Goal: Task Accomplishment & Management: Manage account settings

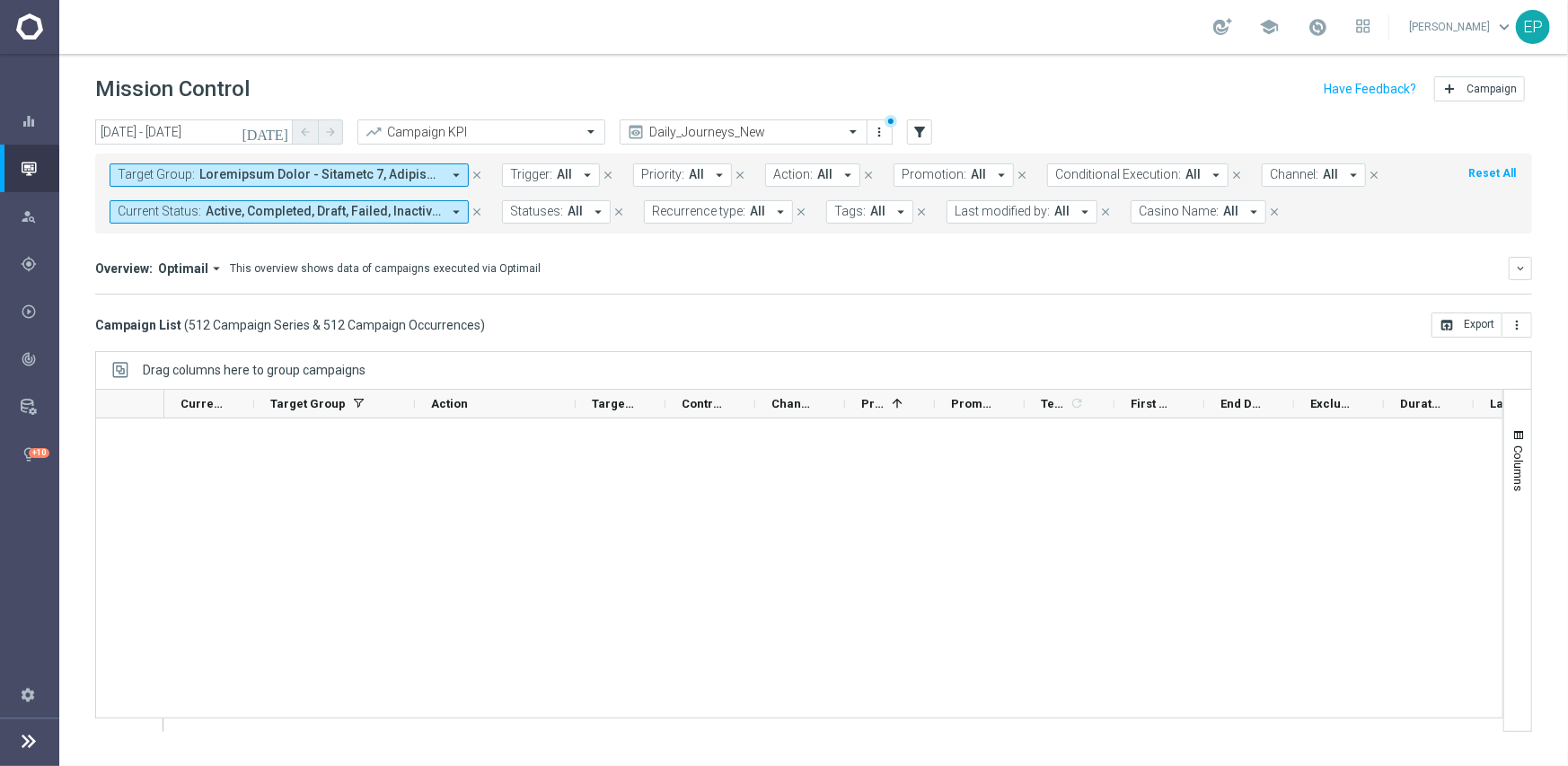
scroll to position [31608, 0]
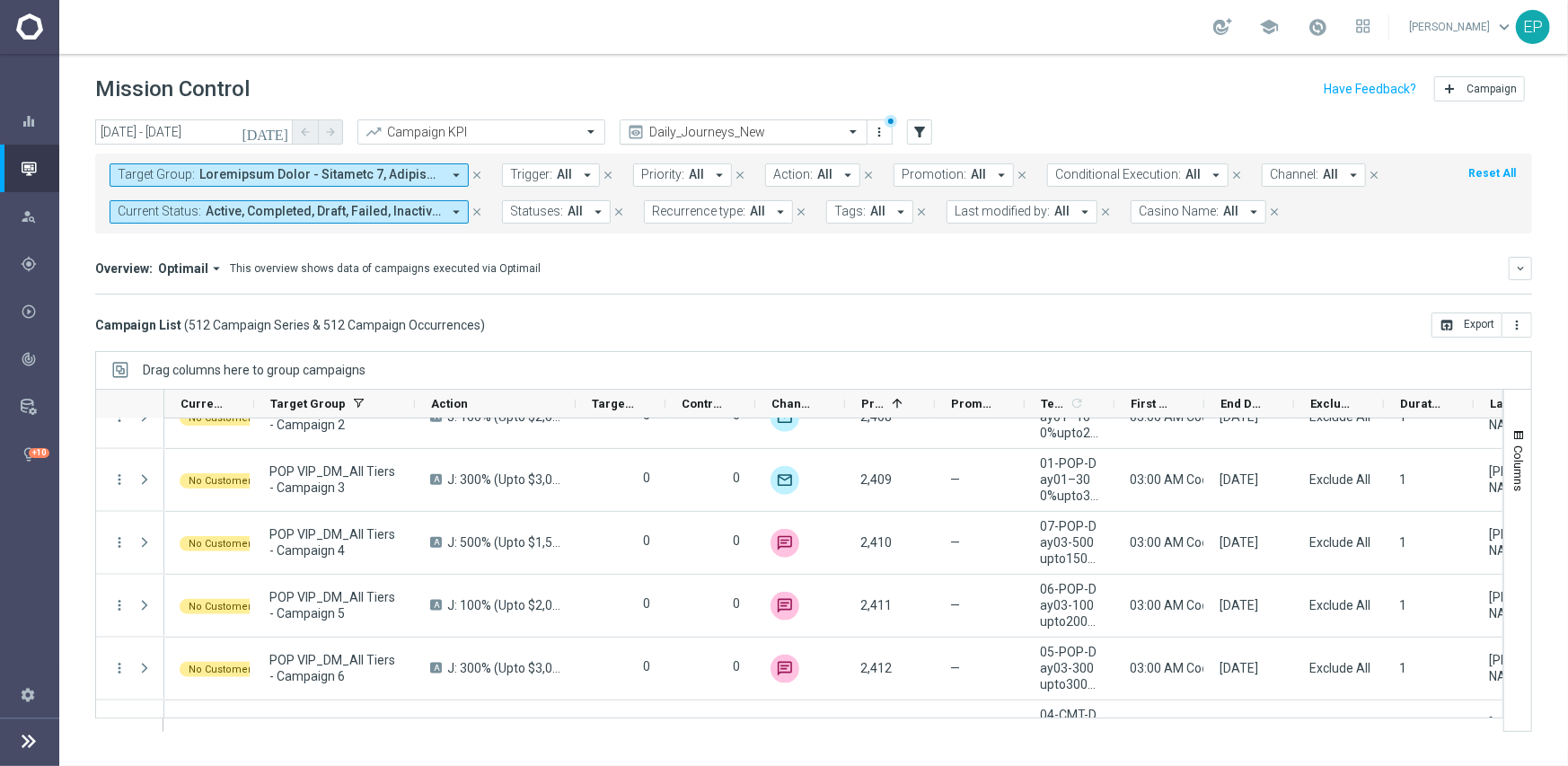
click at [729, 130] on input "text" at bounding box center [726, 132] width 192 height 15
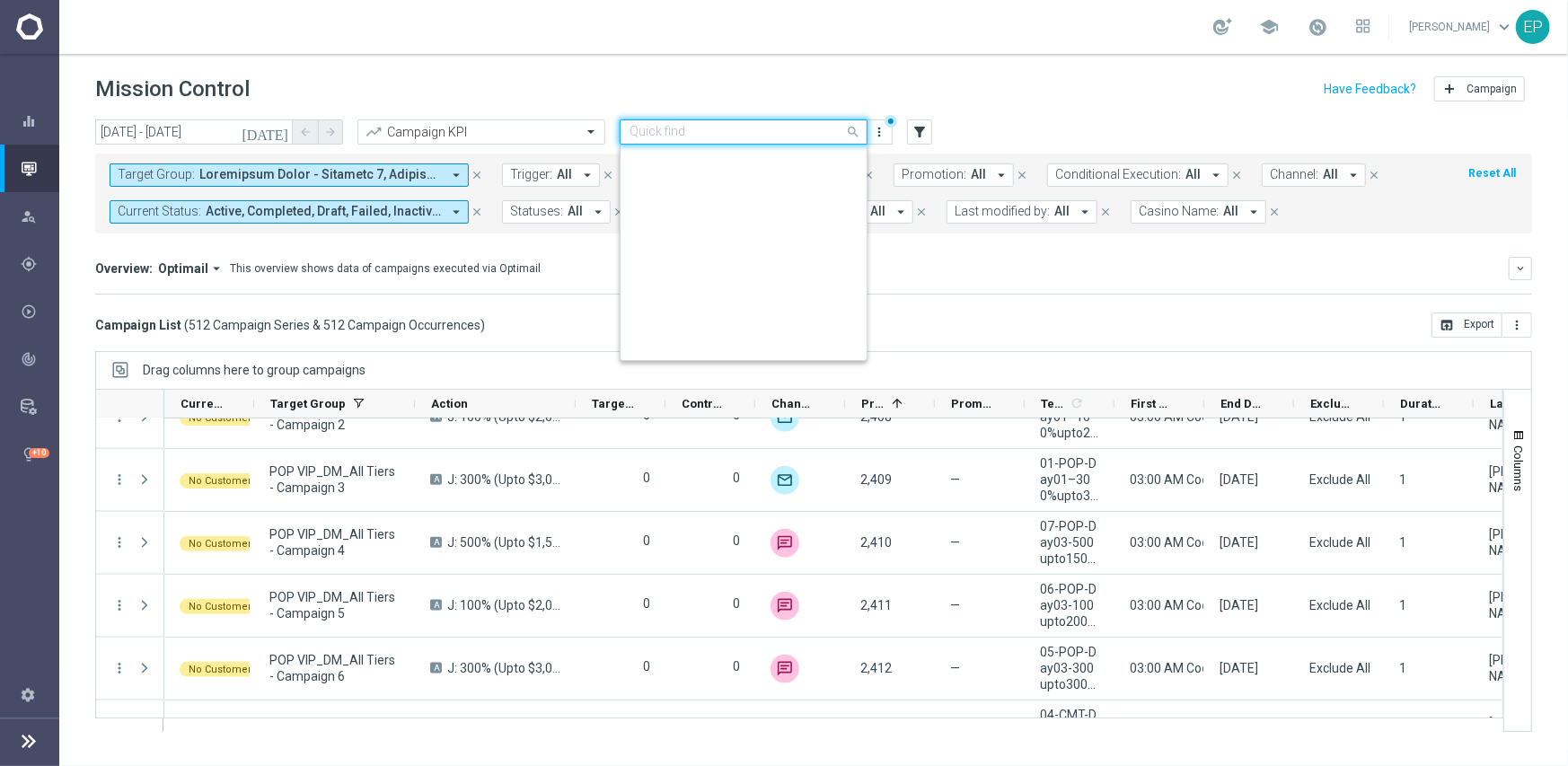
scroll to position [533, 0]
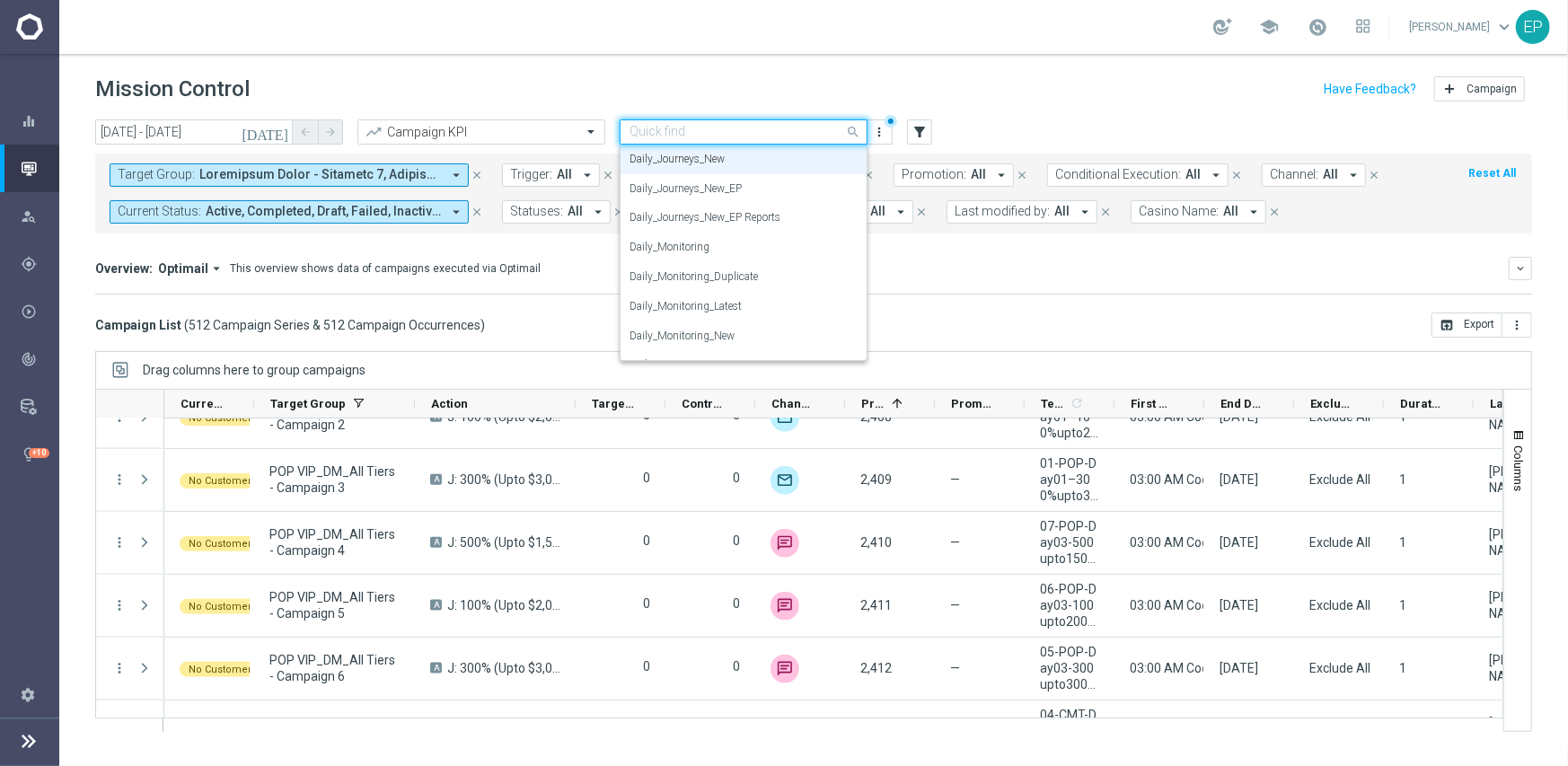
click at [732, 131] on input "text" at bounding box center [726, 132] width 192 height 15
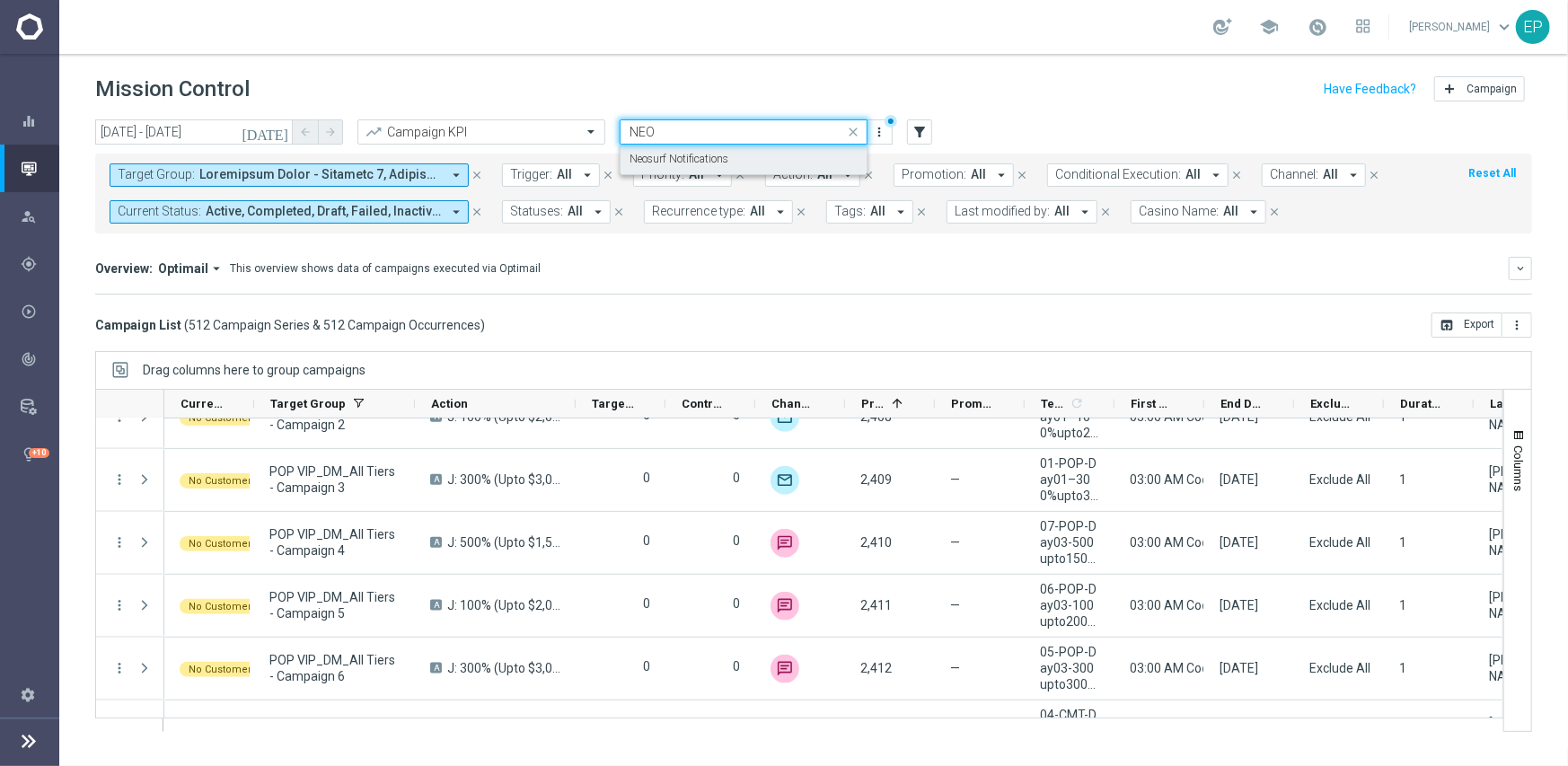
click at [695, 155] on label "Neosurf Notifications" at bounding box center [679, 159] width 99 height 15
type input "NEO"
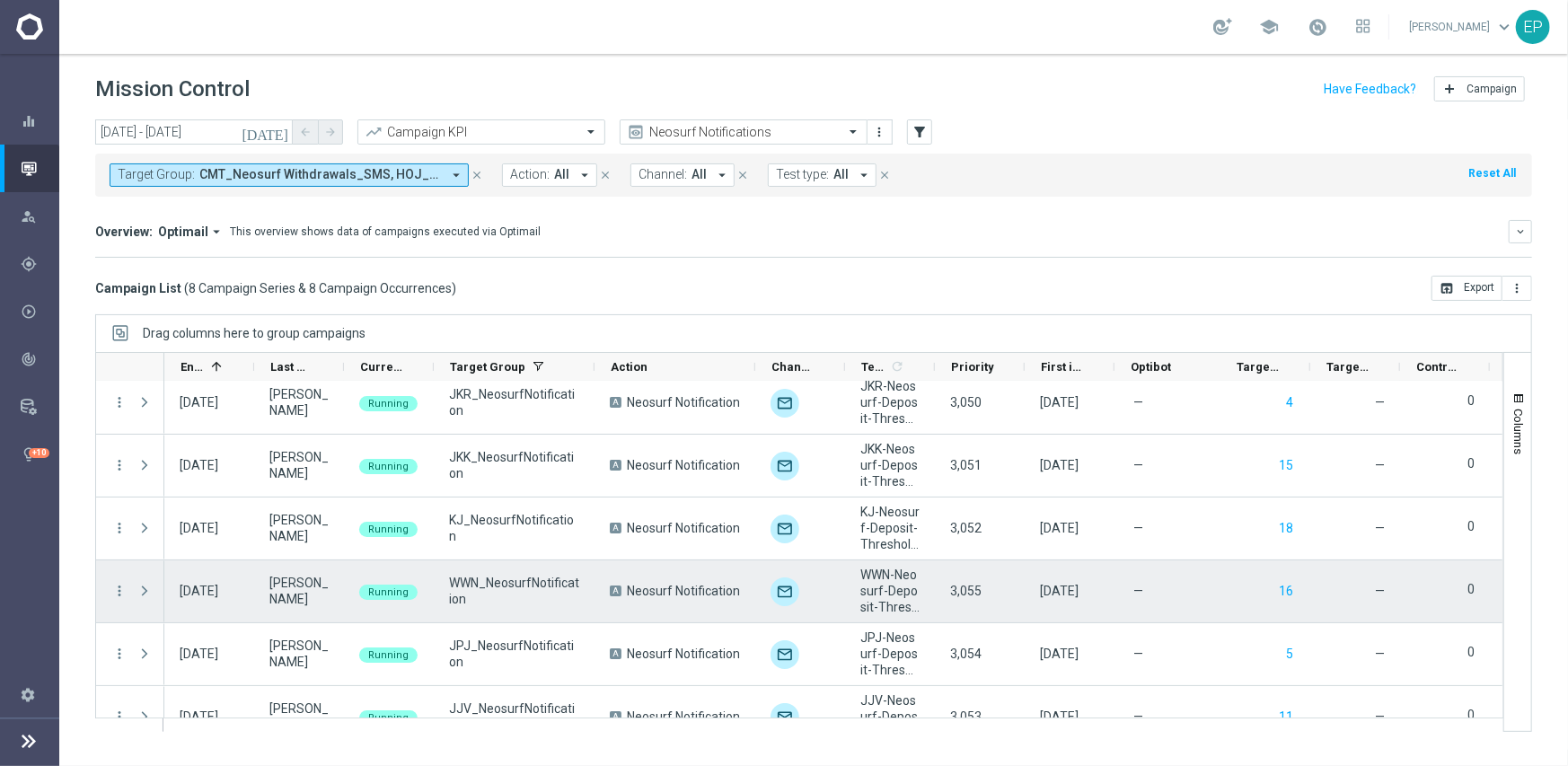
scroll to position [166, 0]
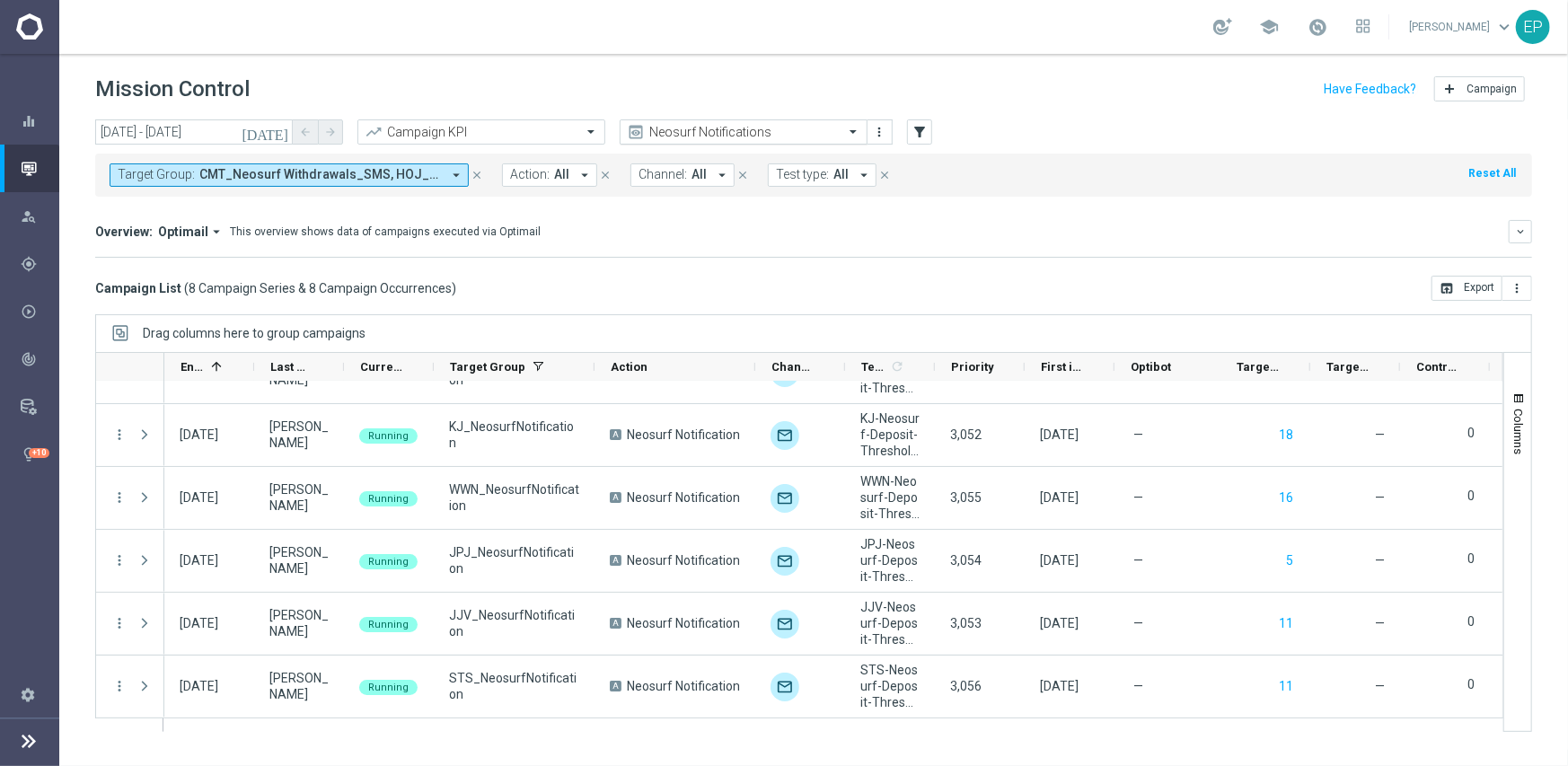
click at [768, 135] on input "text" at bounding box center [726, 132] width 192 height 15
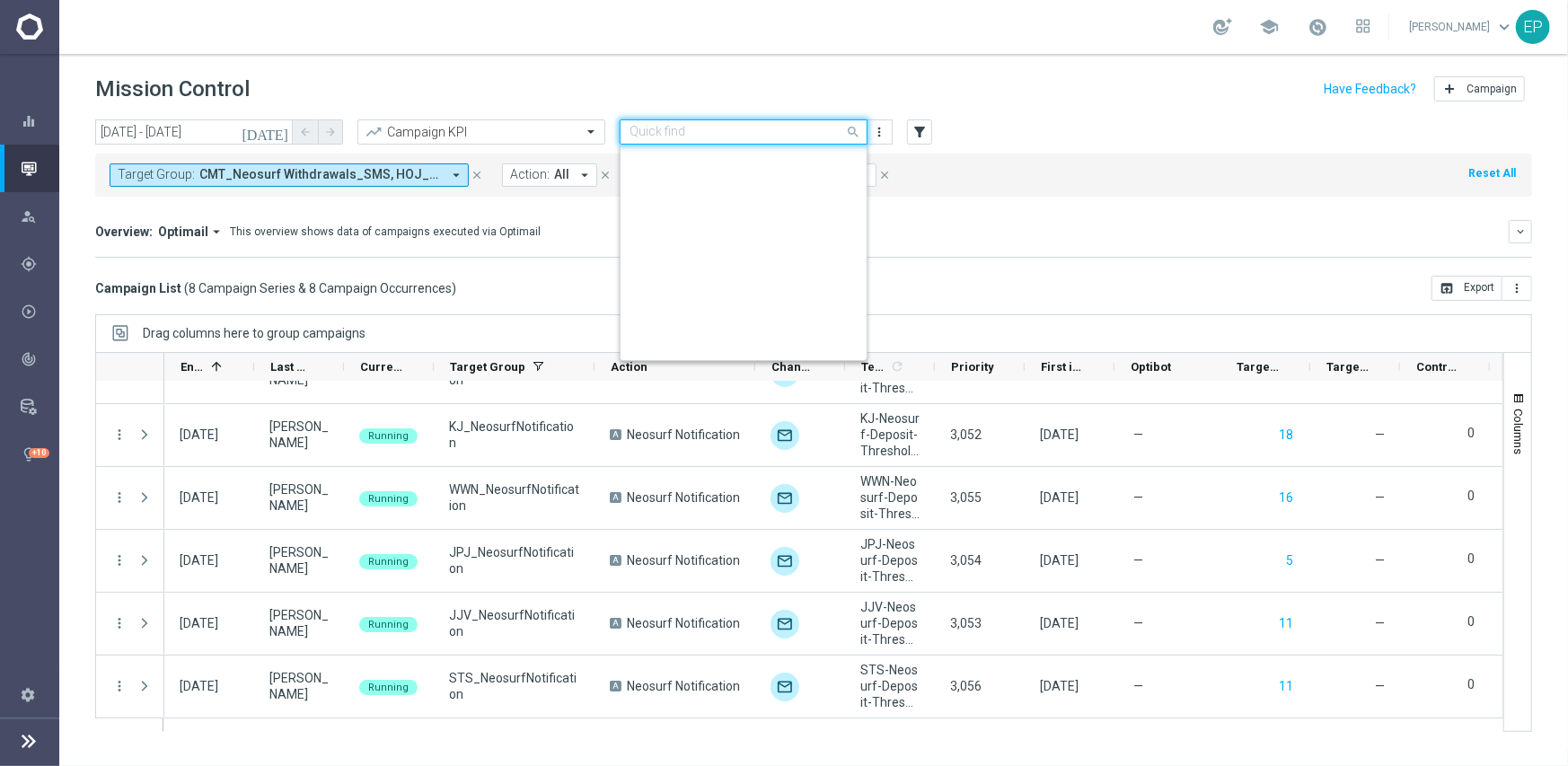
scroll to position [1717, 0]
click at [764, 131] on input "text" at bounding box center [726, 132] width 192 height 15
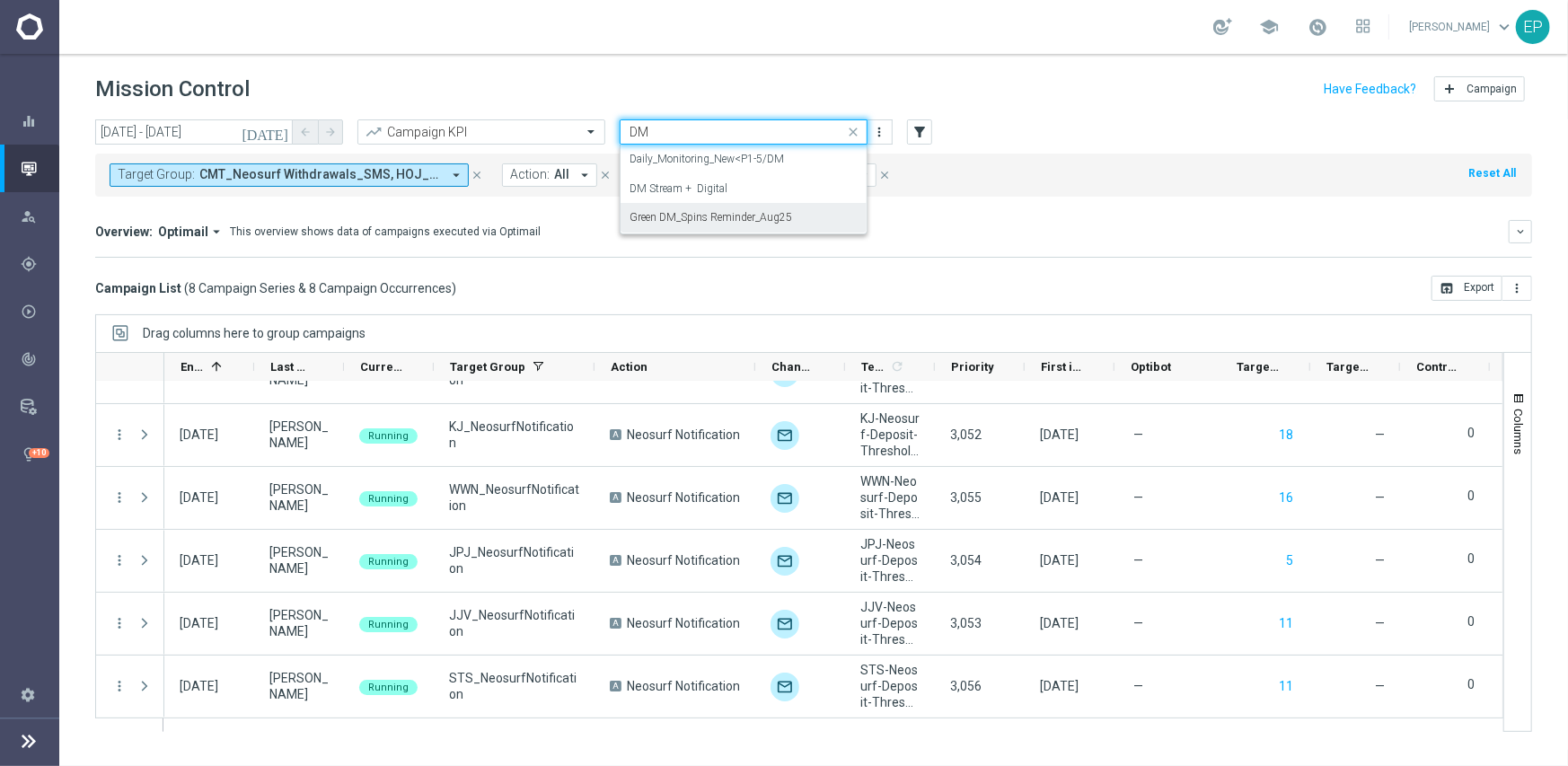
click at [783, 225] on label "Green DM_Spins Reminder_Aug25" at bounding box center [711, 217] width 163 height 15
type input "DM"
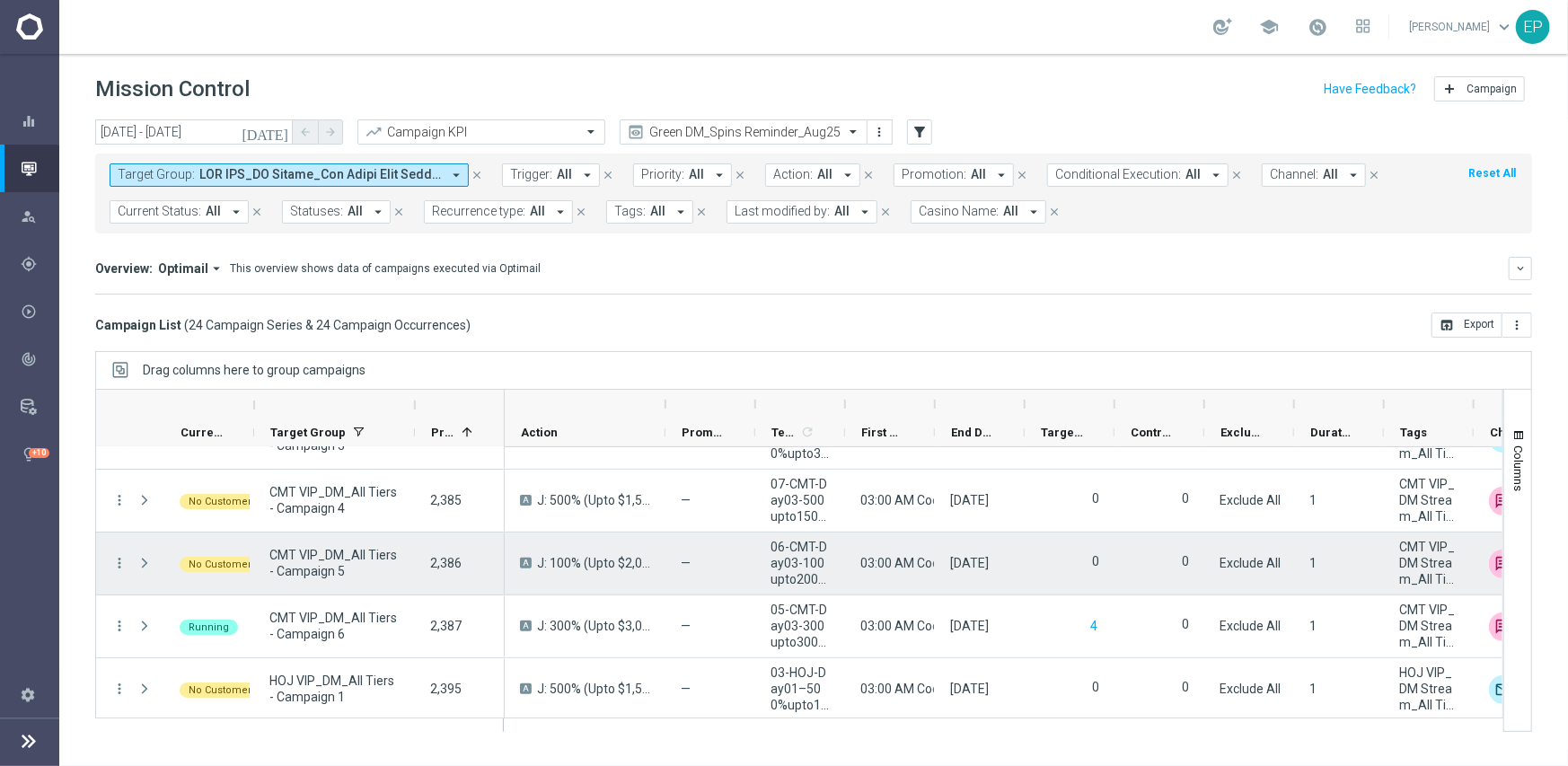
click at [905, 591] on div "03:00 AM Coordinated Universal Time (UTC 00:00)" at bounding box center [890, 563] width 90 height 62
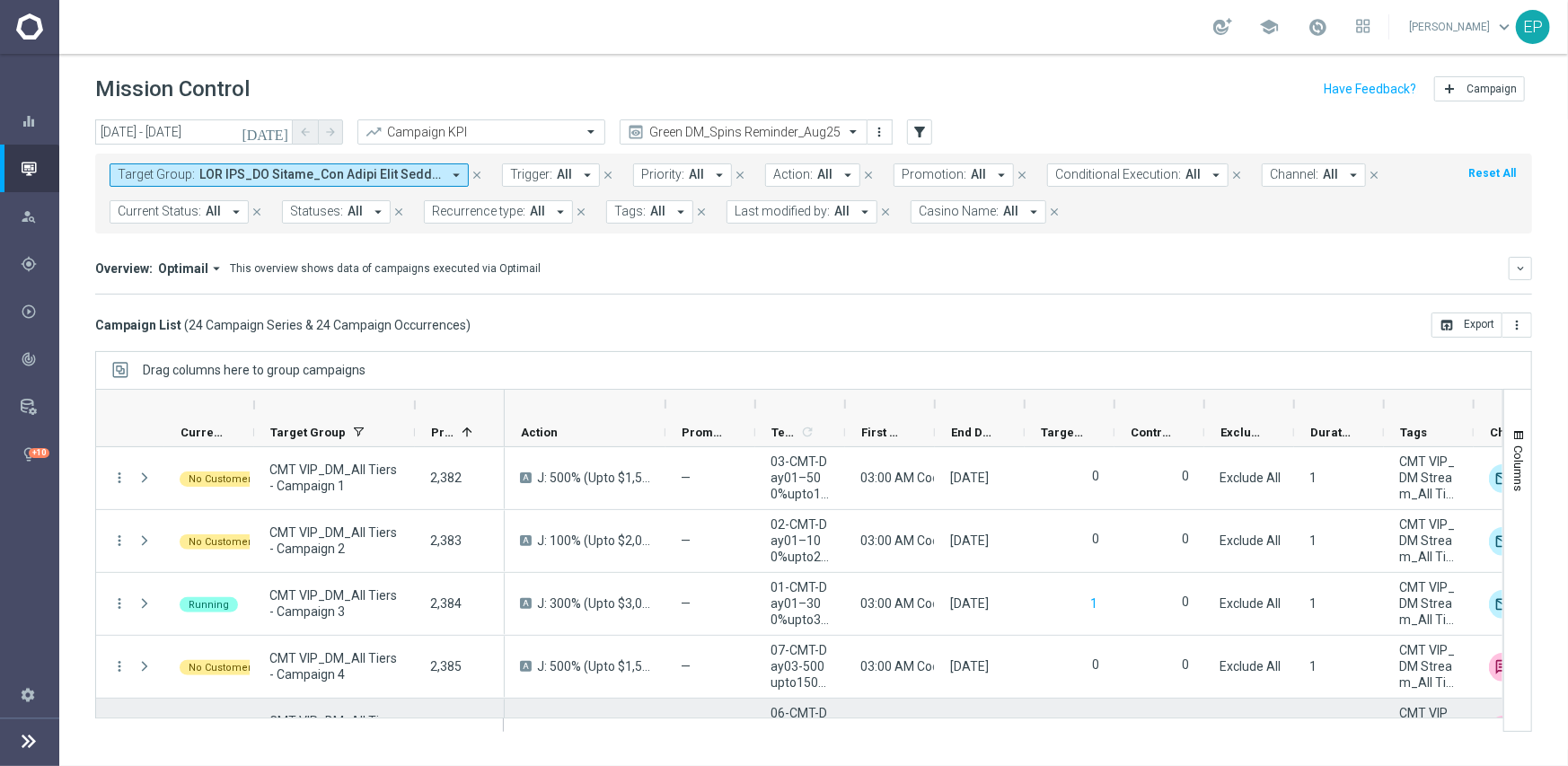
scroll to position [180, 0]
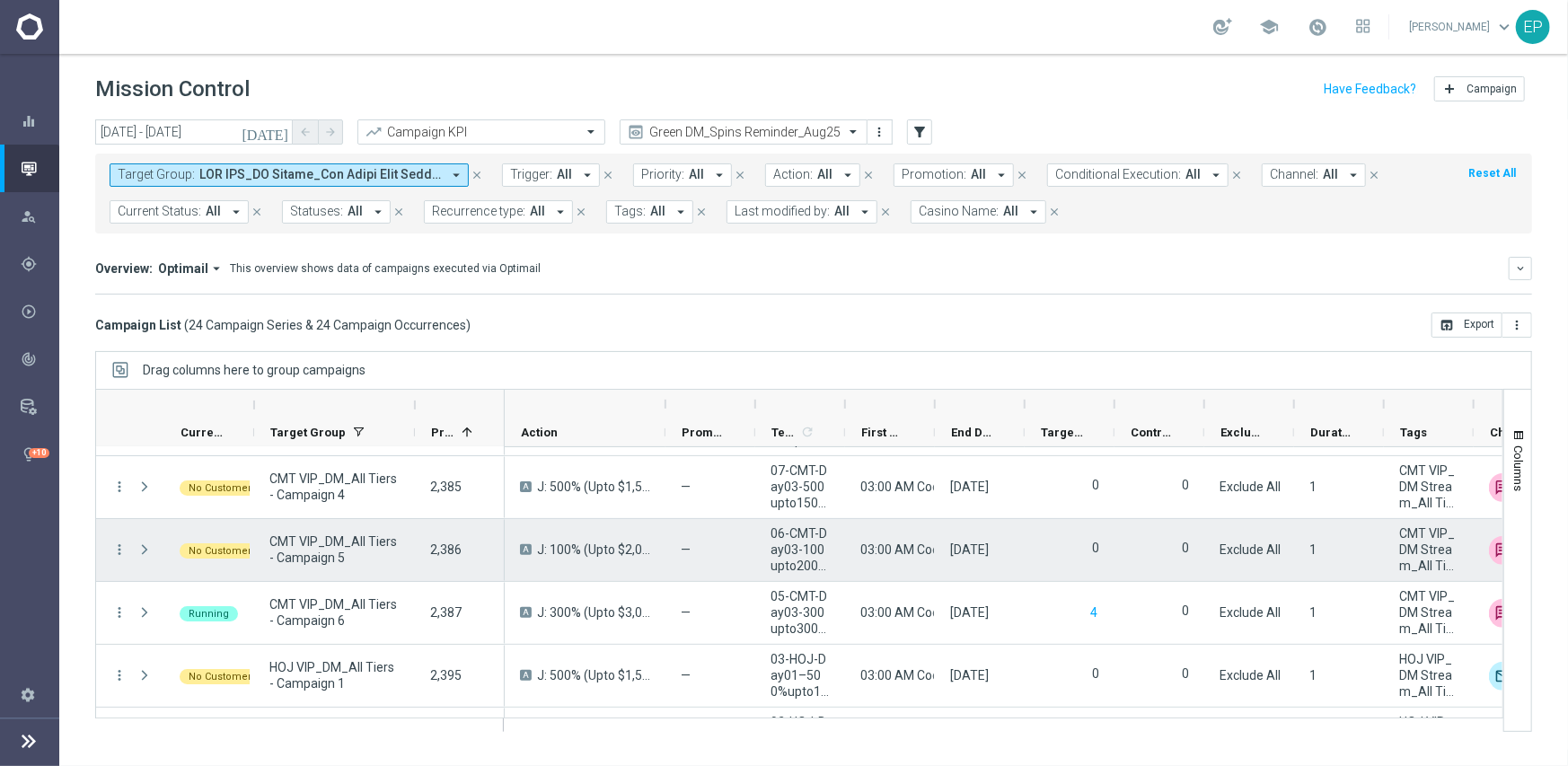
click at [946, 566] on div "[DATE]" at bounding box center [979, 550] width 90 height 62
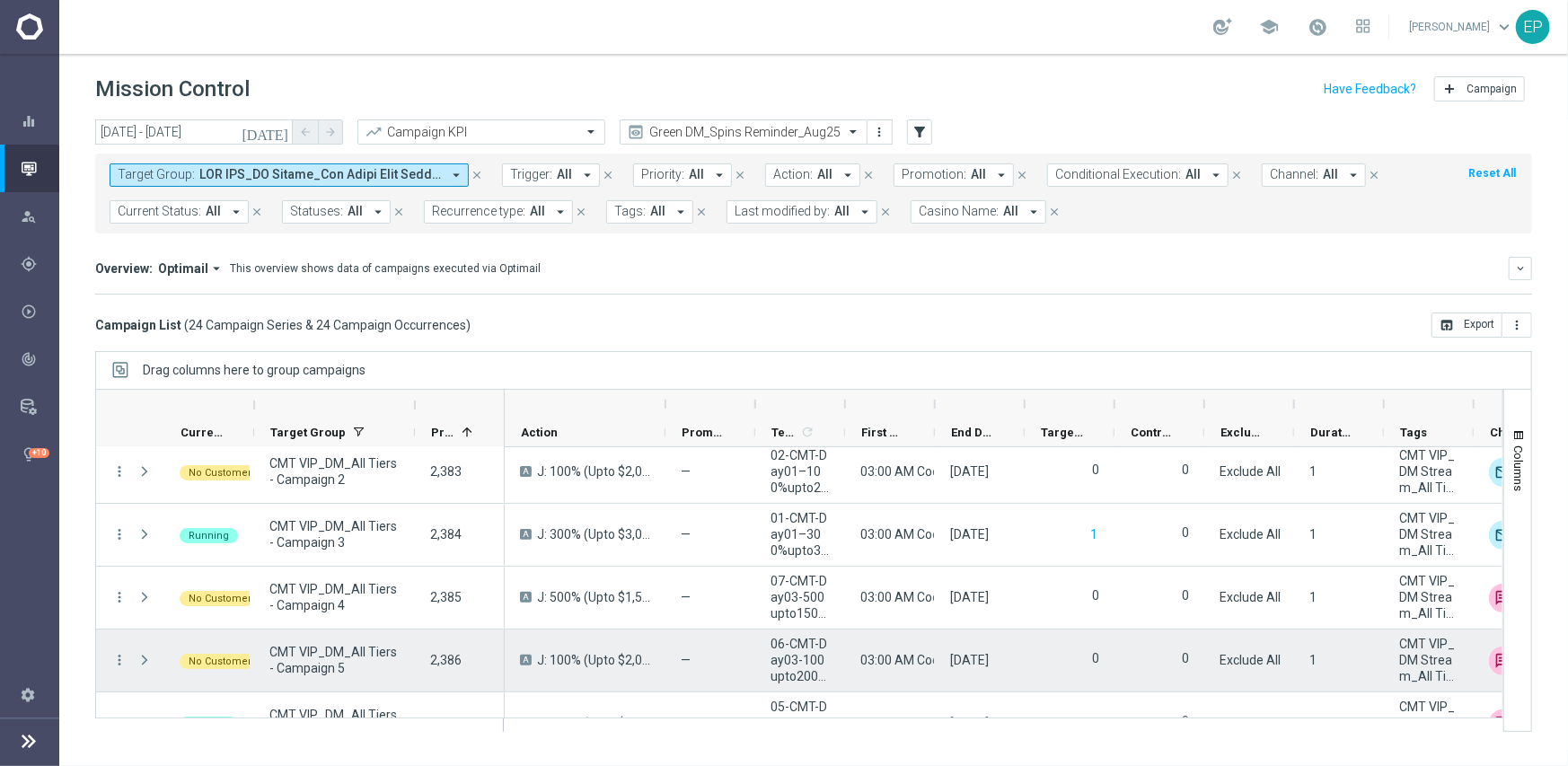
scroll to position [0, 0]
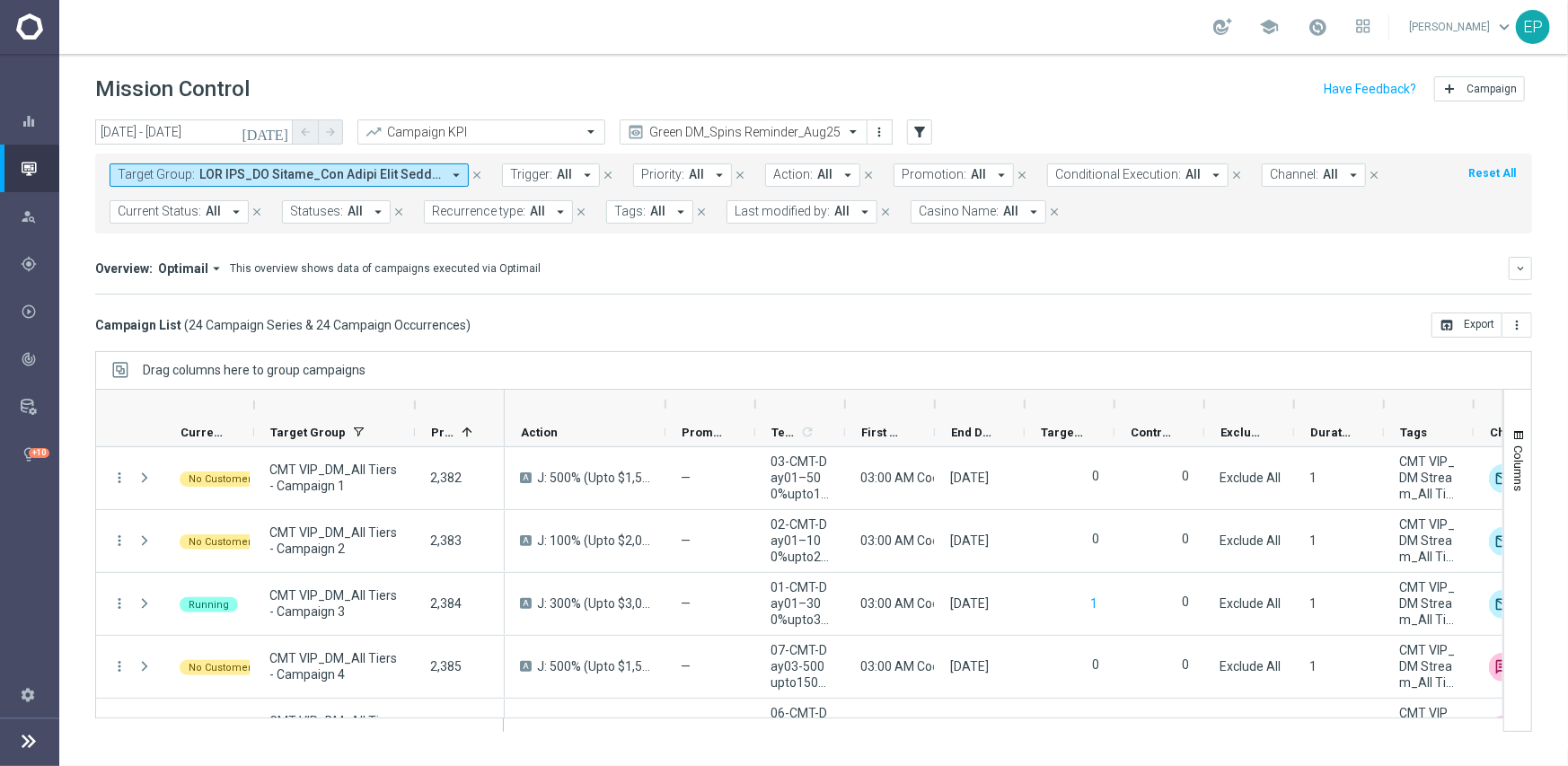
click at [144, 117] on header "Mission Control add Campaign" at bounding box center [813, 86] width 1509 height 66
click at [144, 130] on input "[DATE] - [DATE]" at bounding box center [194, 132] width 198 height 25
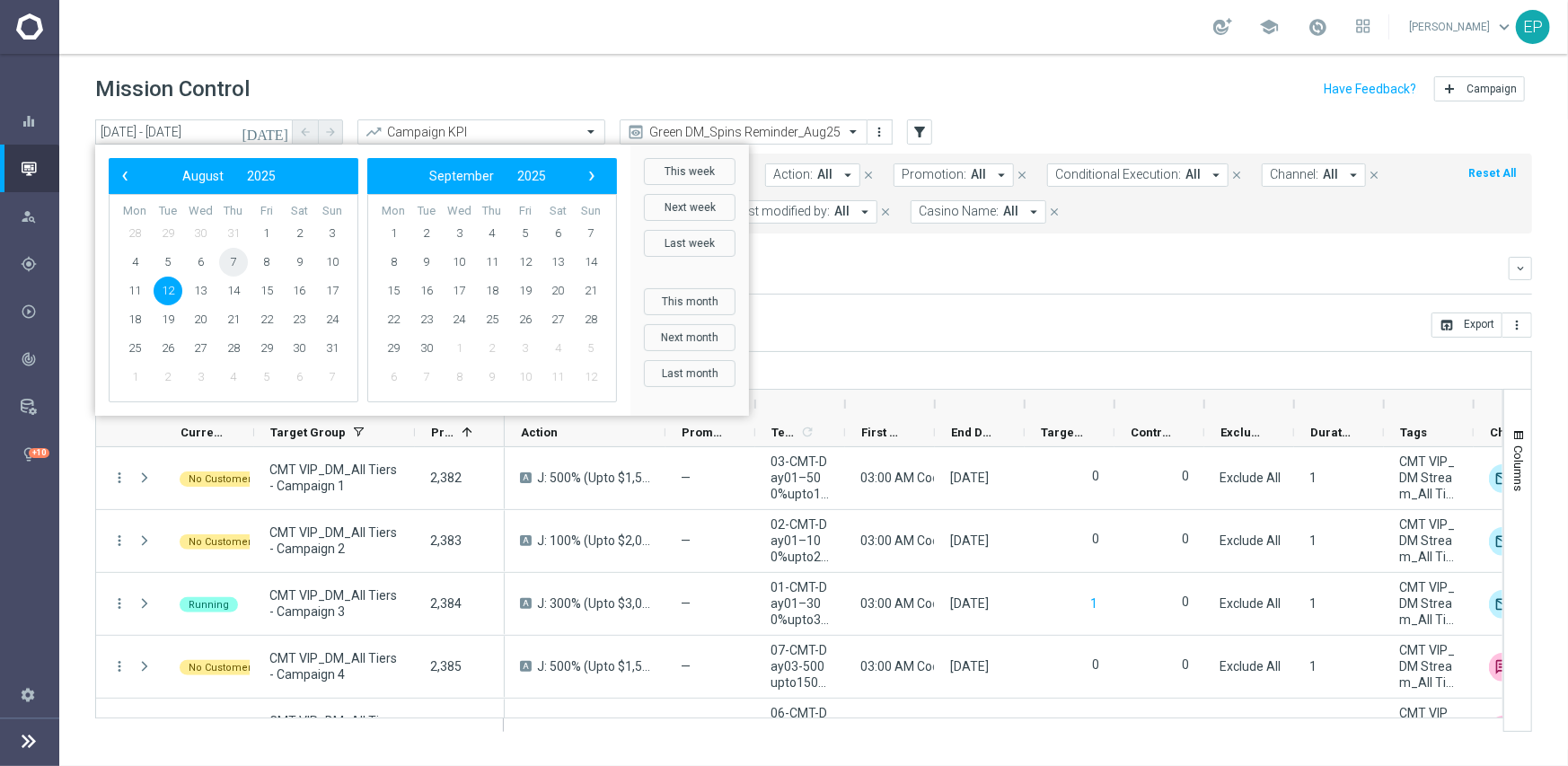
click at [235, 258] on span "7" at bounding box center [234, 262] width 29 height 29
click at [173, 289] on span "12" at bounding box center [168, 291] width 29 height 29
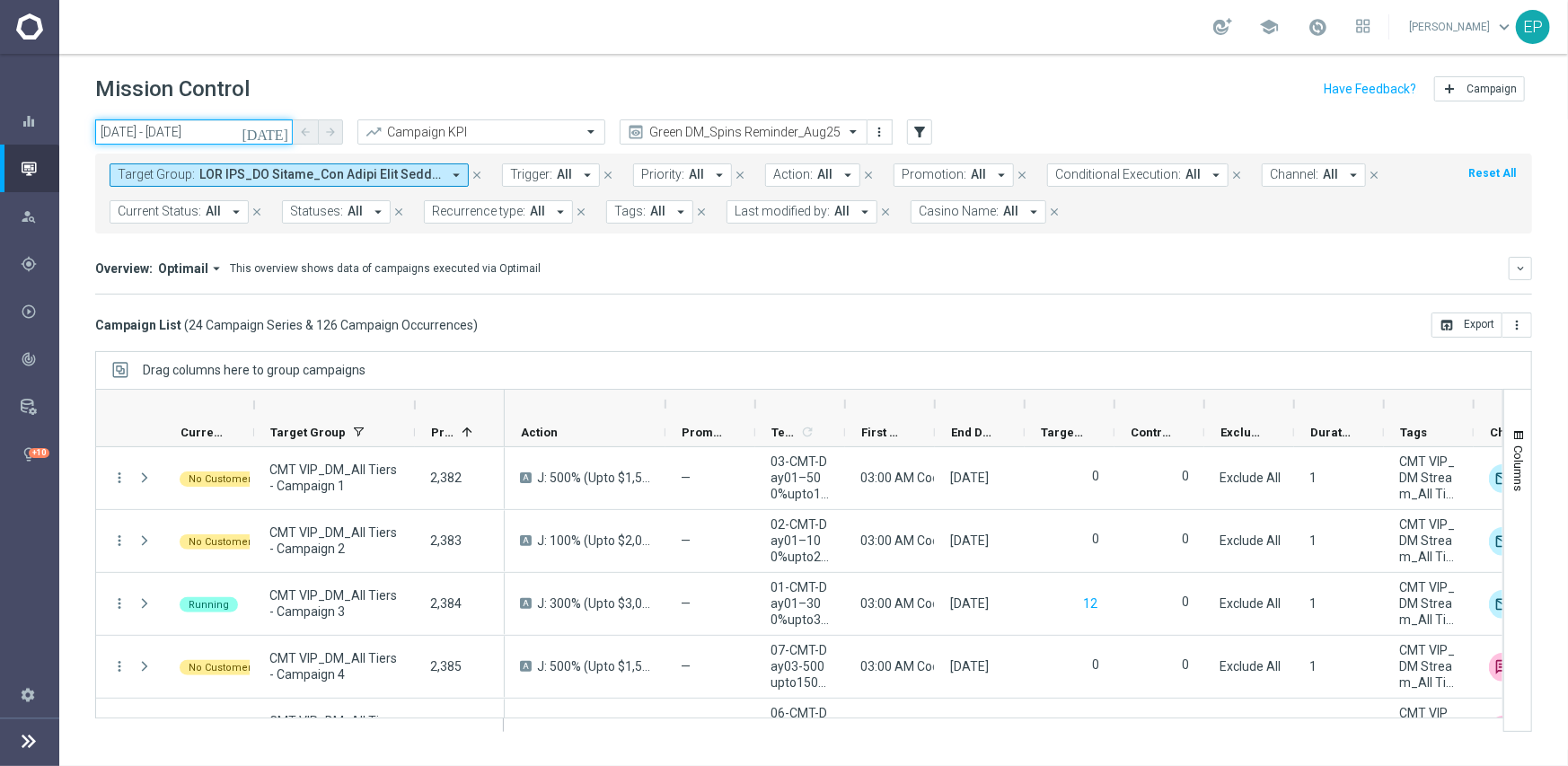
drag, startPoint x: 176, startPoint y: 124, endPoint x: 208, endPoint y: 138, distance: 34.9
click at [177, 124] on input "[DATE] - [DATE]" at bounding box center [194, 132] width 198 height 25
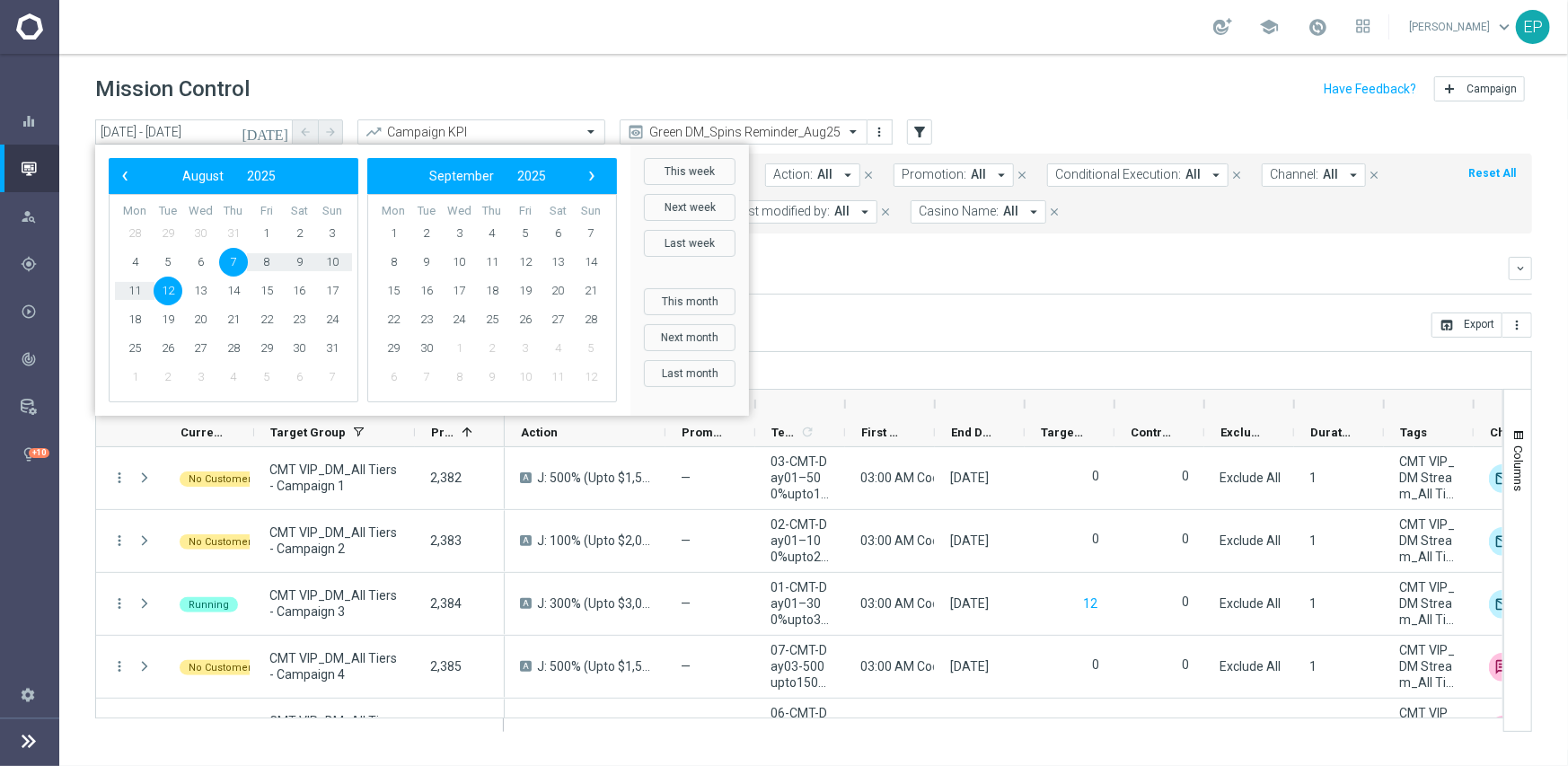
click at [171, 291] on span "12" at bounding box center [168, 291] width 29 height 29
click at [170, 294] on span "12" at bounding box center [168, 291] width 29 height 29
type input "[DATE] - [DATE]"
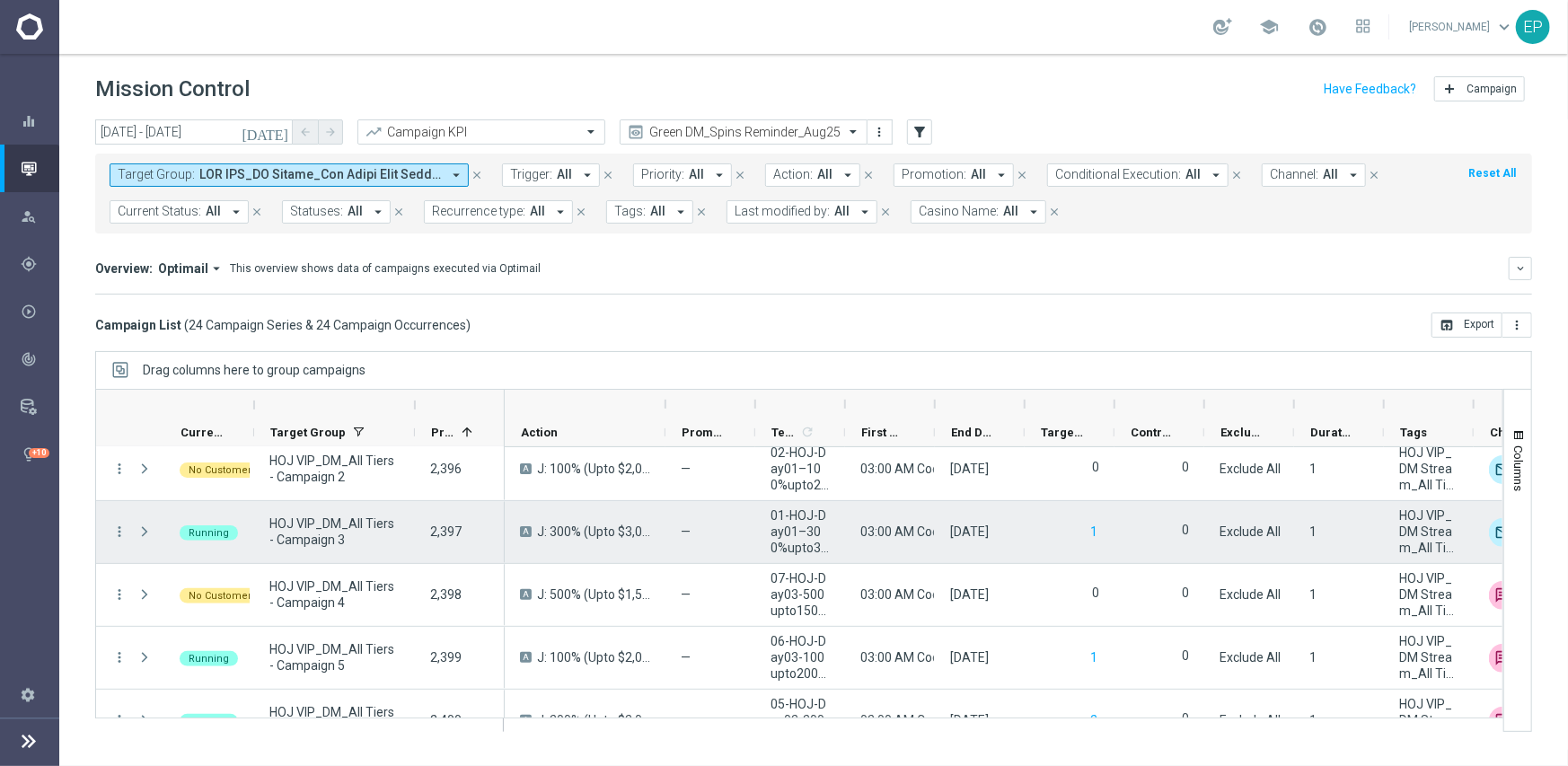
scroll to position [539, 0]
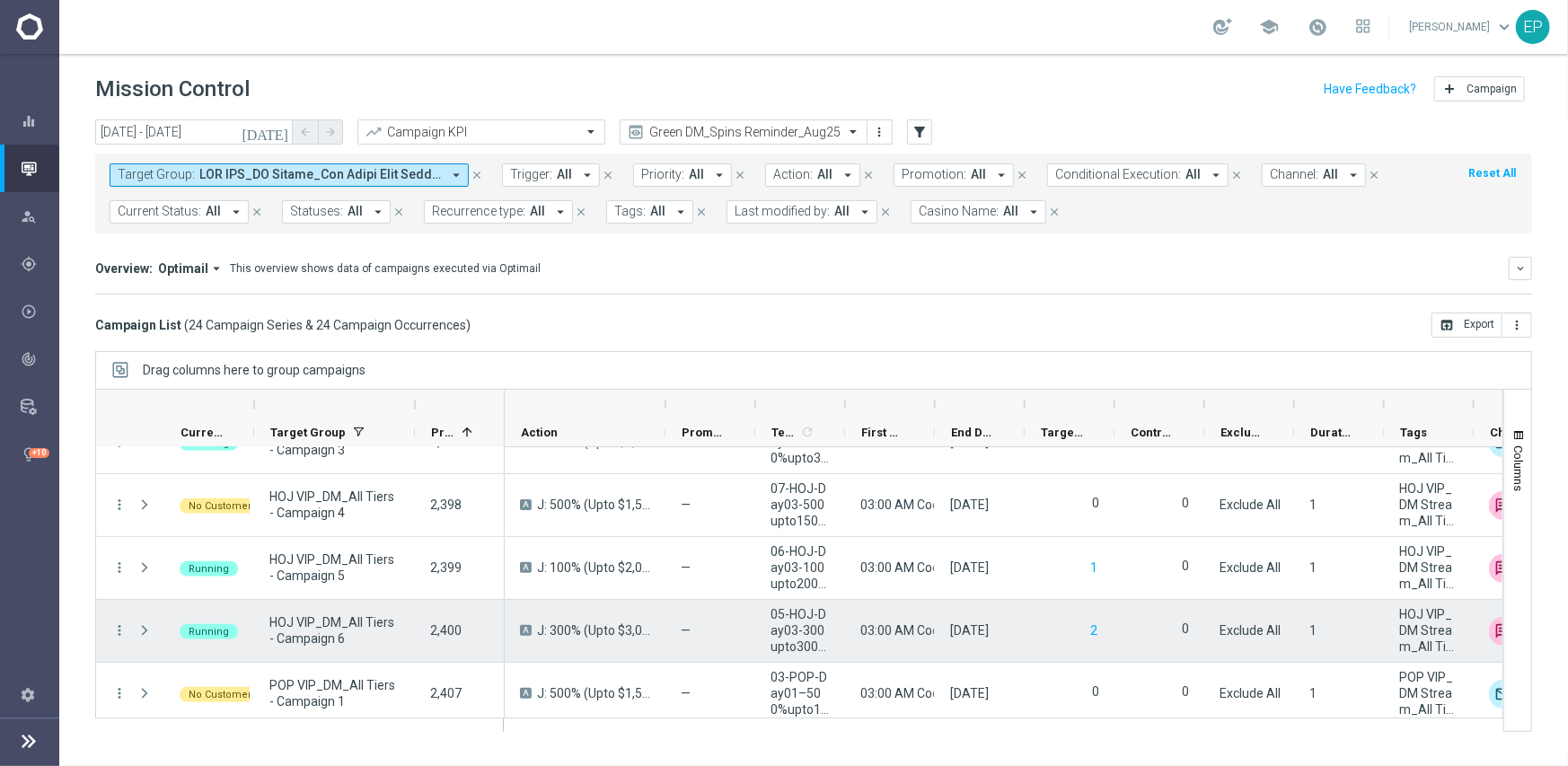
drag, startPoint x: 1130, startPoint y: 638, endPoint x: 1156, endPoint y: 630, distance: 27.2
click at [1130, 638] on div "0" at bounding box center [1159, 630] width 90 height 62
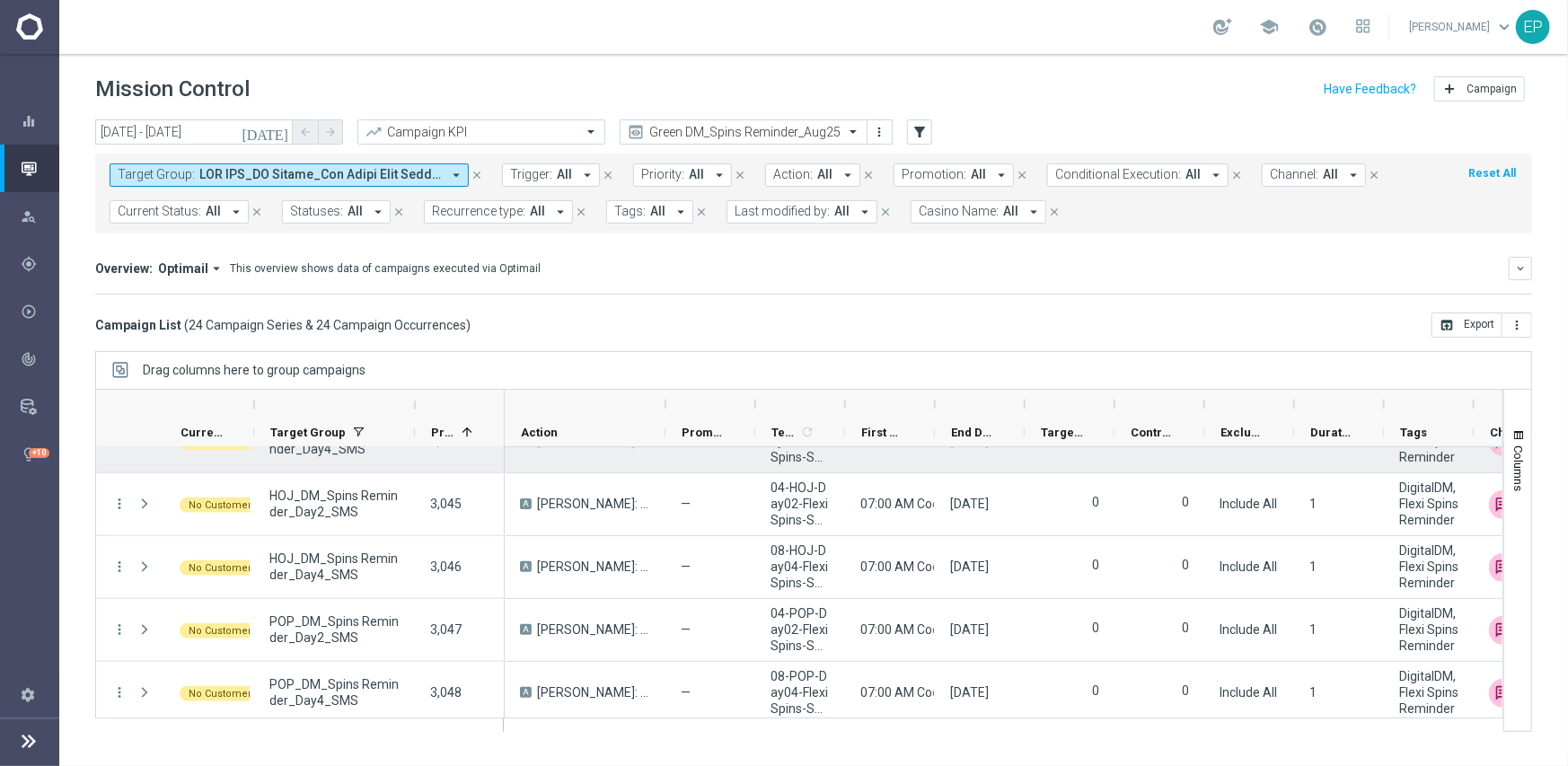
scroll to position [1237, 0]
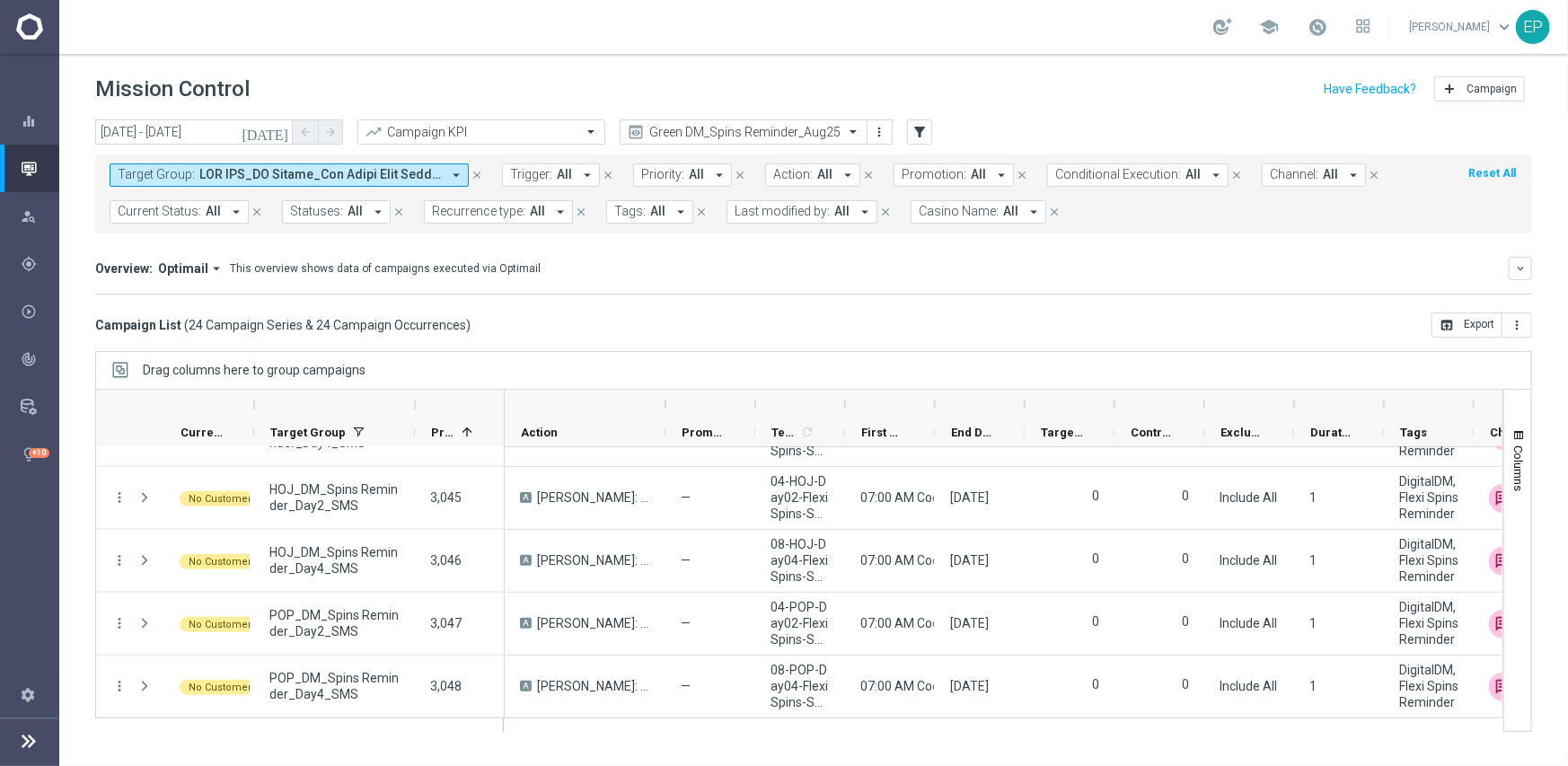
click at [478, 172] on icon "close" at bounding box center [477, 175] width 13 height 13
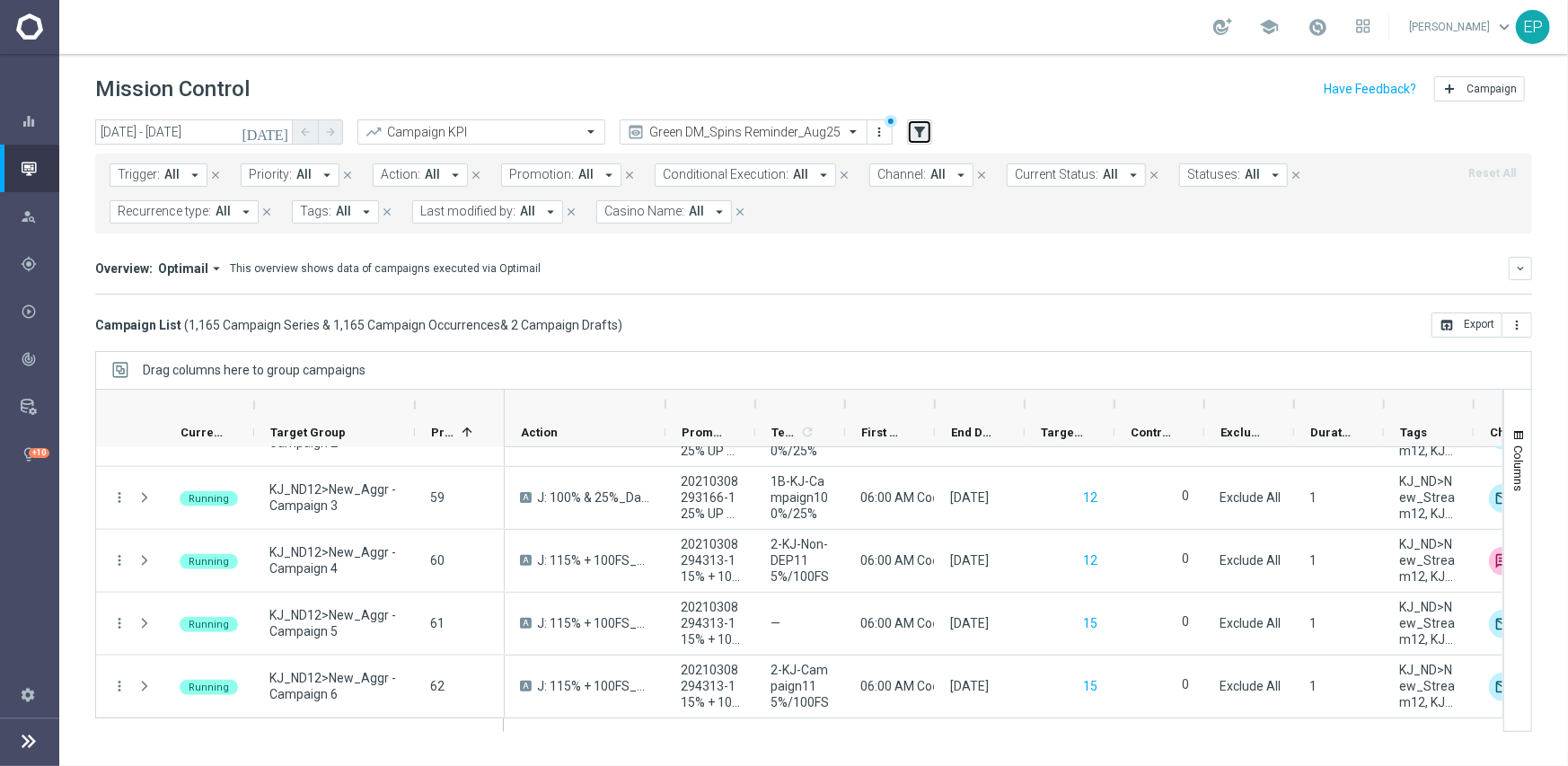
click at [920, 128] on icon "filter_alt" at bounding box center [919, 132] width 16 height 16
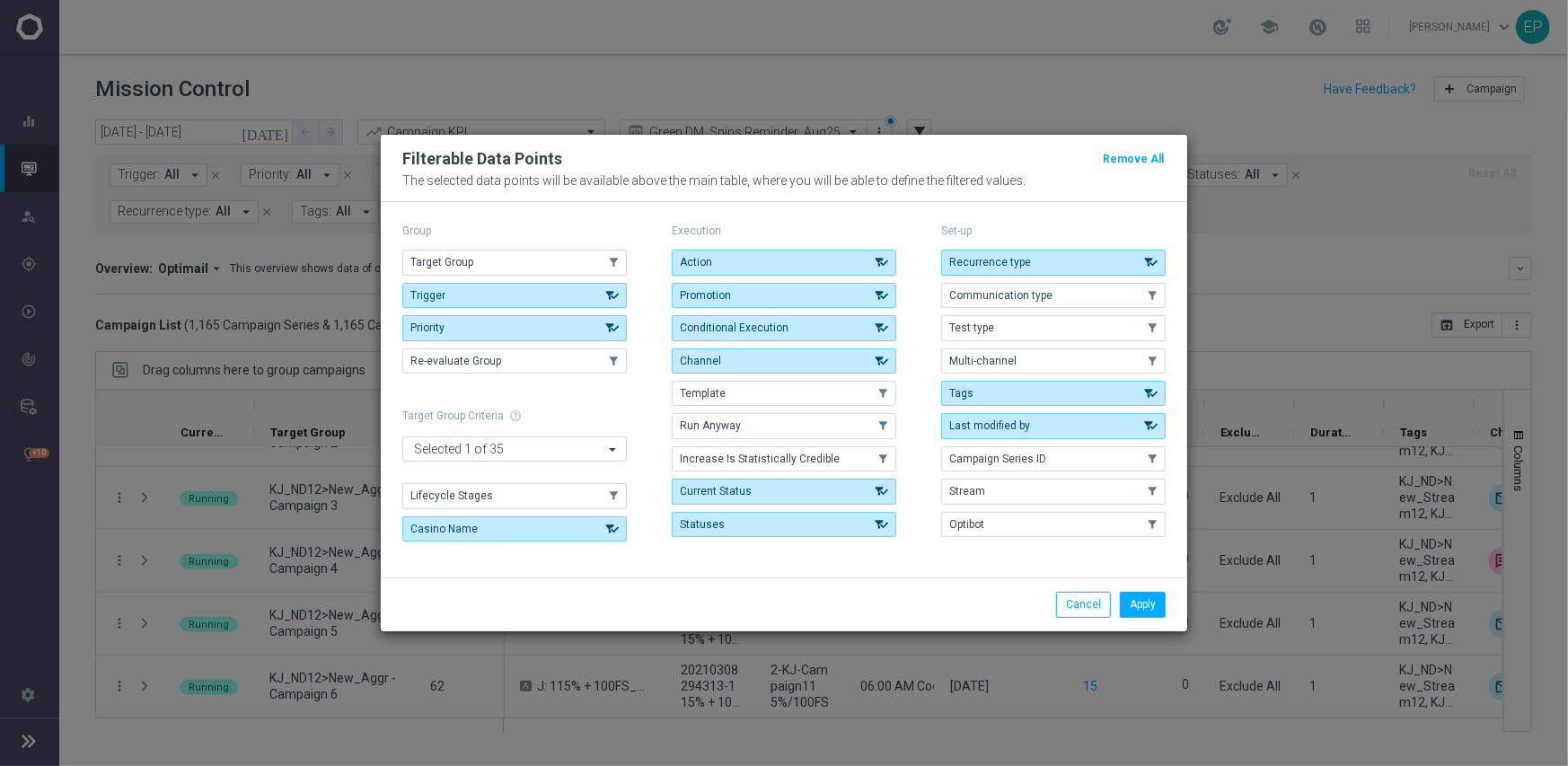
drag, startPoint x: 503, startPoint y: 263, endPoint x: 929, endPoint y: 340, distance: 432.9
click at [503, 262] on button "Target Group" at bounding box center [515, 262] width 225 height 25
click at [1156, 612] on button "Apply" at bounding box center [1142, 604] width 46 height 25
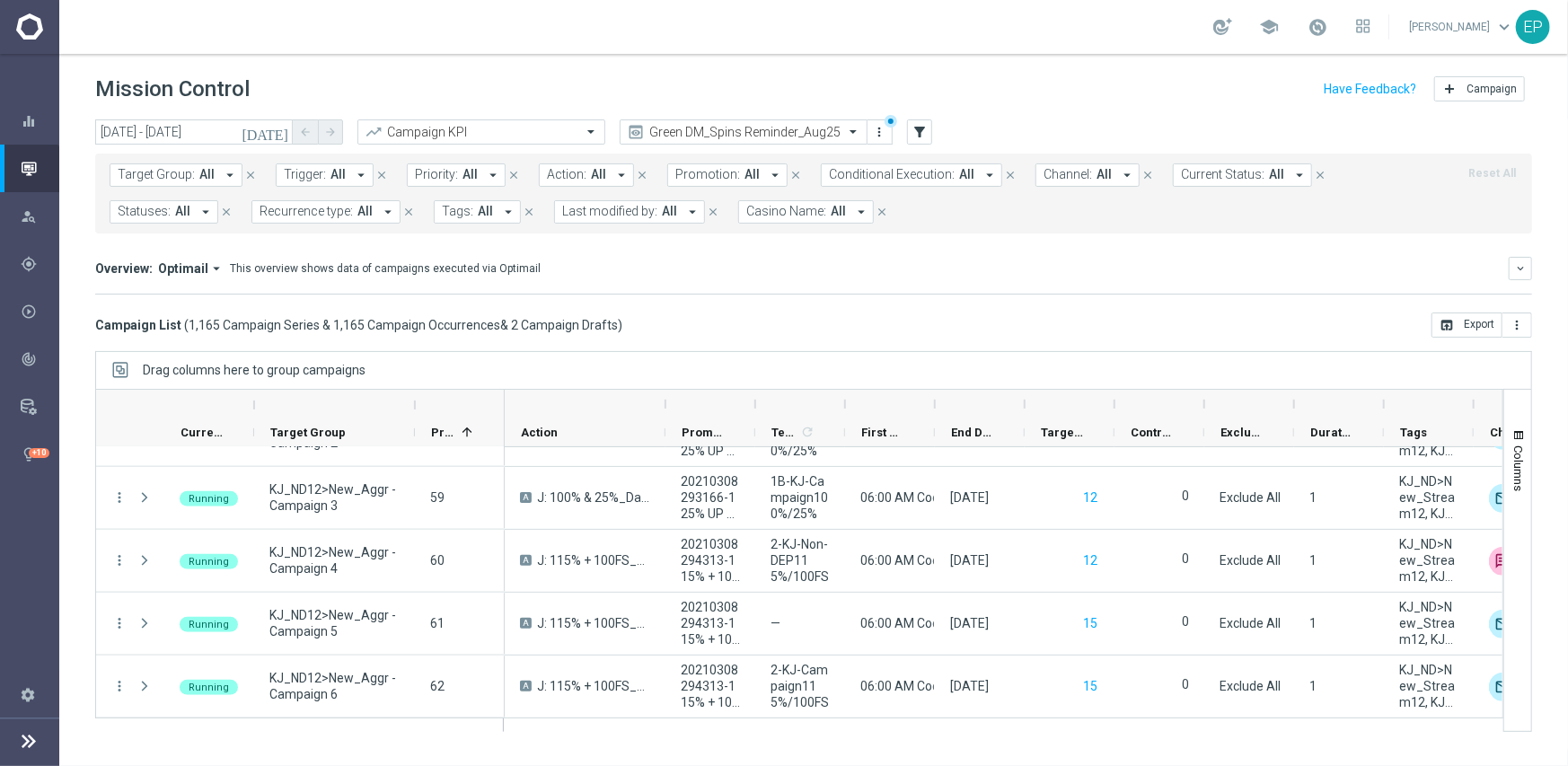
click at [181, 174] on span "Target Group:" at bounding box center [156, 174] width 77 height 15
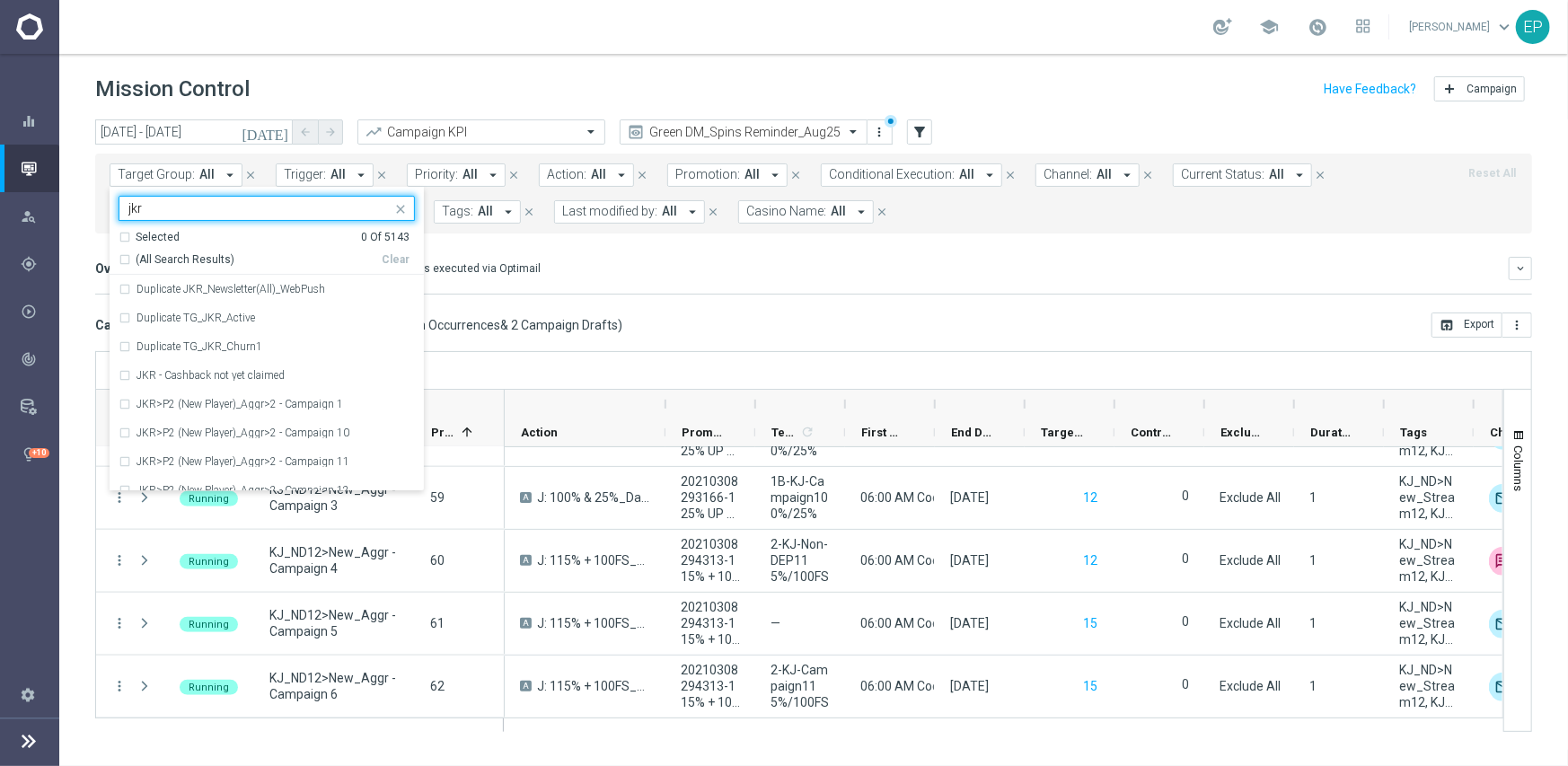
click at [166, 259] on span "(All Search Results)" at bounding box center [185, 260] width 99 height 15
type input "jkr"
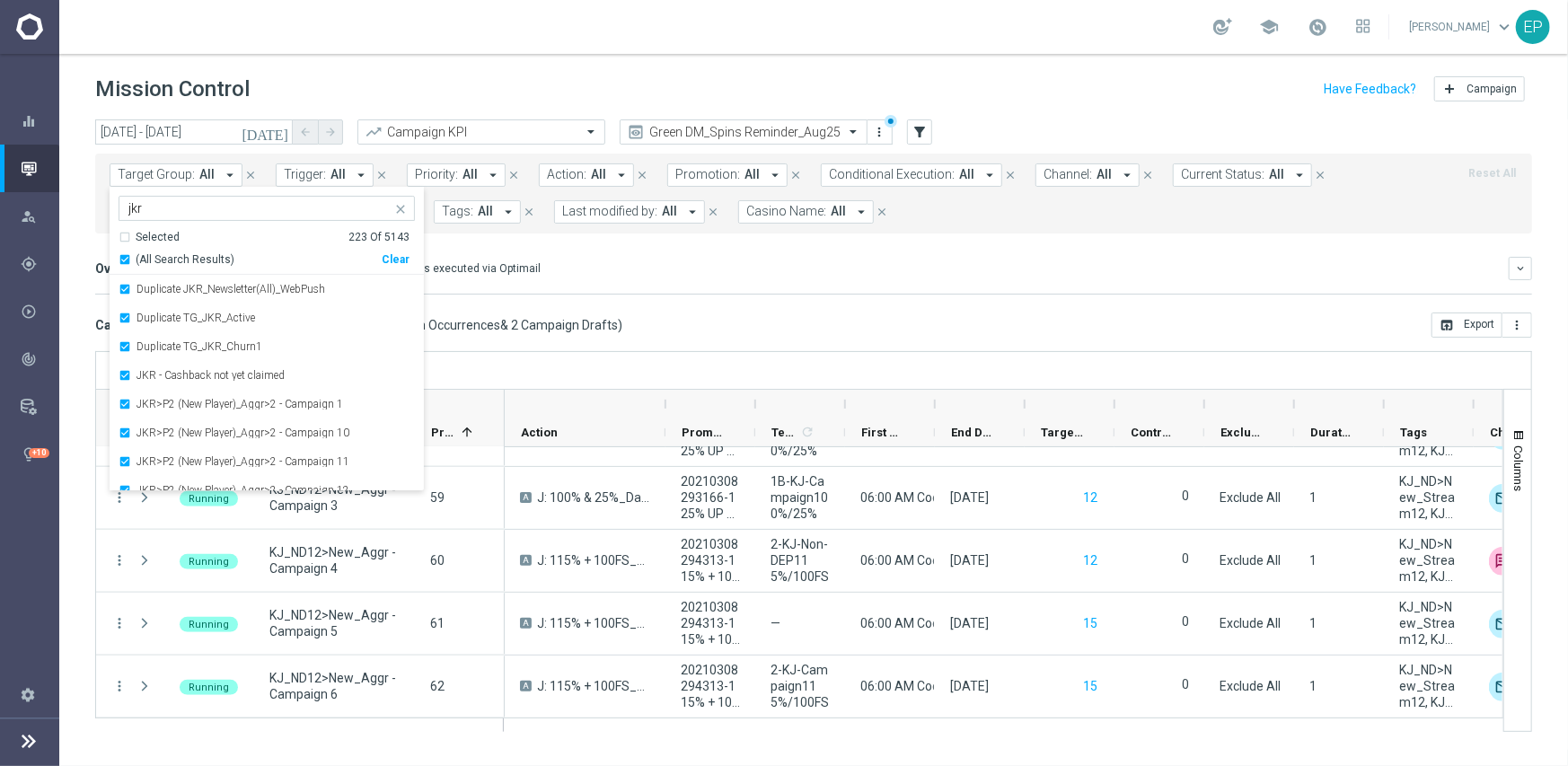
click at [669, 272] on div "Overview: Optimail arrow_drop_down This overview shows data of campaigns execut…" at bounding box center [802, 269] width 1413 height 16
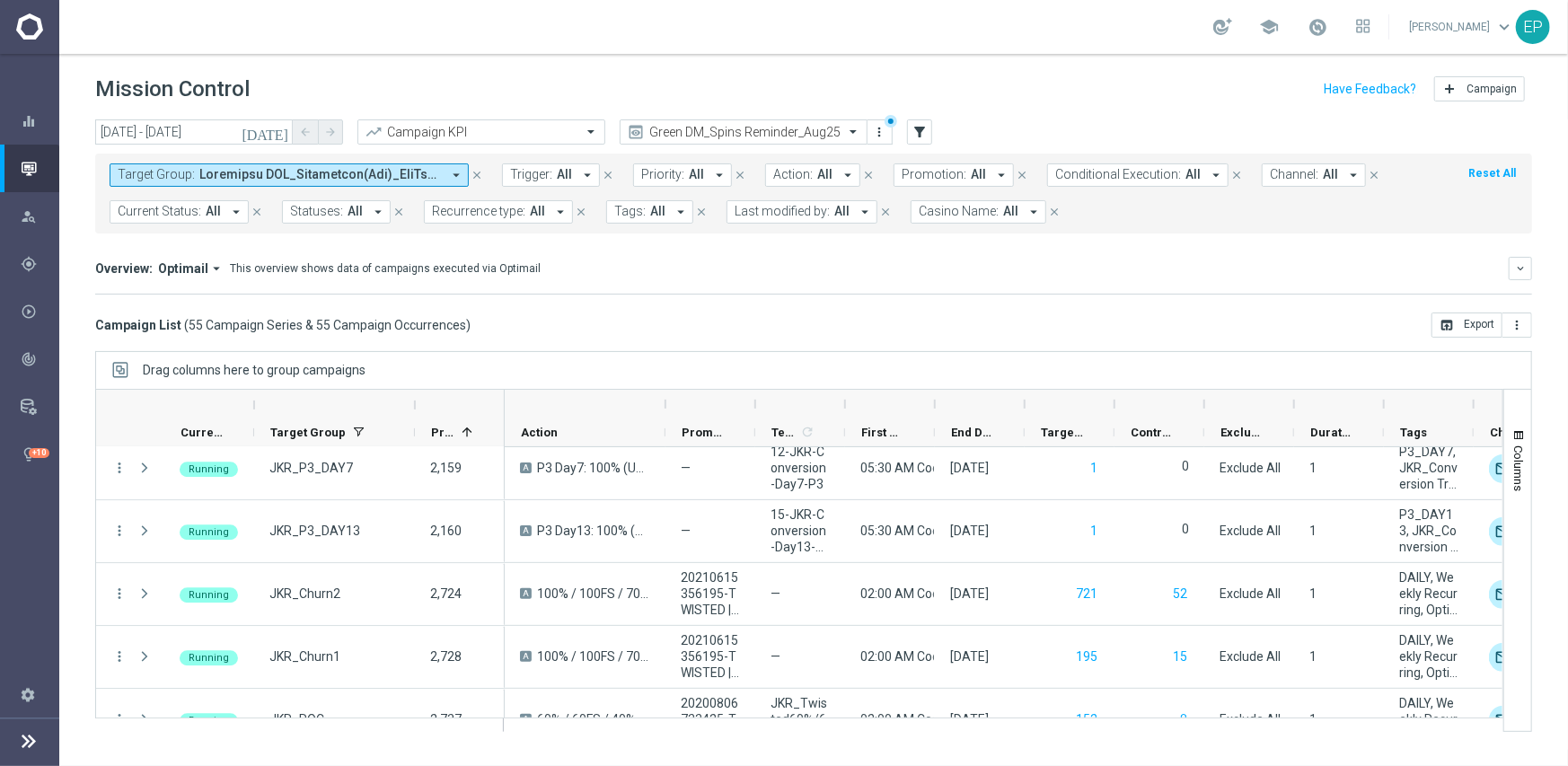
scroll to position [3051, 0]
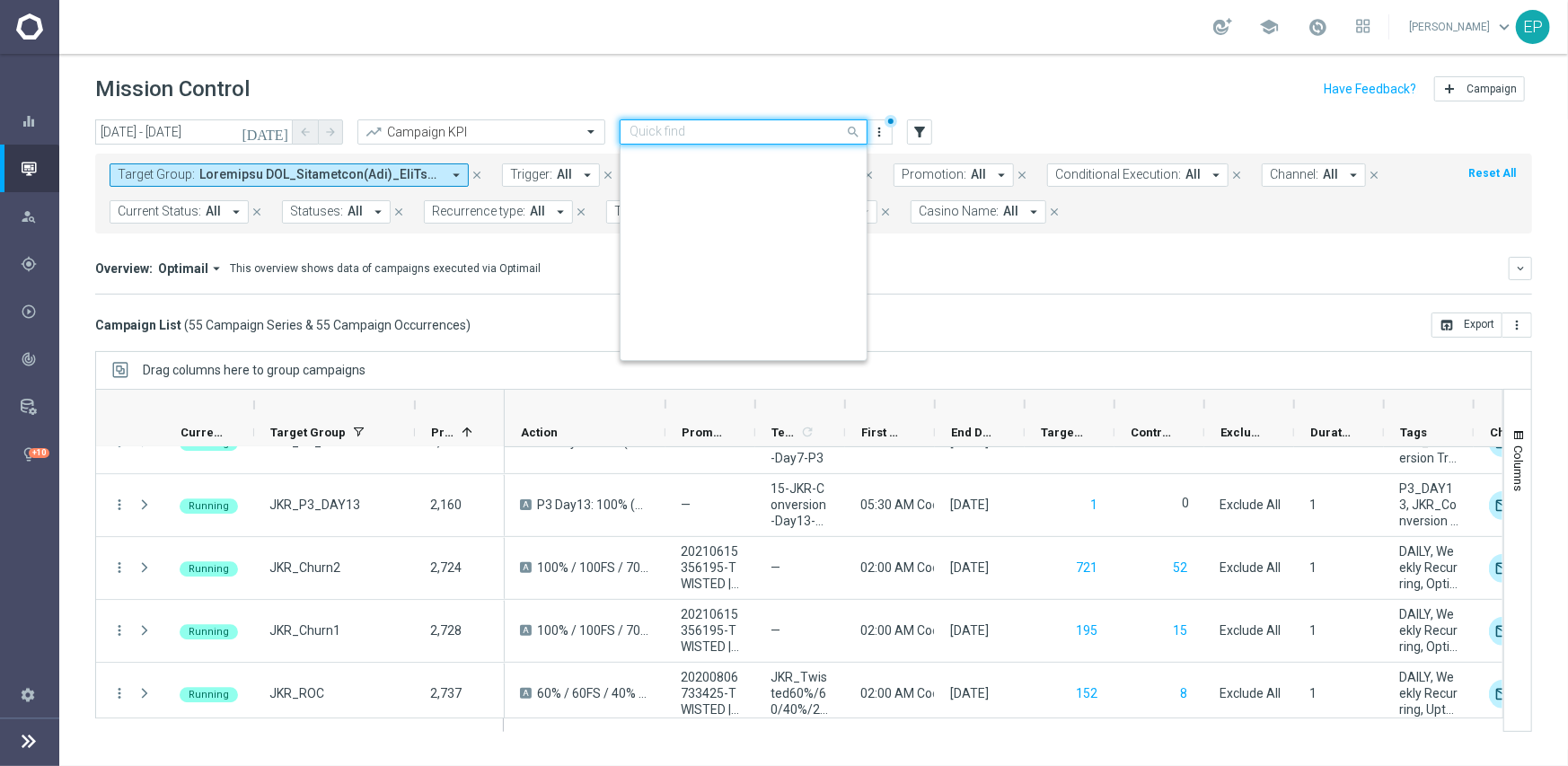
click at [748, 126] on input "text" at bounding box center [726, 132] width 192 height 15
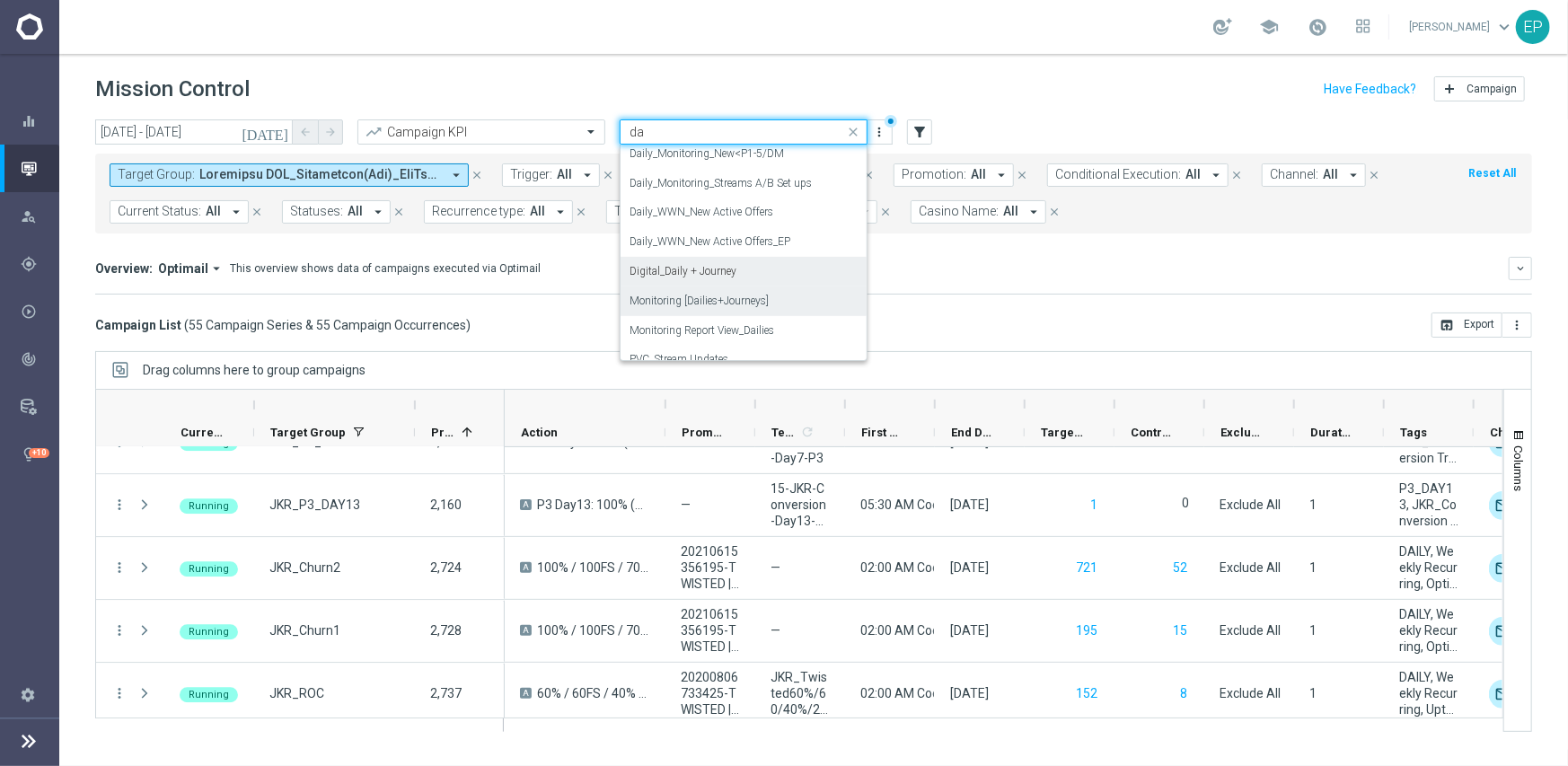
scroll to position [465, 0]
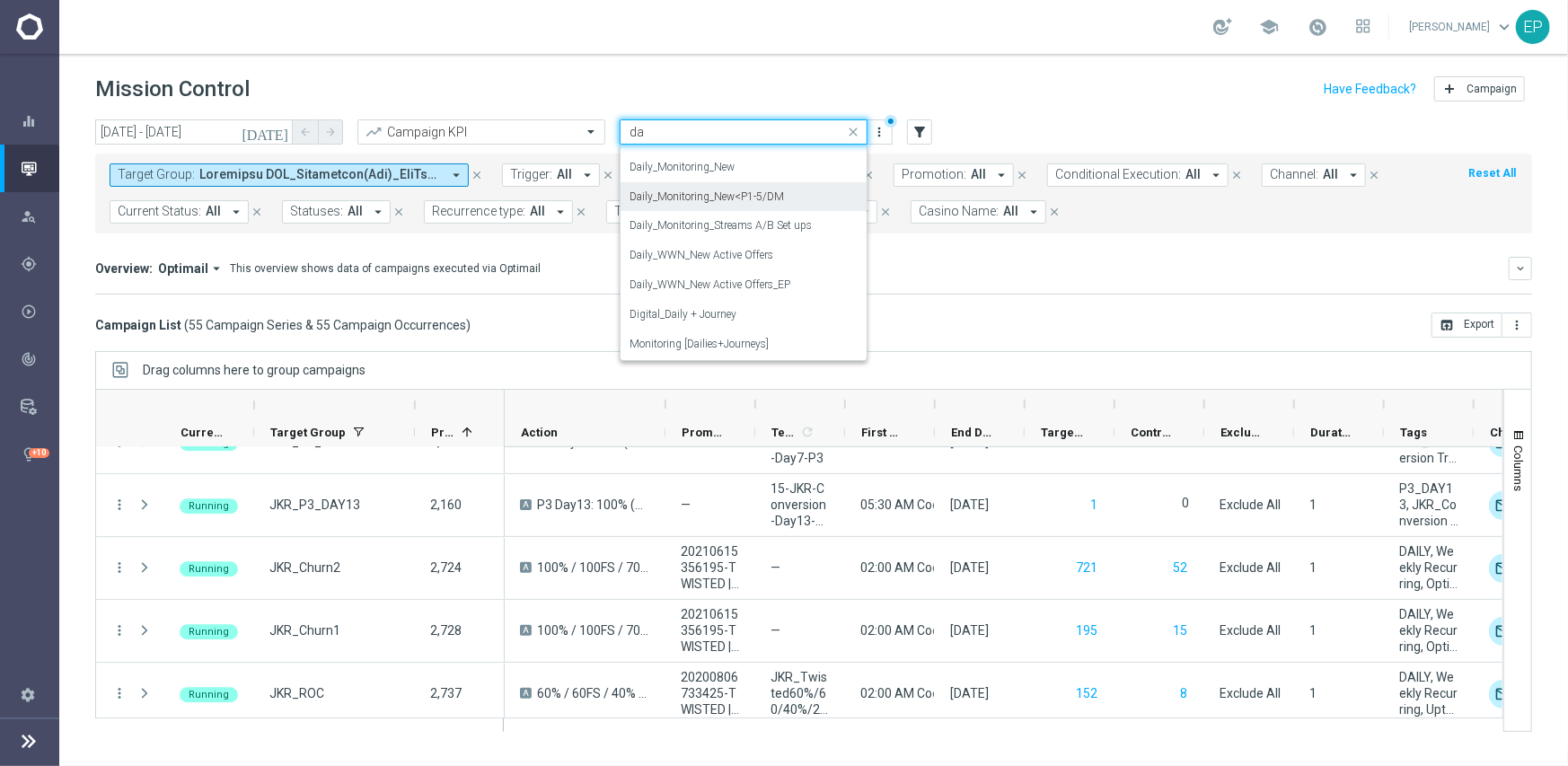
click at [732, 192] on label "Daily_Monitoring_New<P1-5/DM" at bounding box center [707, 197] width 155 height 15
type input "da"
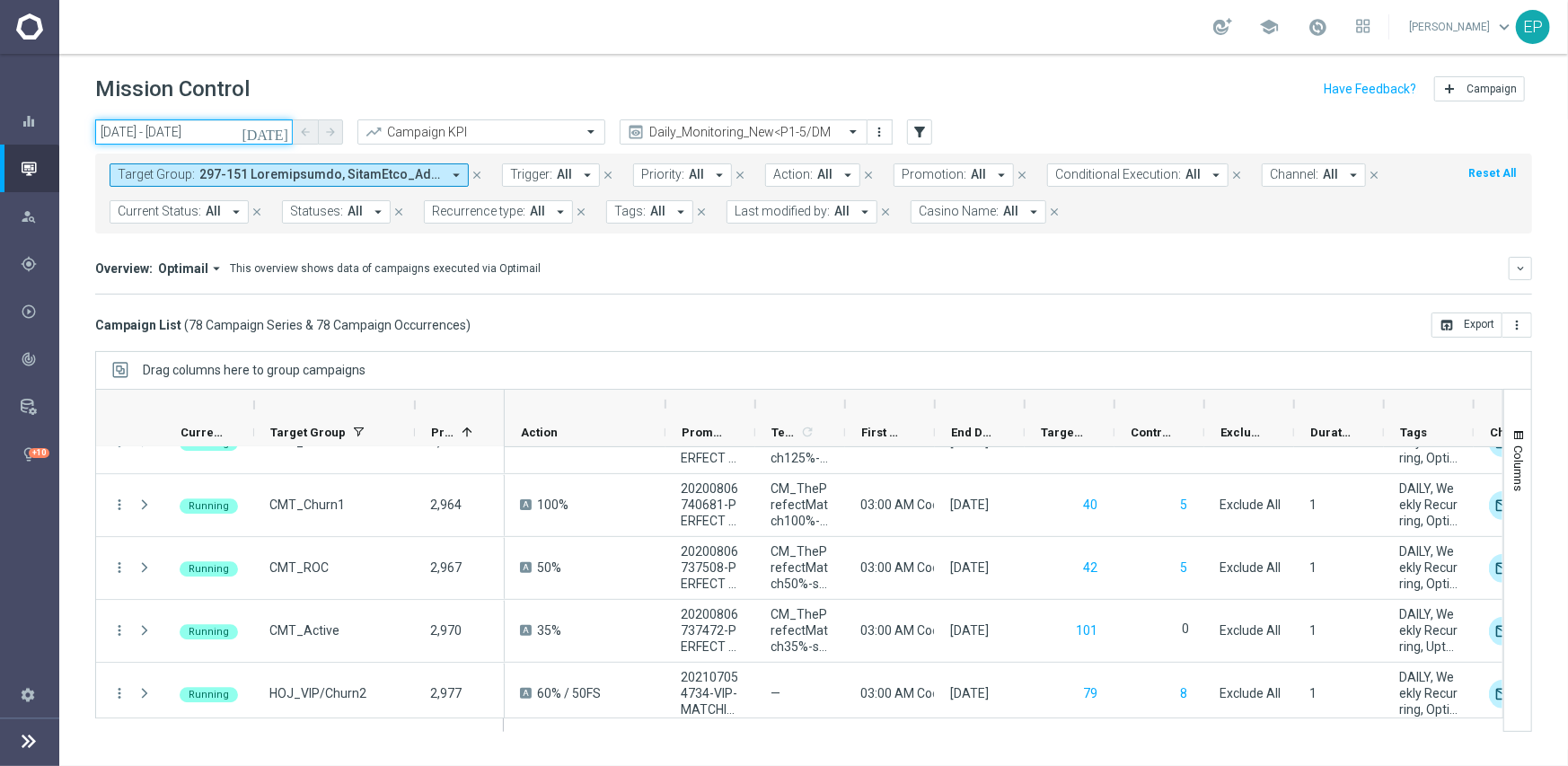
click at [203, 137] on input "[DATE] - [DATE]" at bounding box center [194, 132] width 198 height 25
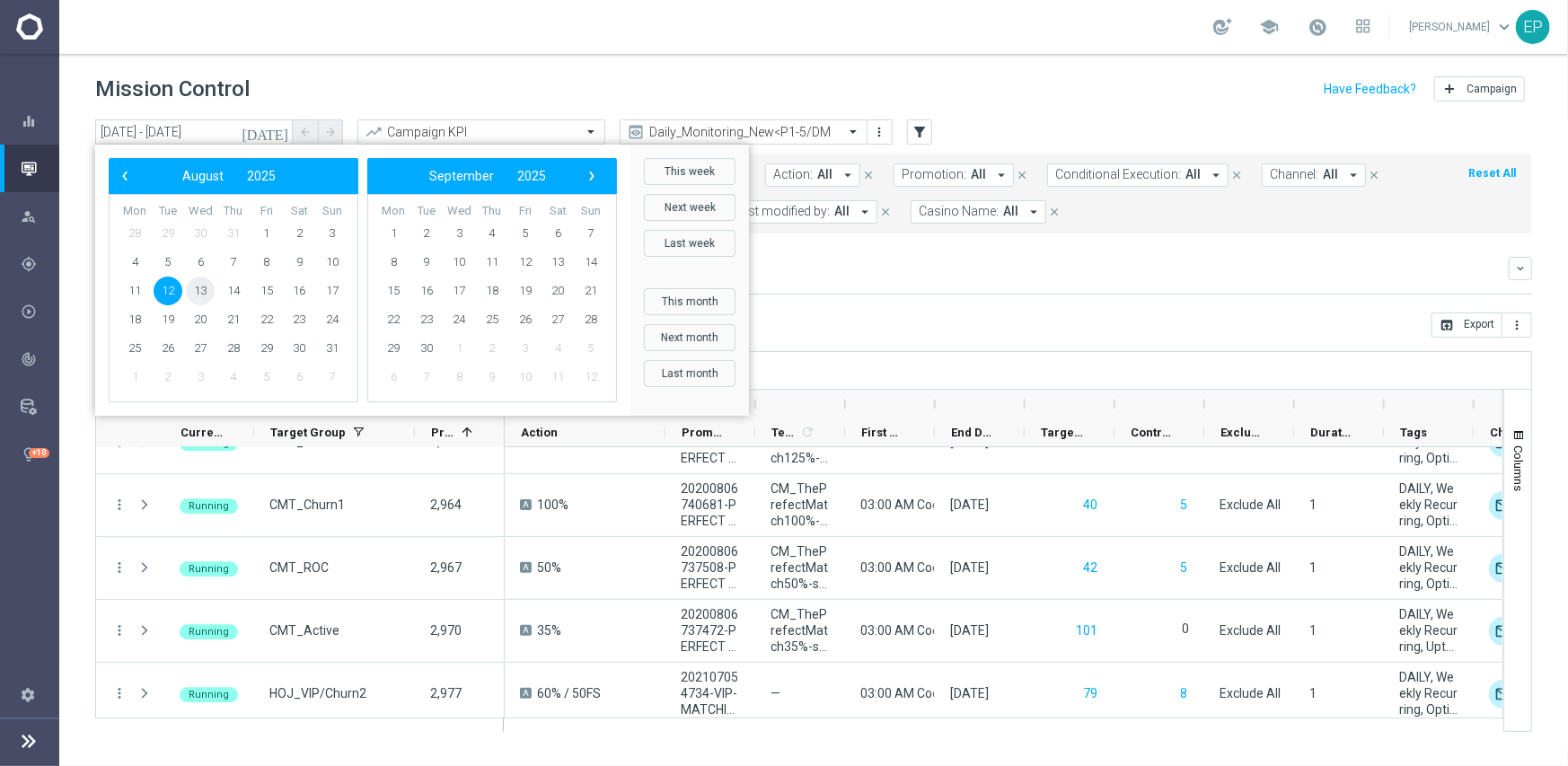
click at [199, 294] on span "13" at bounding box center [200, 291] width 29 height 29
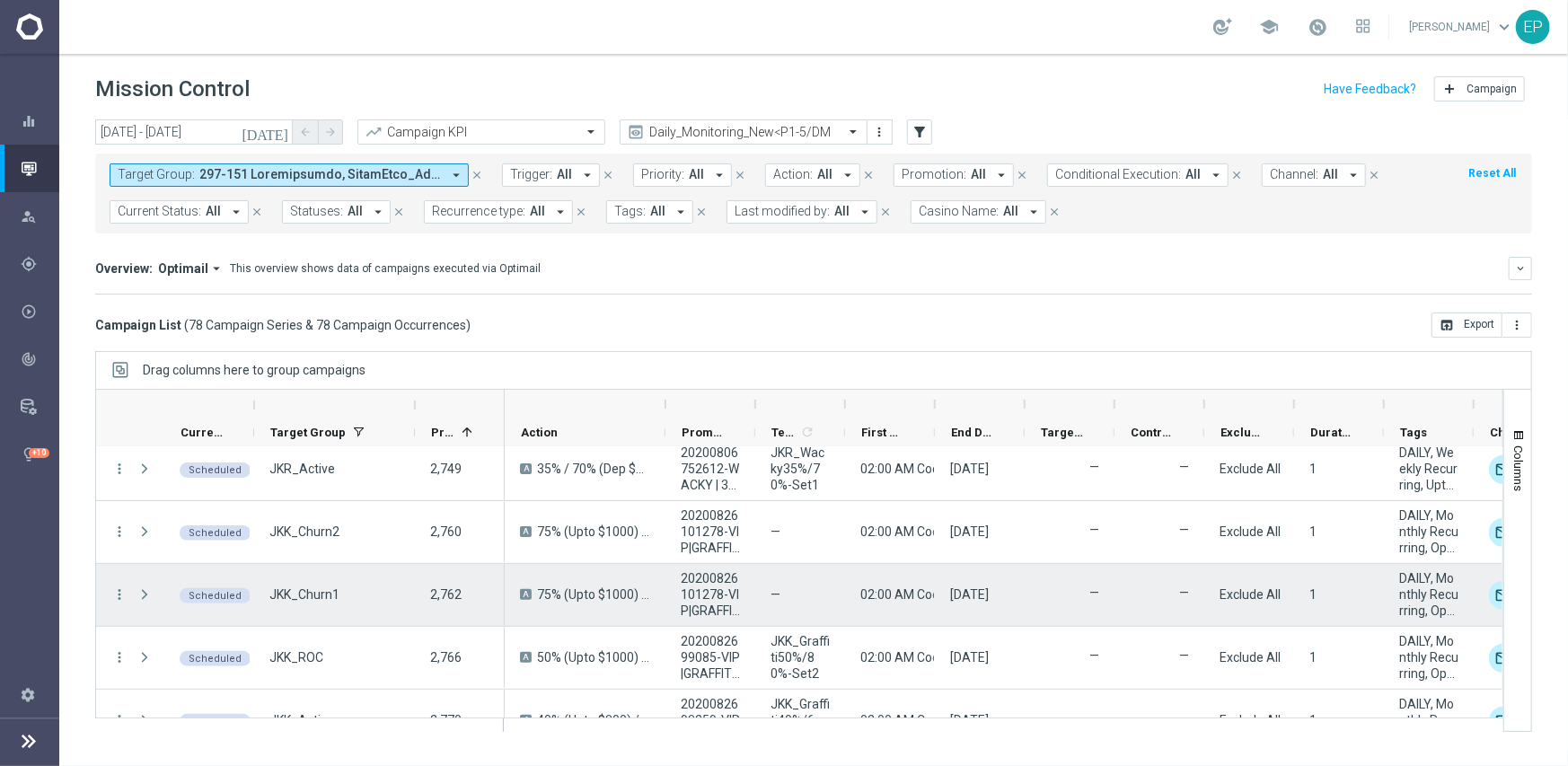
scroll to position [0, 0]
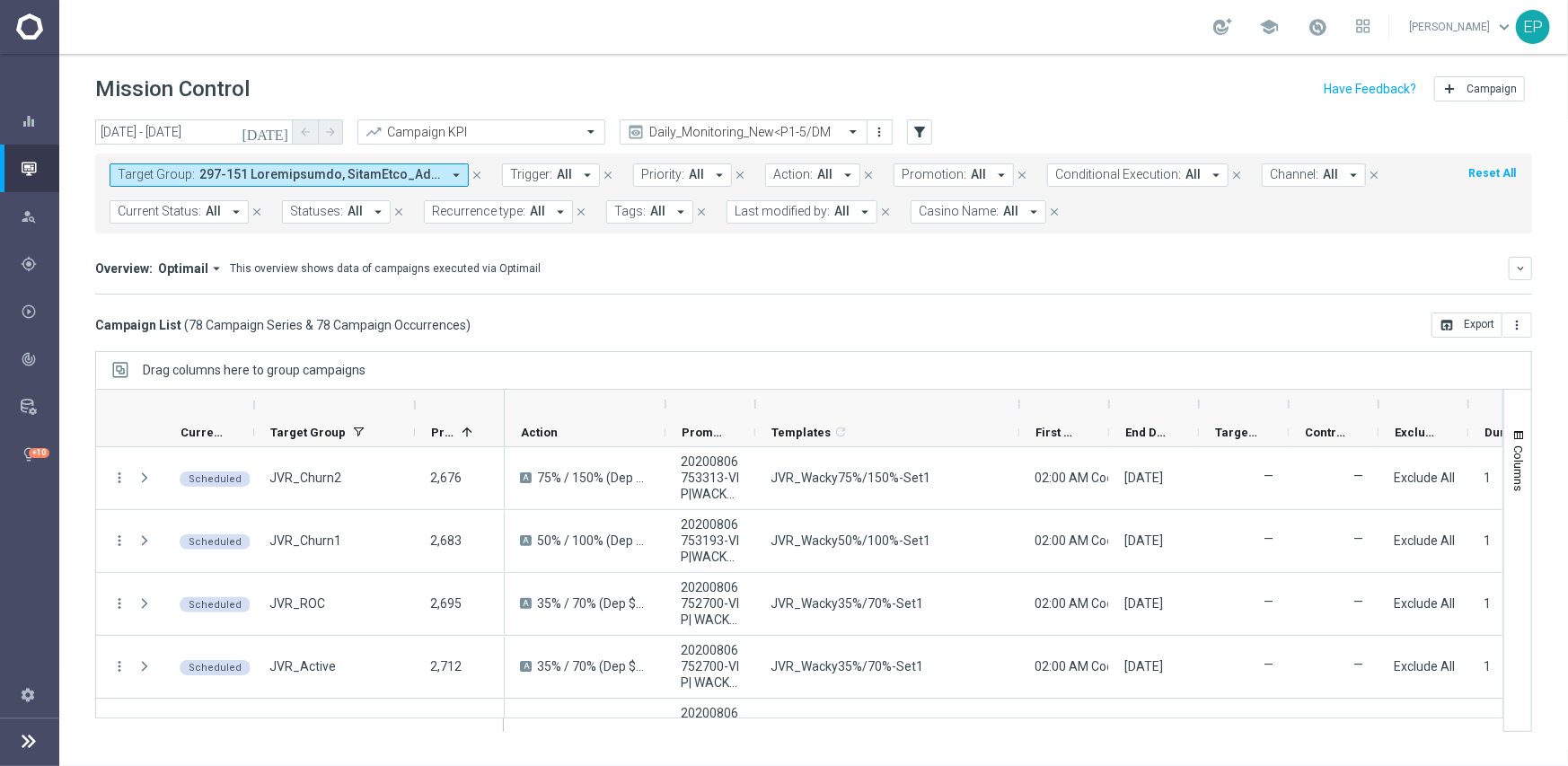
drag, startPoint x: 846, startPoint y: 400, endPoint x: 1020, endPoint y: 400, distance: 174.0
click at [1020, 400] on div at bounding box center [1019, 404] width 7 height 29
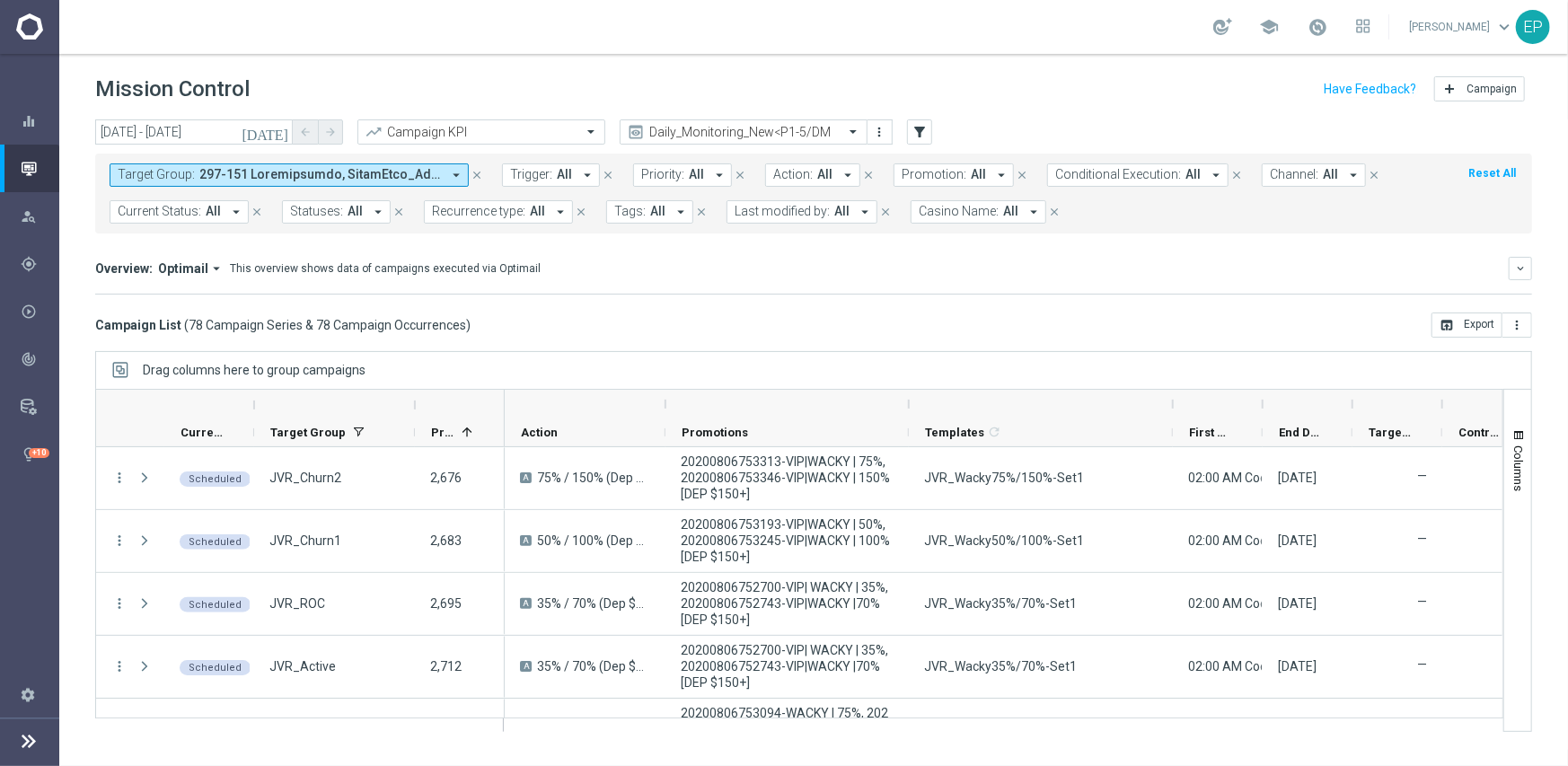
drag, startPoint x: 756, startPoint y: 401, endPoint x: 908, endPoint y: 404, distance: 152.0
click at [908, 404] on div at bounding box center [908, 404] width 7 height 29
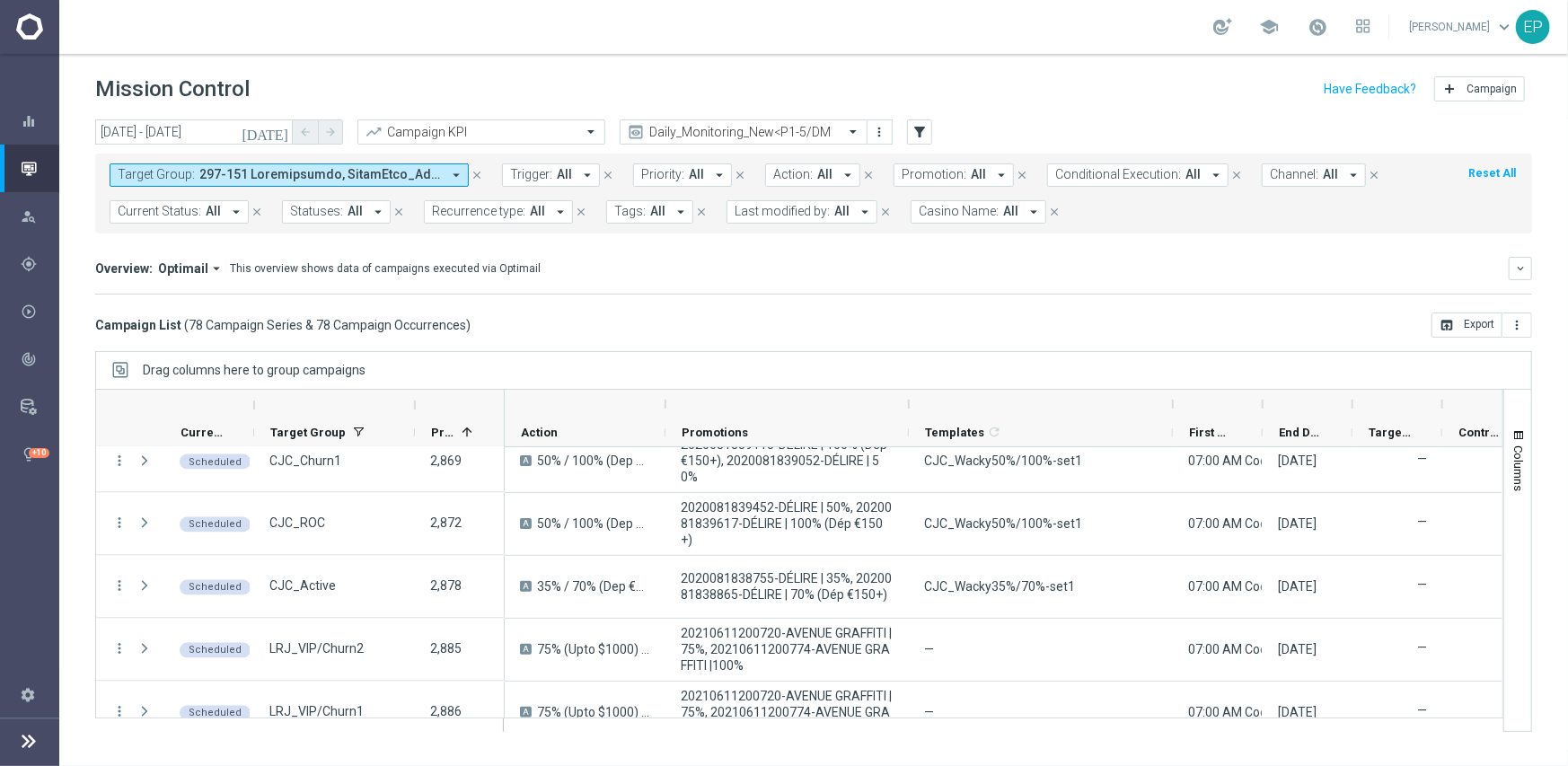
scroll to position [2334, 0]
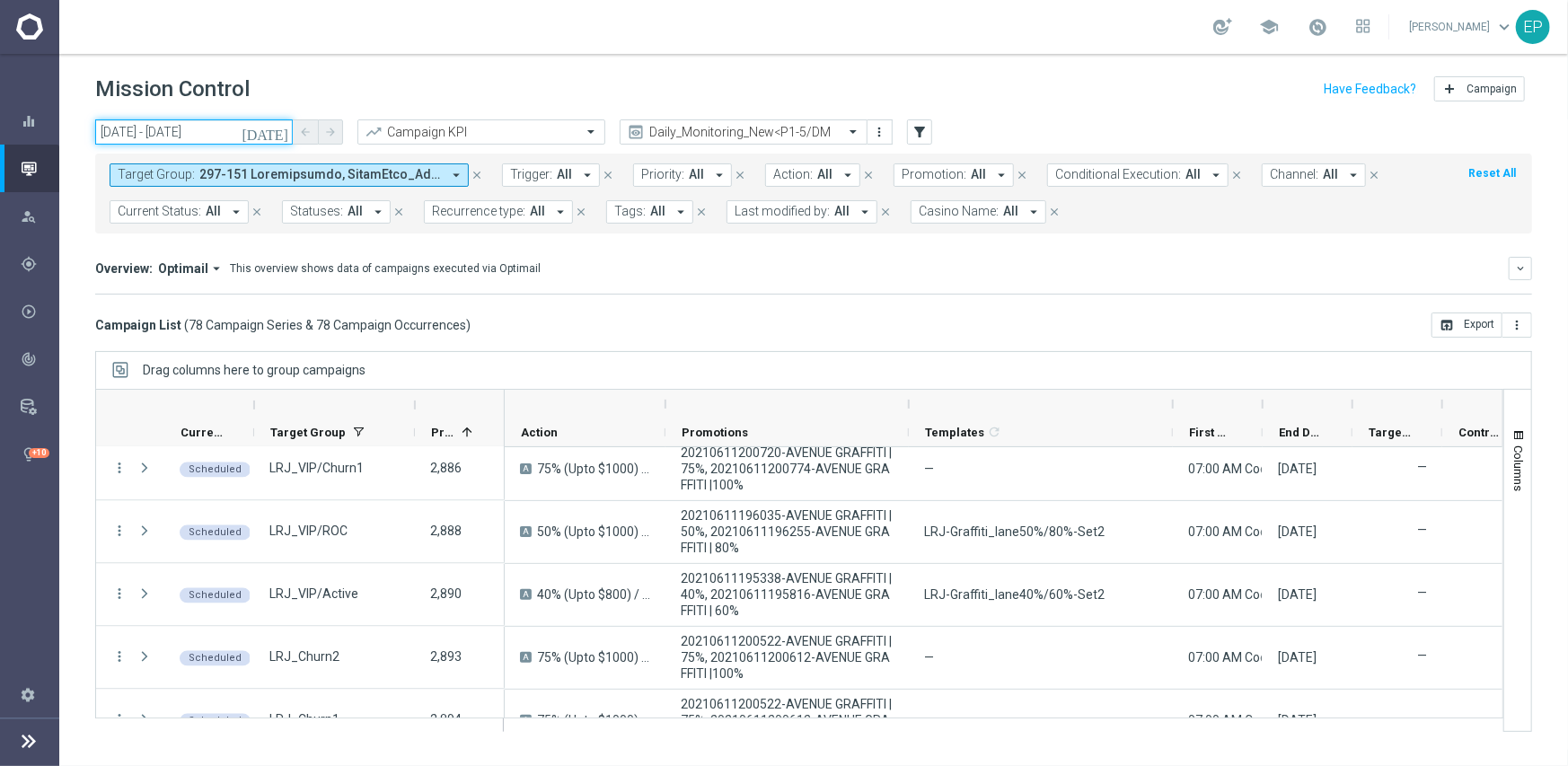
click at [152, 133] on input "[DATE] - [DATE]" at bounding box center [194, 132] width 198 height 25
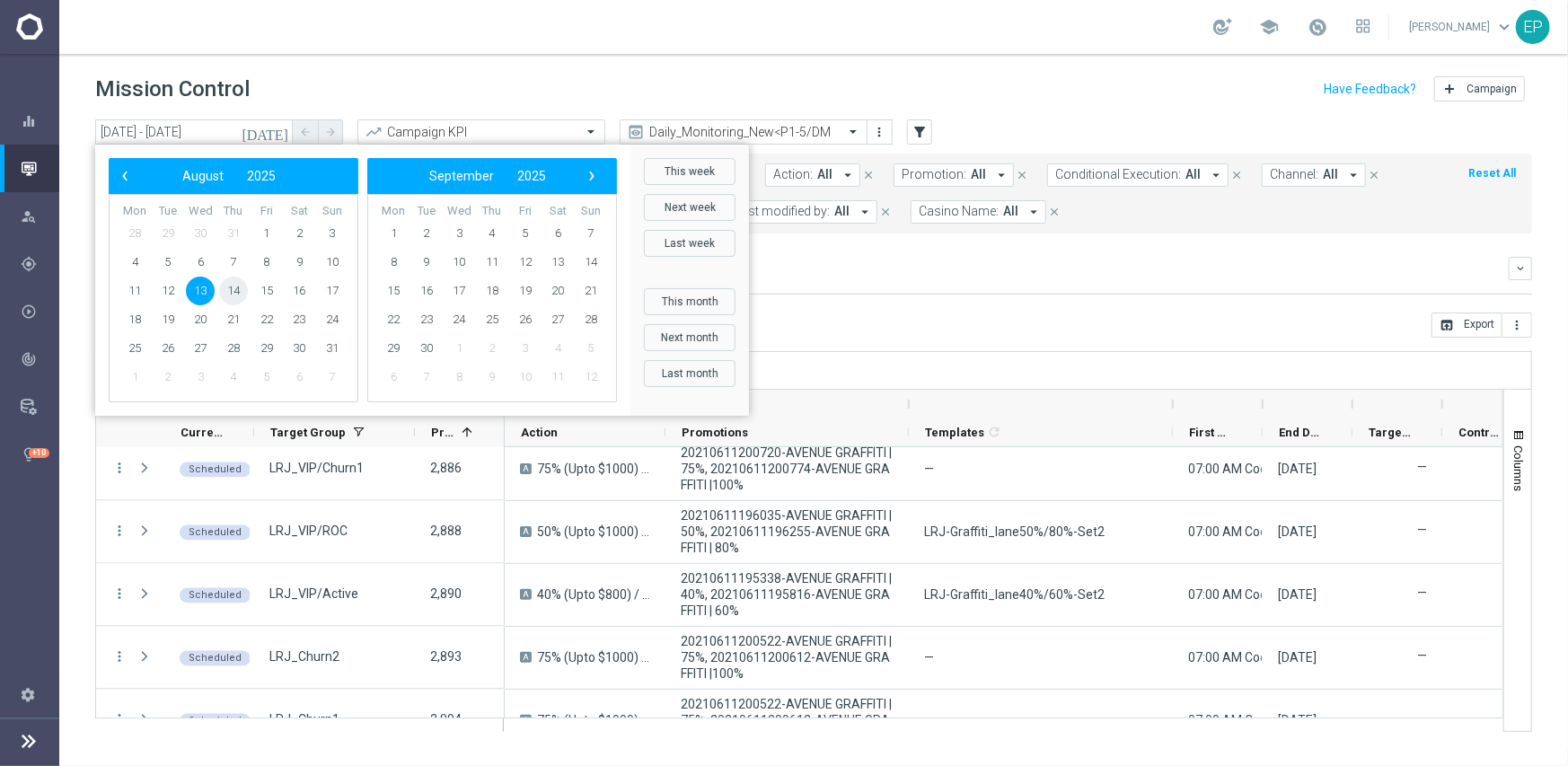
click at [239, 290] on span "14" at bounding box center [234, 291] width 29 height 29
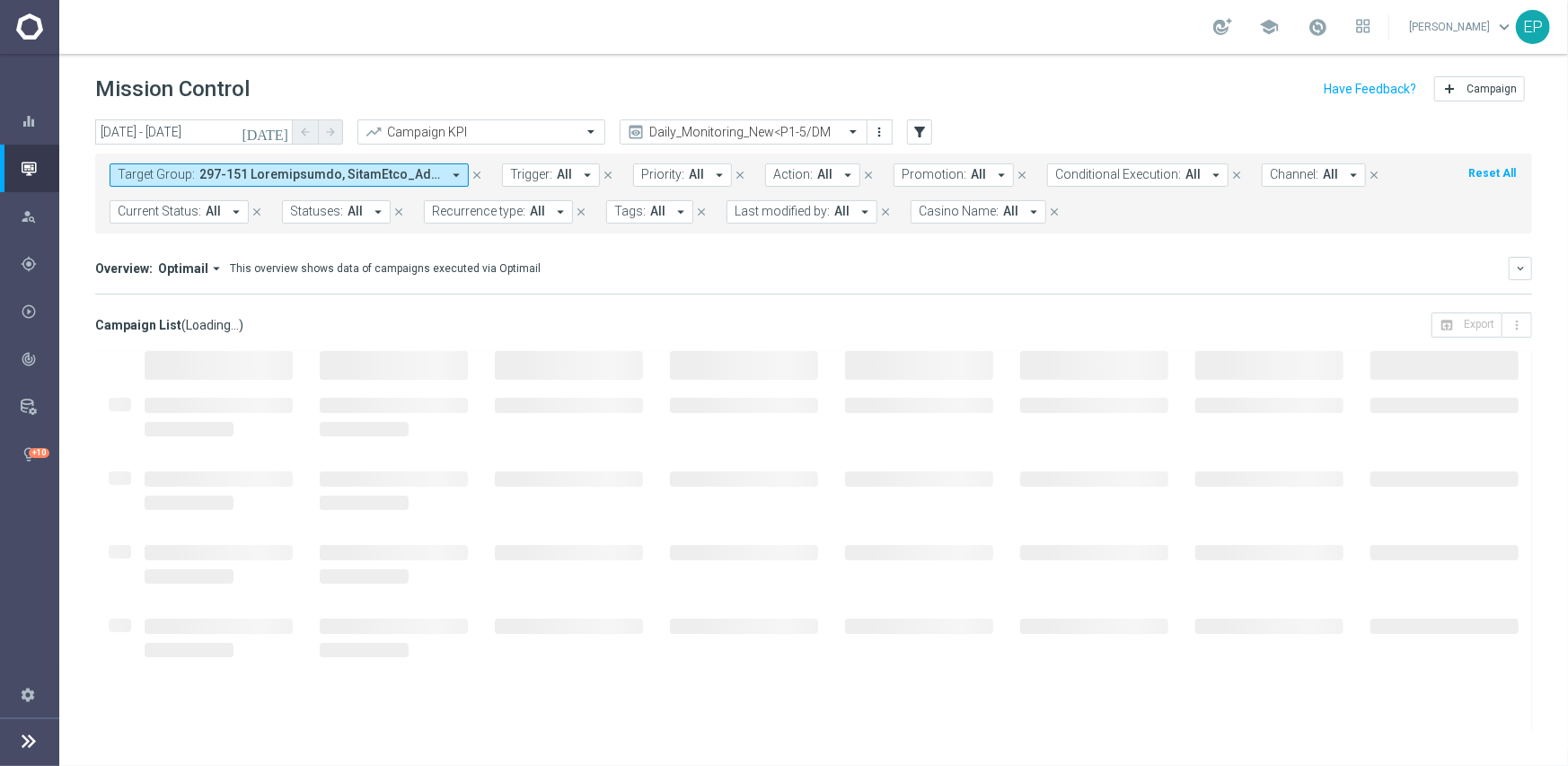
type input "[DATE] - [DATE]"
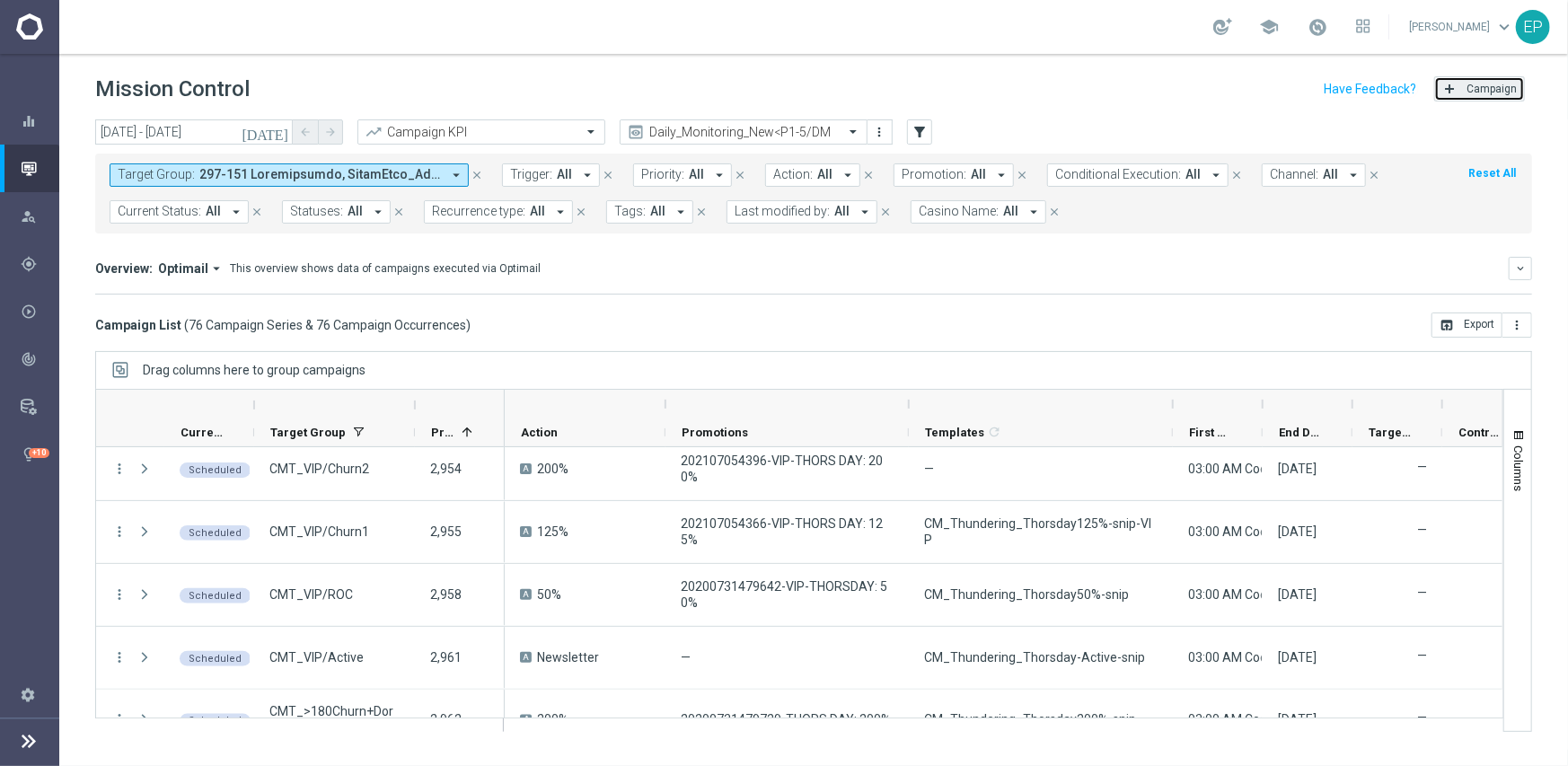
click at [1497, 91] on span "Campaign" at bounding box center [1492, 89] width 50 height 13
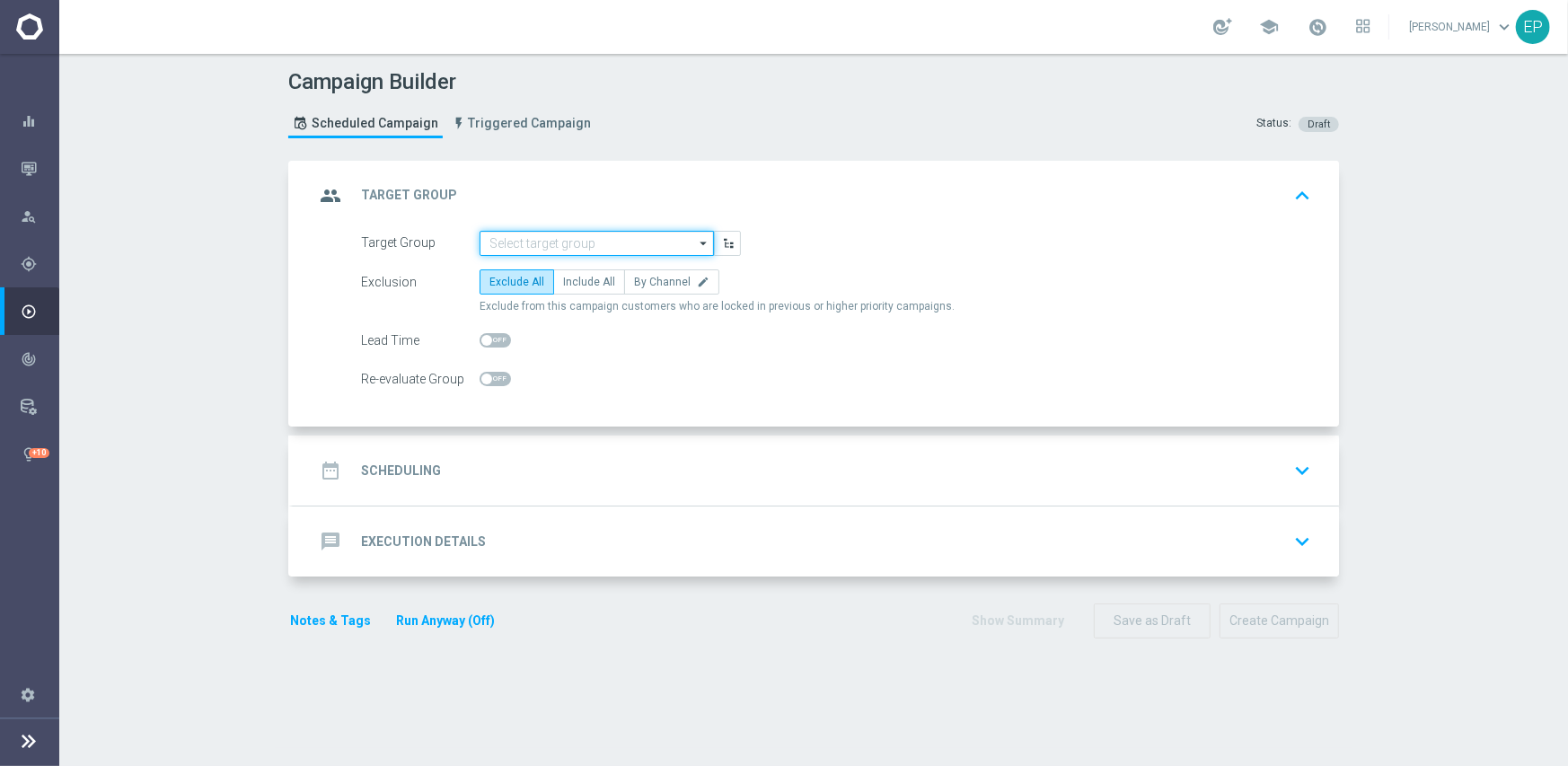
click at [534, 238] on input at bounding box center [597, 243] width 235 height 25
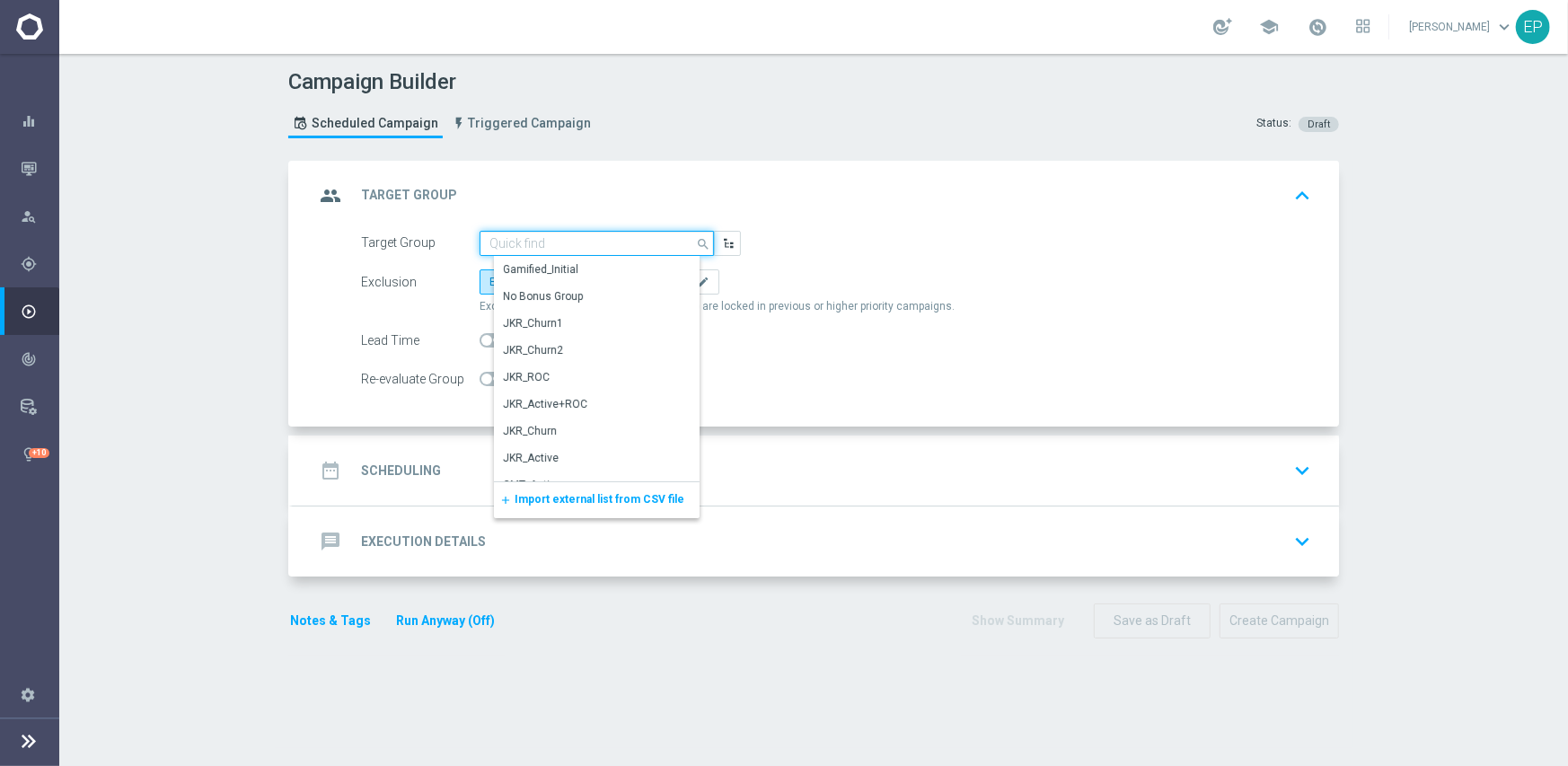
paste input "JVR_Valid Countries(All)"
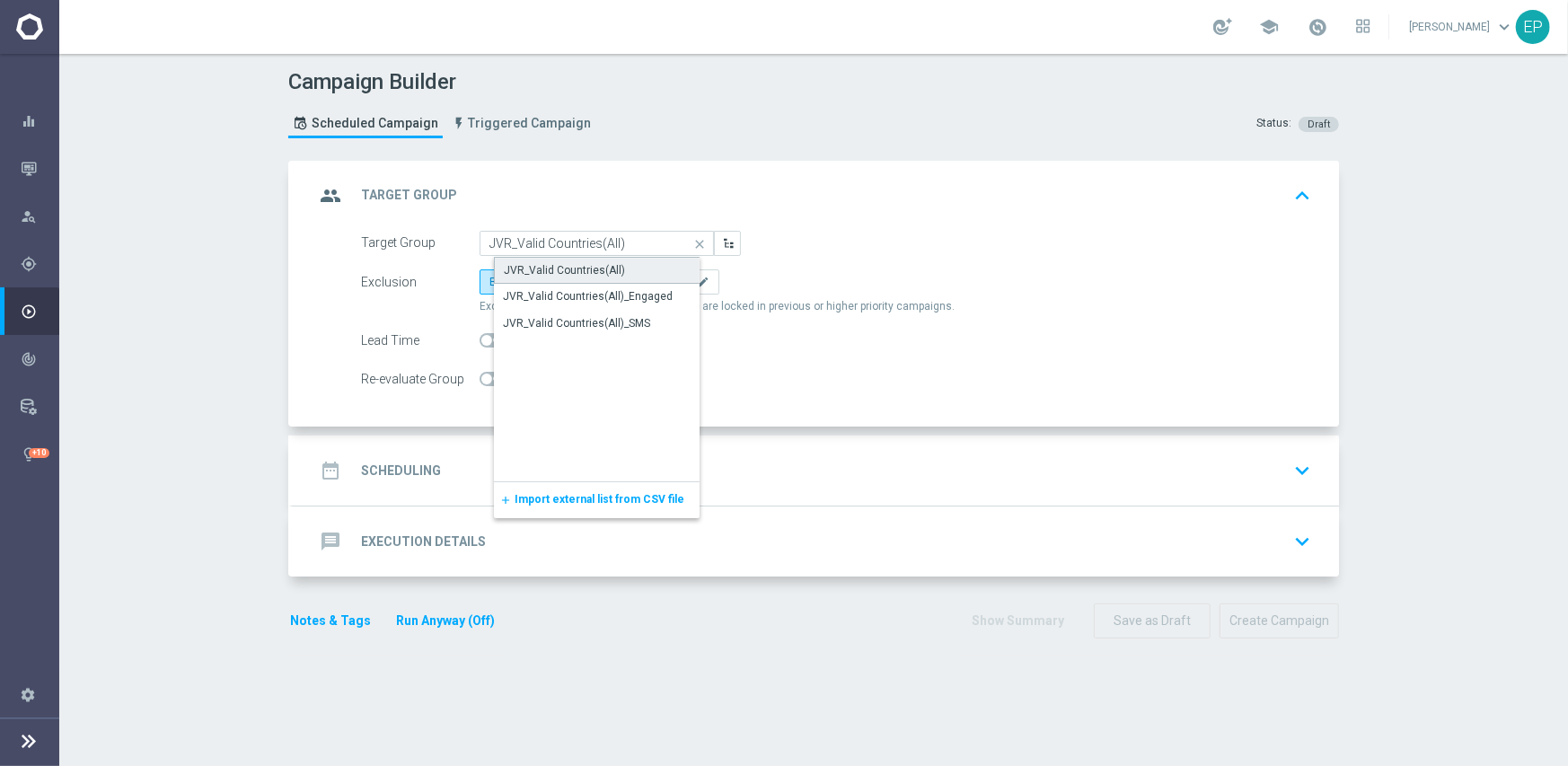
click at [536, 269] on div "JVR_Valid Countries(All)" at bounding box center [564, 270] width 121 height 16
type input "JVR_Valid Countries(All)"
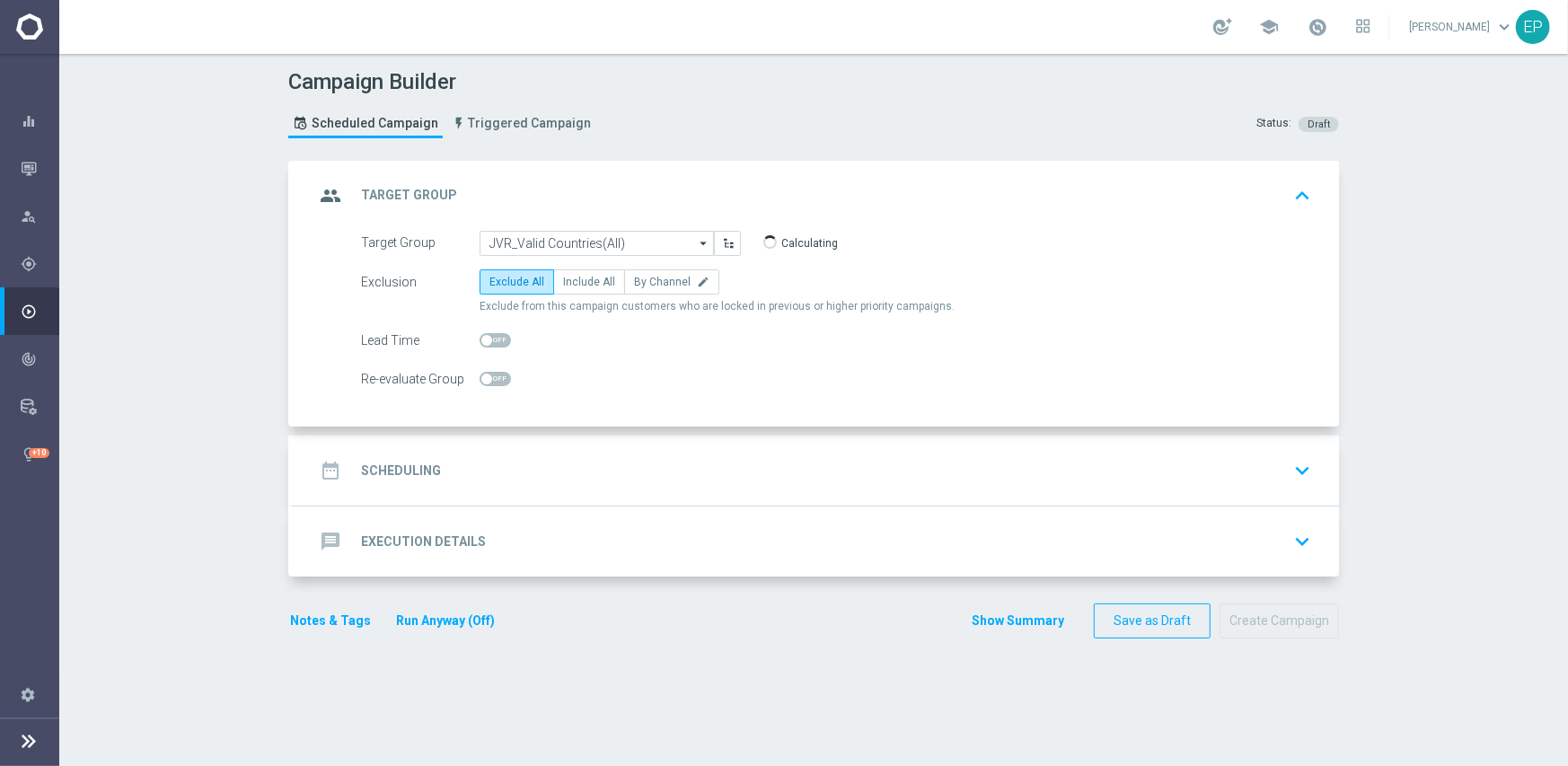
click at [582, 453] on div "date_range Scheduling keyboard_arrow_down" at bounding box center [816, 471] width 1003 height 34
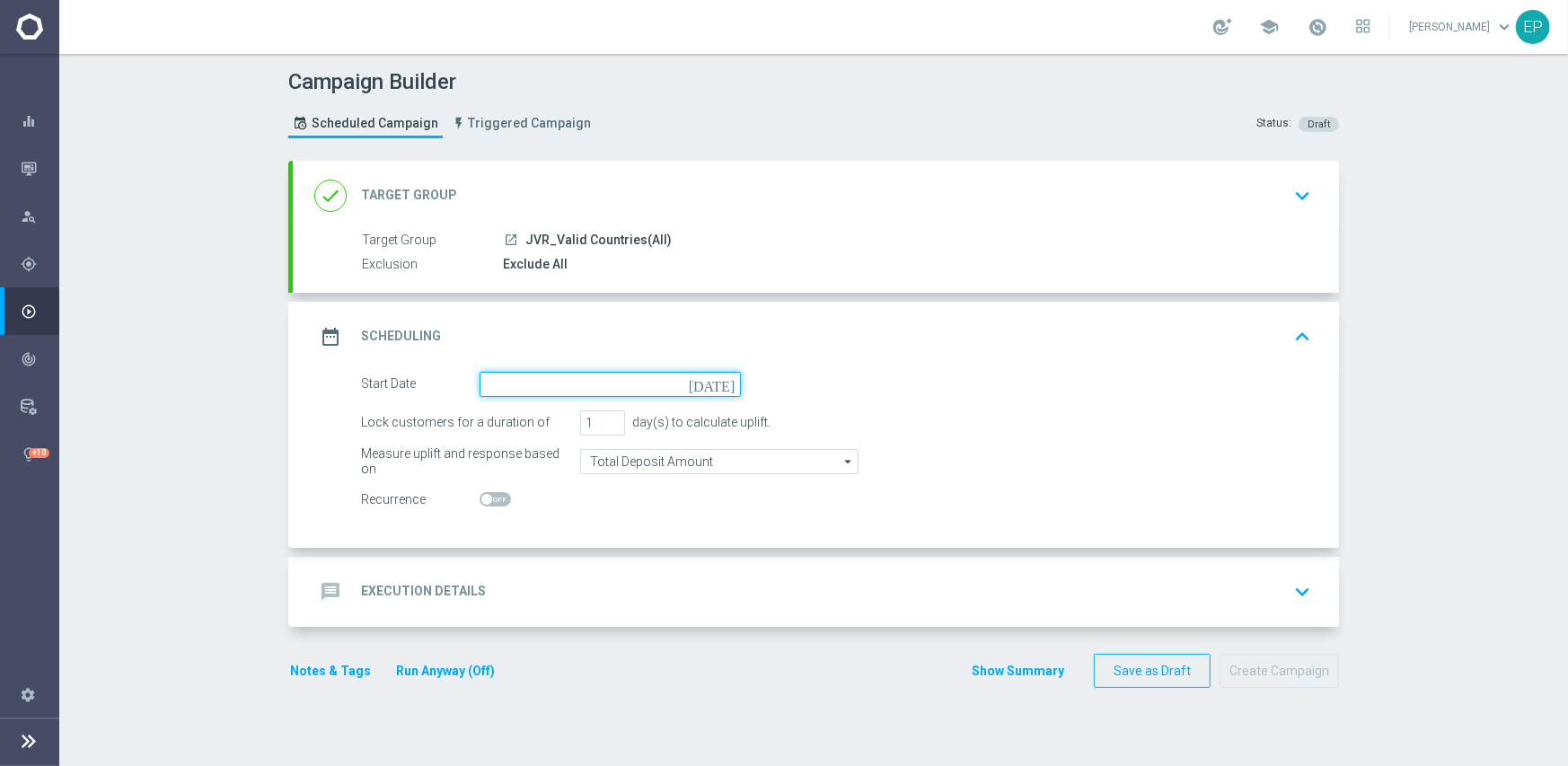
click at [565, 389] on input at bounding box center [610, 384] width 261 height 25
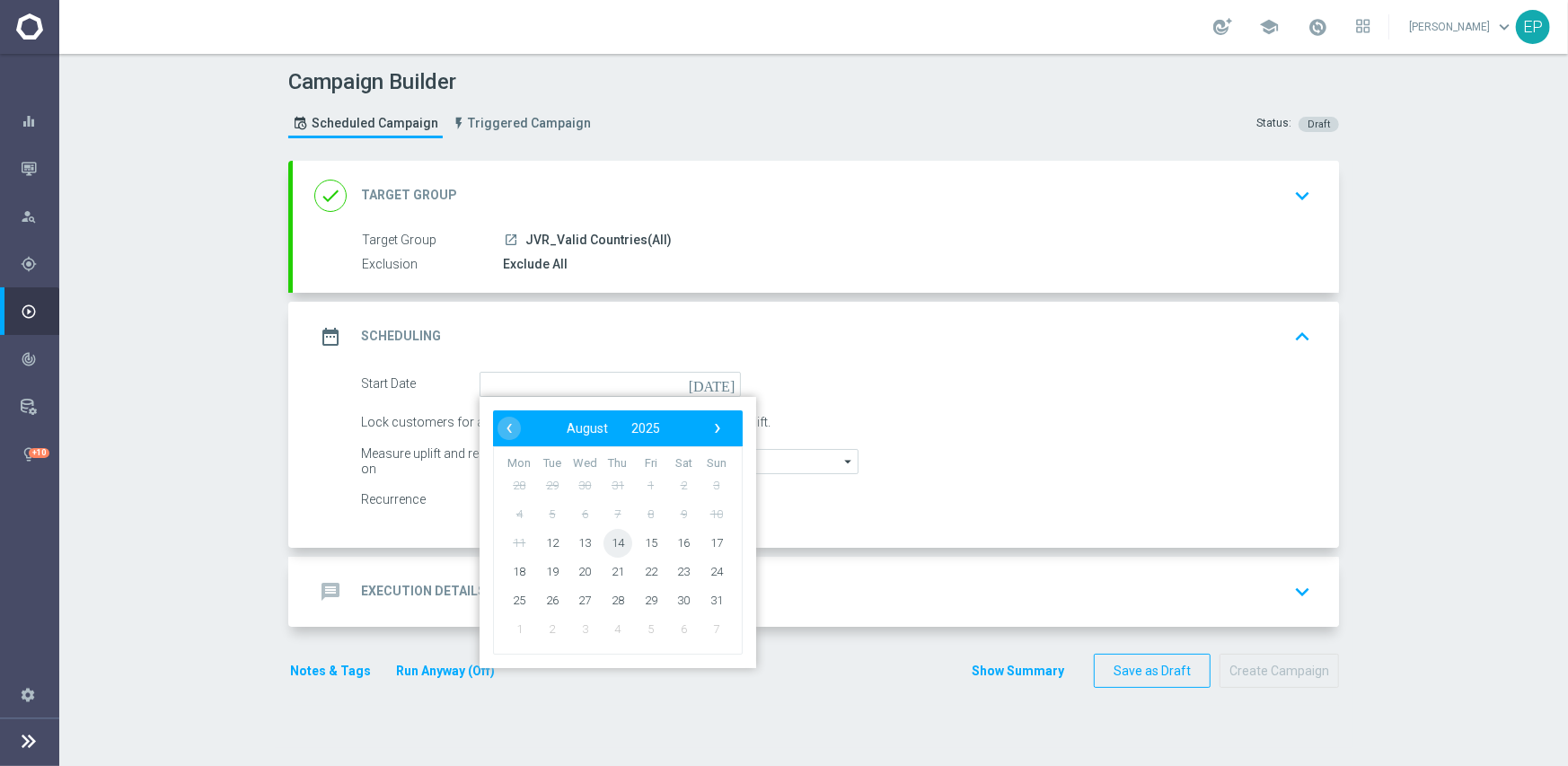
click at [614, 537] on span "14" at bounding box center [618, 542] width 29 height 29
type input "[DATE]"
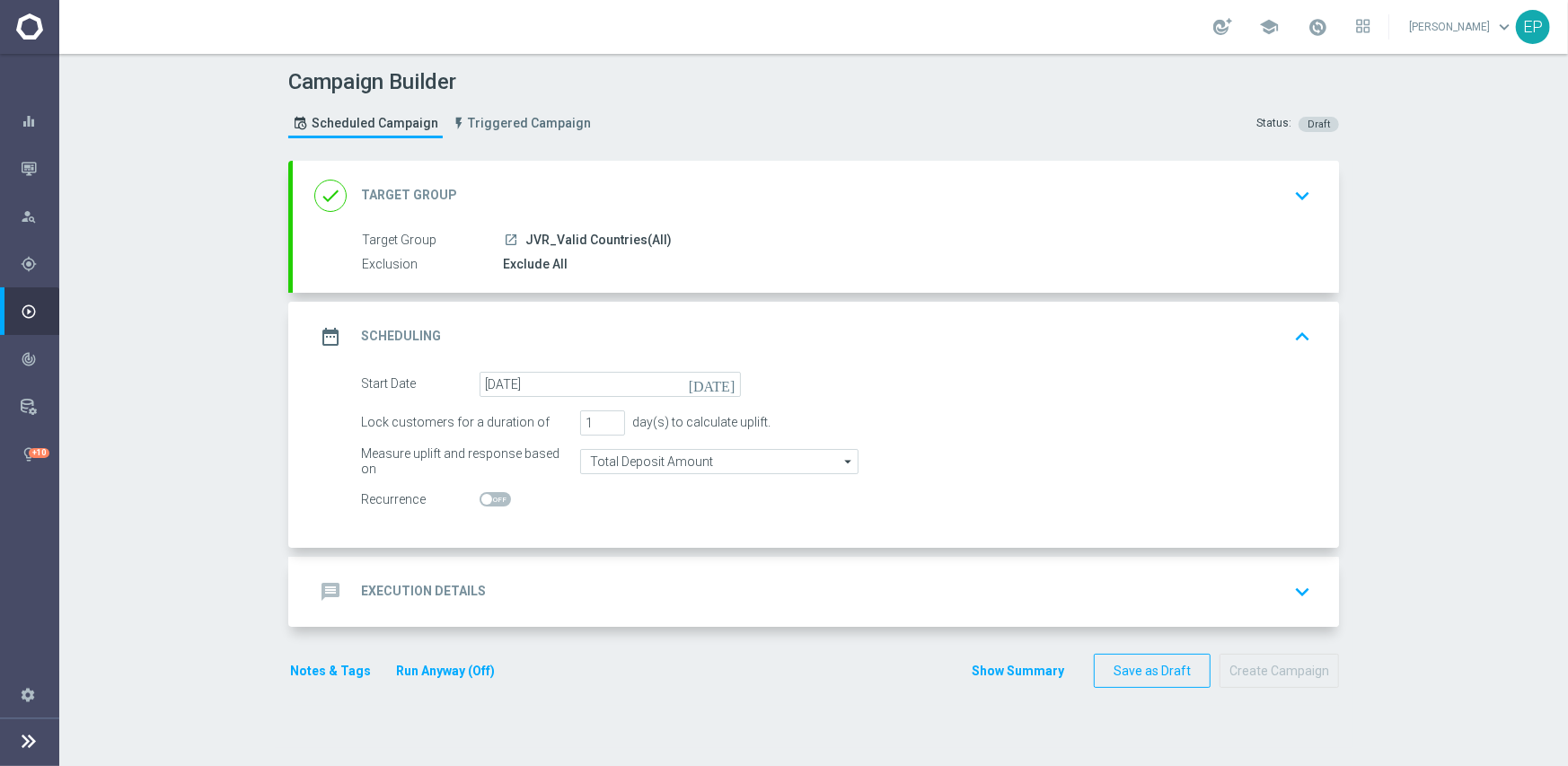
click at [633, 603] on div "message Execution Details keyboard_arrow_down" at bounding box center [816, 592] width 1003 height 34
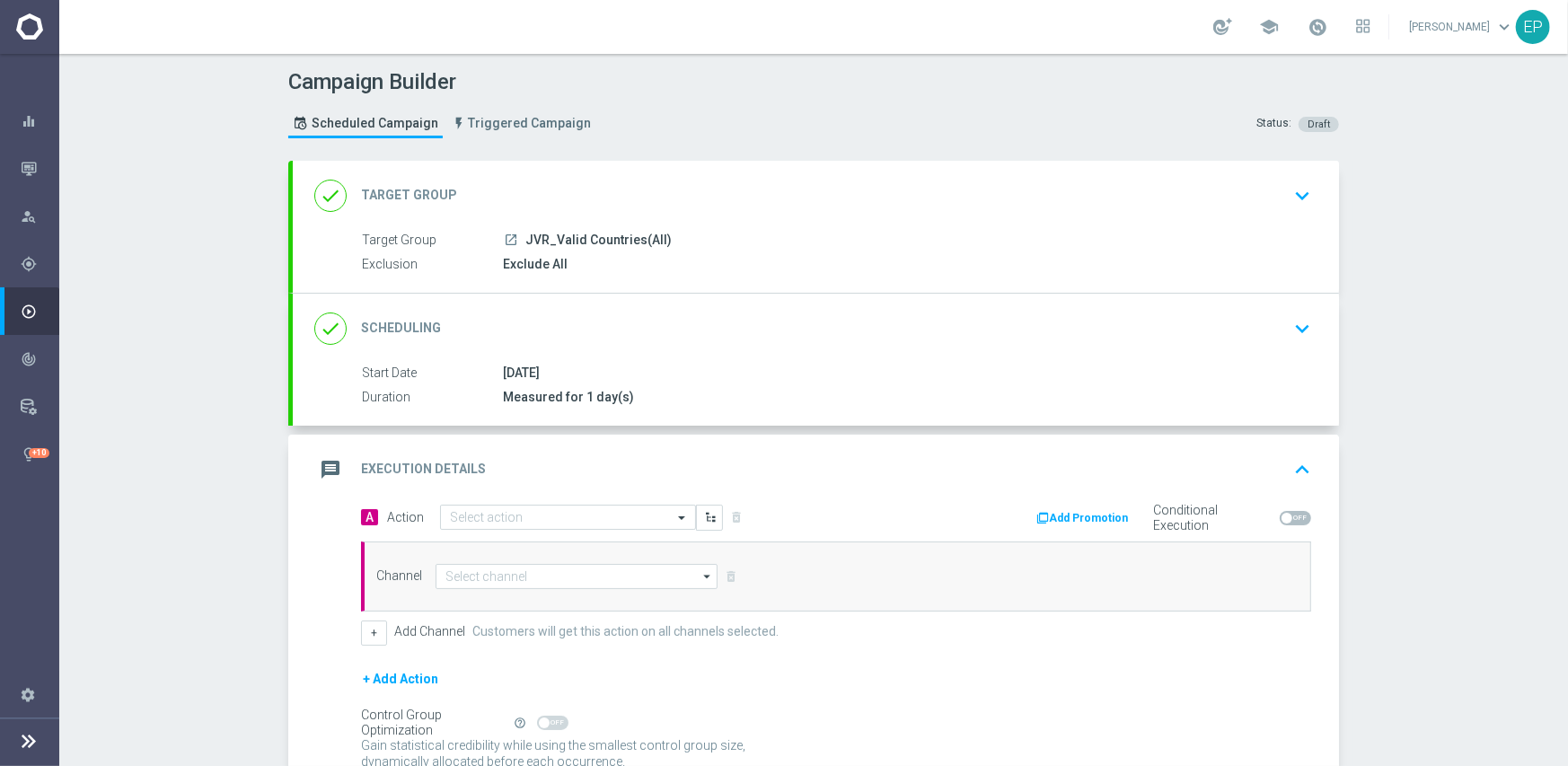
scroll to position [153, 0]
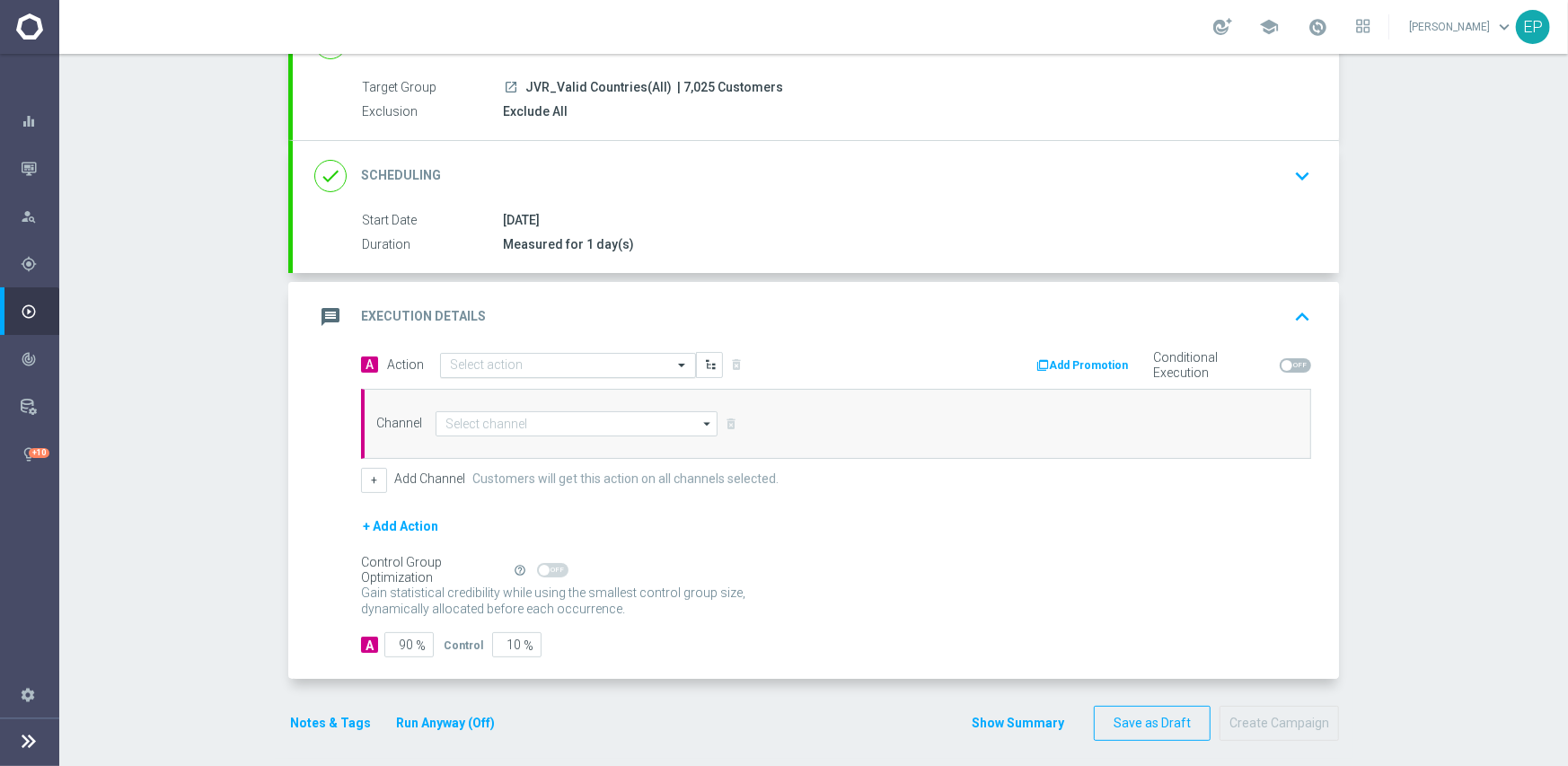
click at [589, 360] on input "text" at bounding box center [550, 365] width 200 height 15
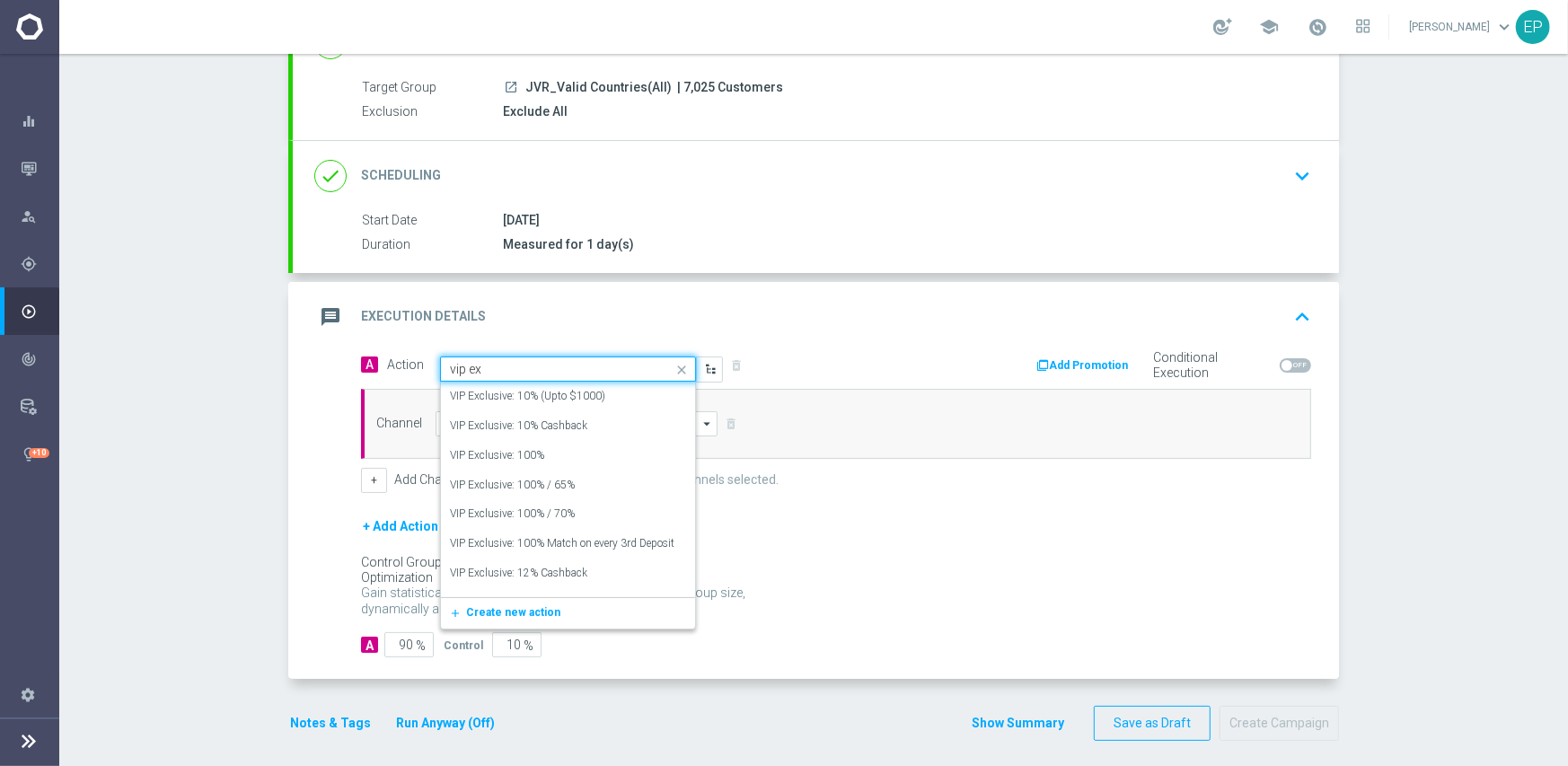
type input "vip exc"
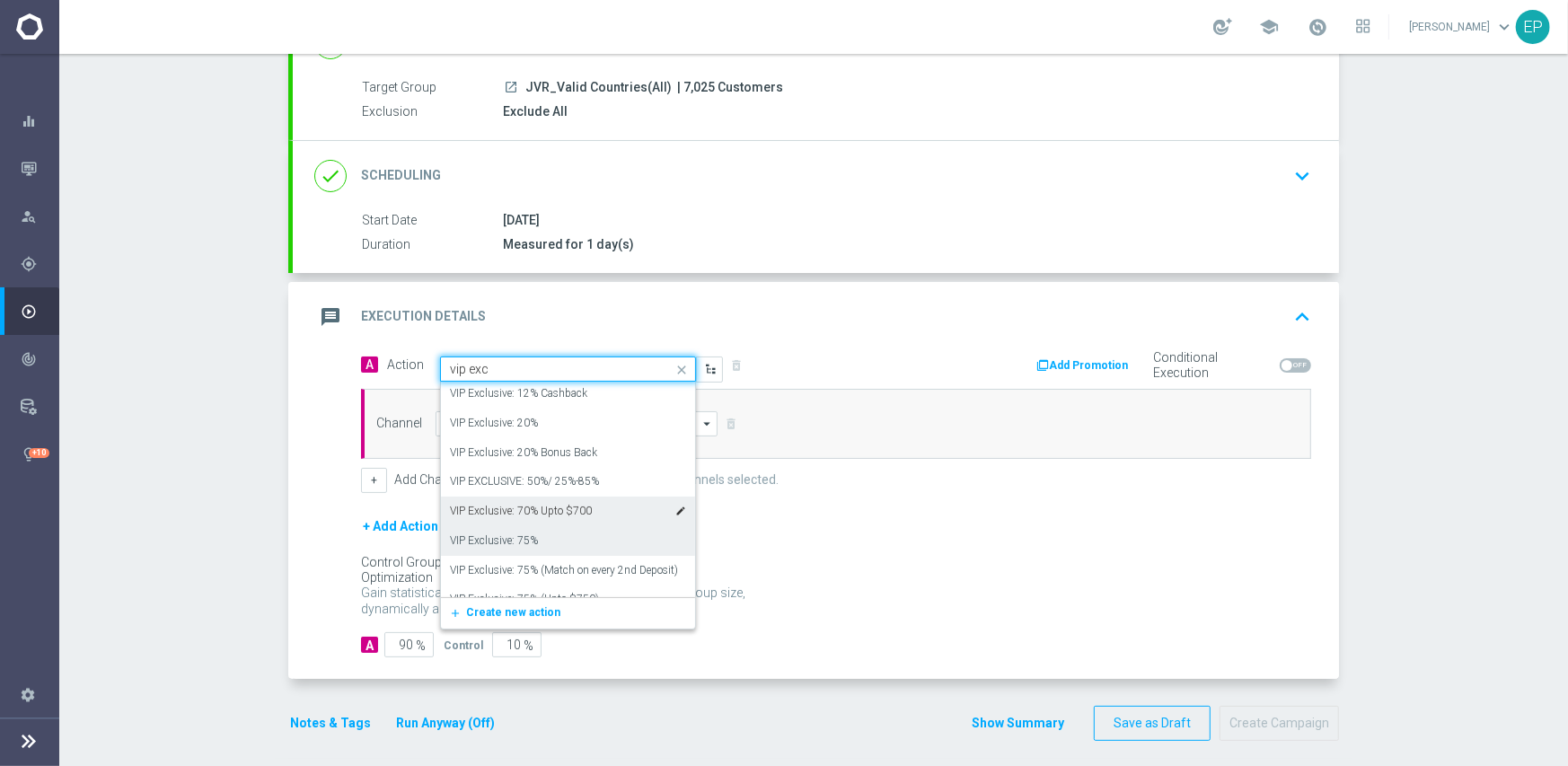
scroll to position [90, 0]
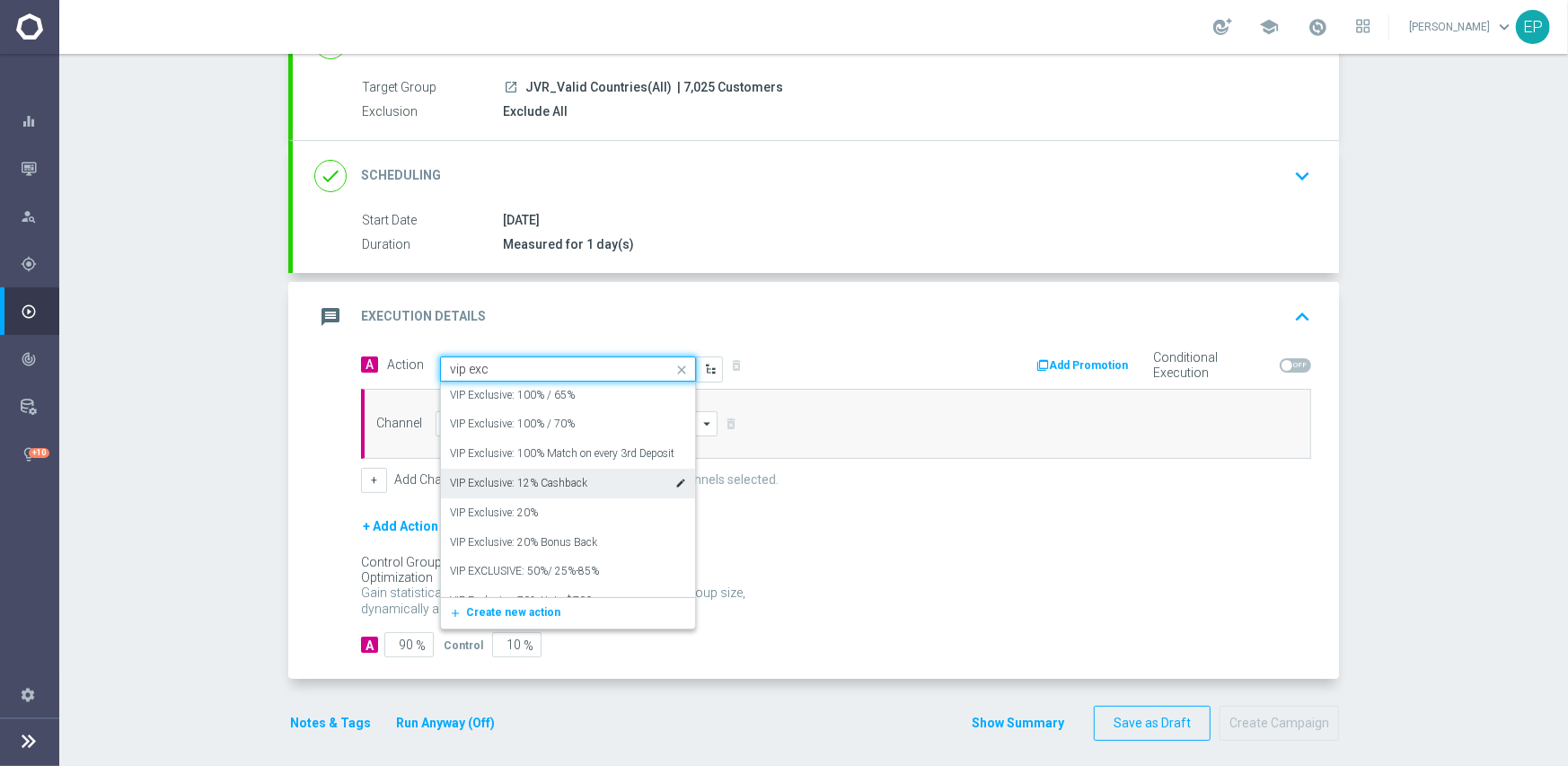
click at [595, 476] on div "VIP Exclusive: 12% Cashback edit" at bounding box center [568, 483] width 236 height 30
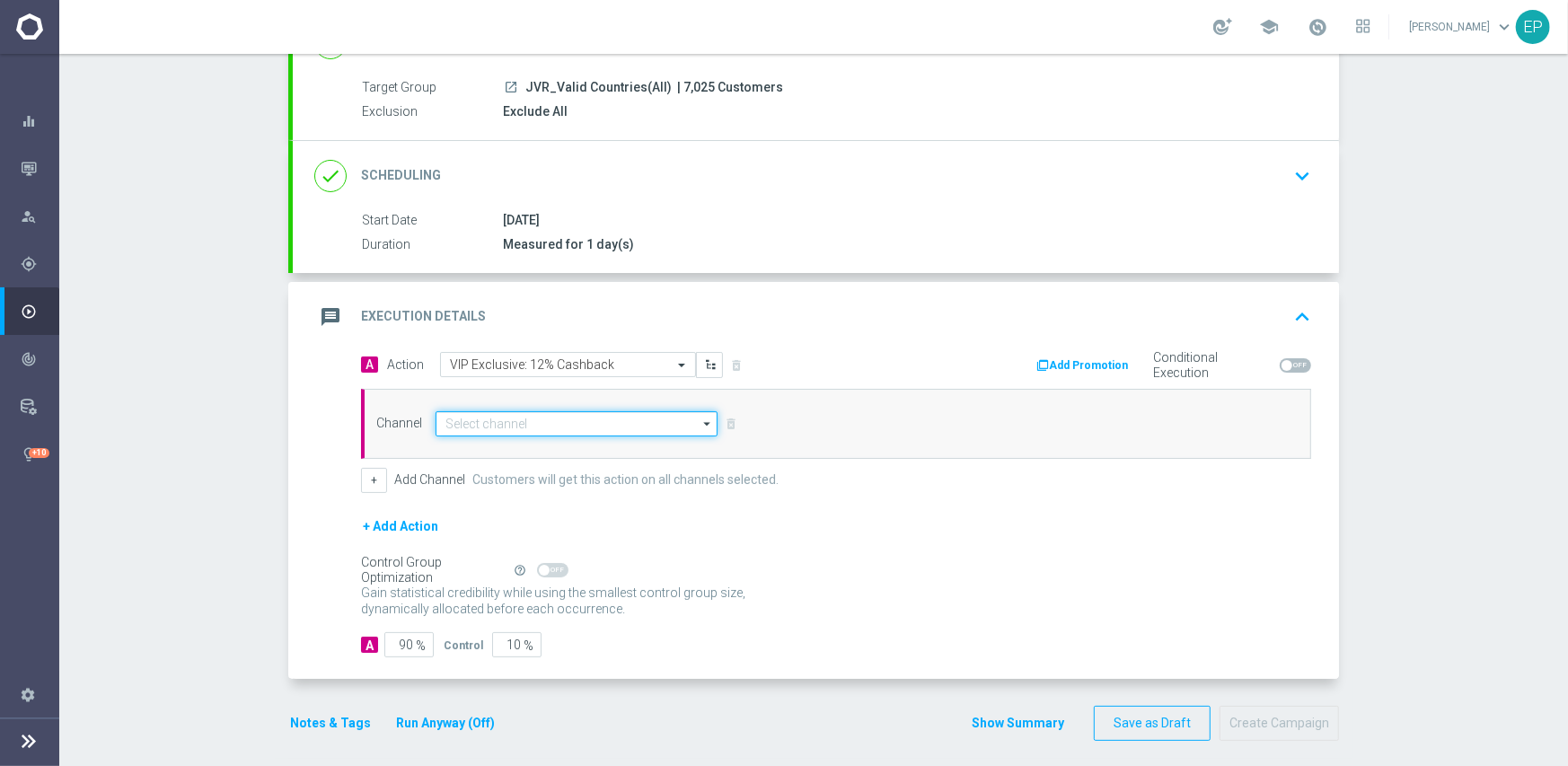
click at [603, 419] on input at bounding box center [577, 424] width 282 height 25
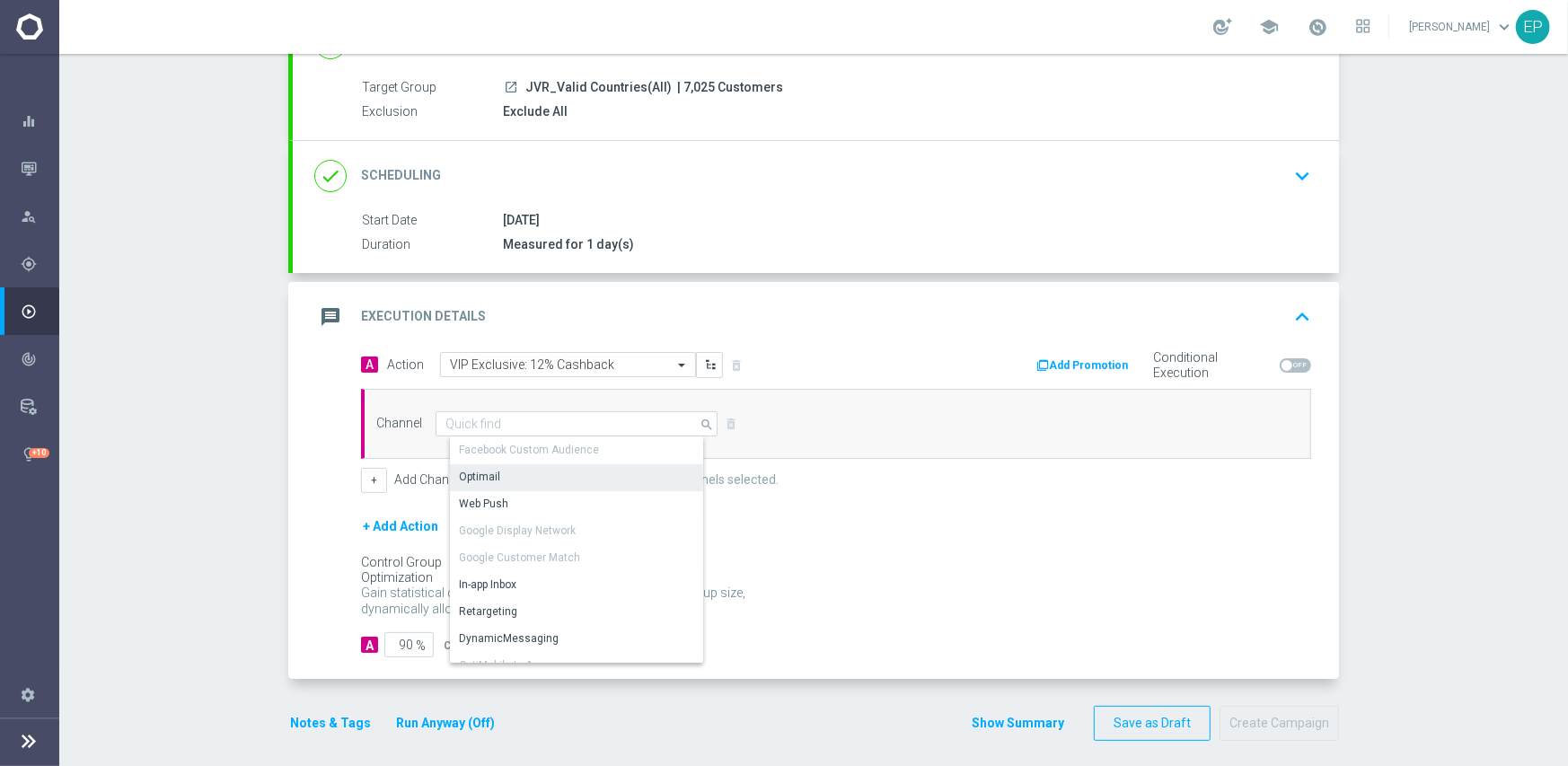
click at [539, 476] on div "Optimail" at bounding box center [584, 477] width 268 height 25
type input "Optimail"
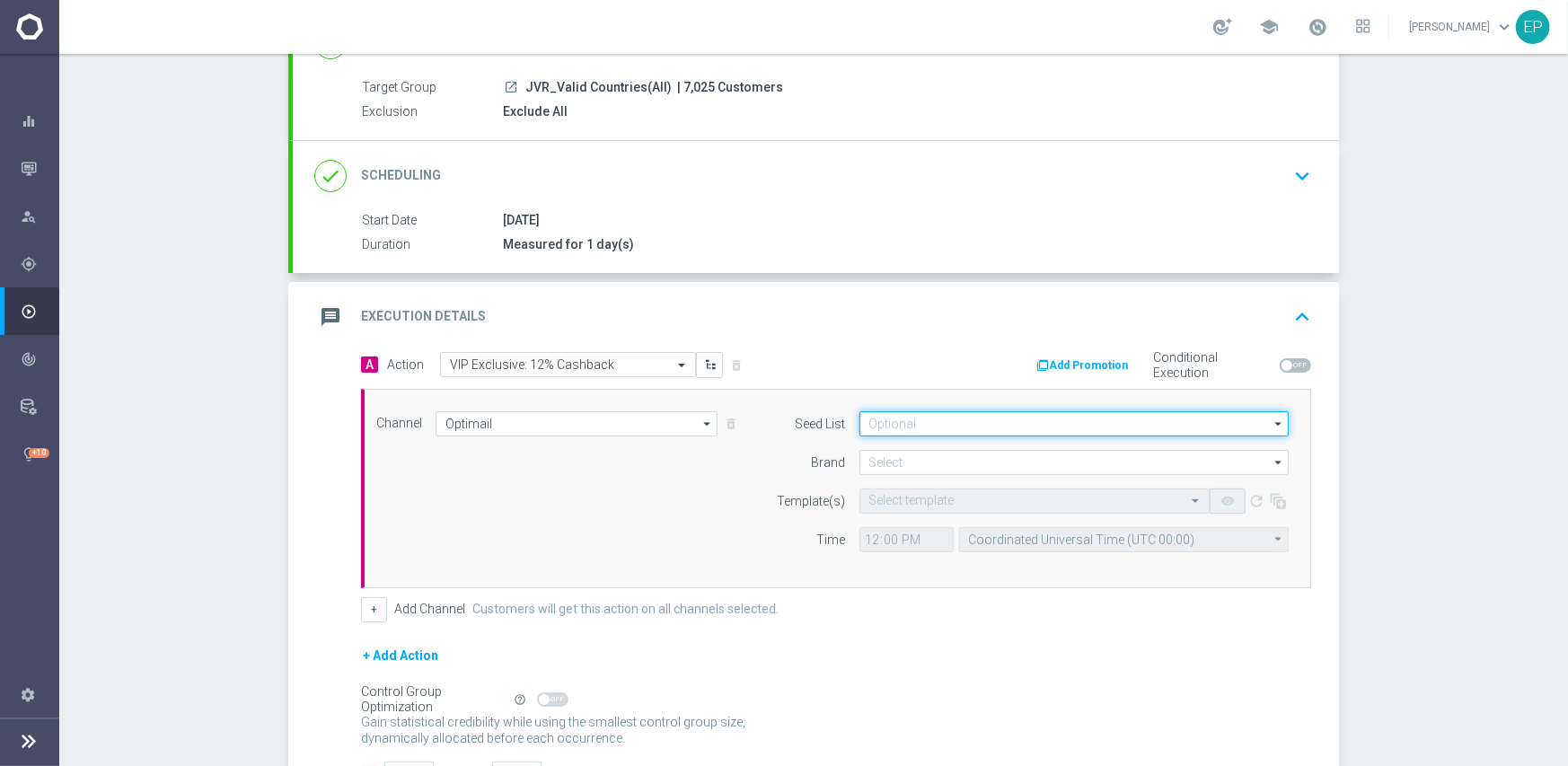
click at [971, 424] on input at bounding box center [1074, 424] width 430 height 25
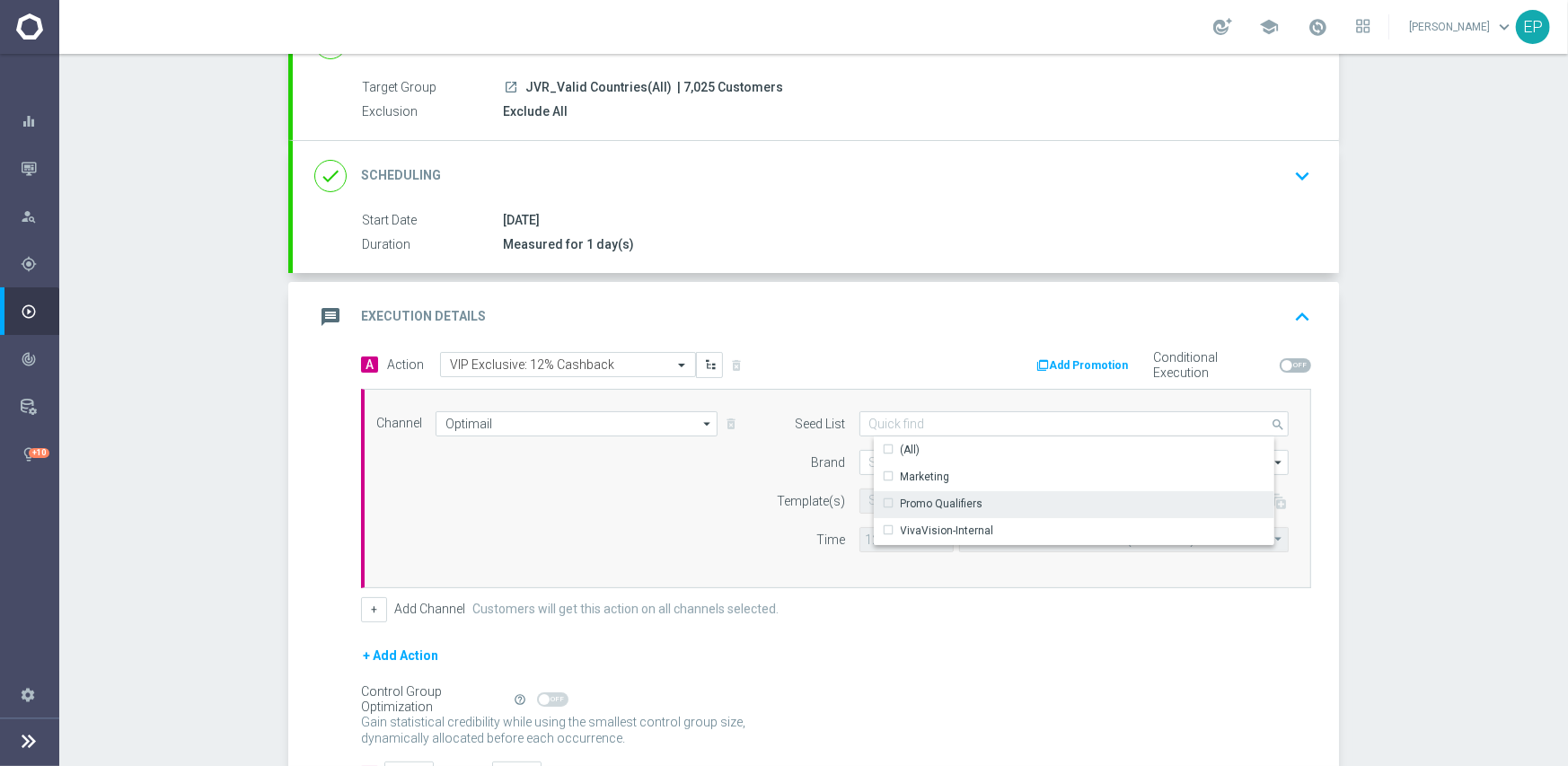
click at [919, 502] on div "Promo Qualifiers" at bounding box center [942, 504] width 83 height 16
click at [819, 458] on label "Brand" at bounding box center [828, 462] width 34 height 15
type input "Promo Qualifiers"
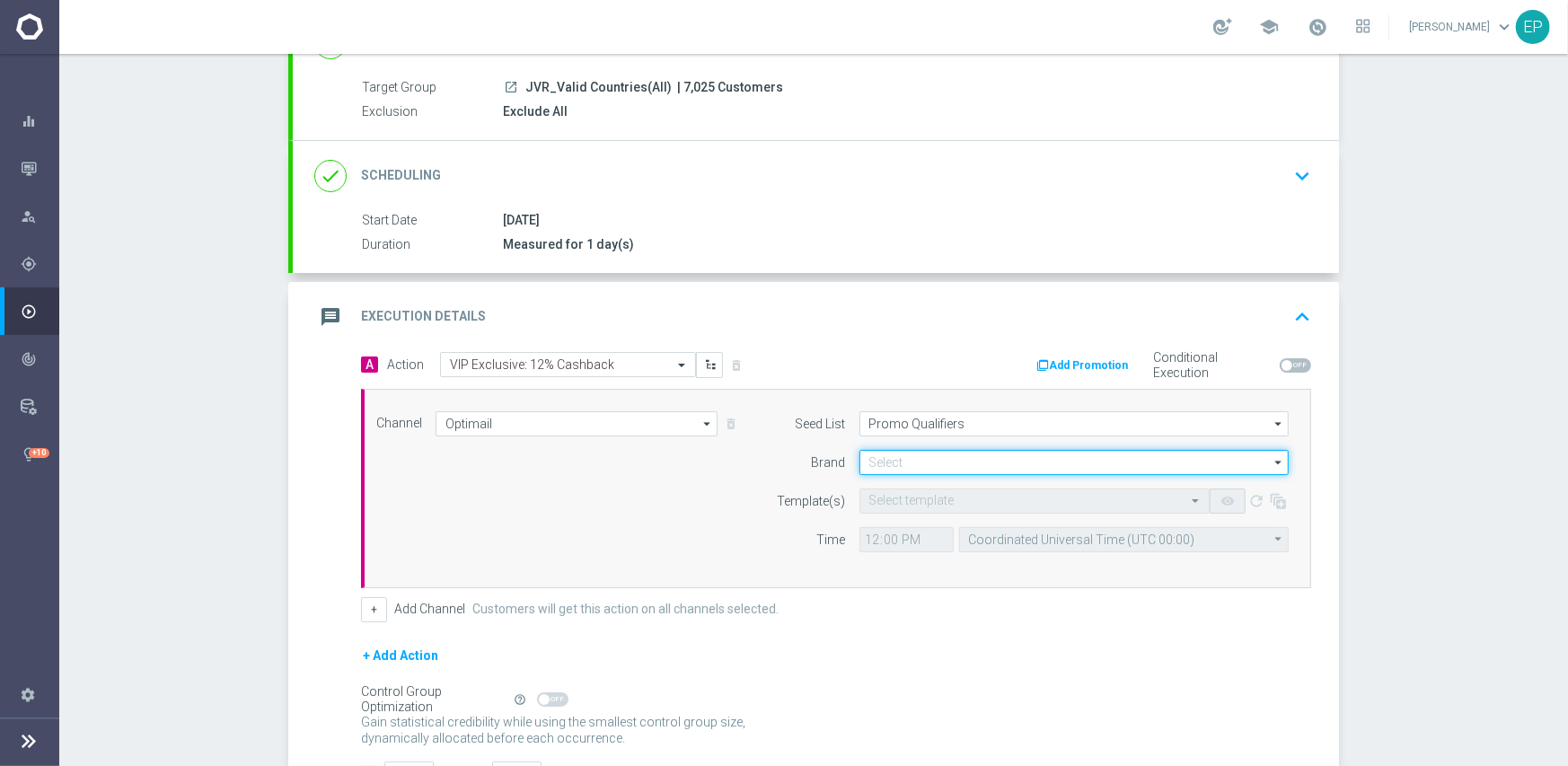
click at [892, 455] on input at bounding box center [1074, 462] width 430 height 25
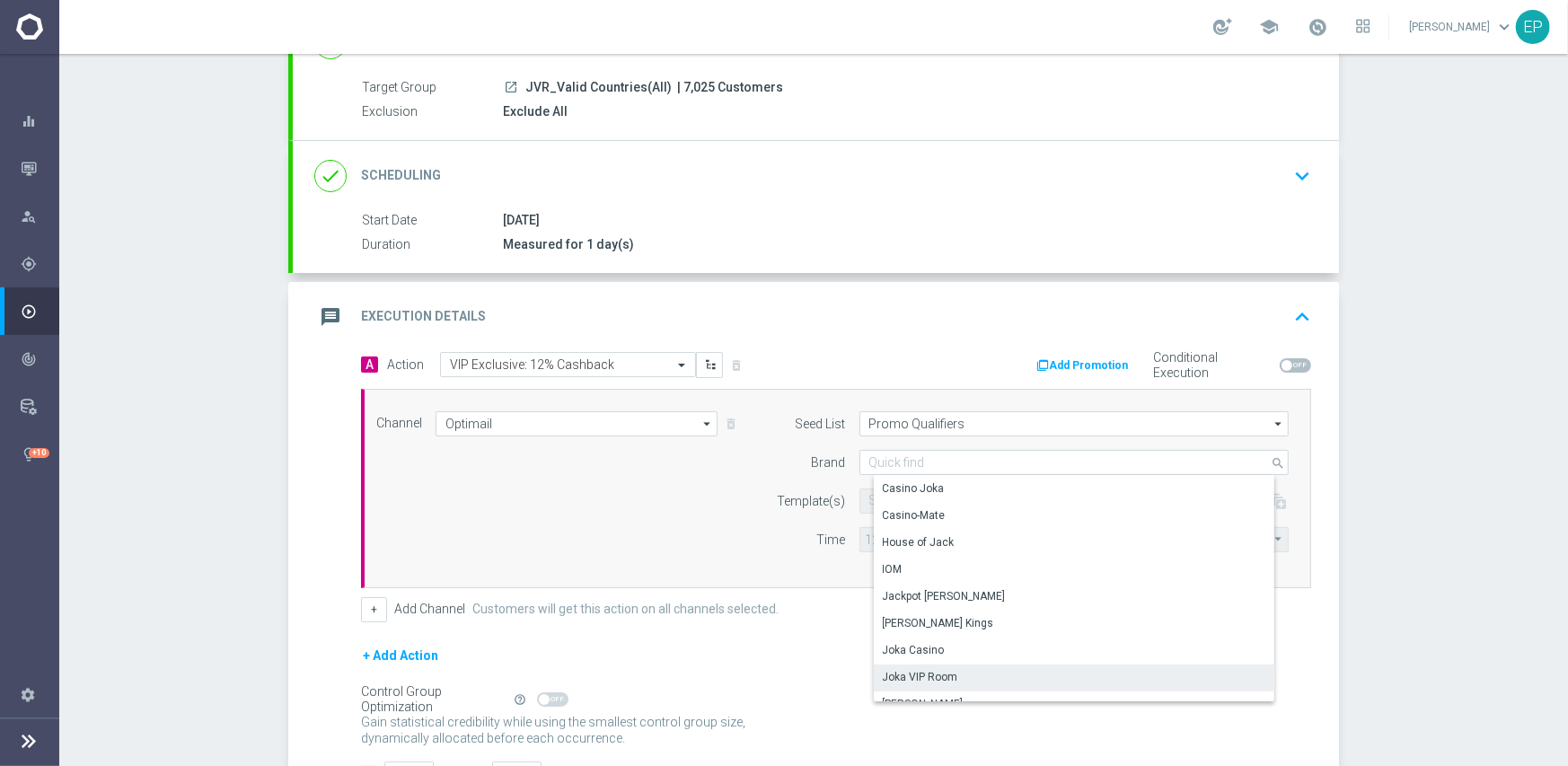
click at [929, 681] on div "Joka VIP Room" at bounding box center [920, 677] width 75 height 16
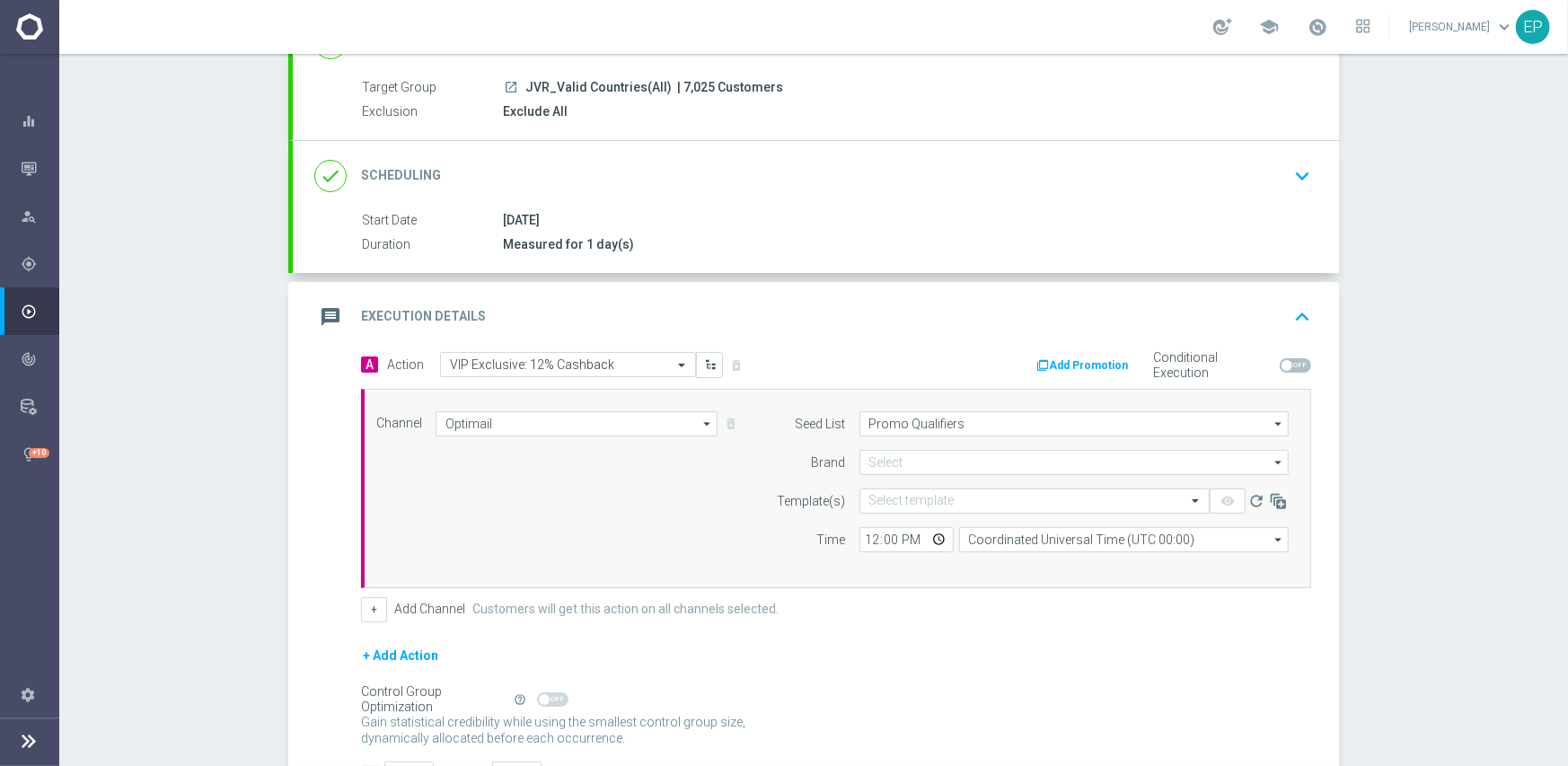
type input "Joka VIP Room"
click at [1006, 500] on input "text" at bounding box center [1016, 501] width 295 height 15
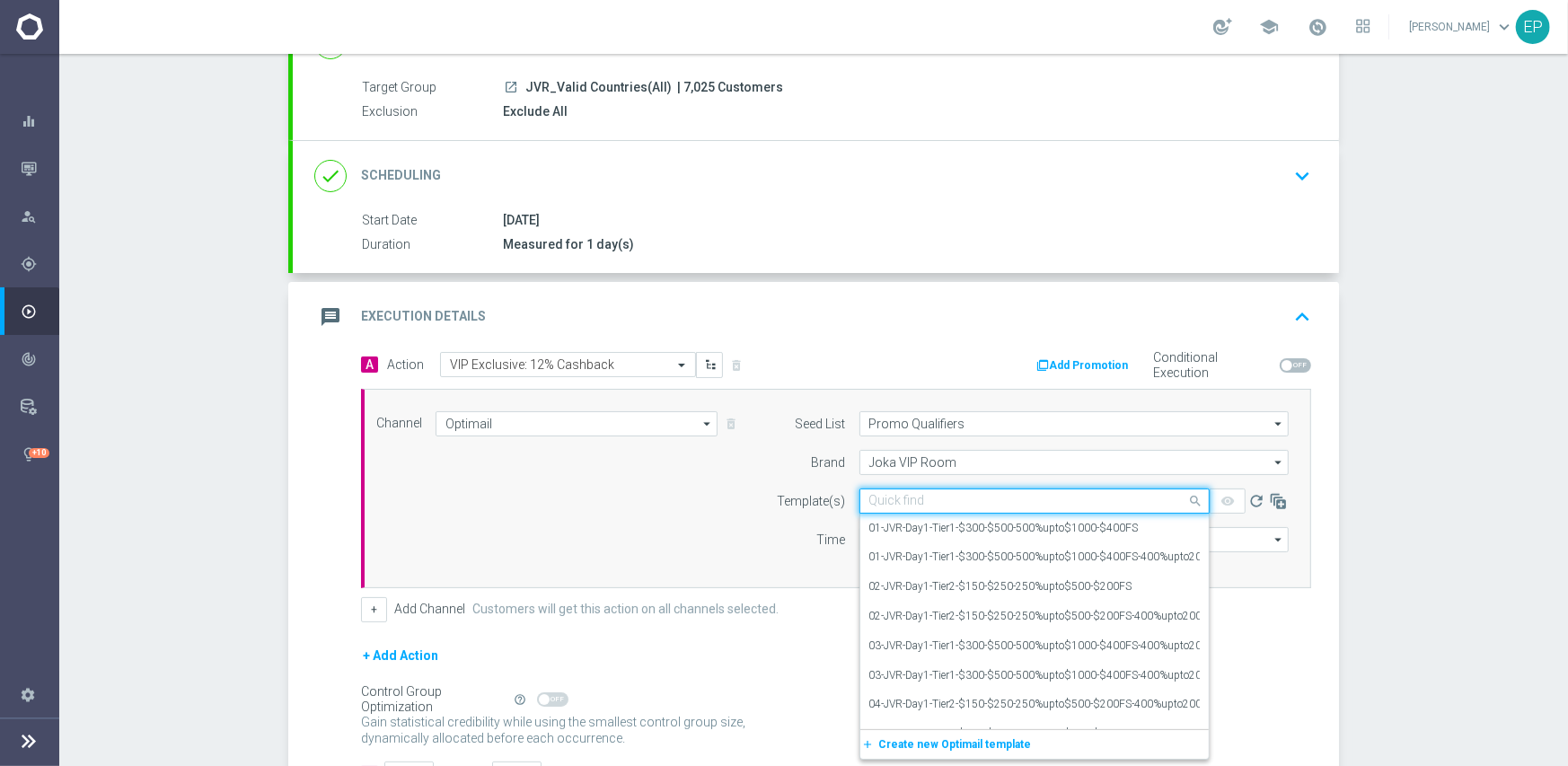
paste input "JVR-12%CashBack-onLosses-14-08-2025-V1"
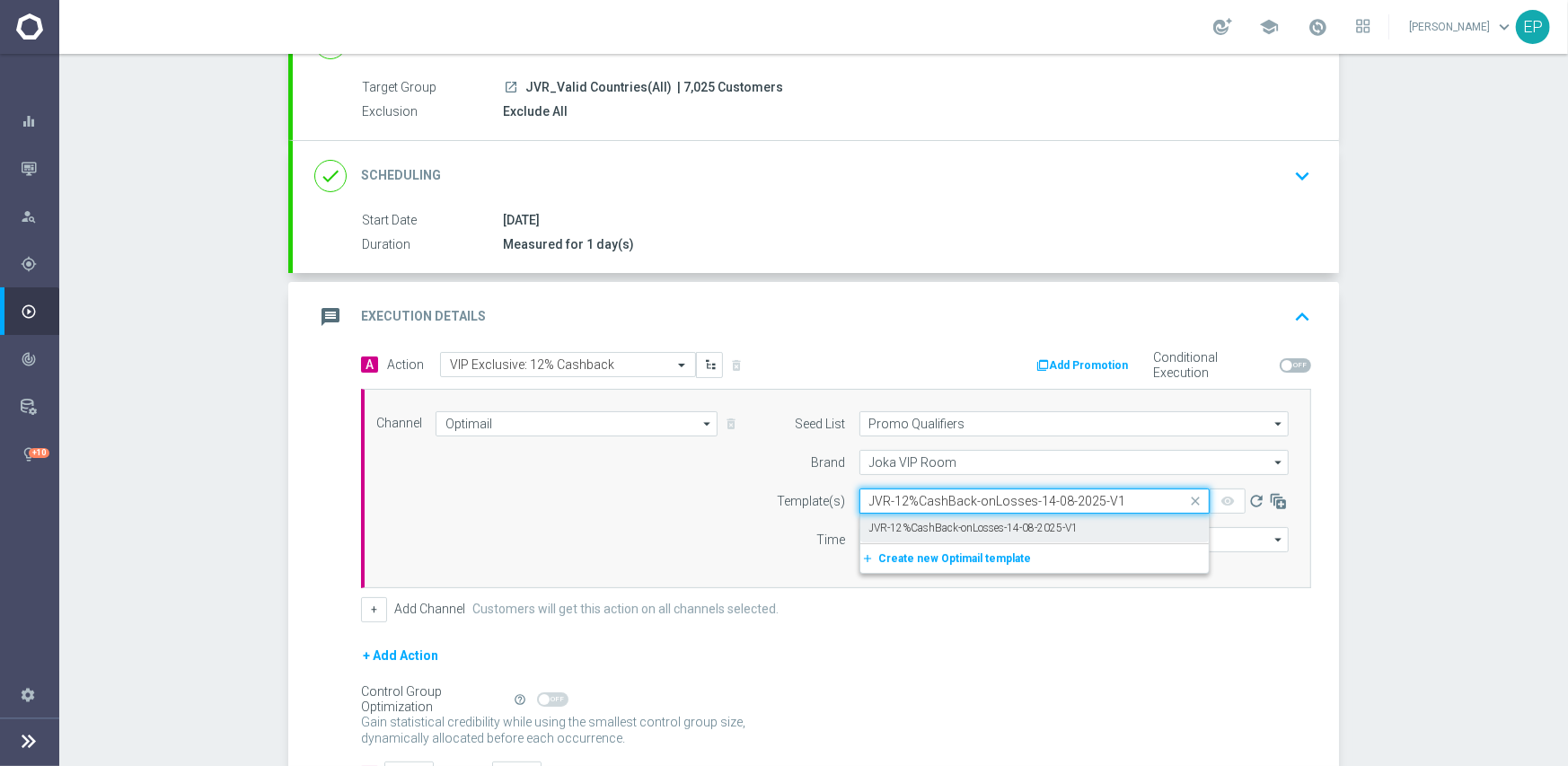
drag, startPoint x: 925, startPoint y: 525, endPoint x: 918, endPoint y: 533, distance: 10.6
click at [926, 525] on label "JVR-12%CashBack-onLosses-14-08-2025-V1" at bounding box center [973, 528] width 209 height 15
type input "JVR-12%CashBack-onLosses-14-08-2025-V1"
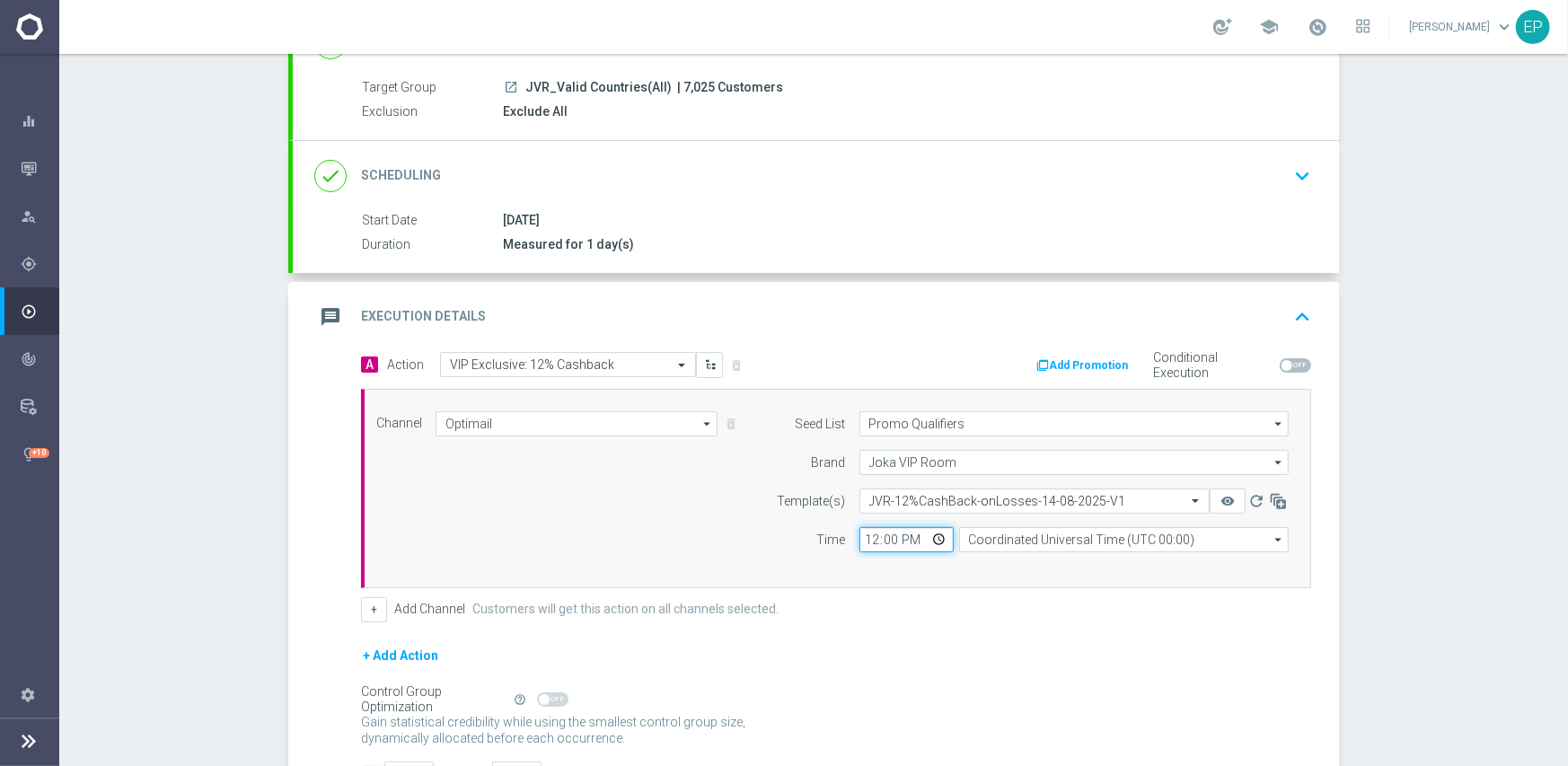
click at [863, 539] on input "12:00" at bounding box center [906, 540] width 94 height 25
type input "02:00"
click at [734, 557] on div "Channel Optimail Optimail arrow_drop_down Drag here to set row groups Drag here…" at bounding box center [832, 489] width 939 height 154
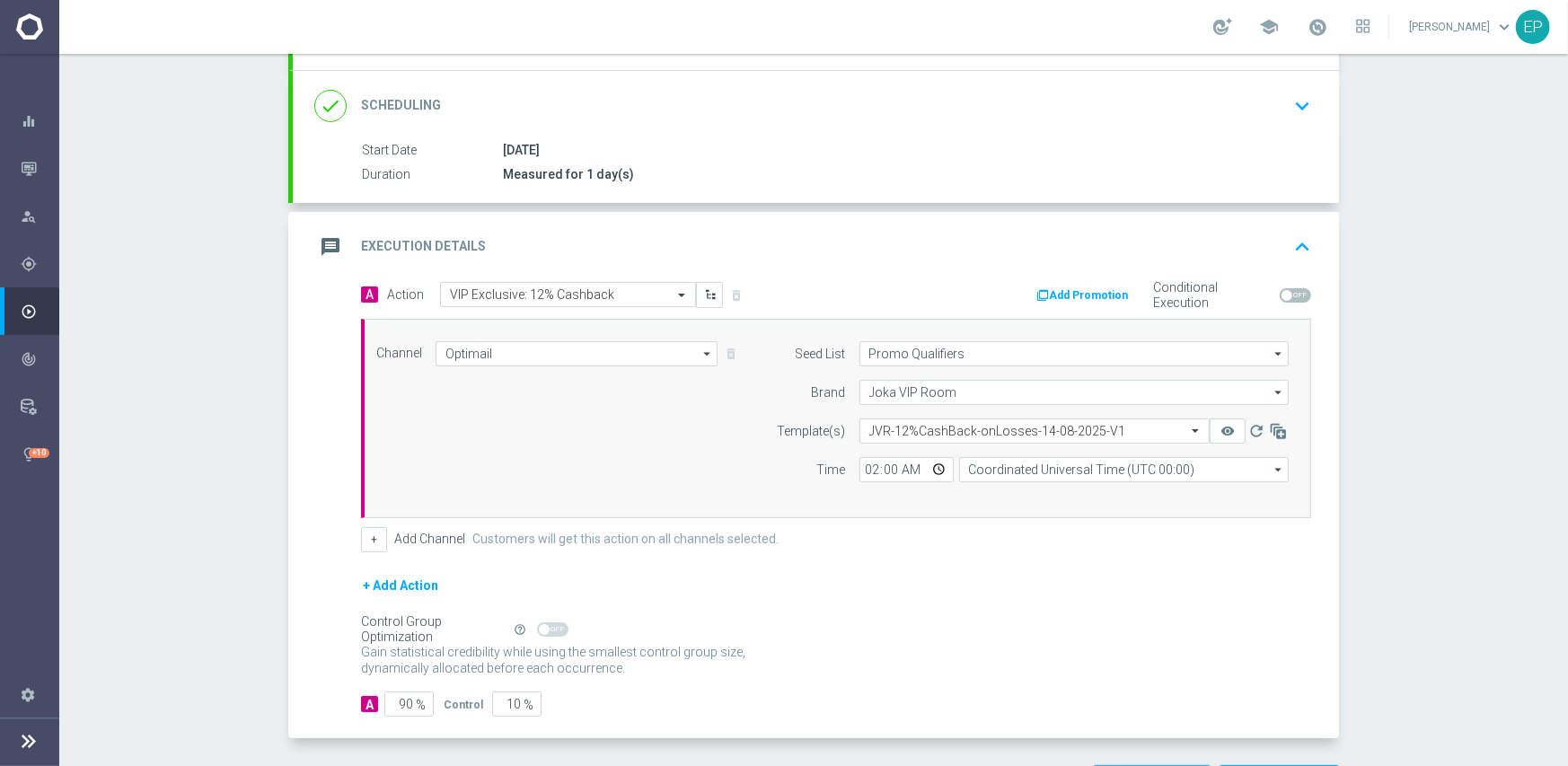
scroll to position [290, 0]
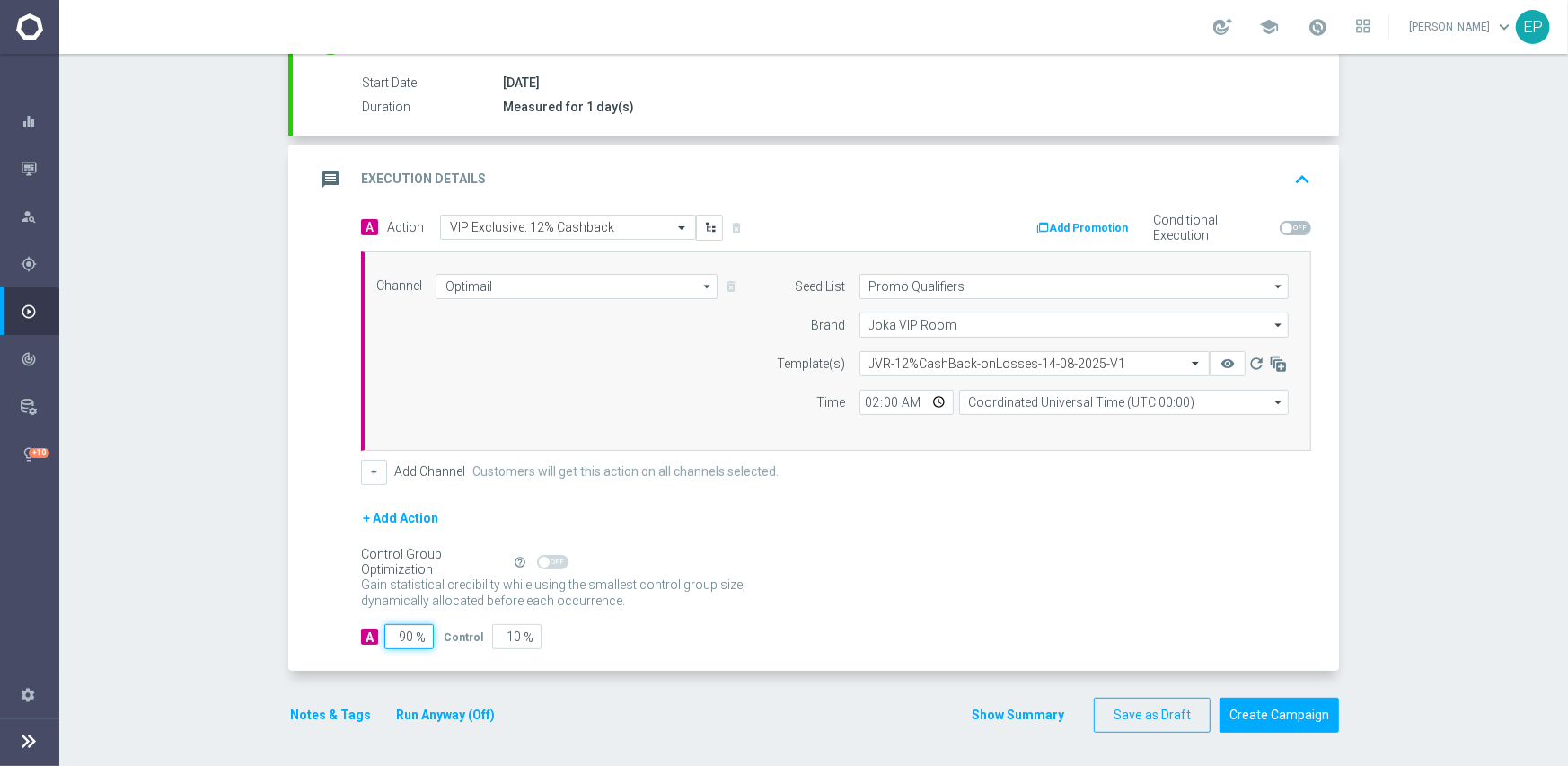
click at [398, 638] on input "90" at bounding box center [409, 637] width 49 height 25
type input "9"
type input "91"
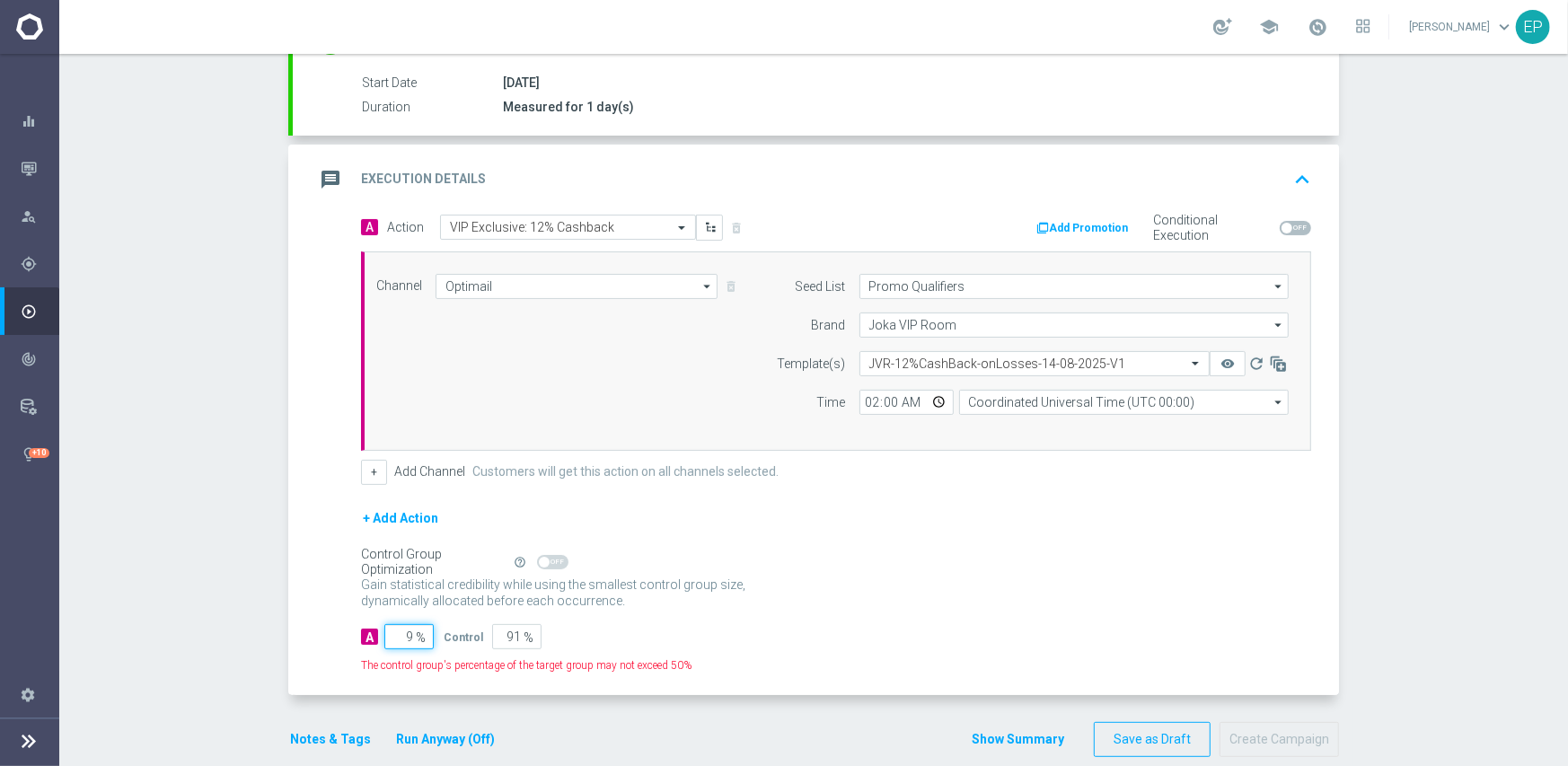
type input "95"
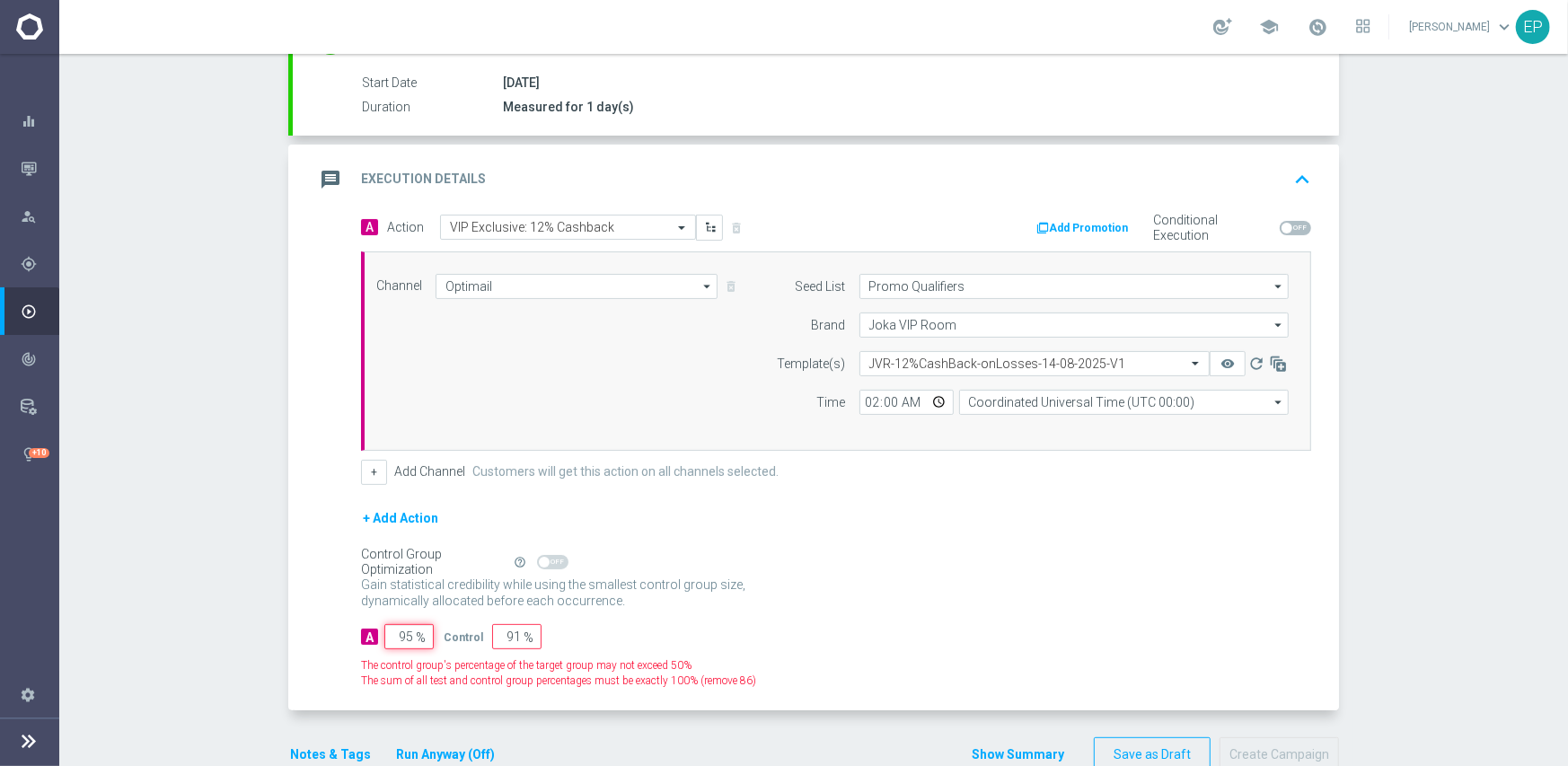
type input "5"
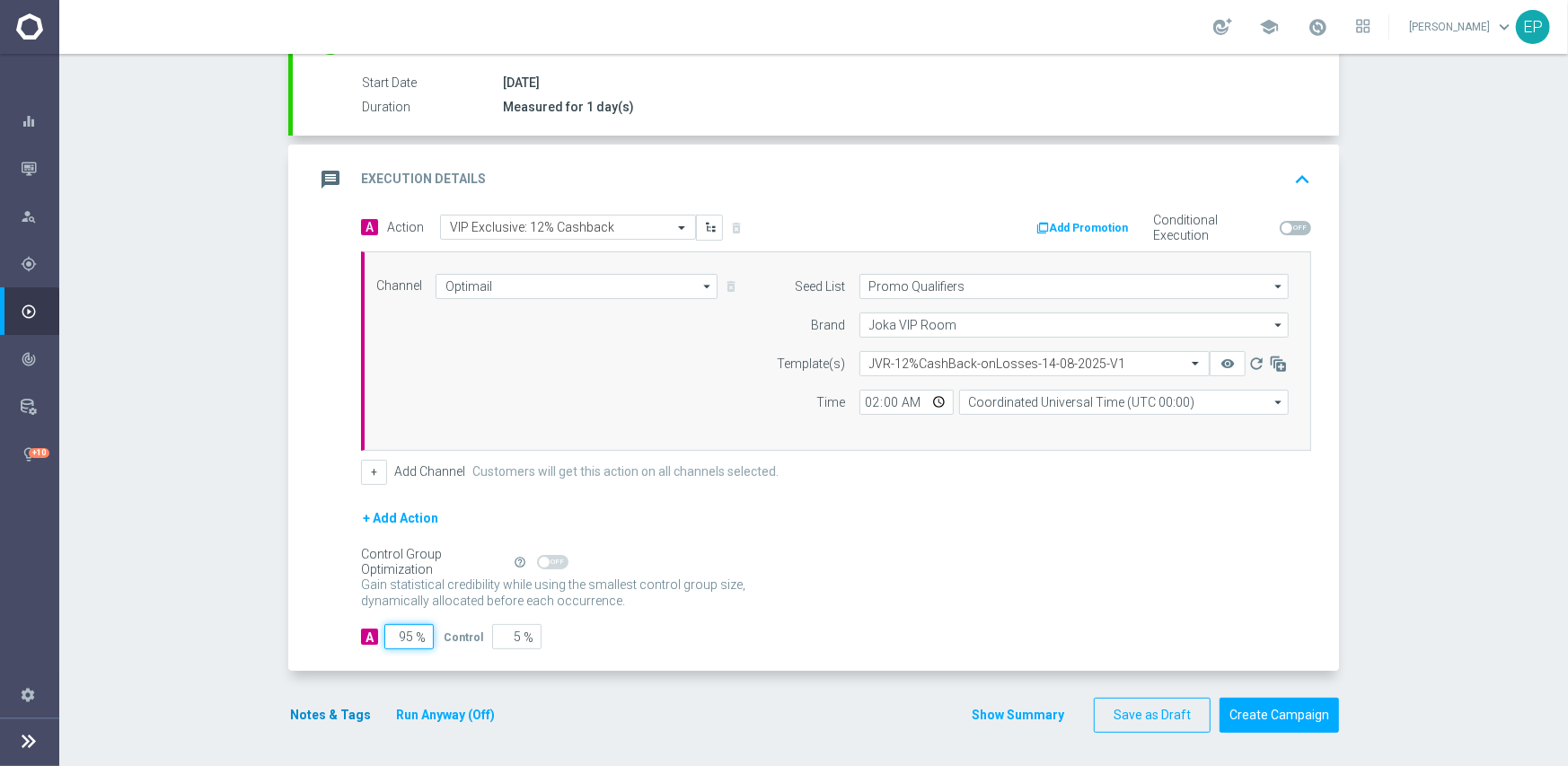
type input "95"
click at [309, 704] on button "Notes & Tags" at bounding box center [331, 715] width 84 height 22
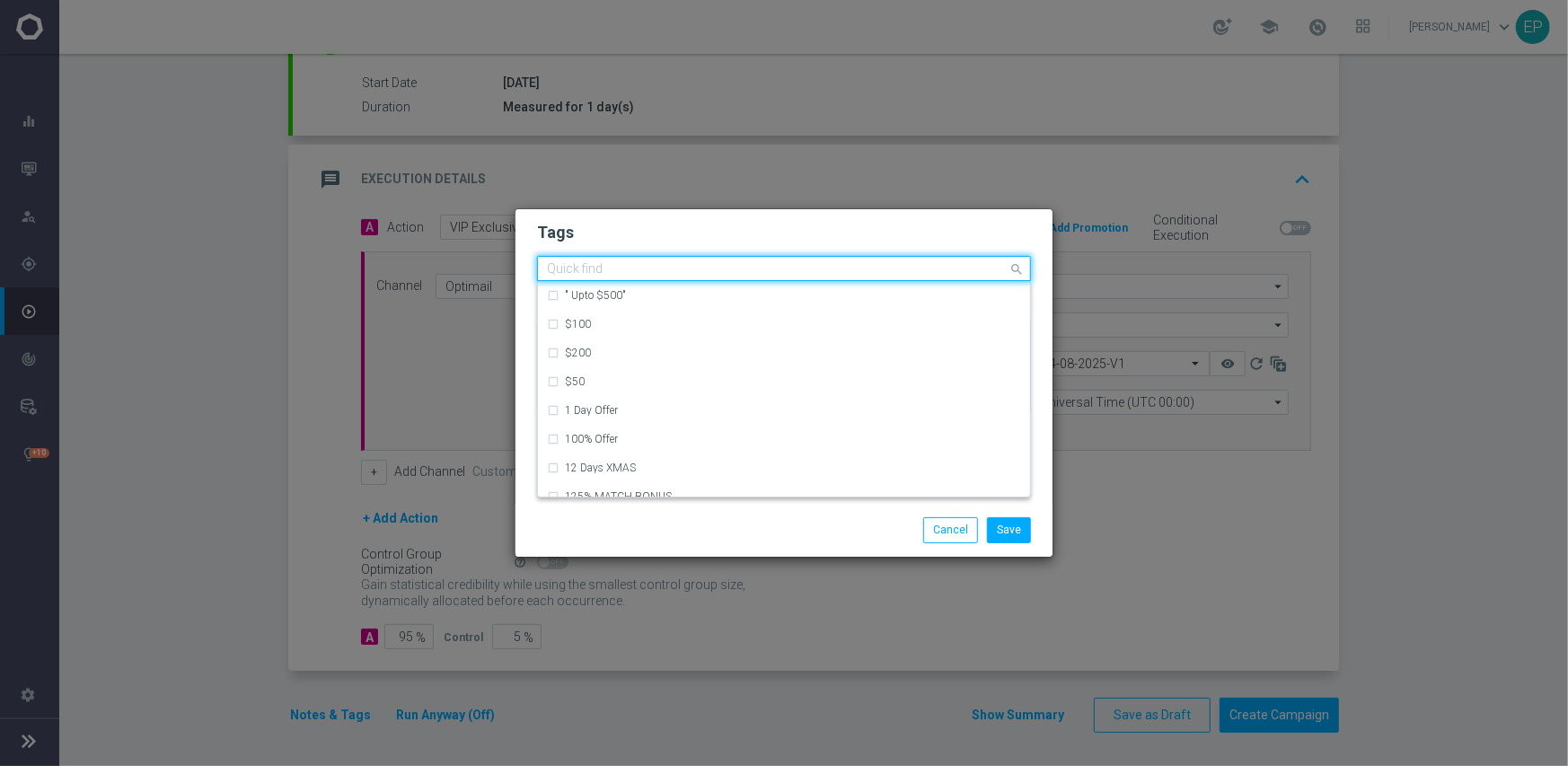
click at [655, 276] on input "text" at bounding box center [777, 269] width 461 height 15
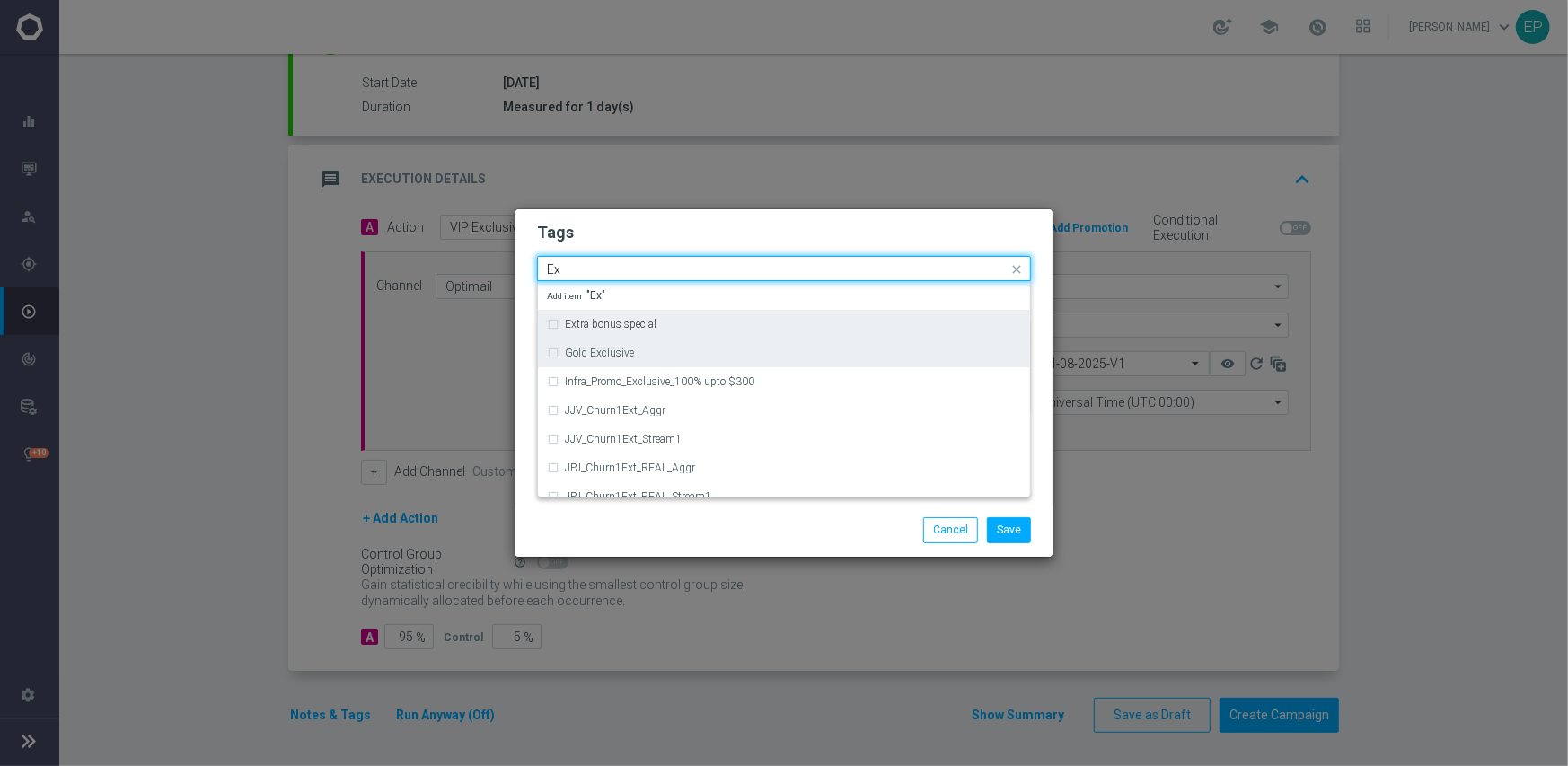
type input "E"
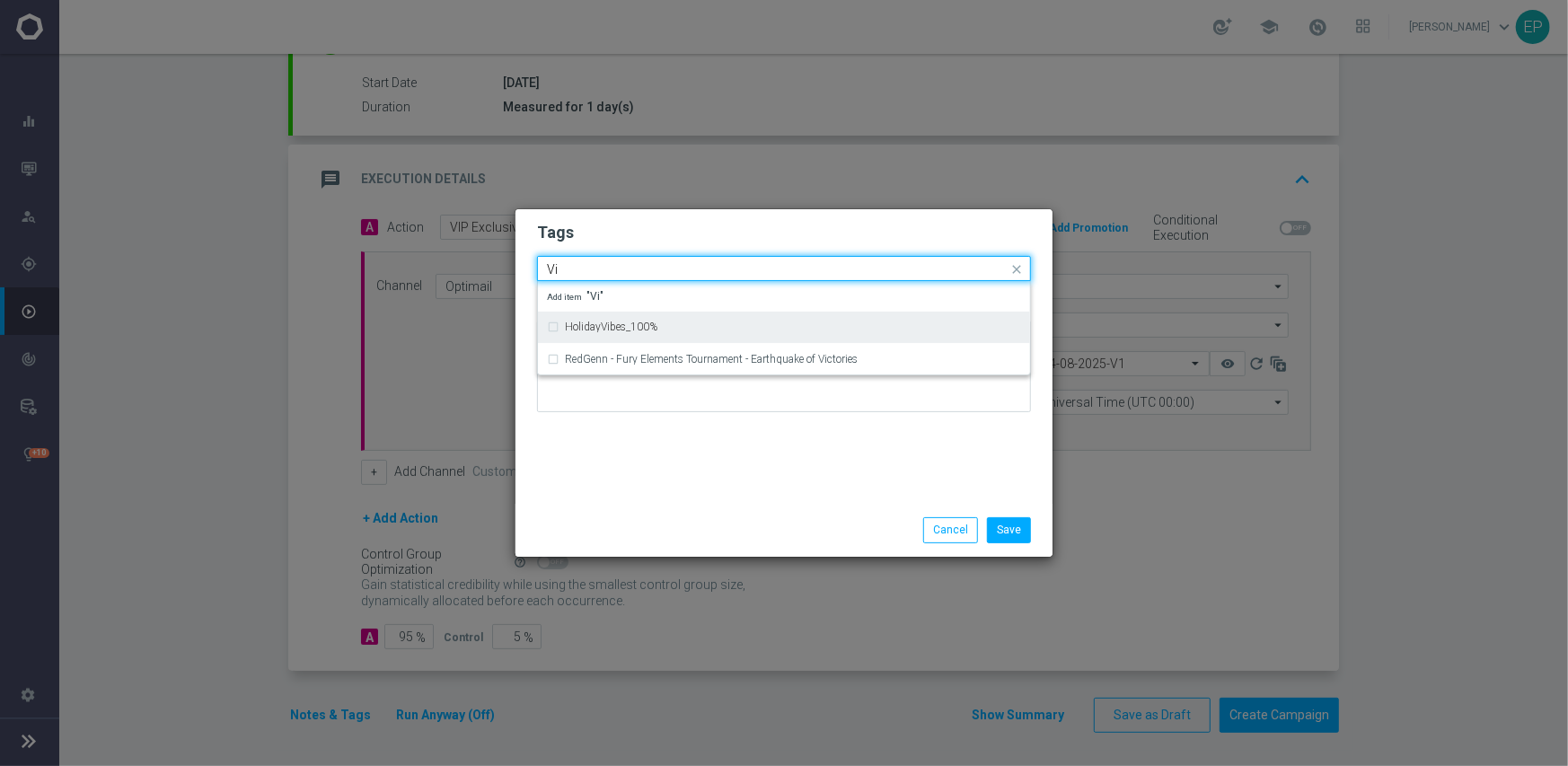
type input "V"
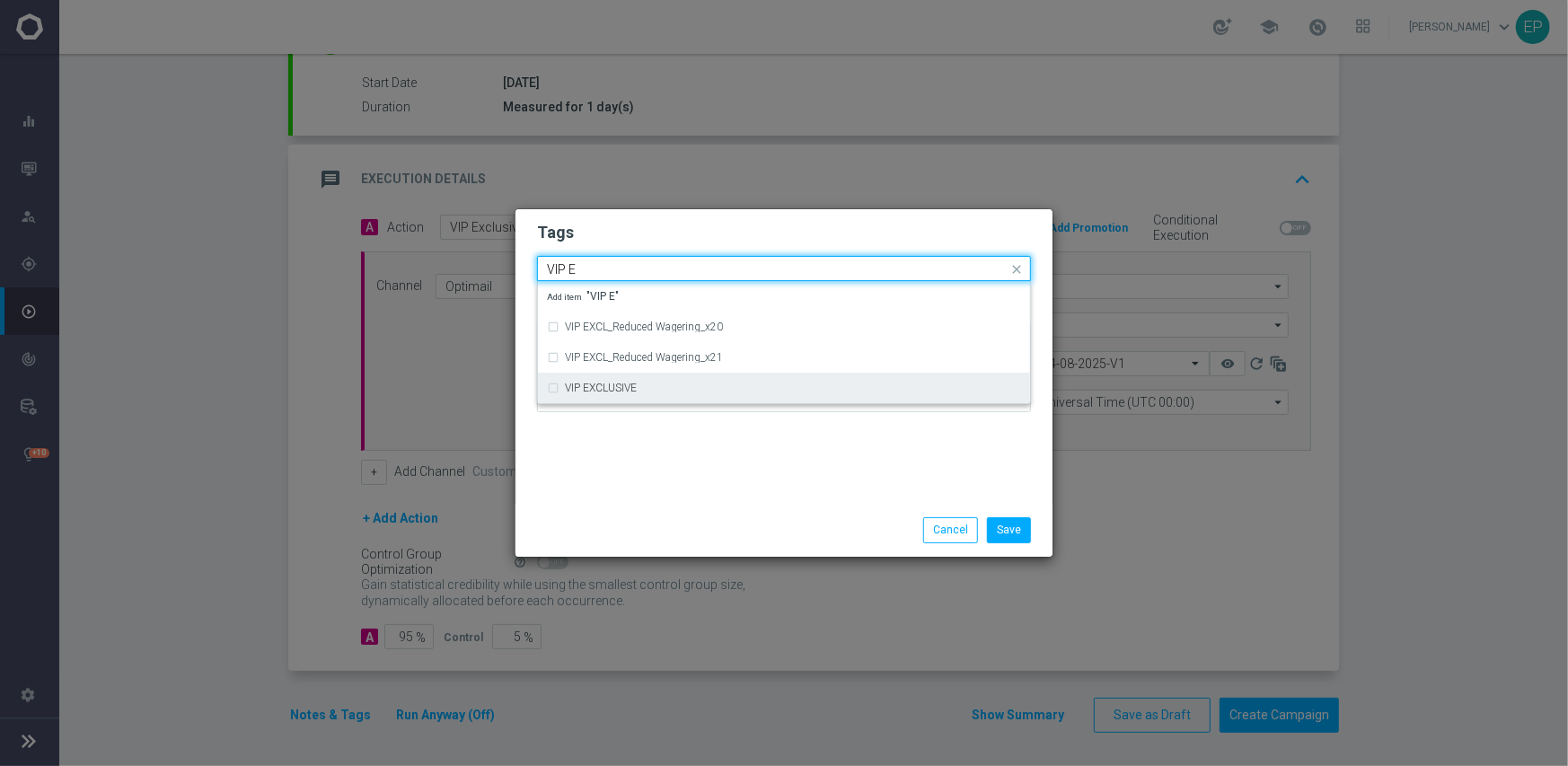
click at [766, 388] on div "VIP EXCLUSIVE" at bounding box center [793, 388] width 456 height 11
type input "VIP E"
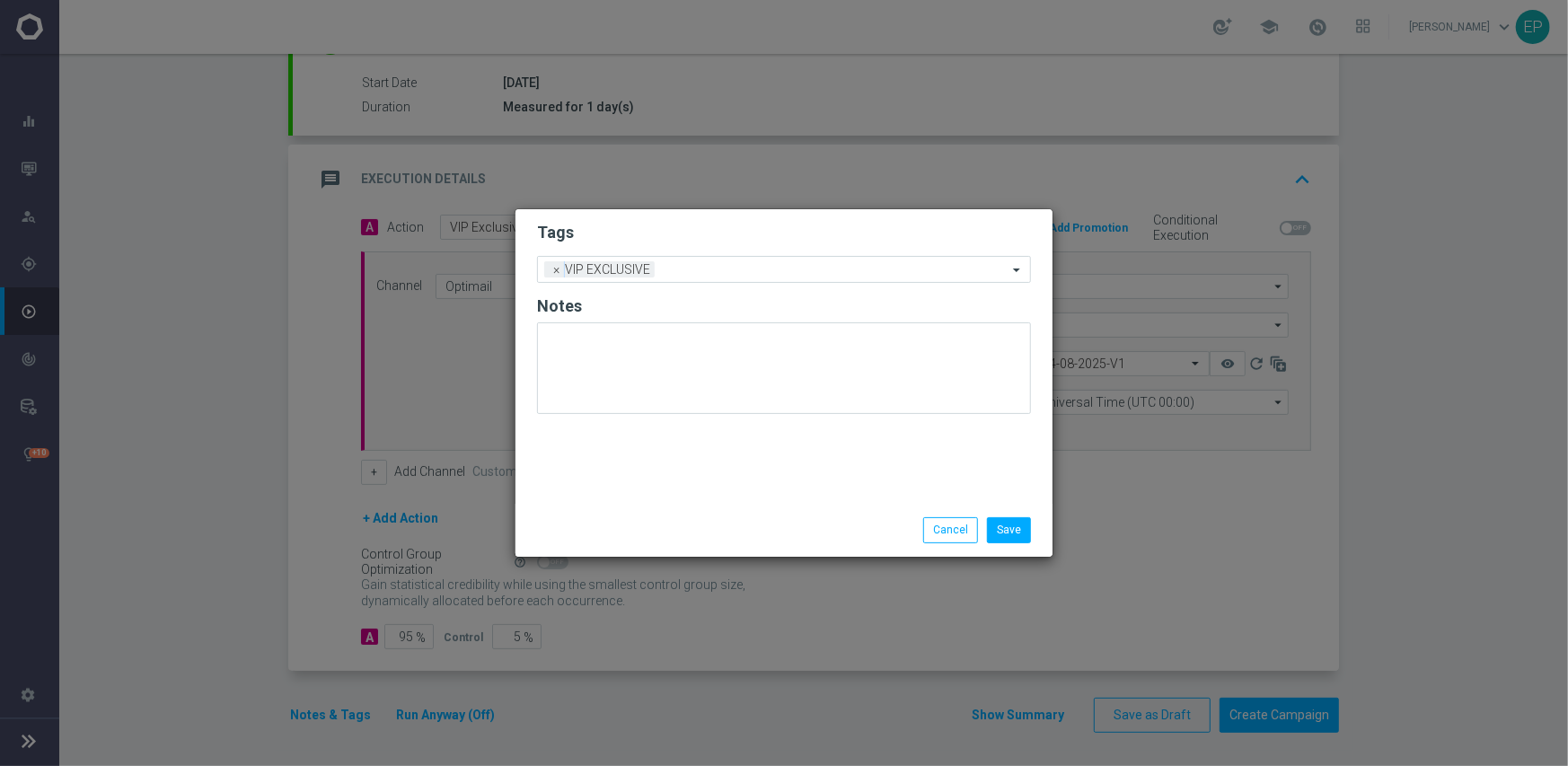
click at [793, 501] on div "Tags Add a new tag × VIP EXCLUSIVE Notes" at bounding box center [784, 357] width 537 height 295
click at [997, 523] on button "Save" at bounding box center [1008, 530] width 44 height 25
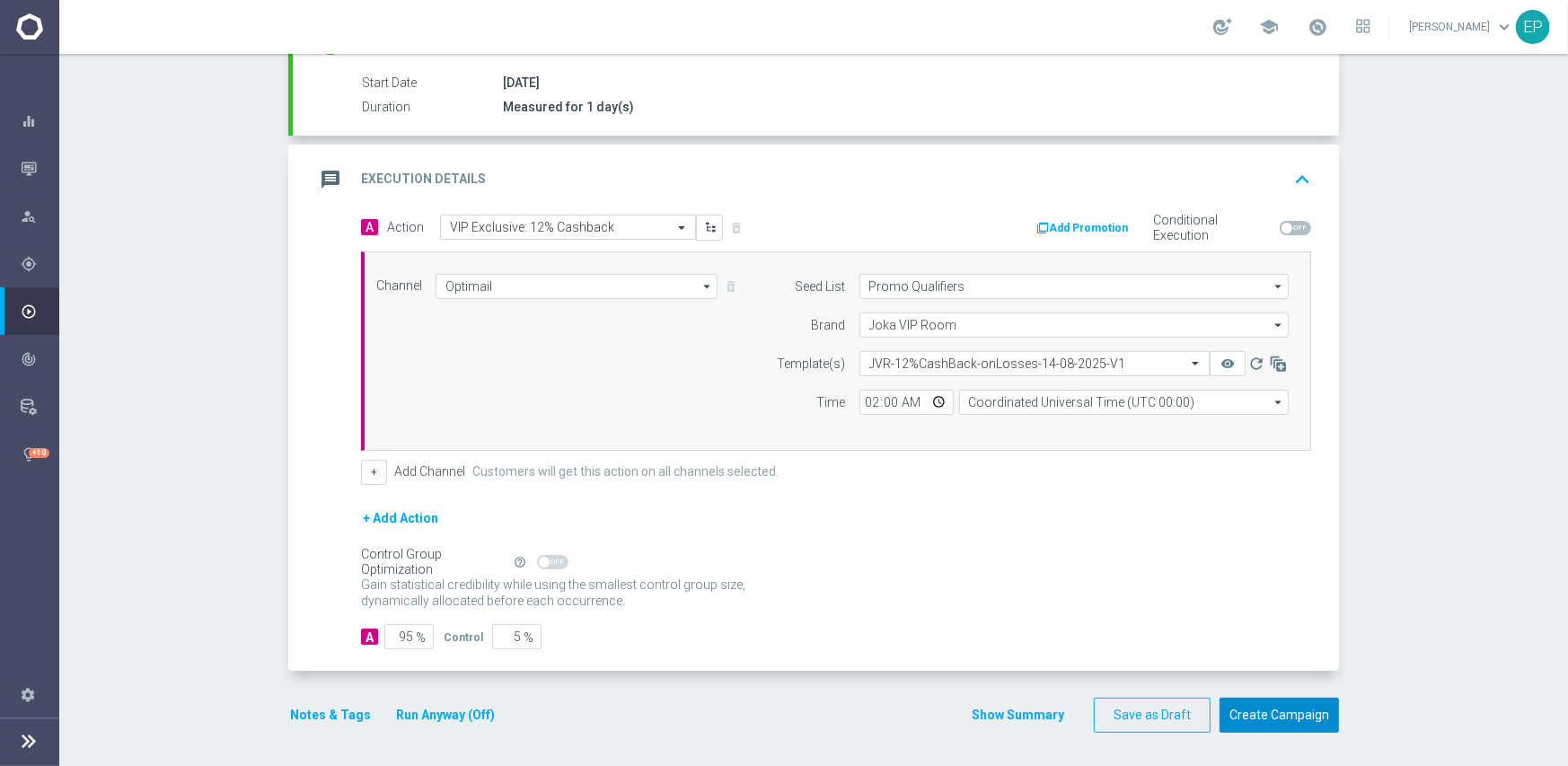
click at [1262, 716] on button "Create Campaign" at bounding box center [1279, 715] width 120 height 35
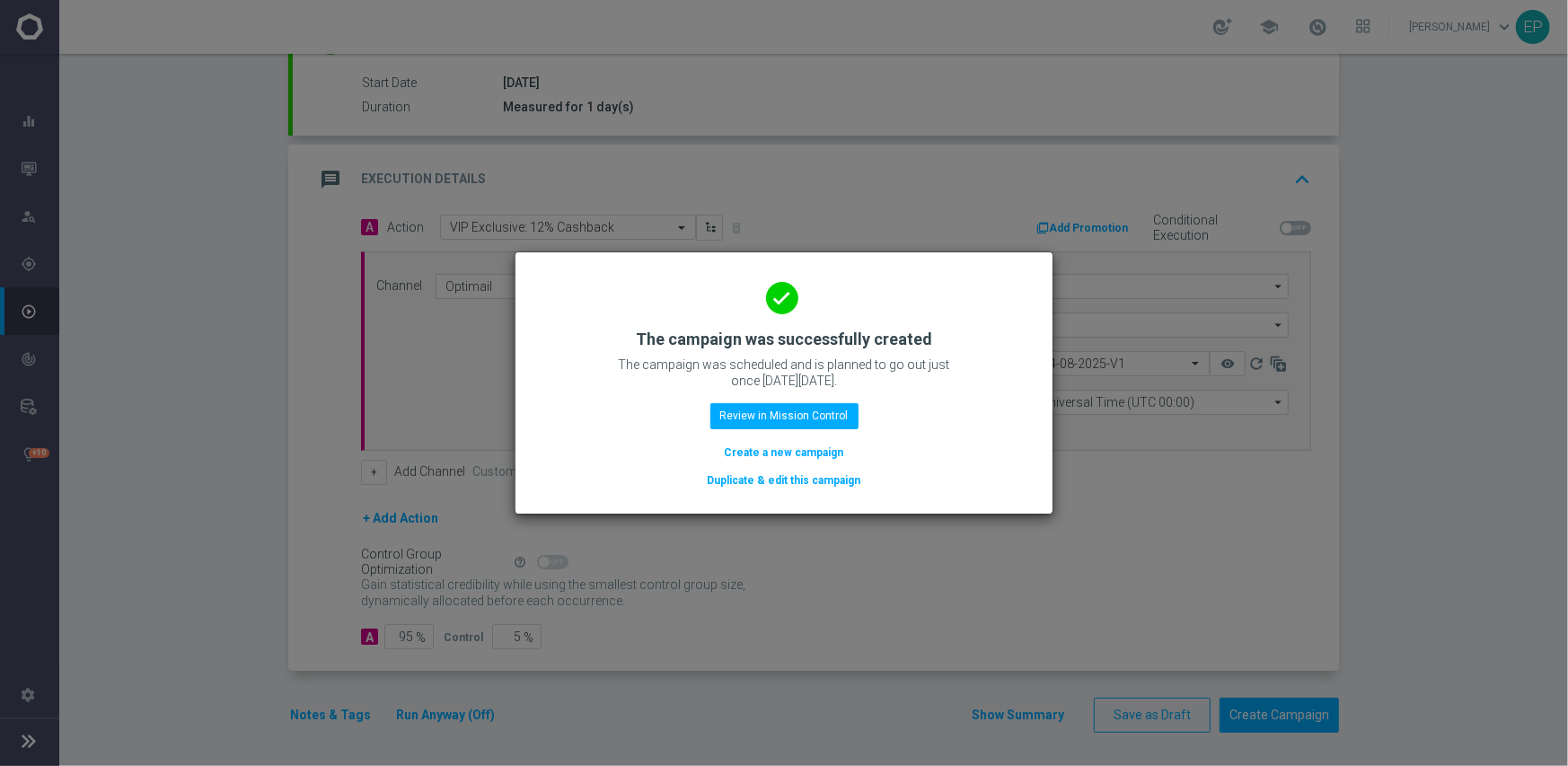
click at [738, 478] on button "Duplicate & edit this campaign" at bounding box center [784, 480] width 157 height 20
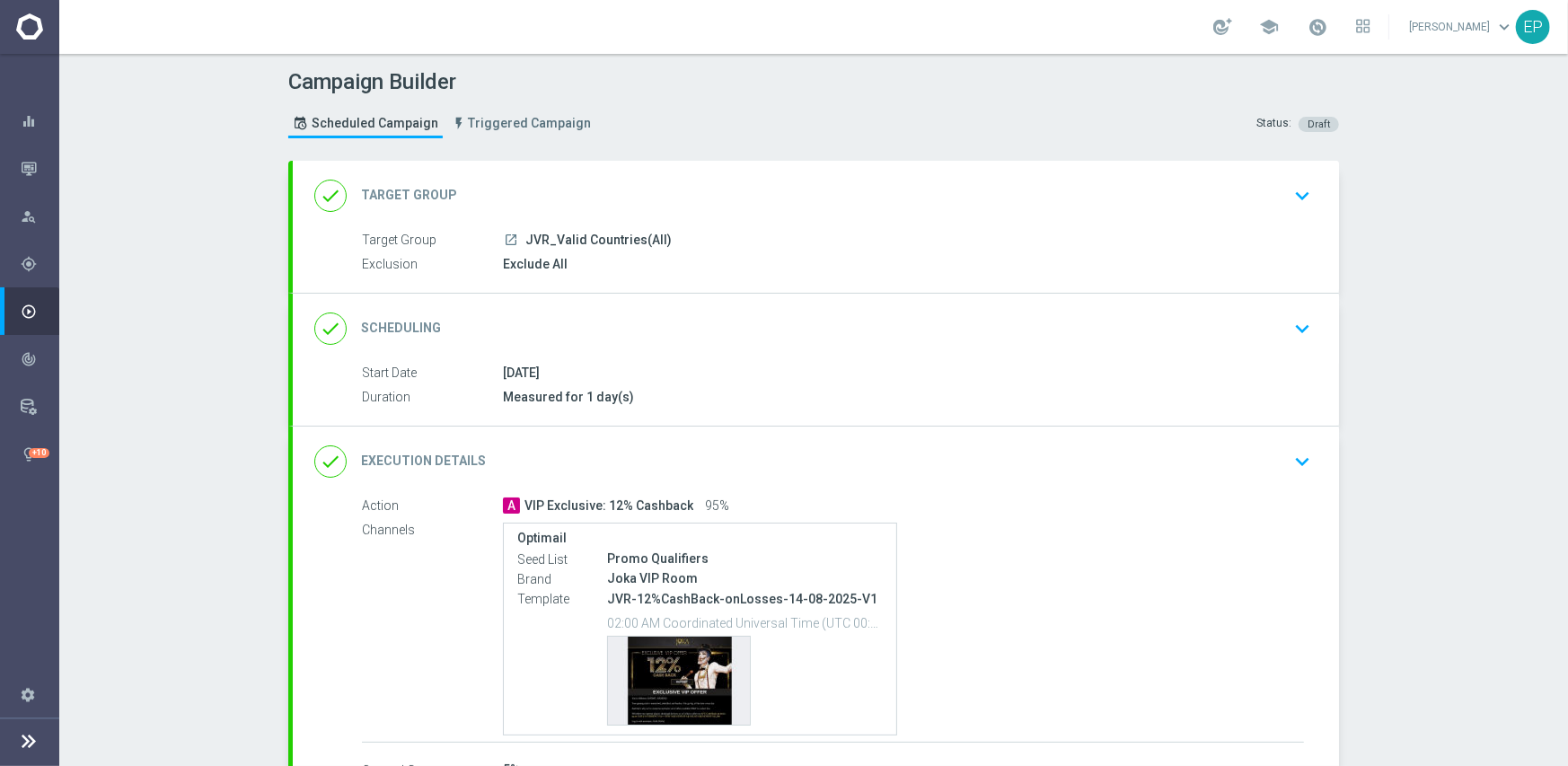
click at [575, 191] on div "done Target Group keyboard_arrow_down" at bounding box center [816, 196] width 1003 height 34
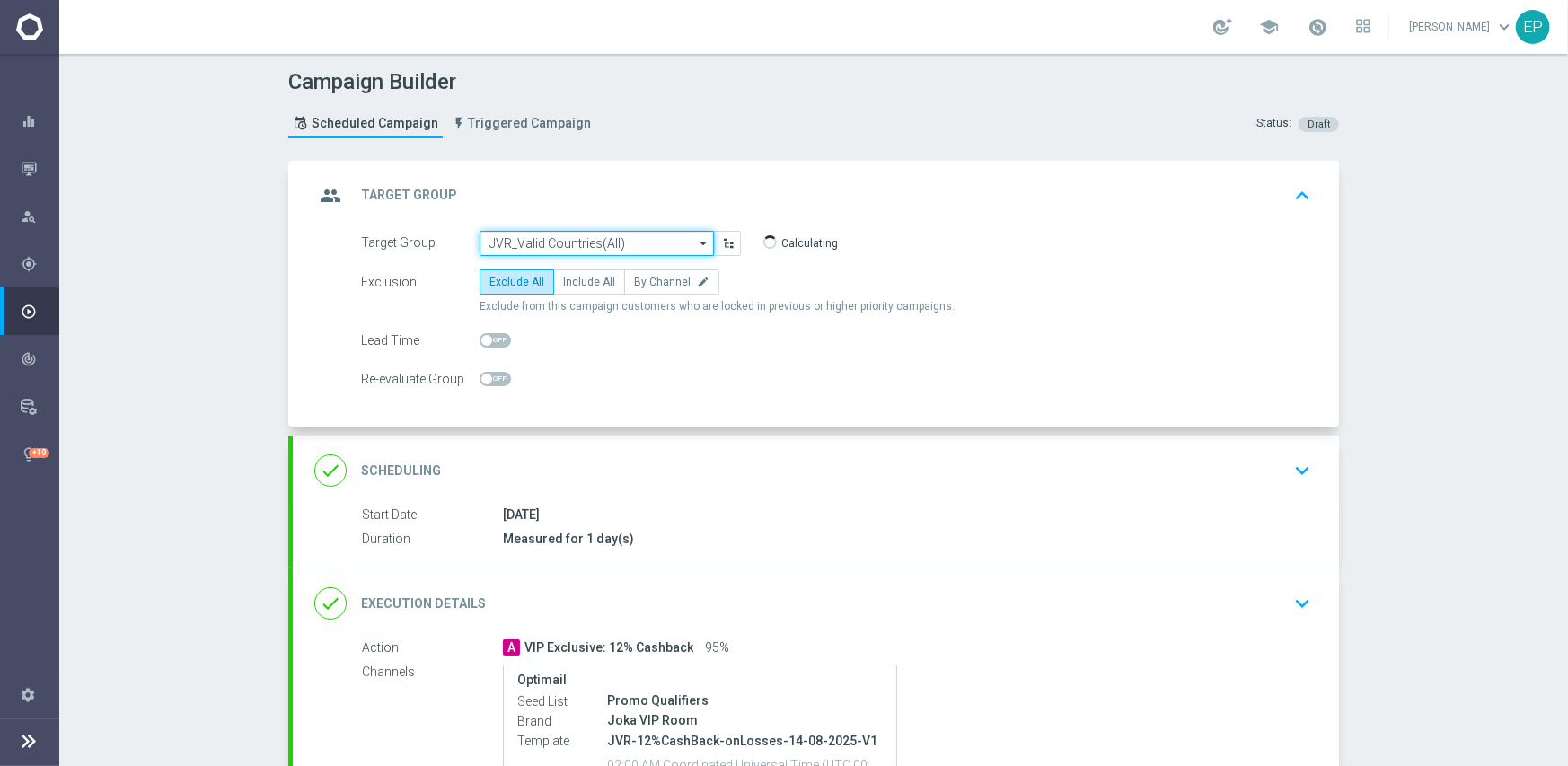
click at [586, 236] on input "JVR_Valid Countries(All)" at bounding box center [597, 243] width 235 height 25
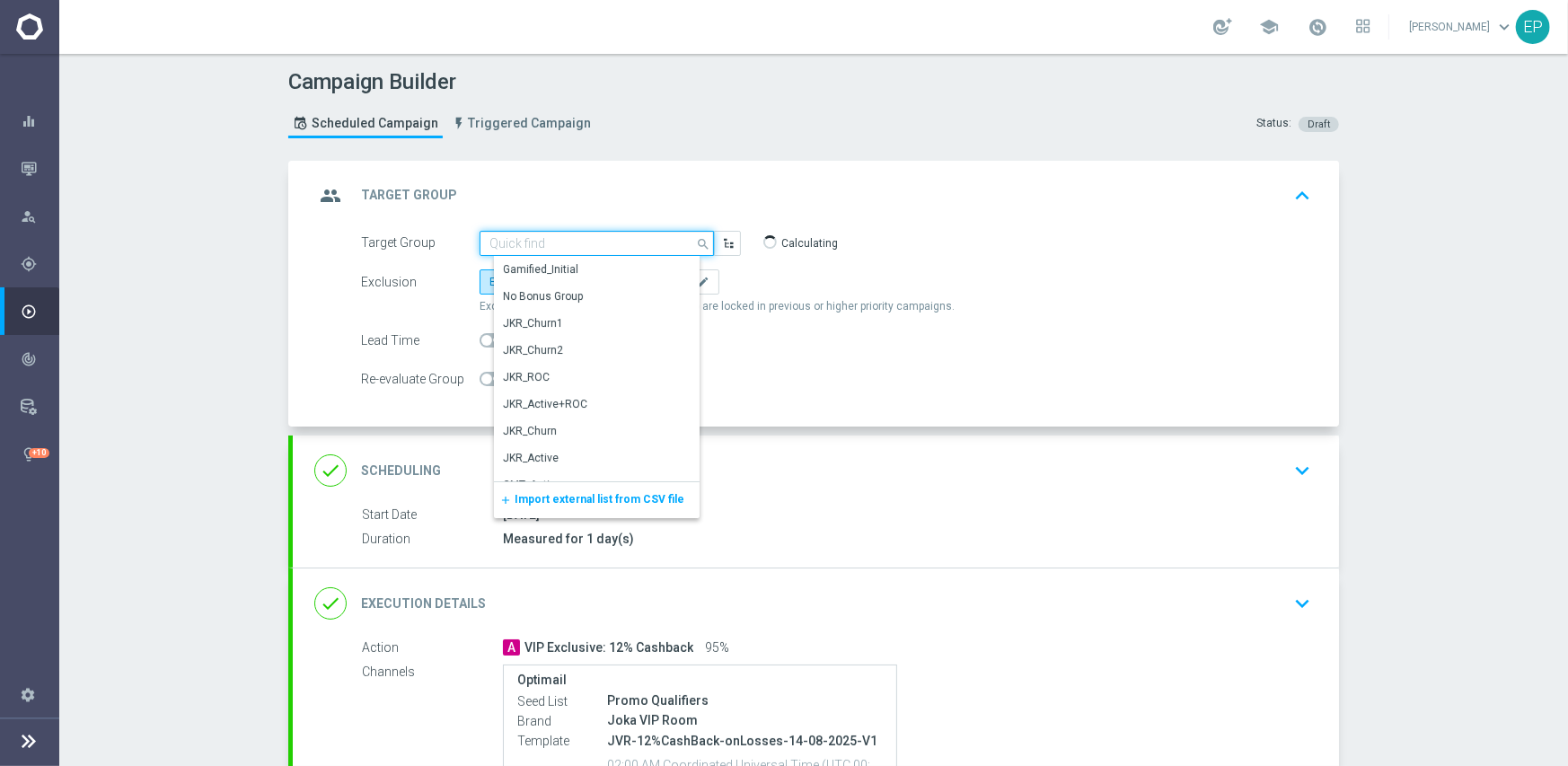
paste input "JKK_Valid Countries(All)"
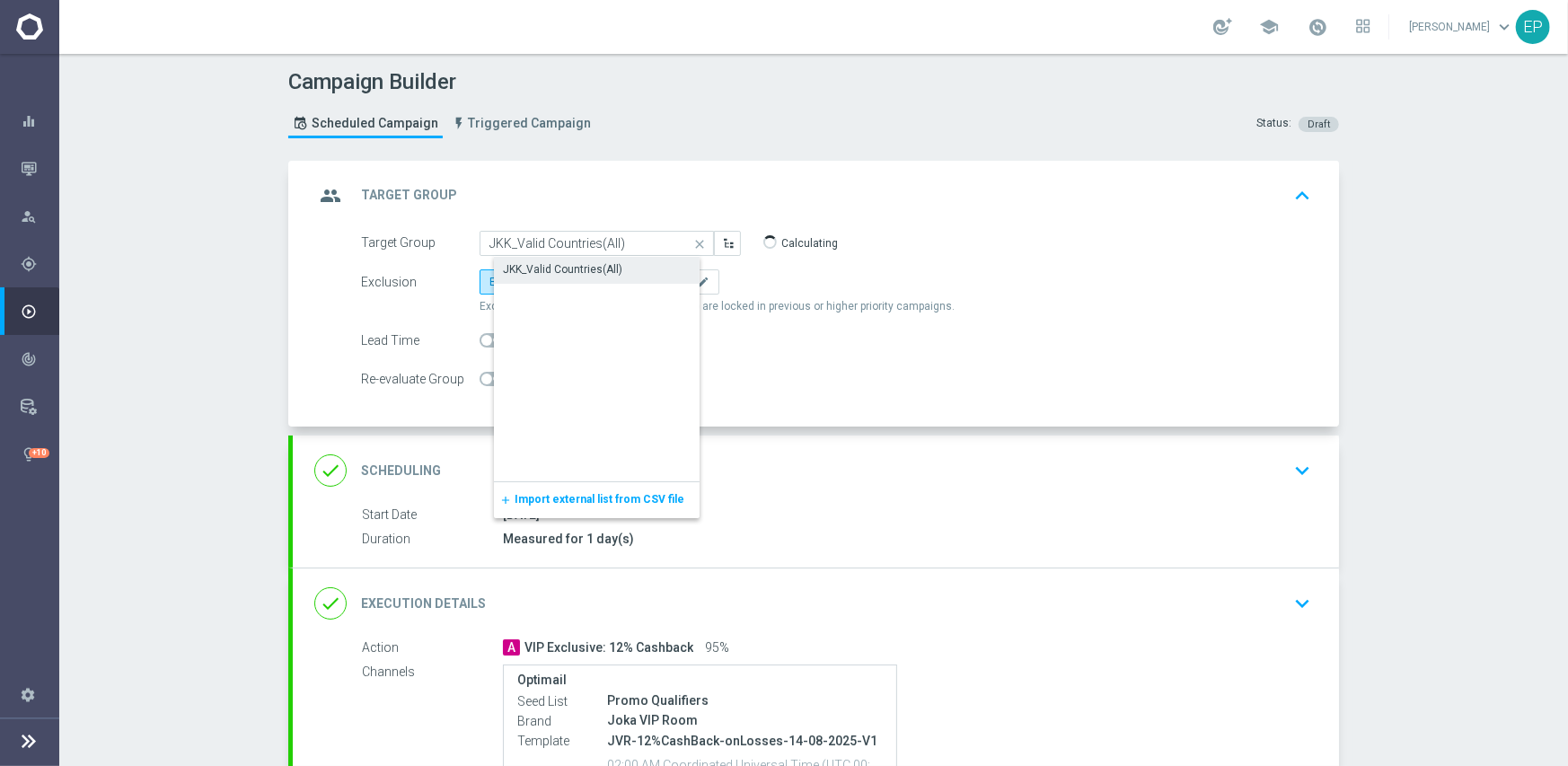
click at [587, 268] on div "JKK_Valid Countries(All)" at bounding box center [563, 269] width 120 height 16
type input "JKK_Valid Countries(All)"
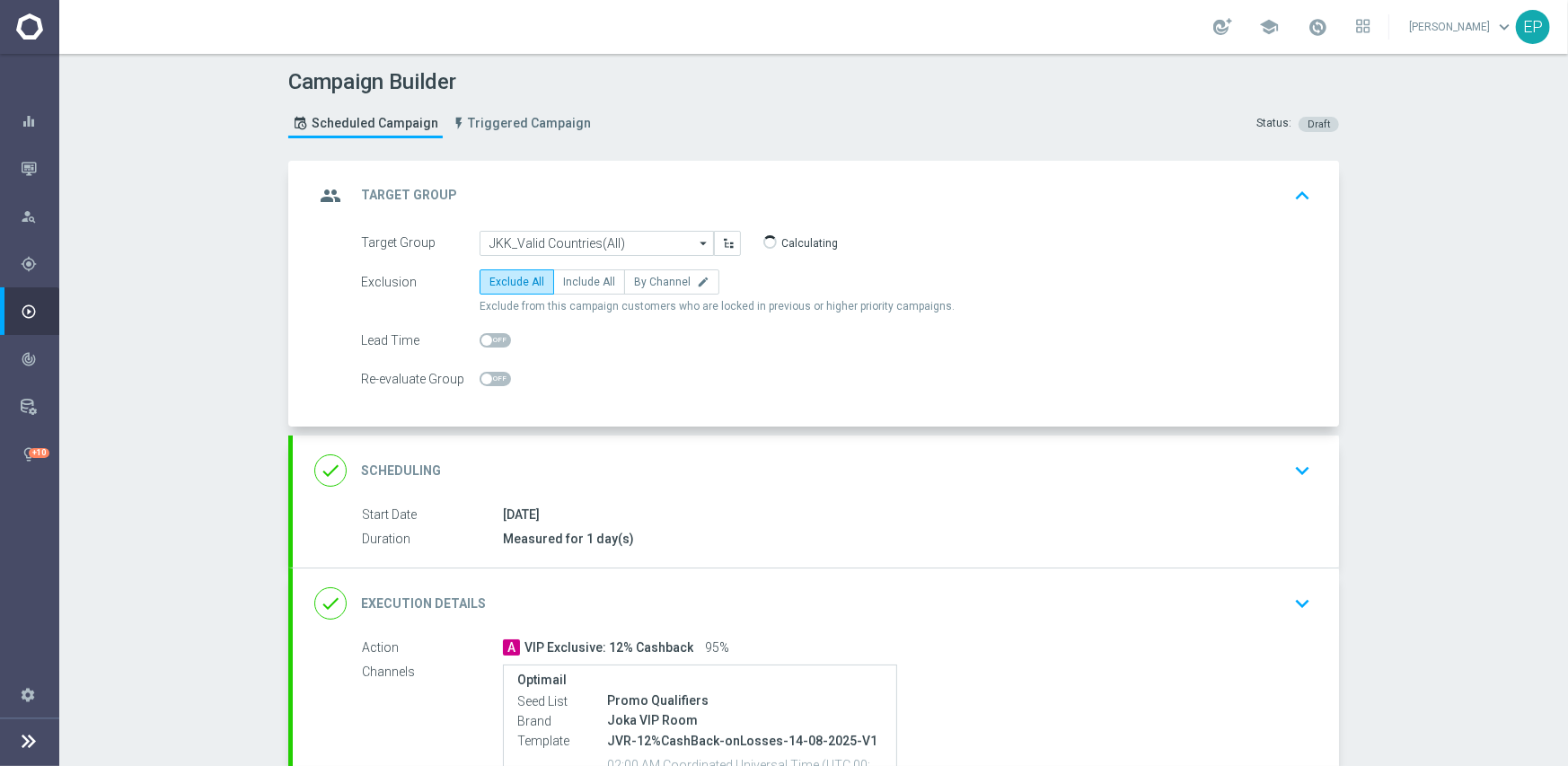
click at [955, 608] on div "done Execution Details keyboard_arrow_down" at bounding box center [816, 603] width 1003 height 34
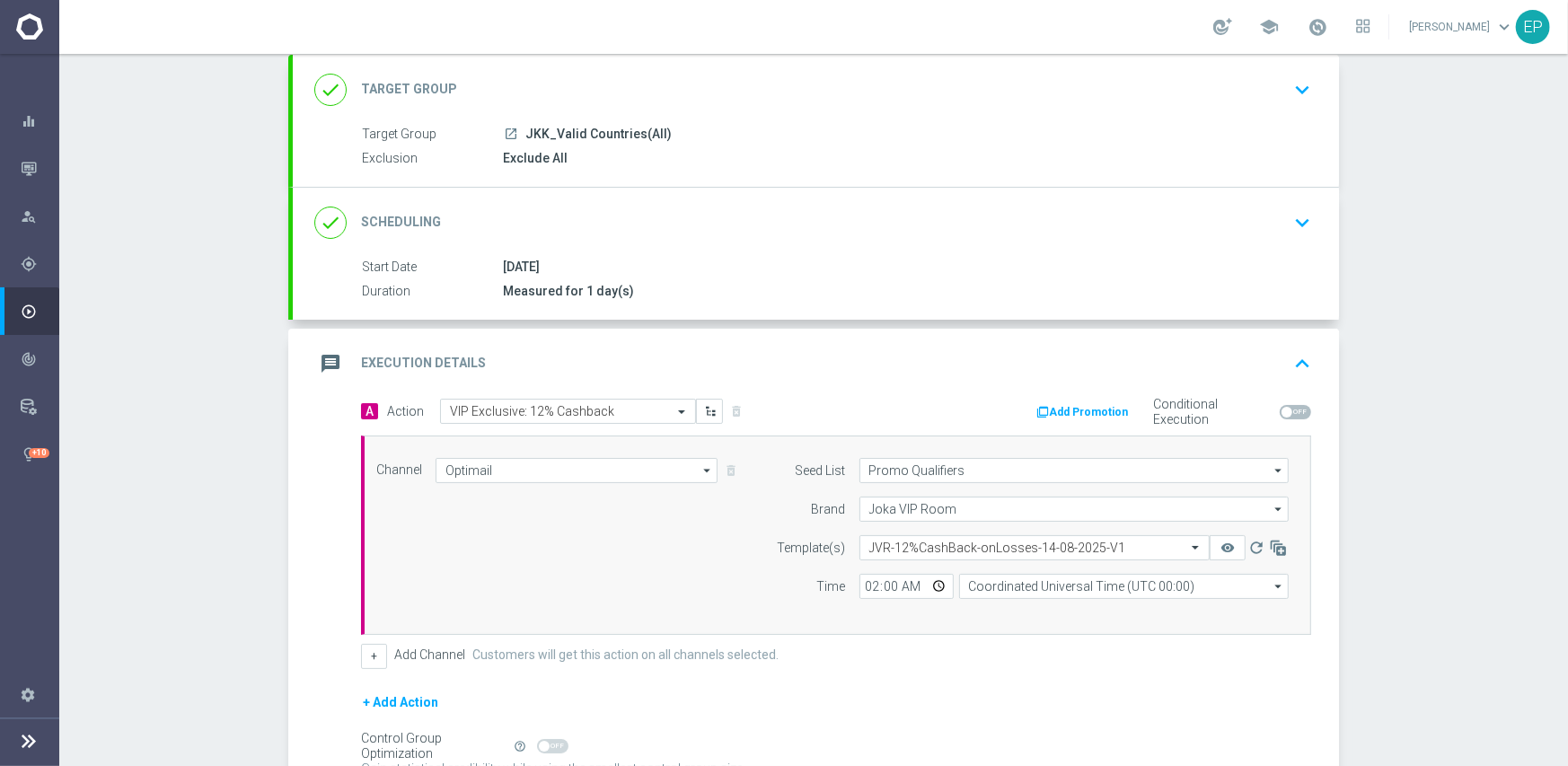
scroll to position [269, 0]
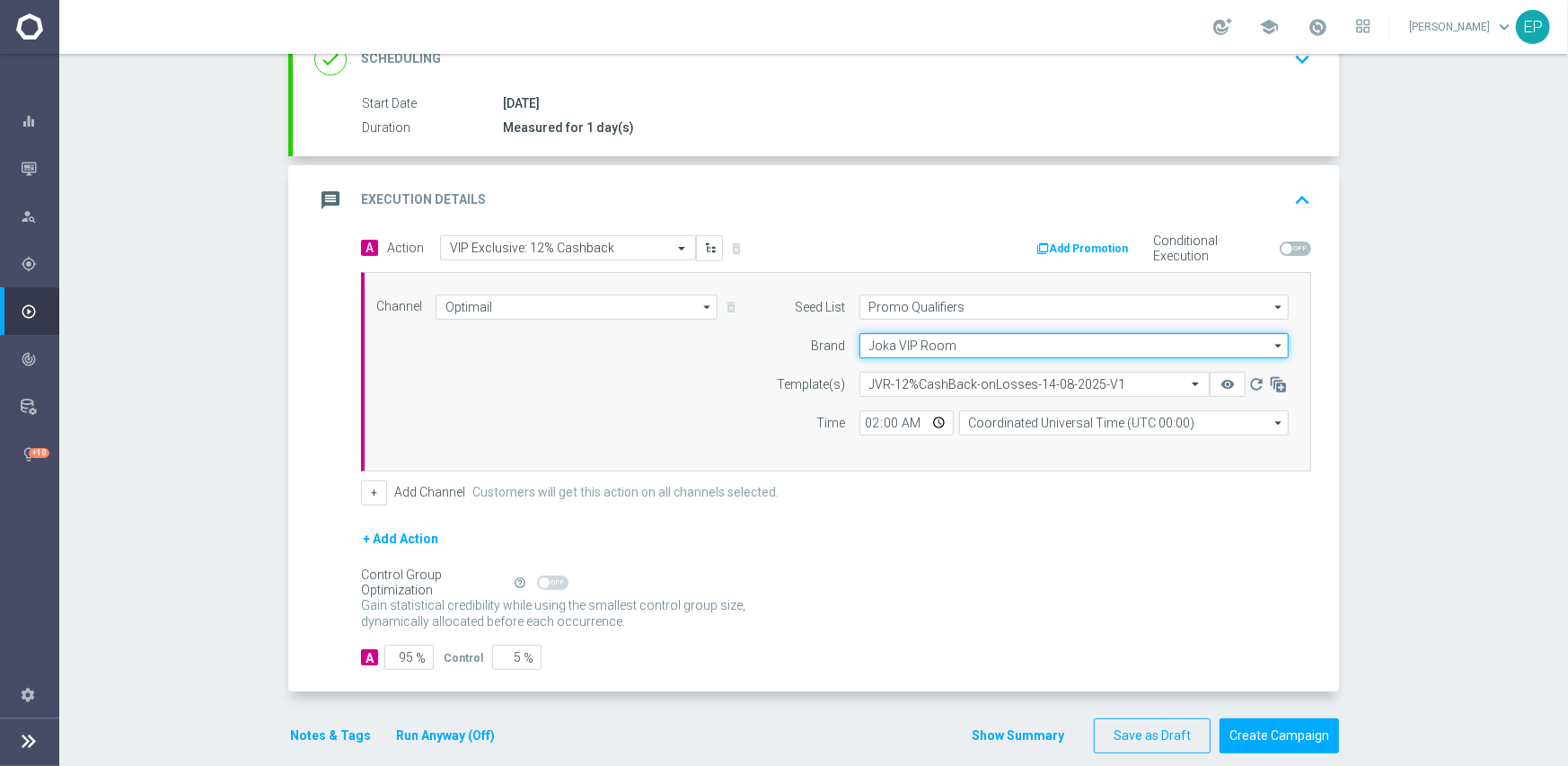
click at [915, 341] on input "Joka VIP Room" at bounding box center [1074, 346] width 430 height 25
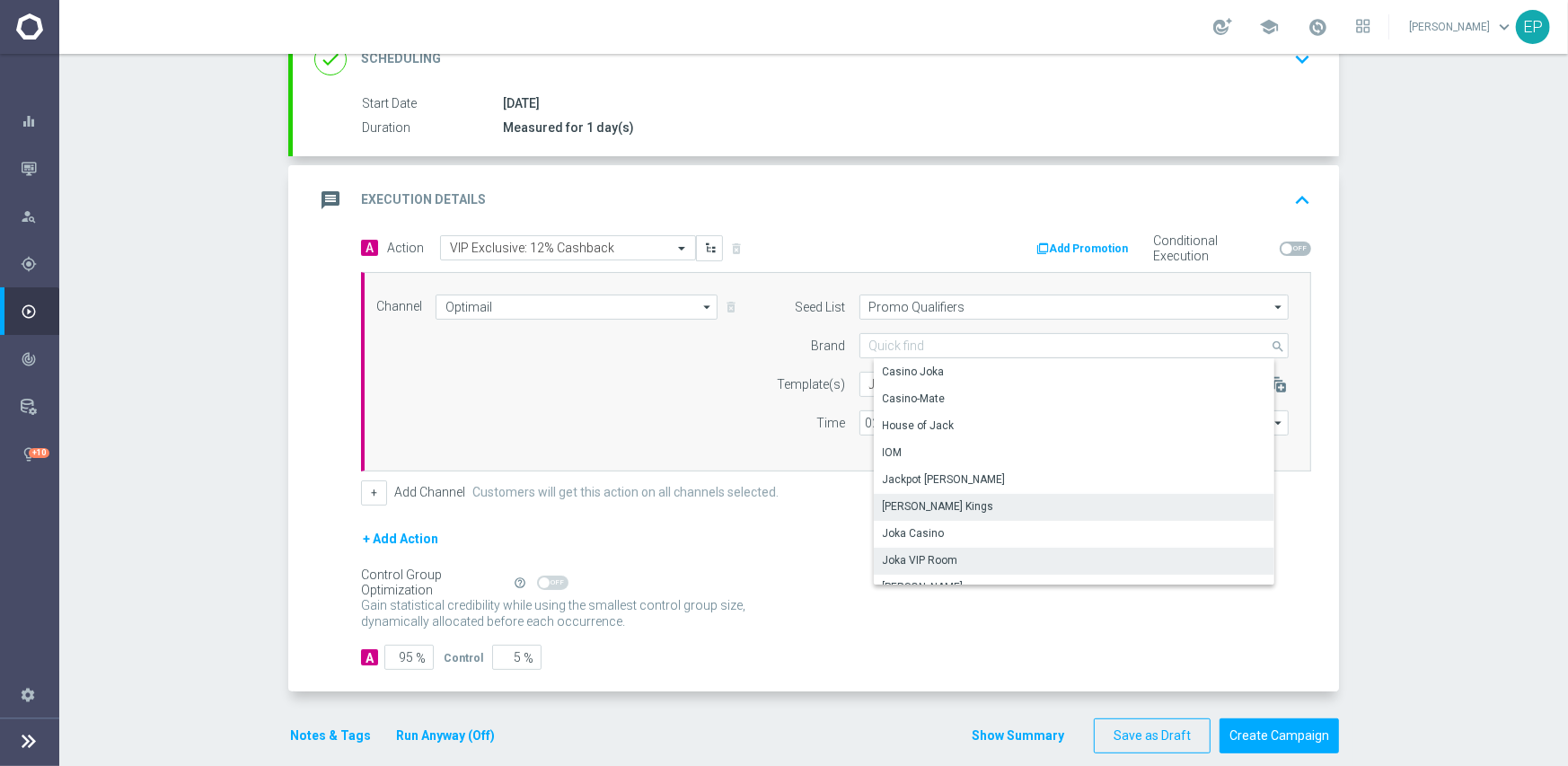
click at [966, 511] on div "[PERSON_NAME] Kings" at bounding box center [938, 506] width 111 height 16
type input "[PERSON_NAME] Kings"
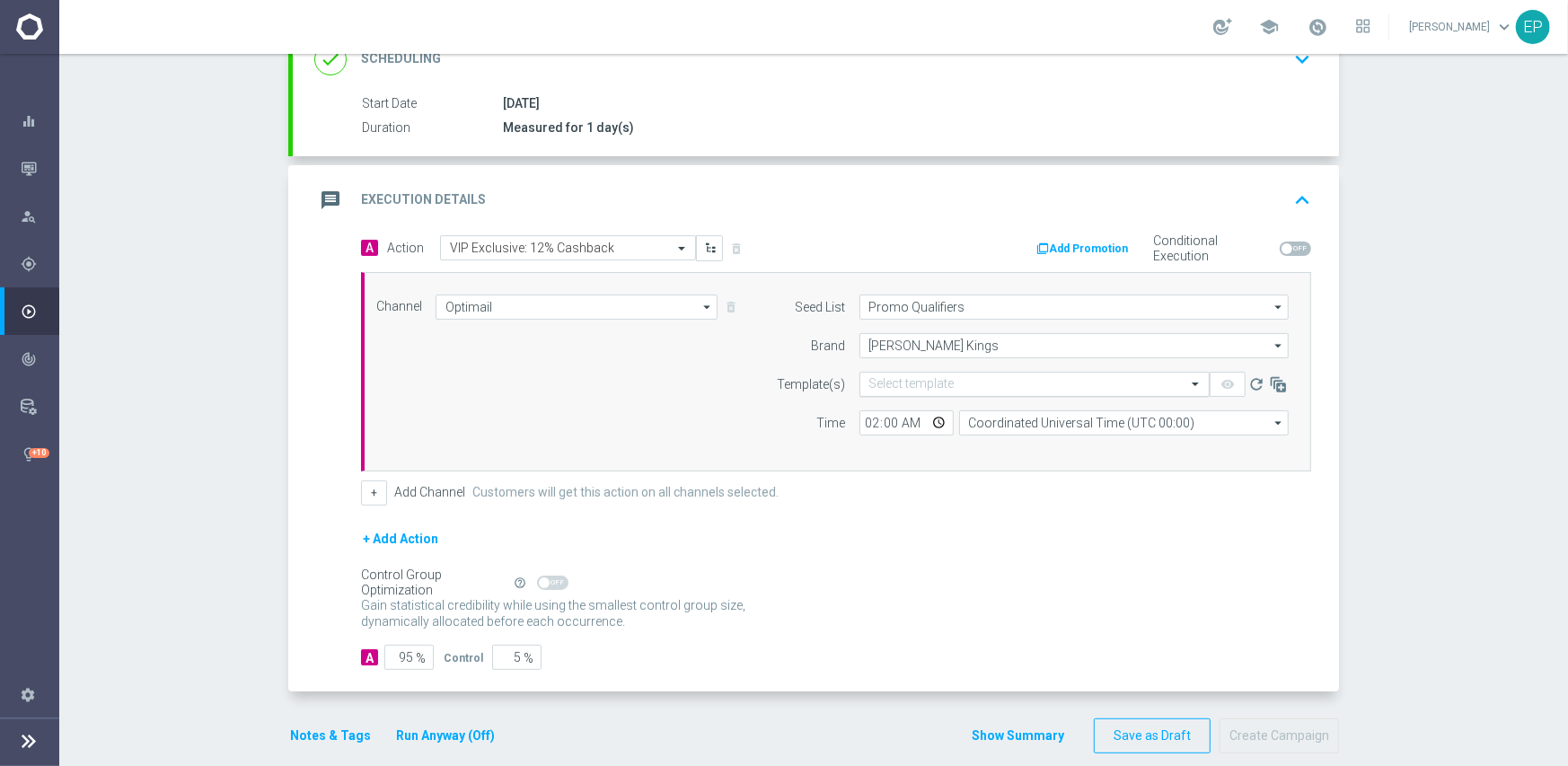
click at [891, 380] on input "text" at bounding box center [1016, 384] width 295 height 15
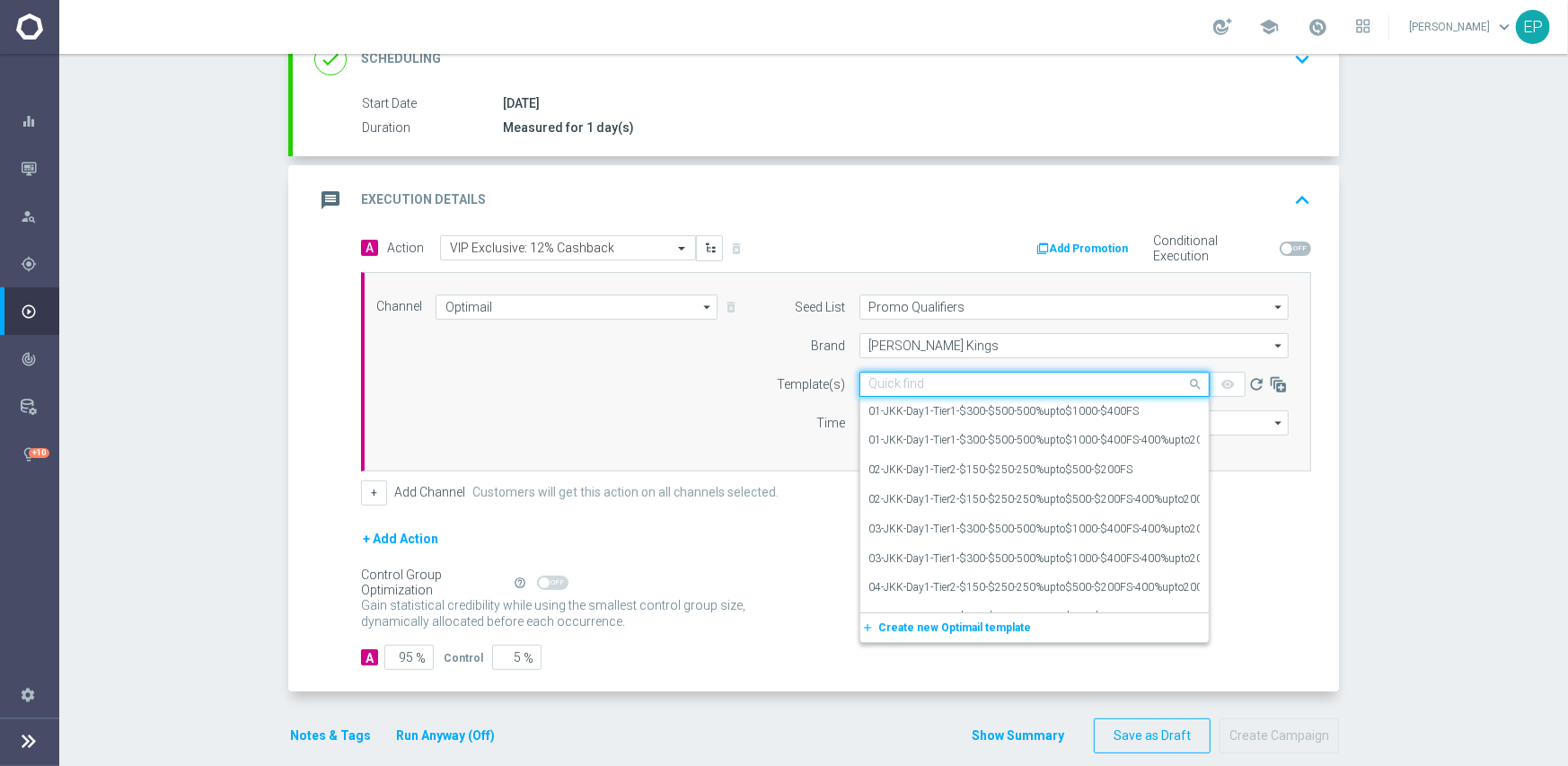
paste input "JKK-12%CashBack-onLosses-14-08-2025-V1"
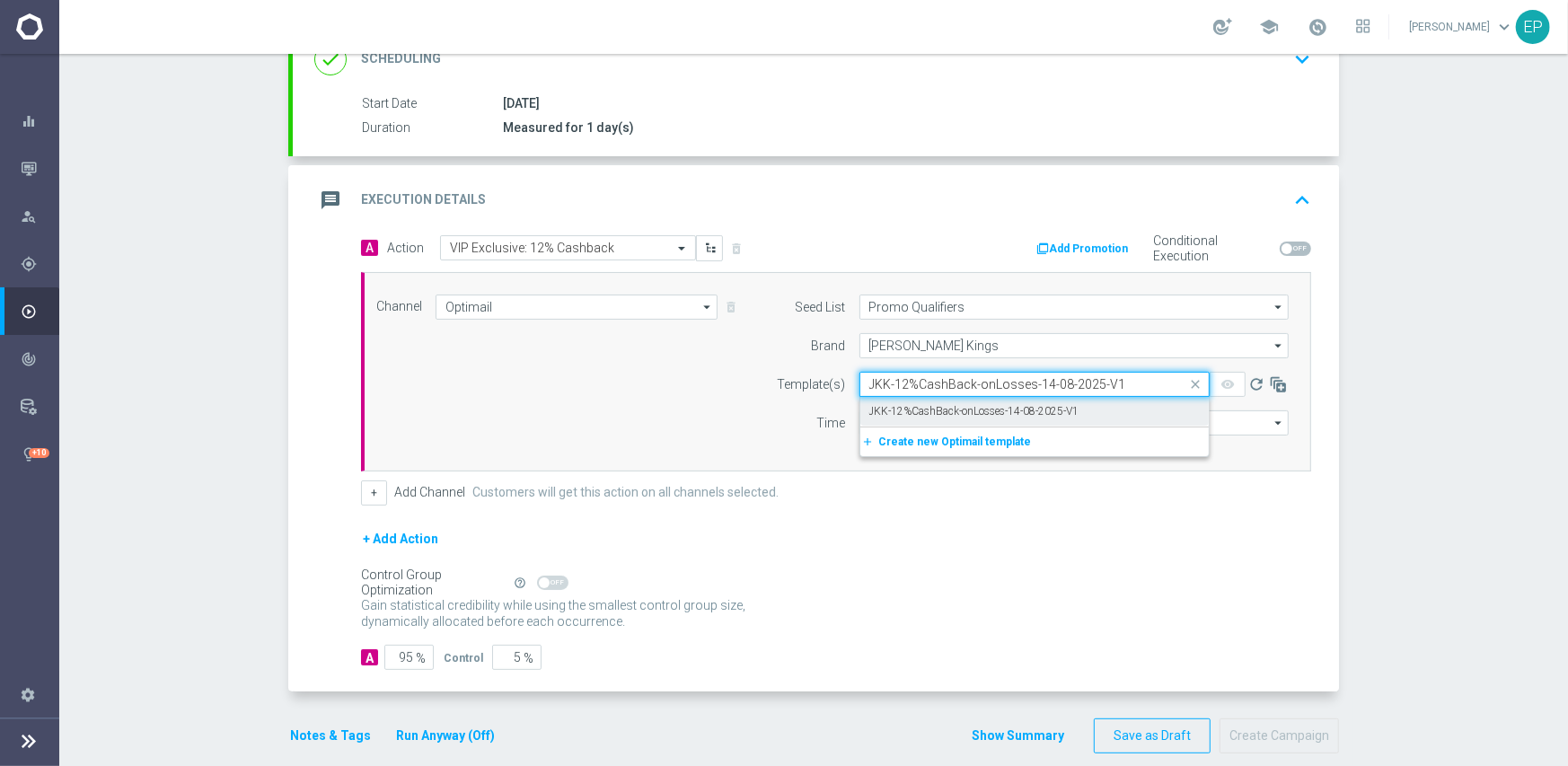
click at [908, 404] on label "JKK-12%CashBack-onLosses-14-08-2025-V1" at bounding box center [974, 411] width 210 height 15
type input "JKK-12%CashBack-onLosses-14-08-2025-V1"
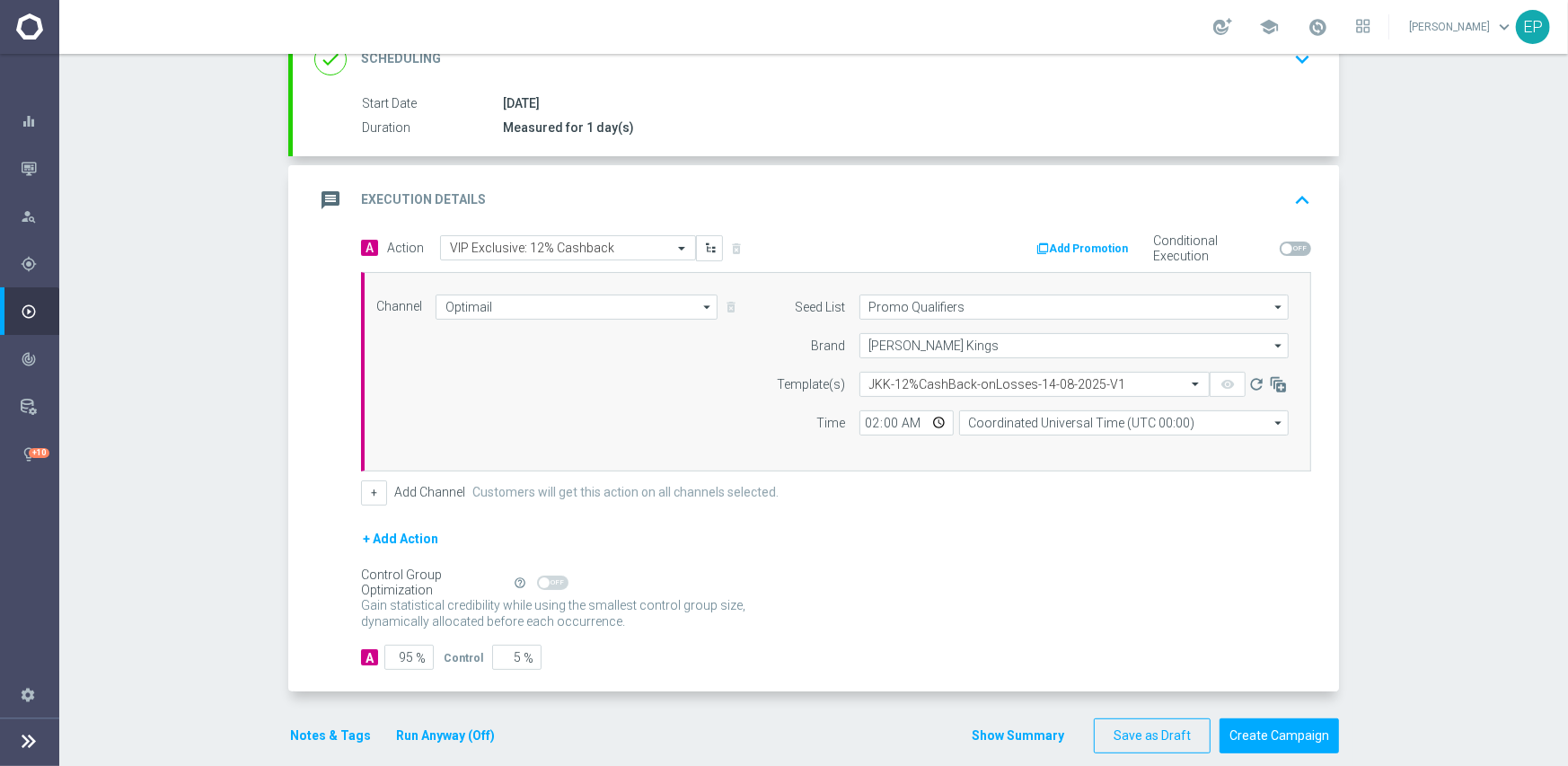
click at [927, 517] on form "A Action Select action VIP Exclusive: 12% Cashback delete_forever Add Promotion…" at bounding box center [836, 453] width 950 height 436
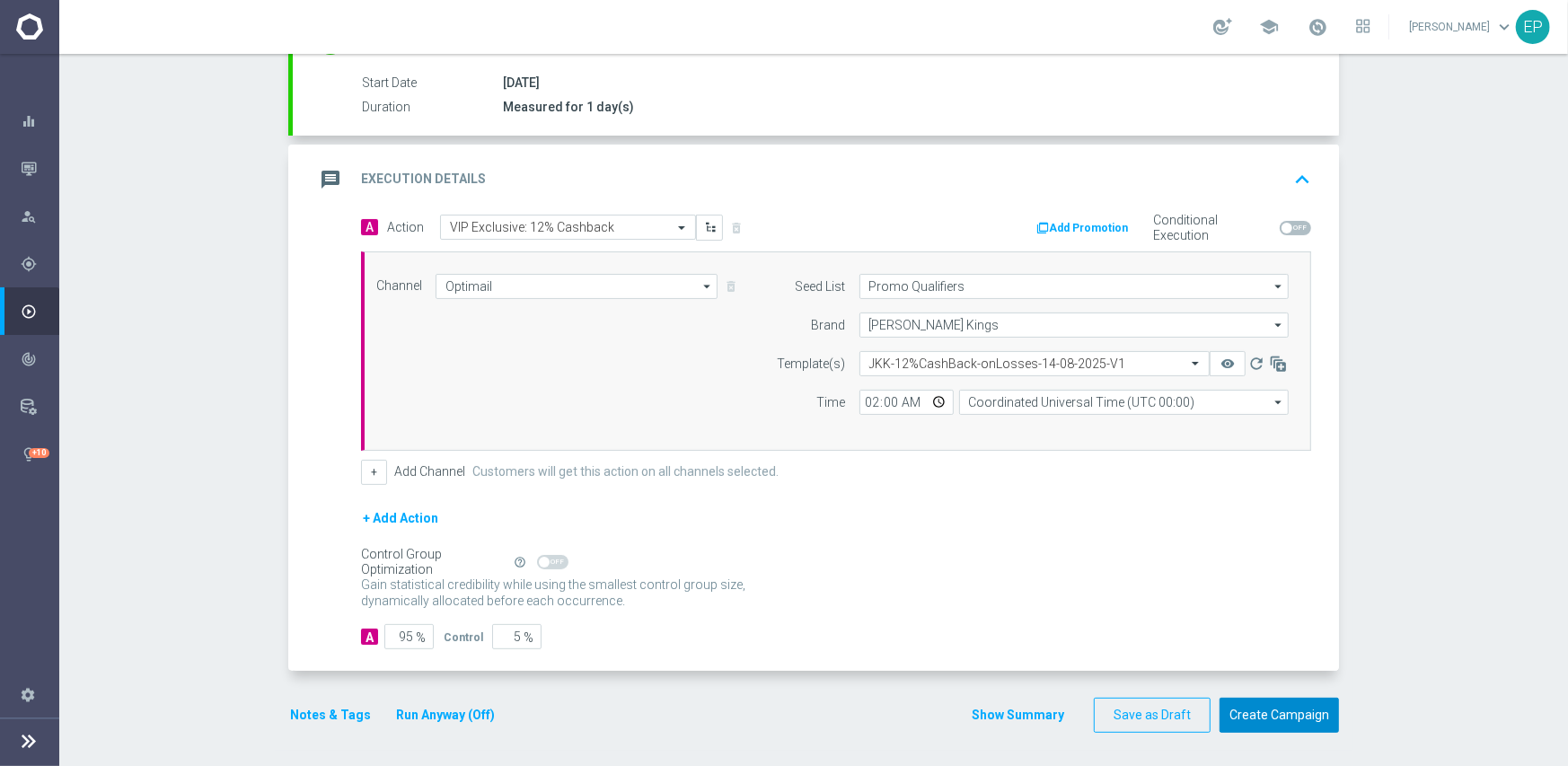
click at [1280, 712] on button "Create Campaign" at bounding box center [1279, 715] width 120 height 35
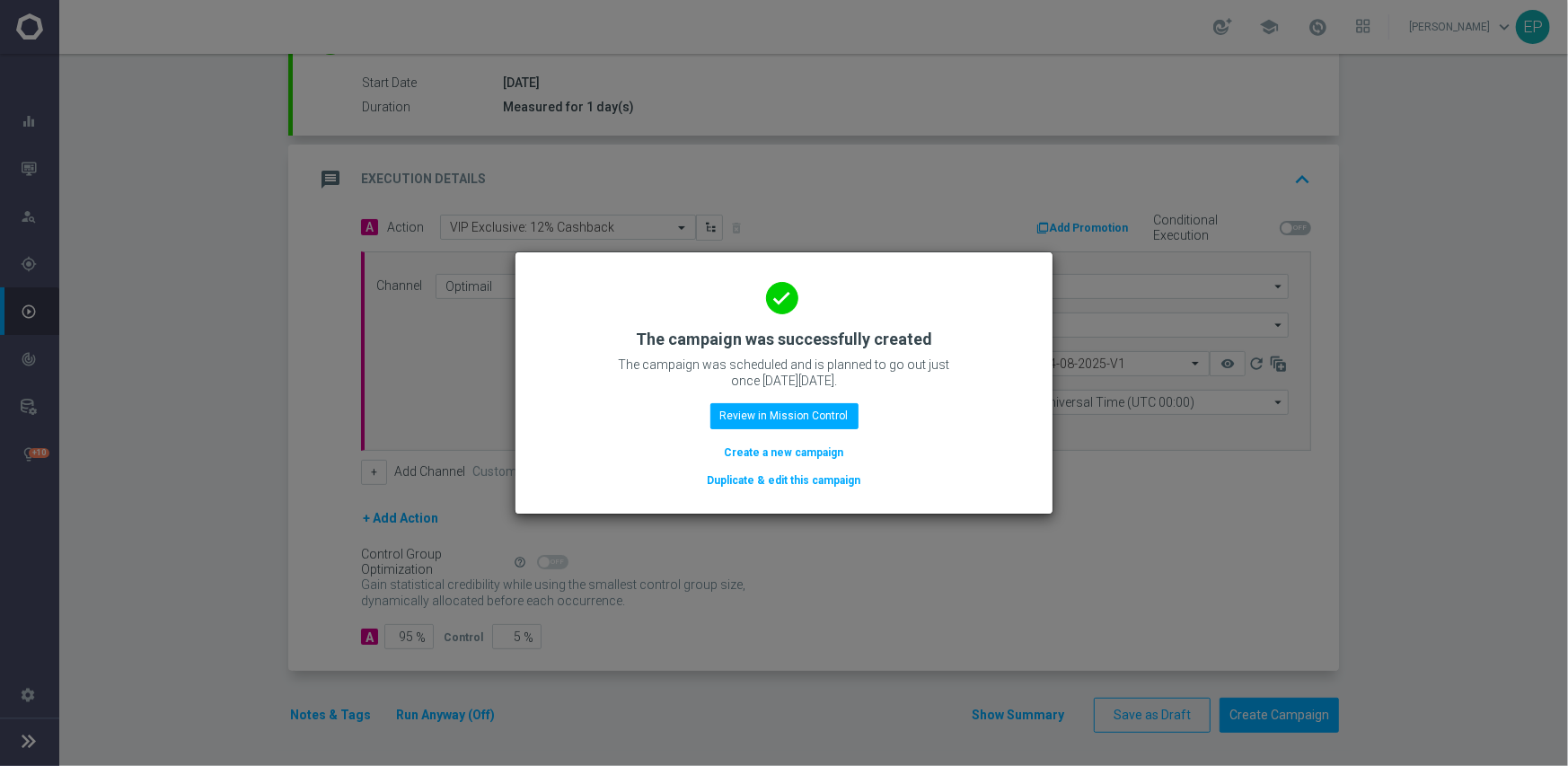
drag, startPoint x: 765, startPoint y: 486, endPoint x: 776, endPoint y: 485, distance: 11.0
click at [765, 486] on button "Duplicate & edit this campaign" at bounding box center [784, 480] width 157 height 20
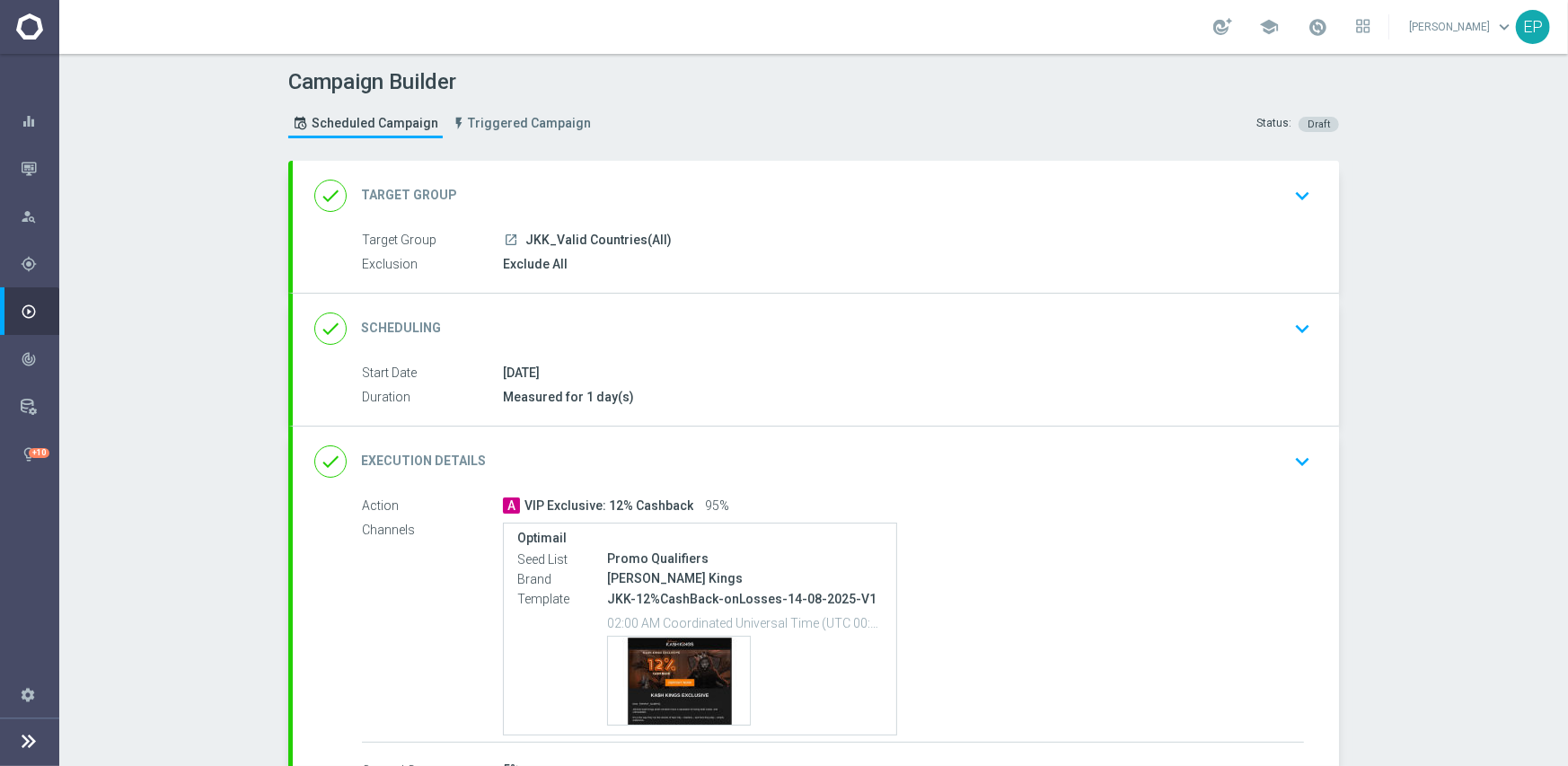
click at [627, 184] on div "done Target Group keyboard_arrow_down" at bounding box center [816, 196] width 1003 height 34
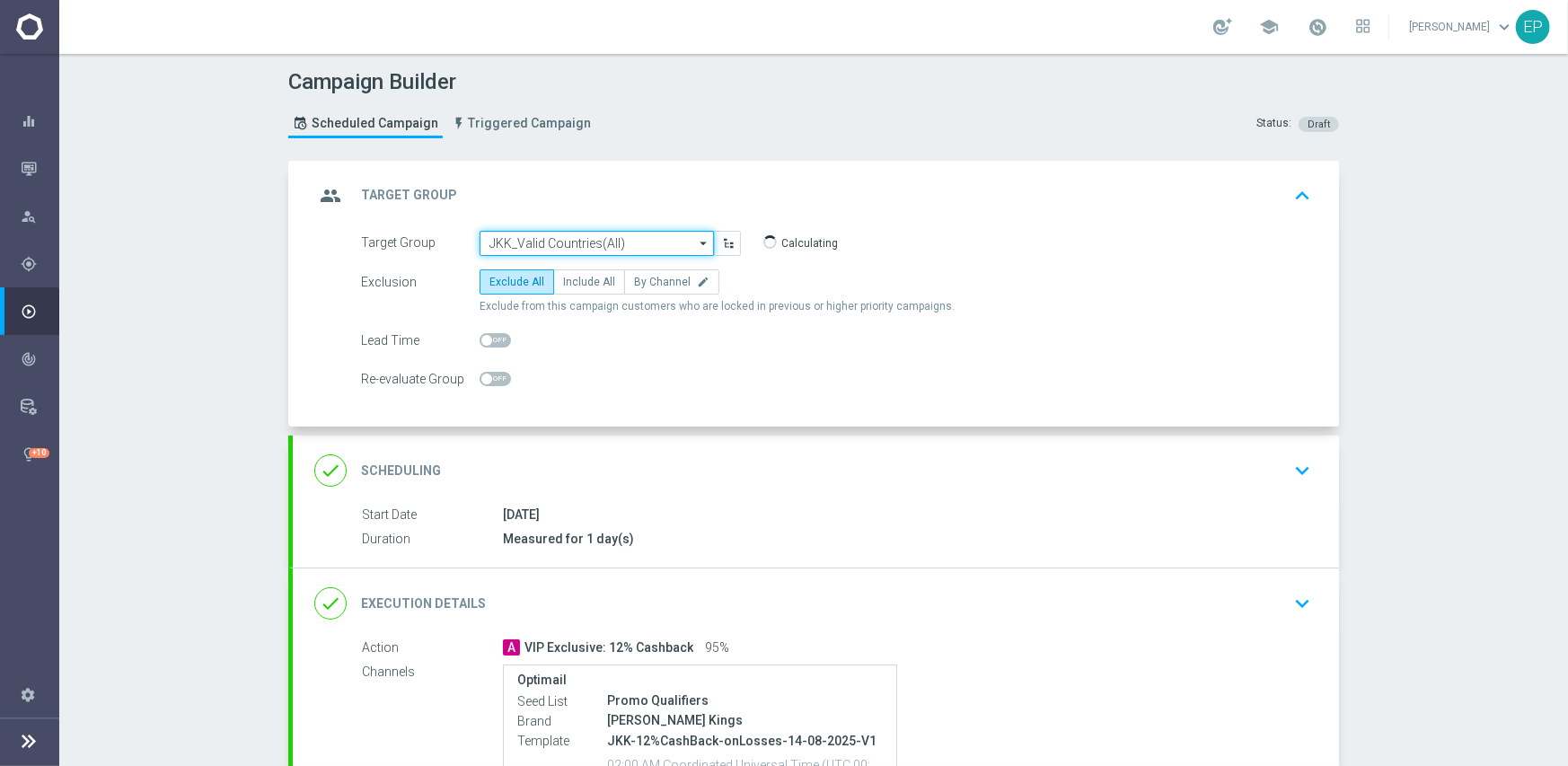
click at [533, 239] on input "JKK_Valid Countries(All)" at bounding box center [597, 243] width 235 height 25
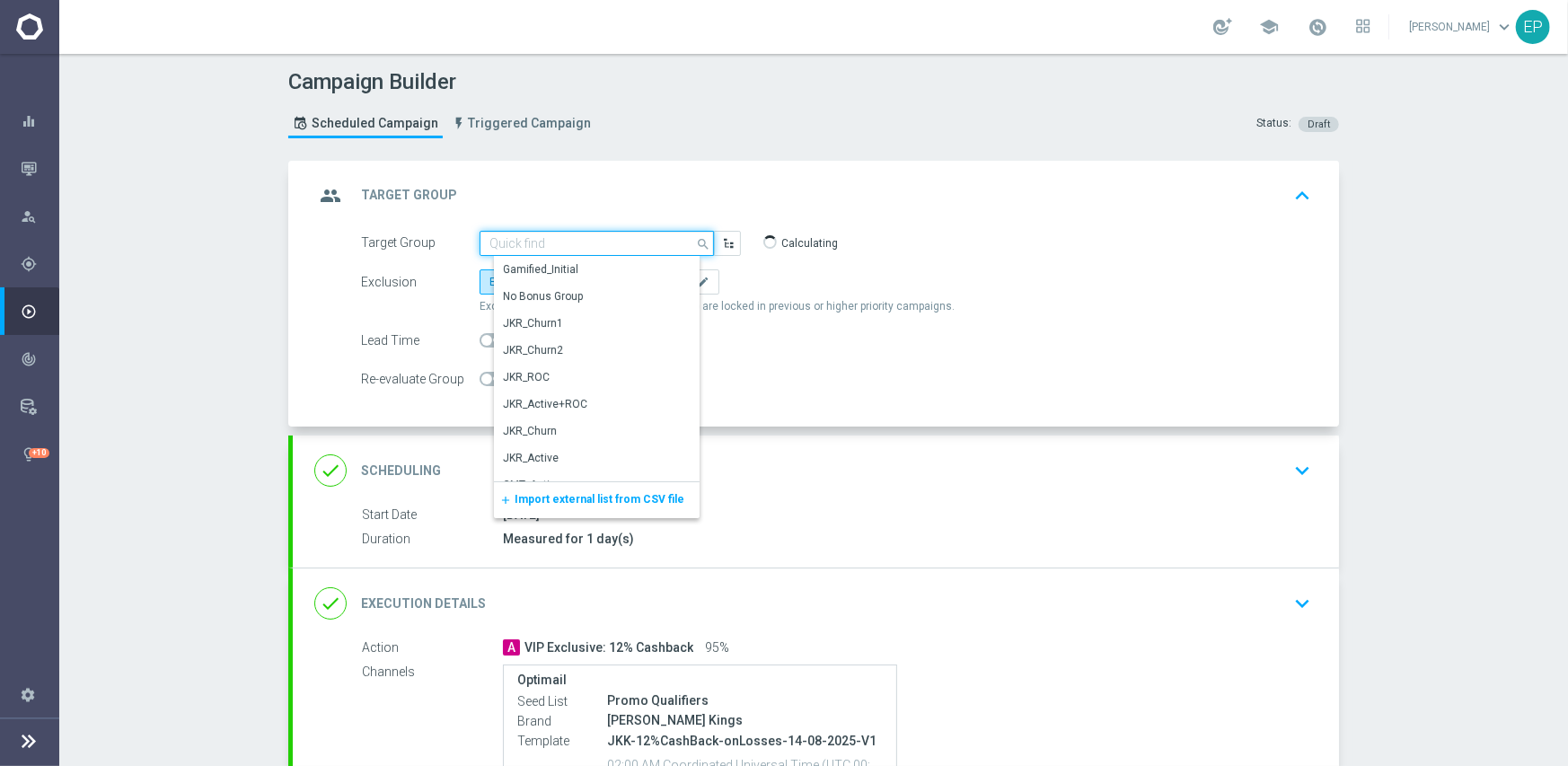
paste input "JJV_Valid Countries(All)"
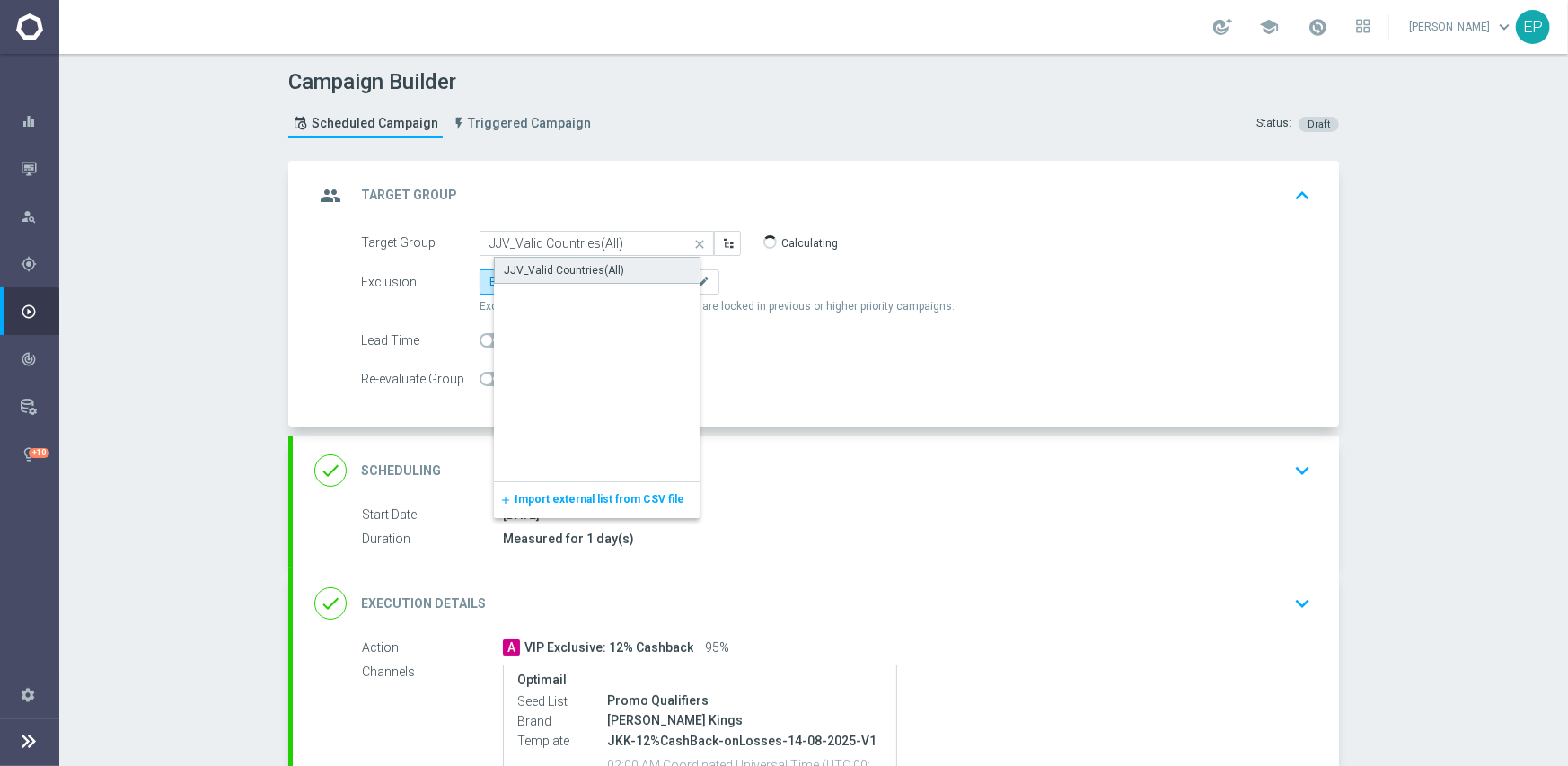
click at [530, 263] on div "JJV_Valid Countries(All)" at bounding box center [564, 270] width 120 height 16
type input "JJV_Valid Countries(All)"
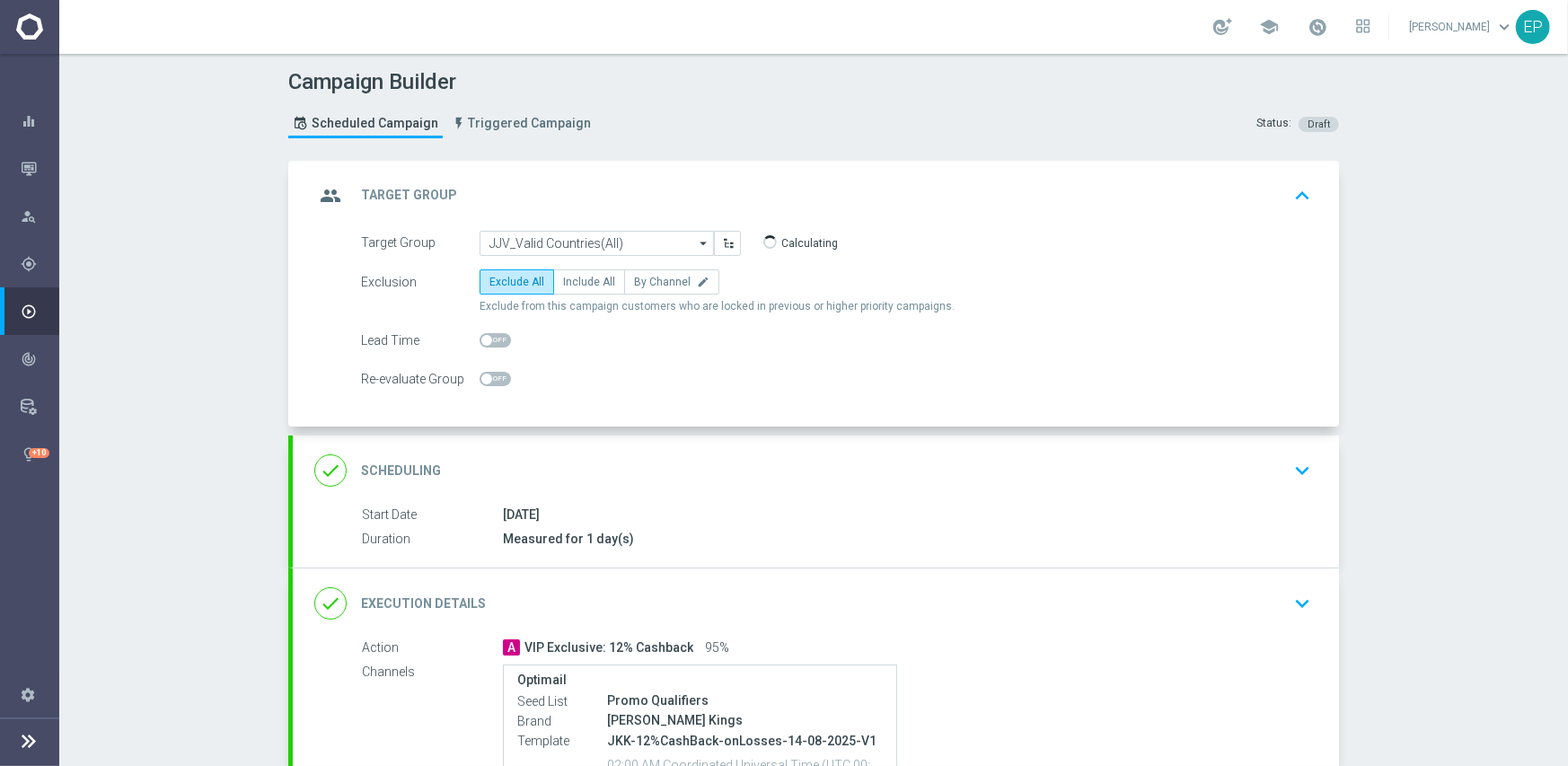
click at [795, 600] on div "done Execution Details keyboard_arrow_down" at bounding box center [816, 603] width 1003 height 34
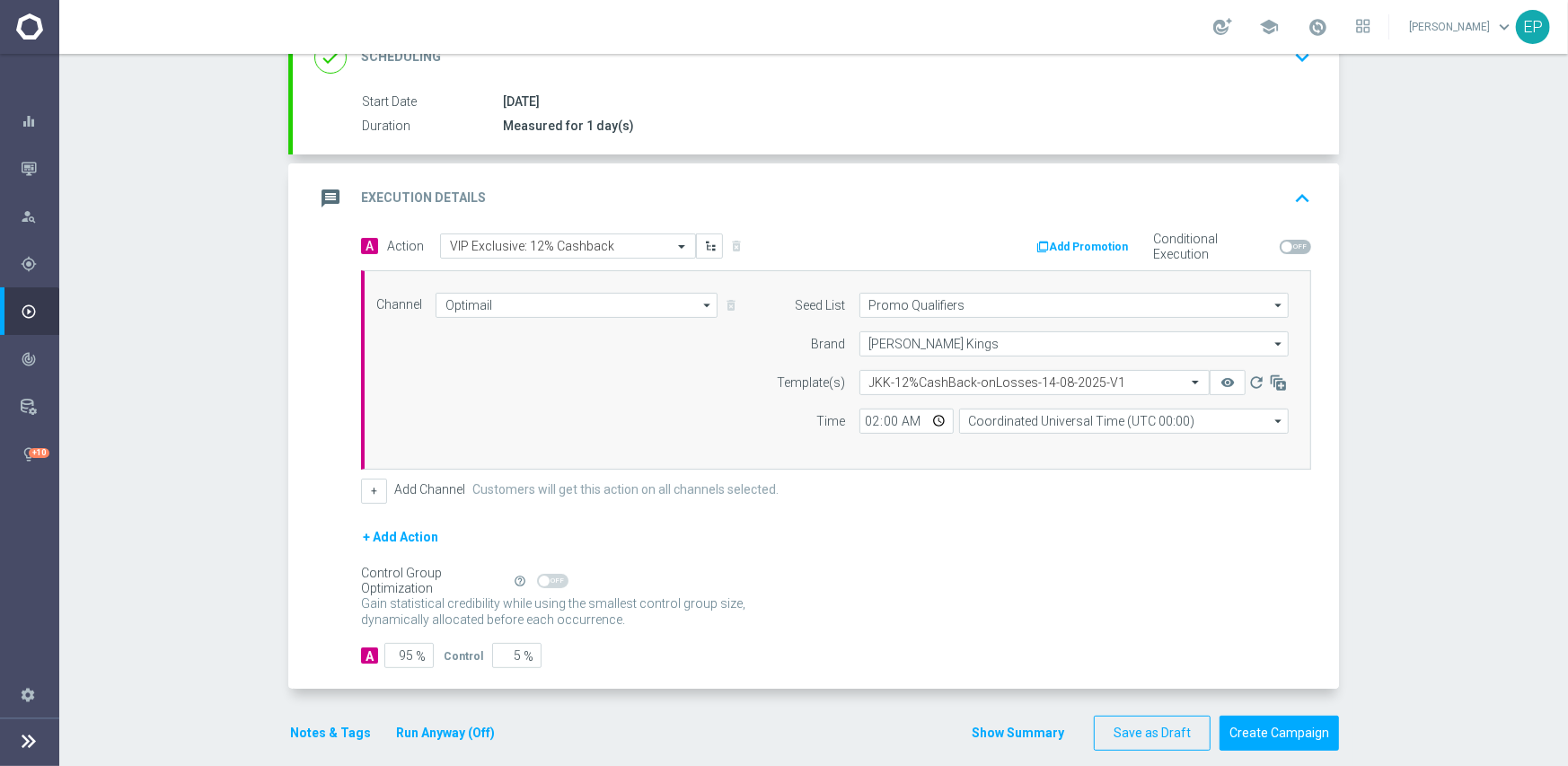
scroll to position [283, 0]
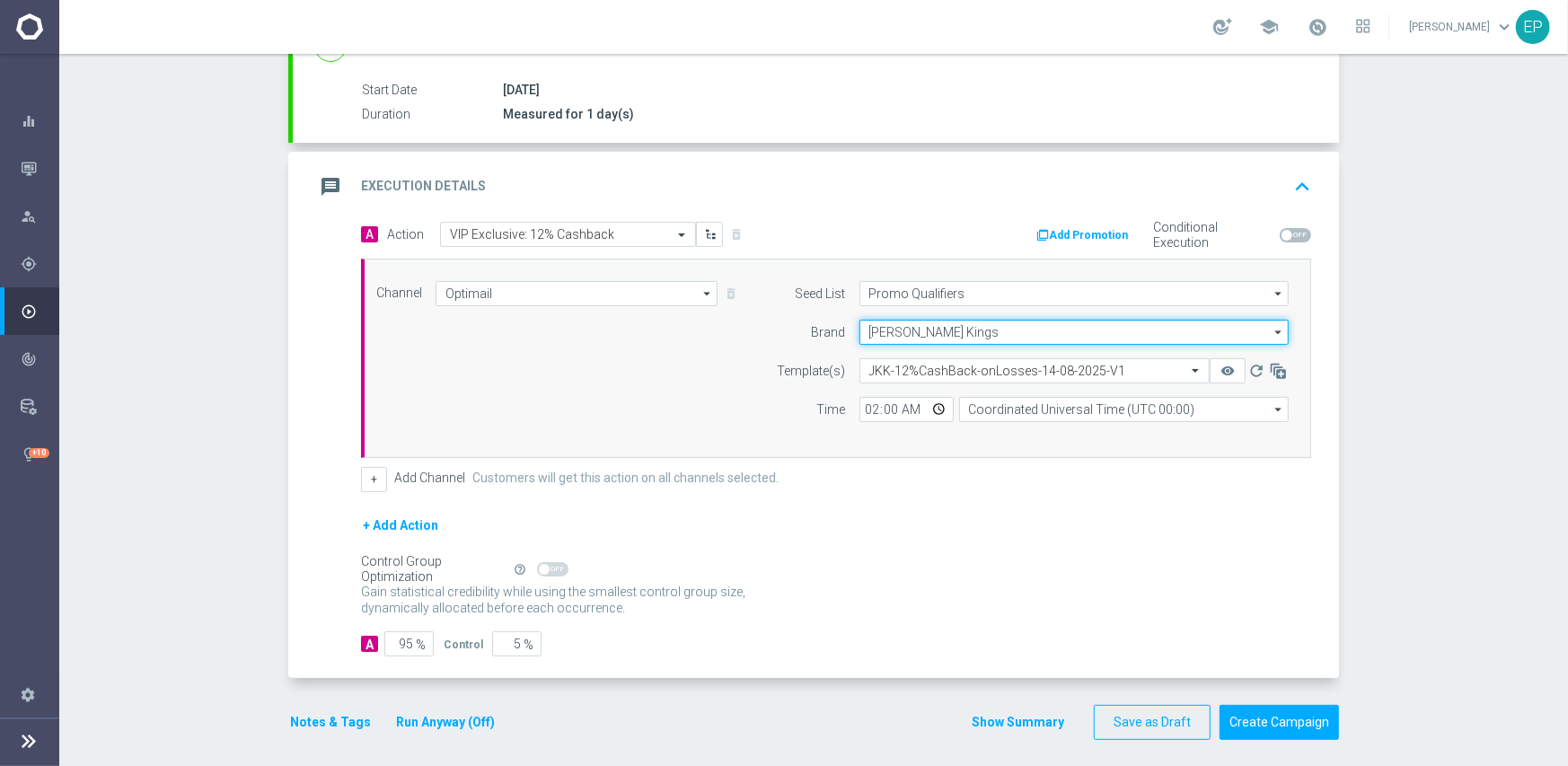
drag, startPoint x: 944, startPoint y: 334, endPoint x: 954, endPoint y: 397, distance: 63.8
click at [945, 334] on input "[PERSON_NAME] Kings" at bounding box center [1074, 332] width 430 height 25
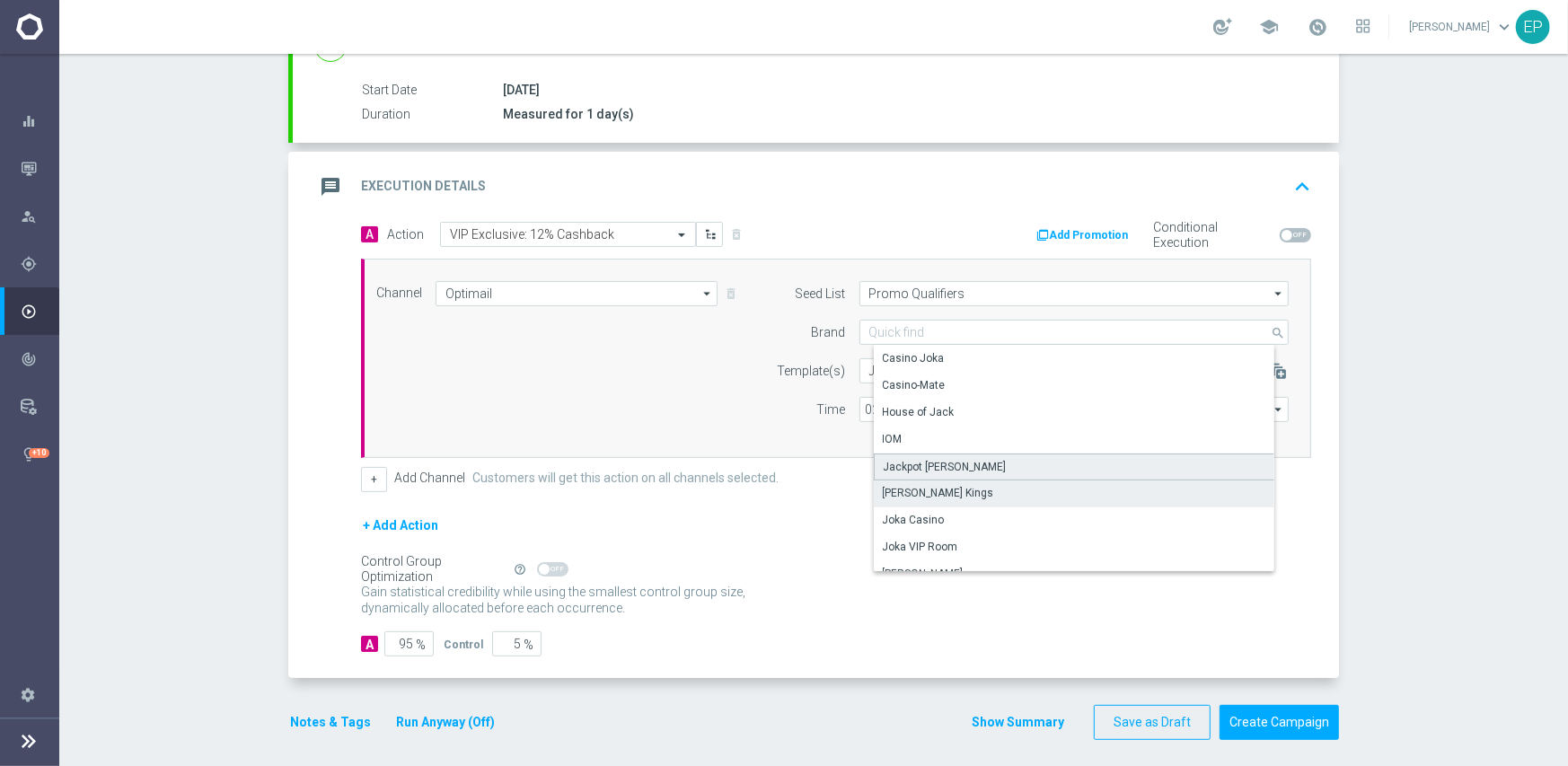
click at [943, 464] on div "Jackpot [PERSON_NAME]" at bounding box center [1081, 467] width 415 height 27
type input "Jackpot [PERSON_NAME]"
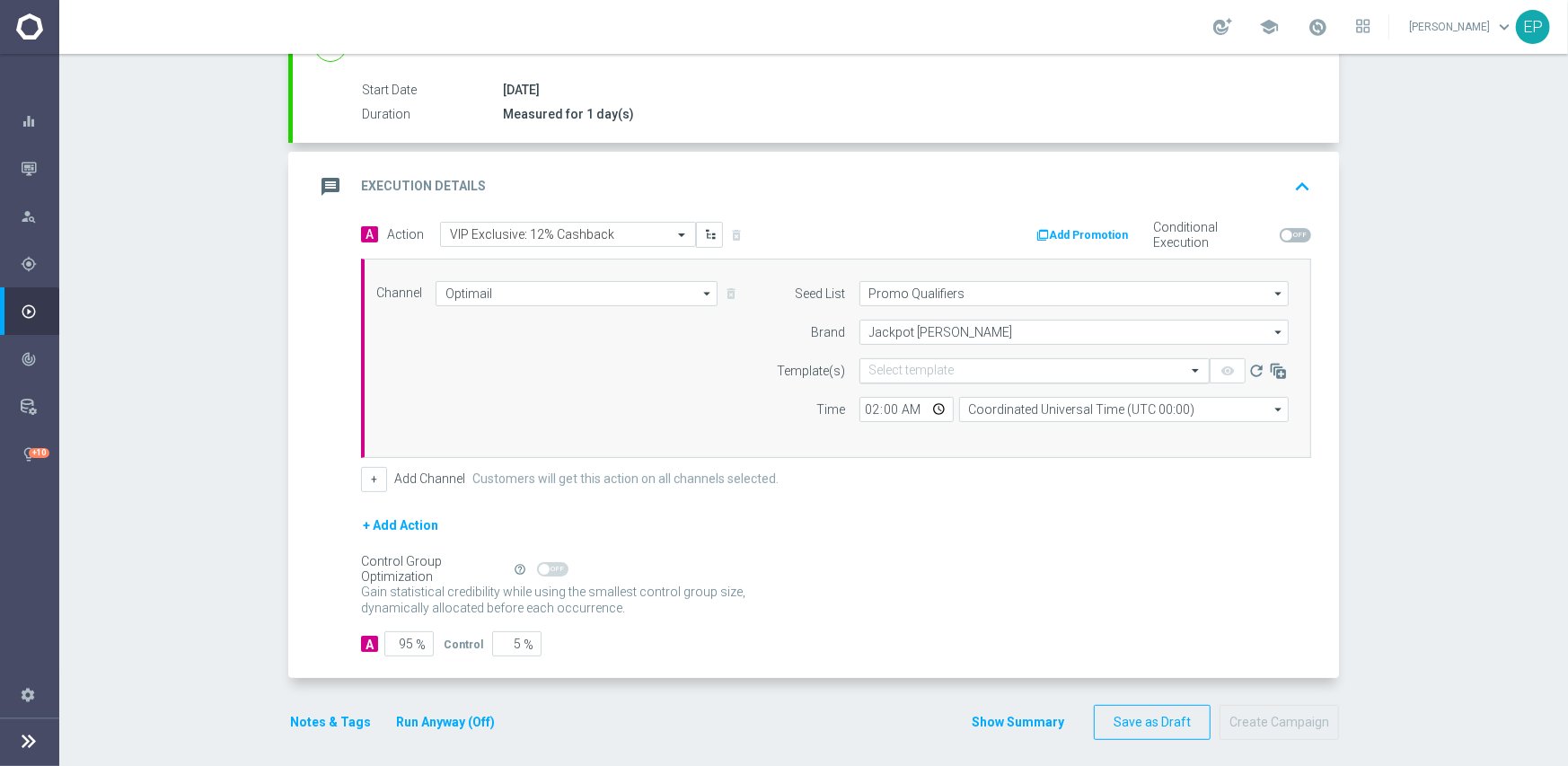
click at [901, 364] on input "text" at bounding box center [1016, 371] width 295 height 15
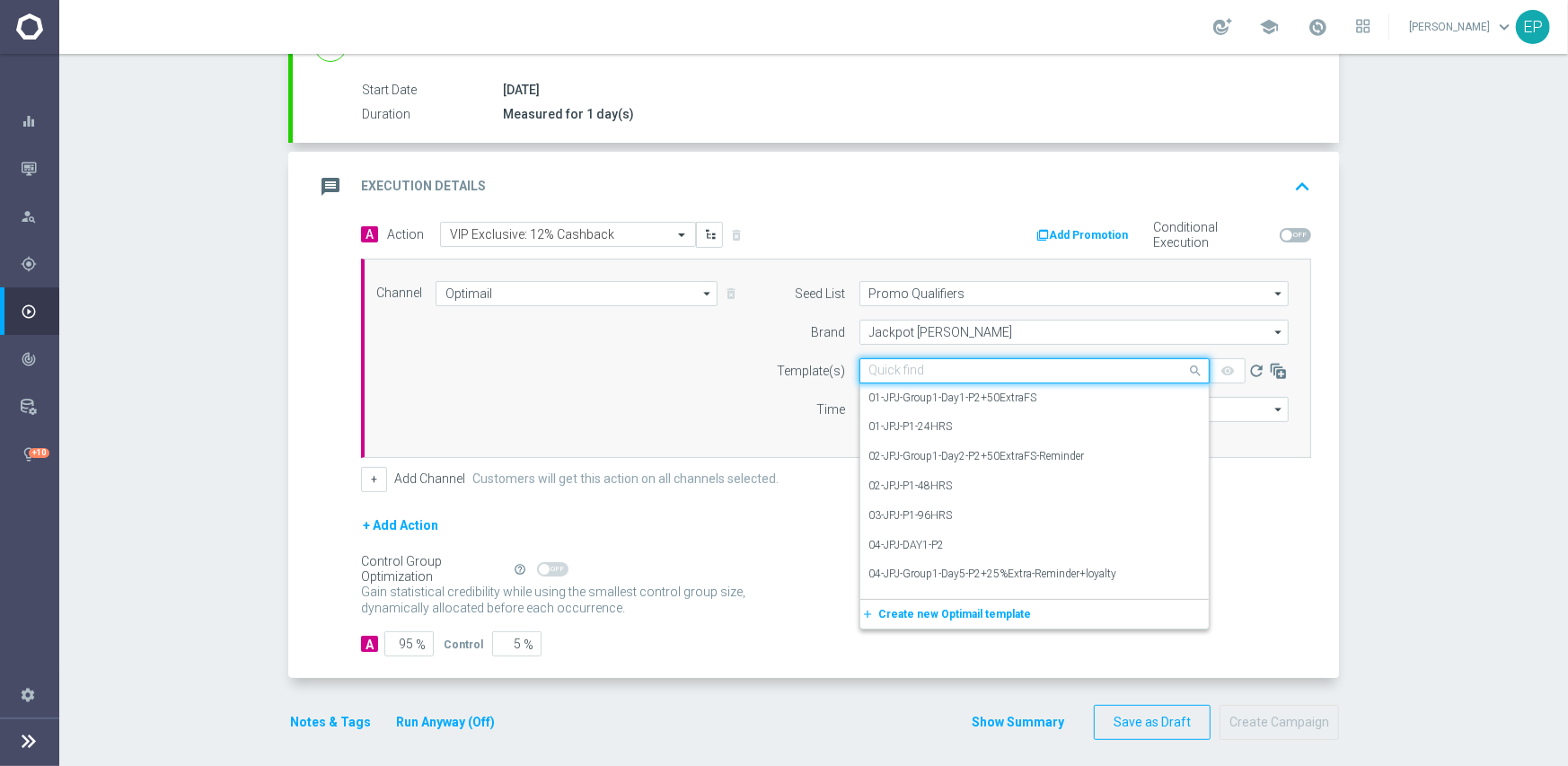
paste input "JJV-12%CashBack-onLosses-14-08-2025-V1"
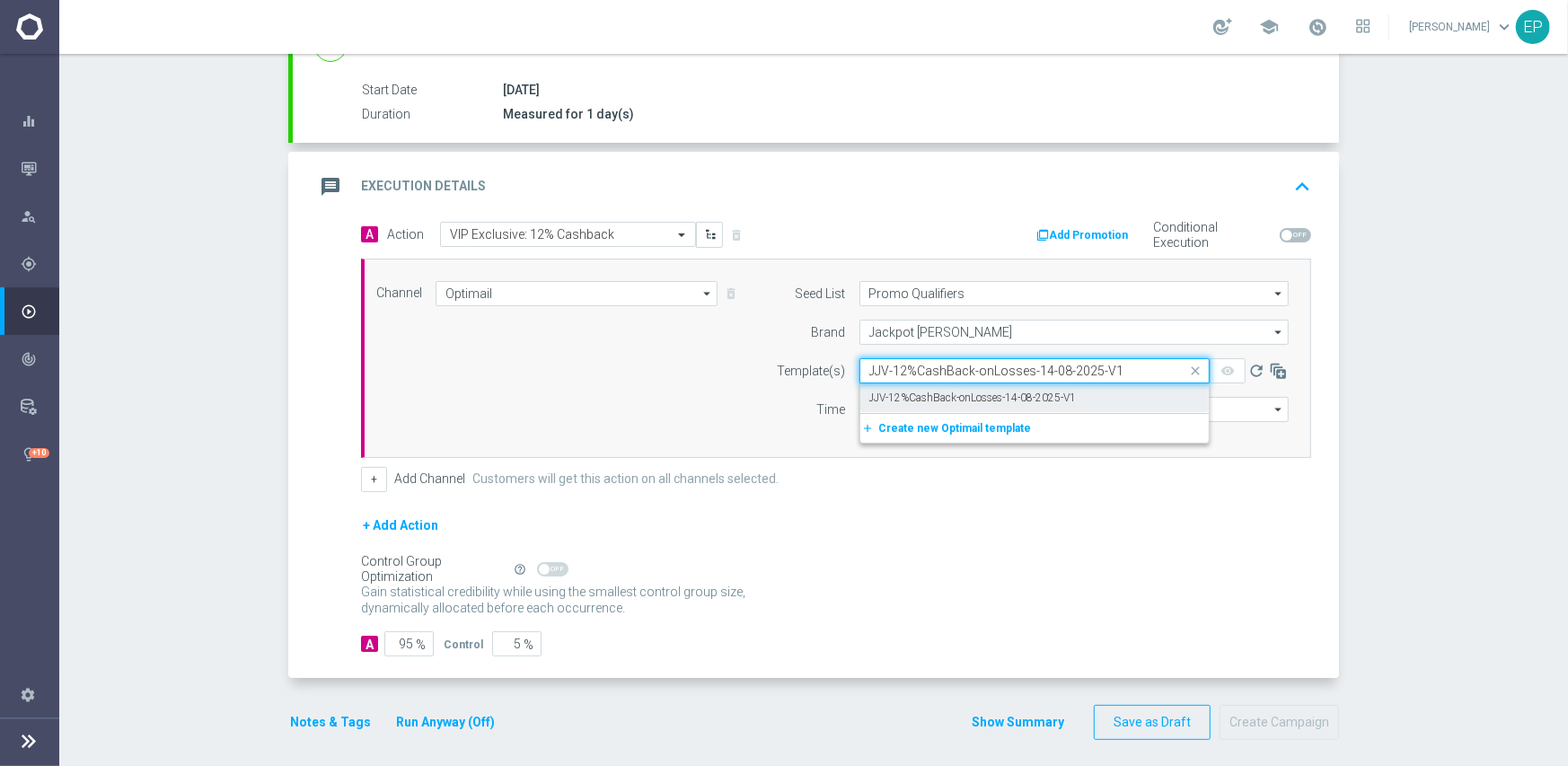
click at [896, 395] on label "JJV-12%CashBack-onLosses-14-08-2025-V1" at bounding box center [972, 398] width 208 height 15
type input "JJV-12%CashBack-onLosses-14-08-2025-V1"
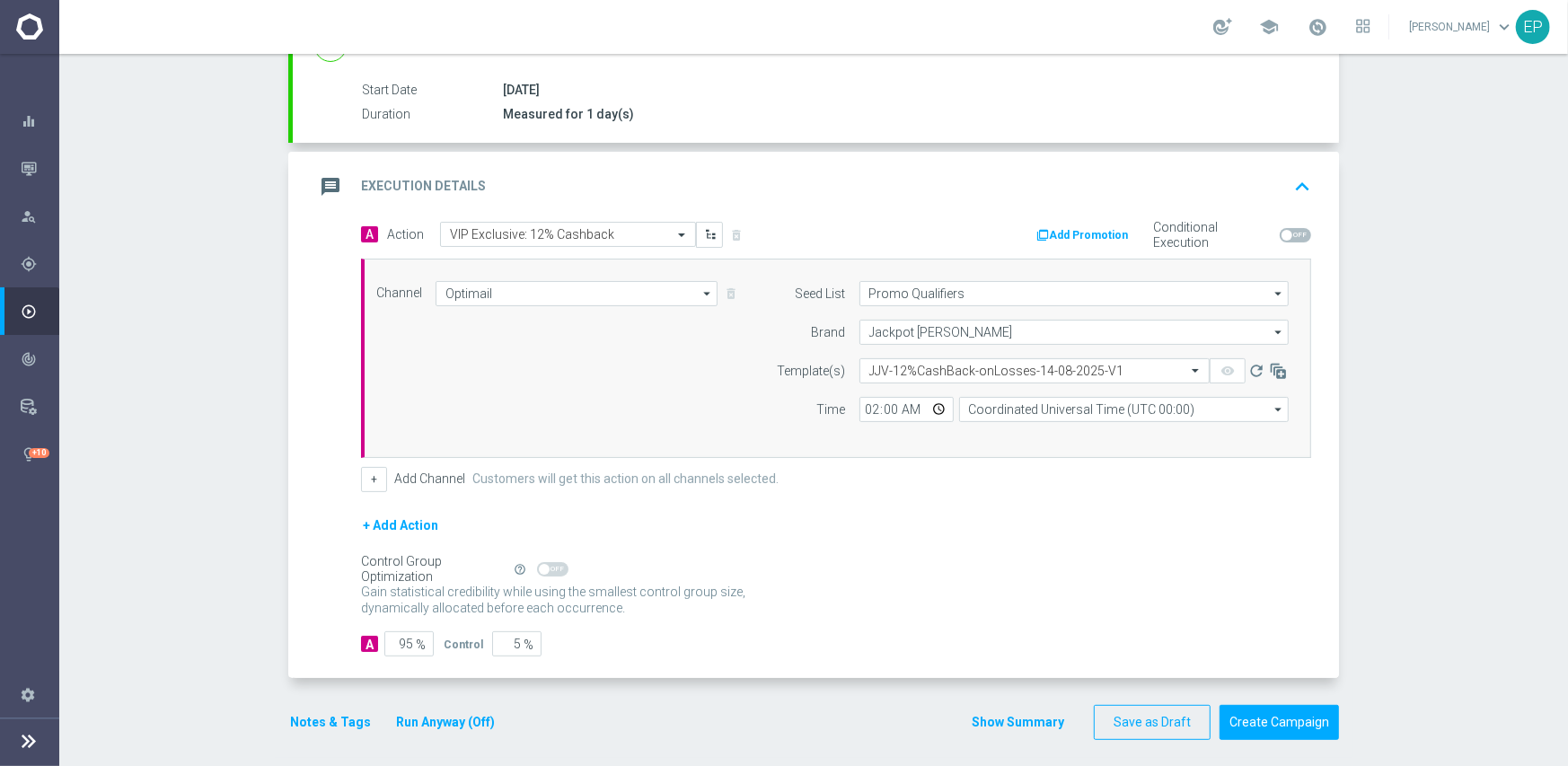
click at [907, 524] on div "+ Add Action" at bounding box center [836, 537] width 950 height 45
click at [1277, 721] on button "Create Campaign" at bounding box center [1279, 722] width 120 height 35
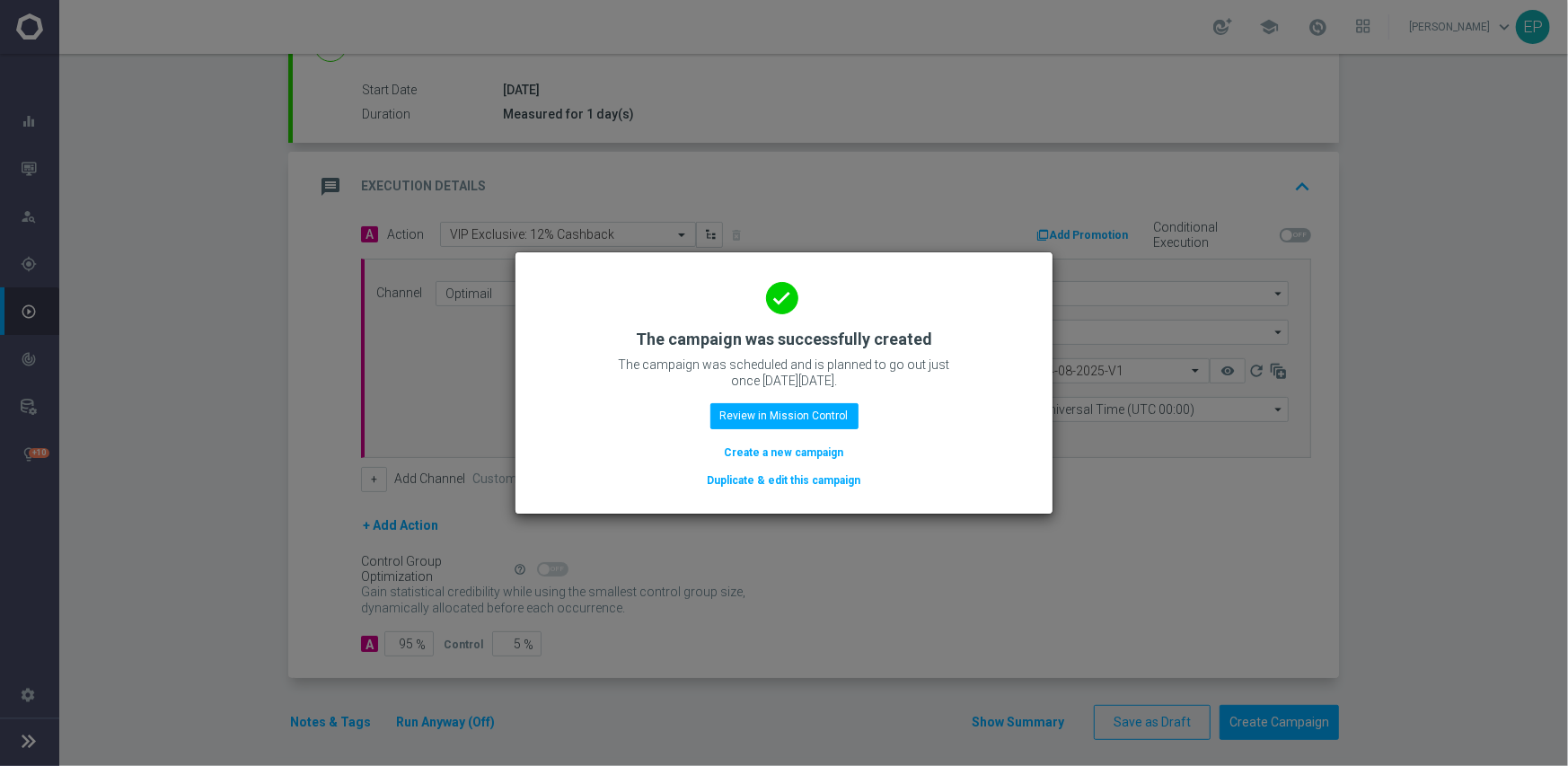
drag, startPoint x: 781, startPoint y: 479, endPoint x: 839, endPoint y: 489, distance: 58.9
click at [781, 479] on button "Duplicate & edit this campaign" at bounding box center [784, 480] width 157 height 20
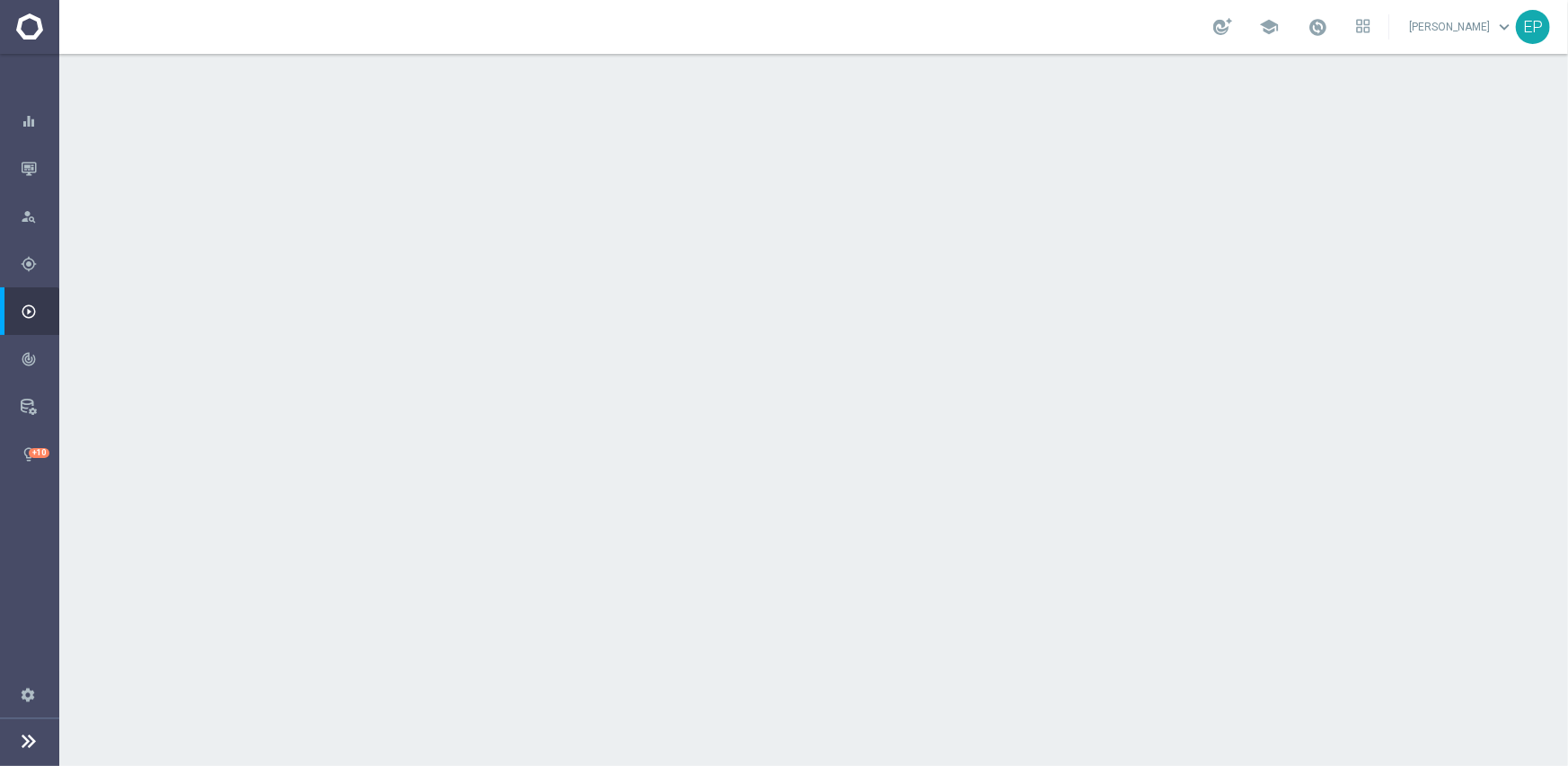
click at [566, 179] on div "done Target Group keyboard_arrow_down" at bounding box center [816, 196] width 1003 height 34
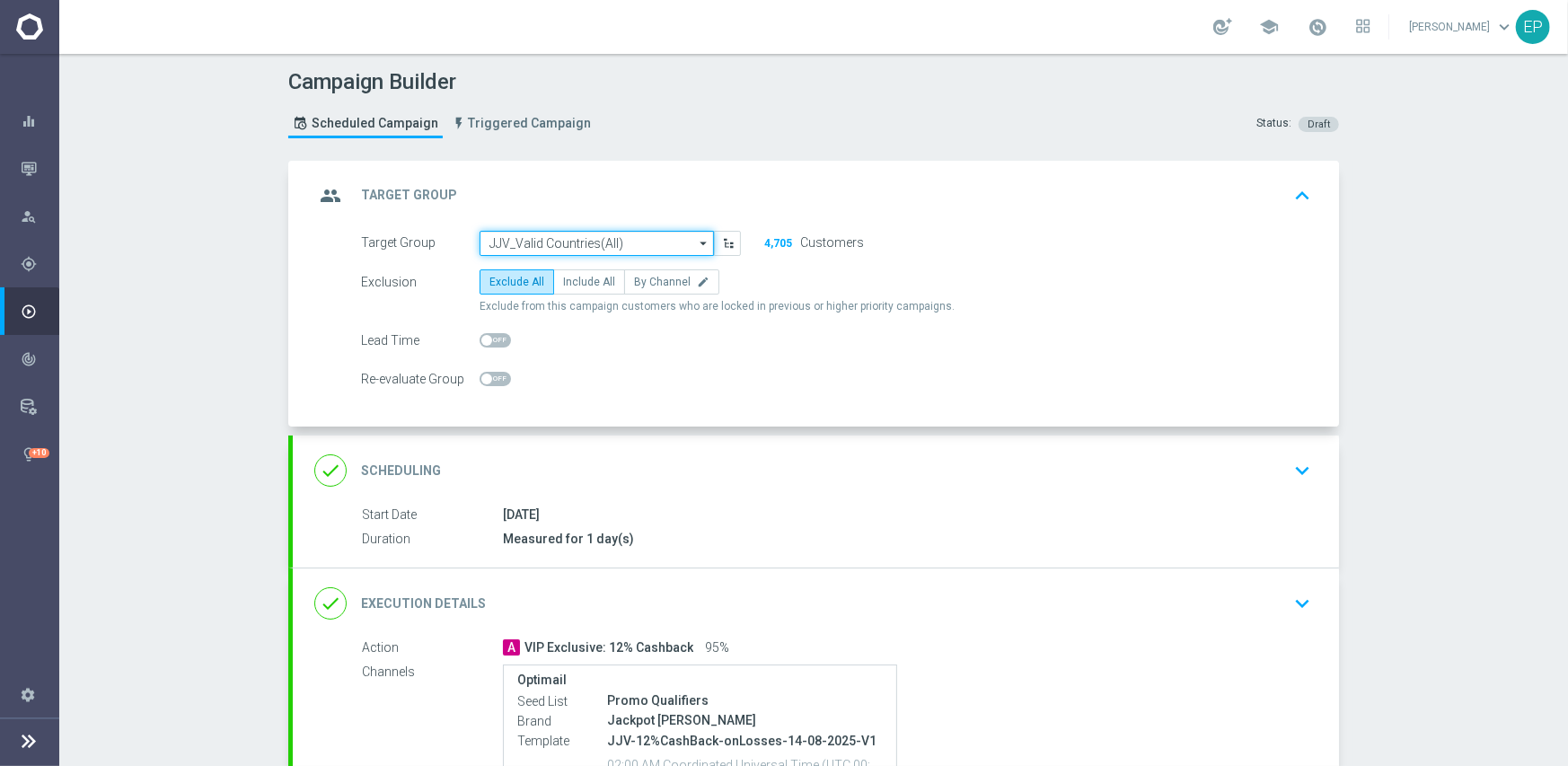
click at [541, 244] on input "JJV_Valid Countries(All)" at bounding box center [597, 243] width 235 height 25
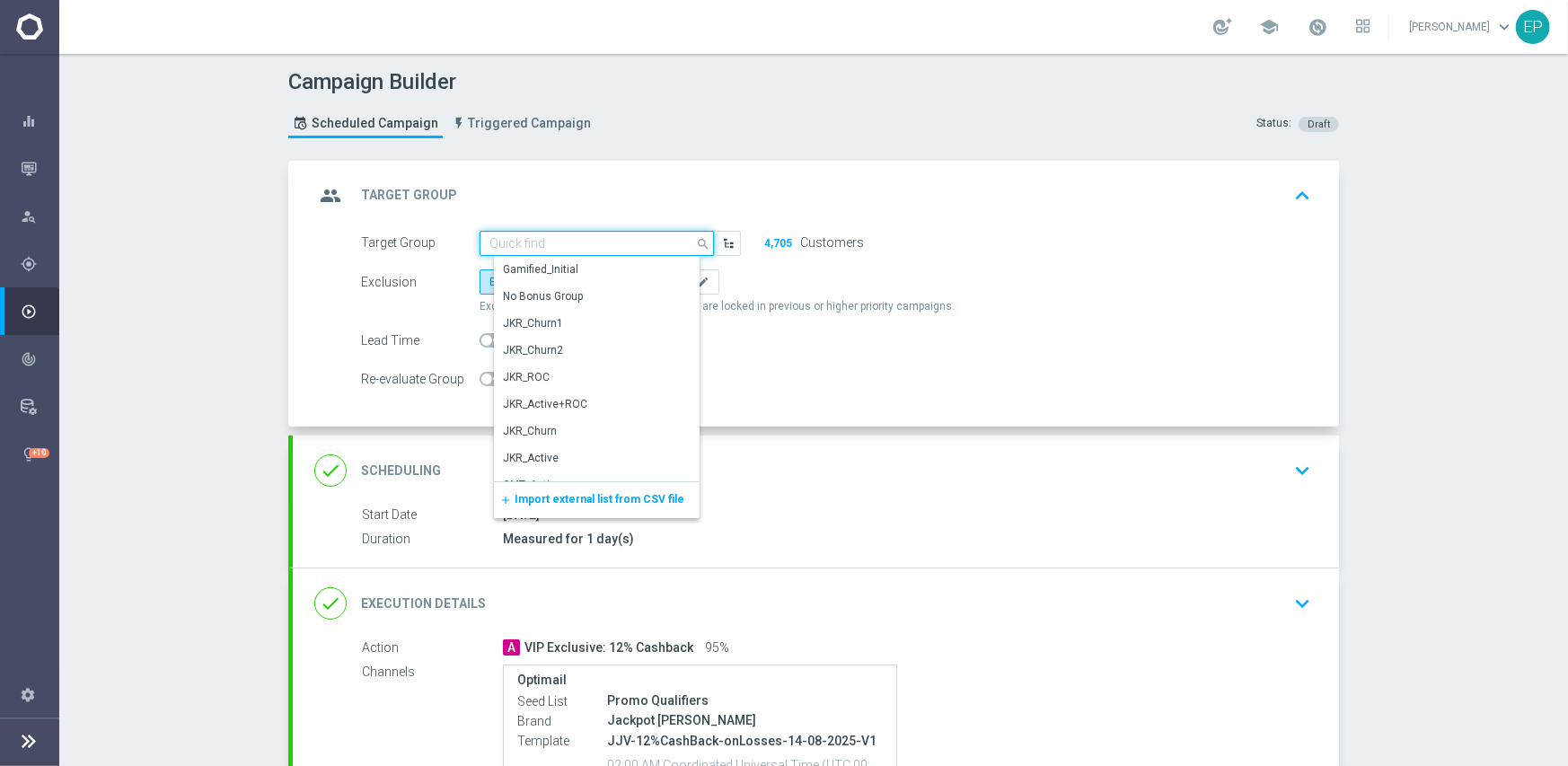
paste input "WWN_VIP Valid Countries(All)"
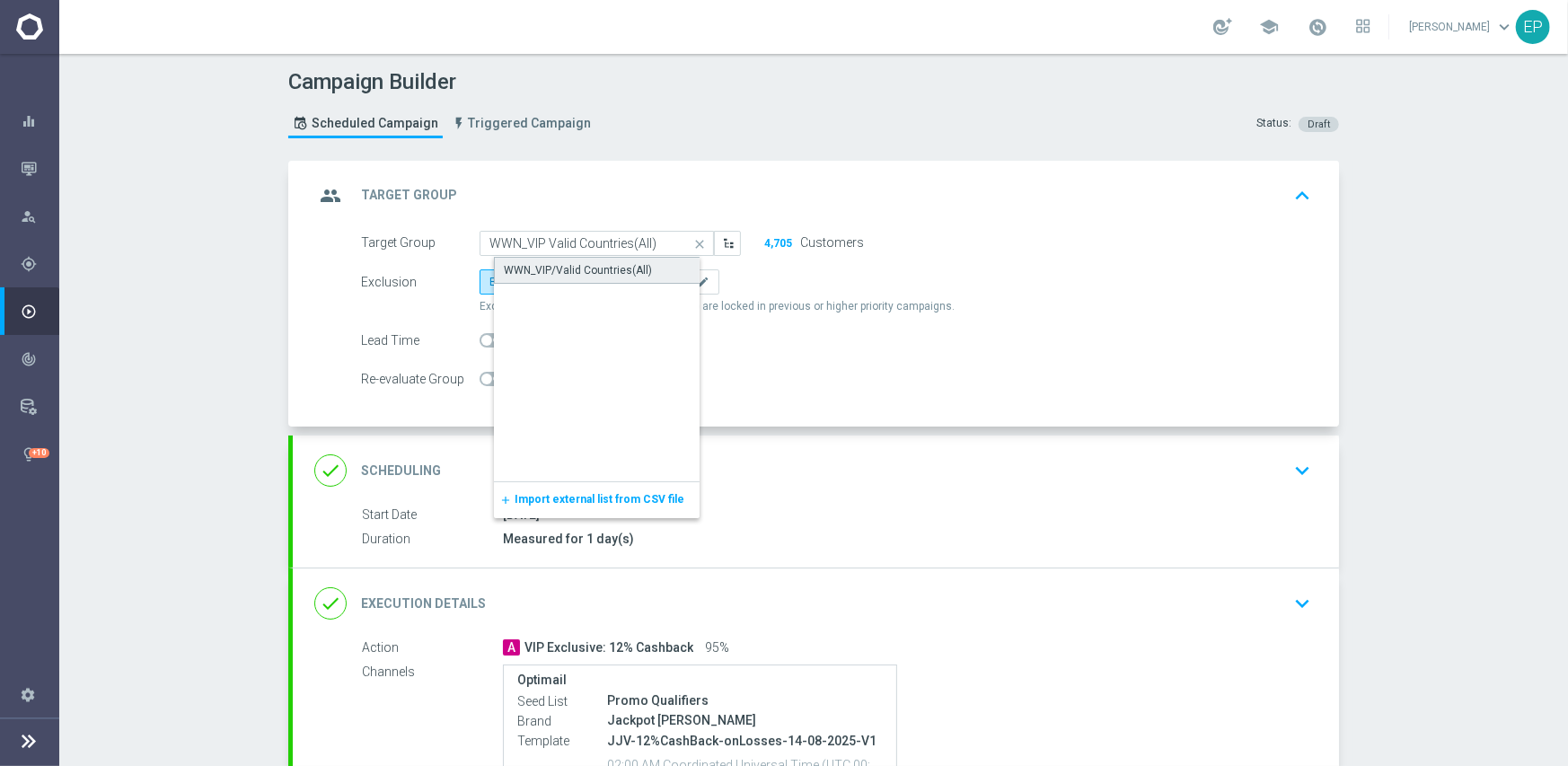
click at [539, 260] on div "WWN_VIP/Valid Countries(All)" at bounding box center [612, 270] width 235 height 27
type input "WWN_VIP/Valid Countries(All)"
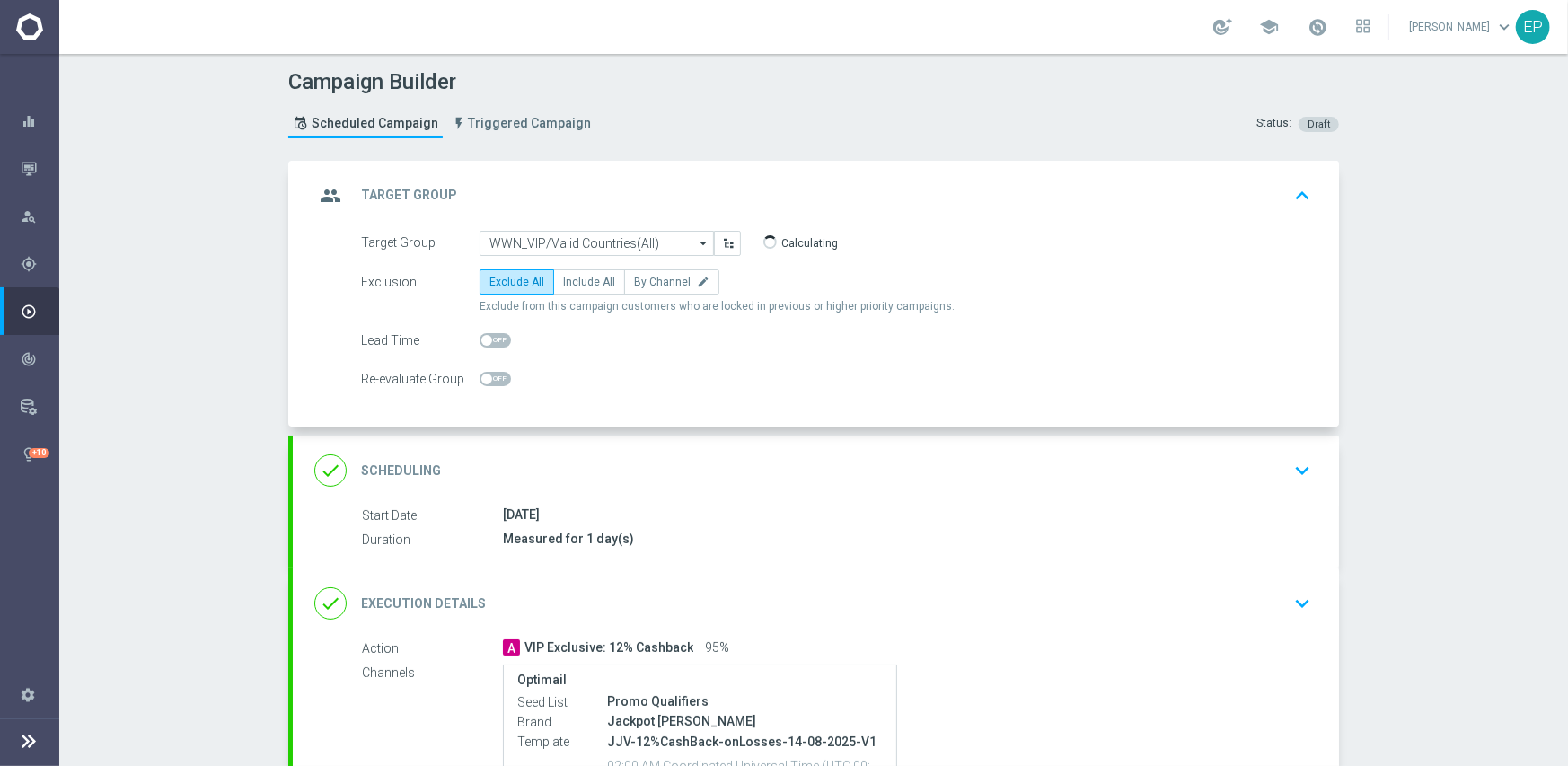
drag, startPoint x: 726, startPoint y: 621, endPoint x: 946, endPoint y: 598, distance: 221.2
click at [728, 621] on div "done Execution Details keyboard_arrow_down" at bounding box center [816, 603] width 1046 height 70
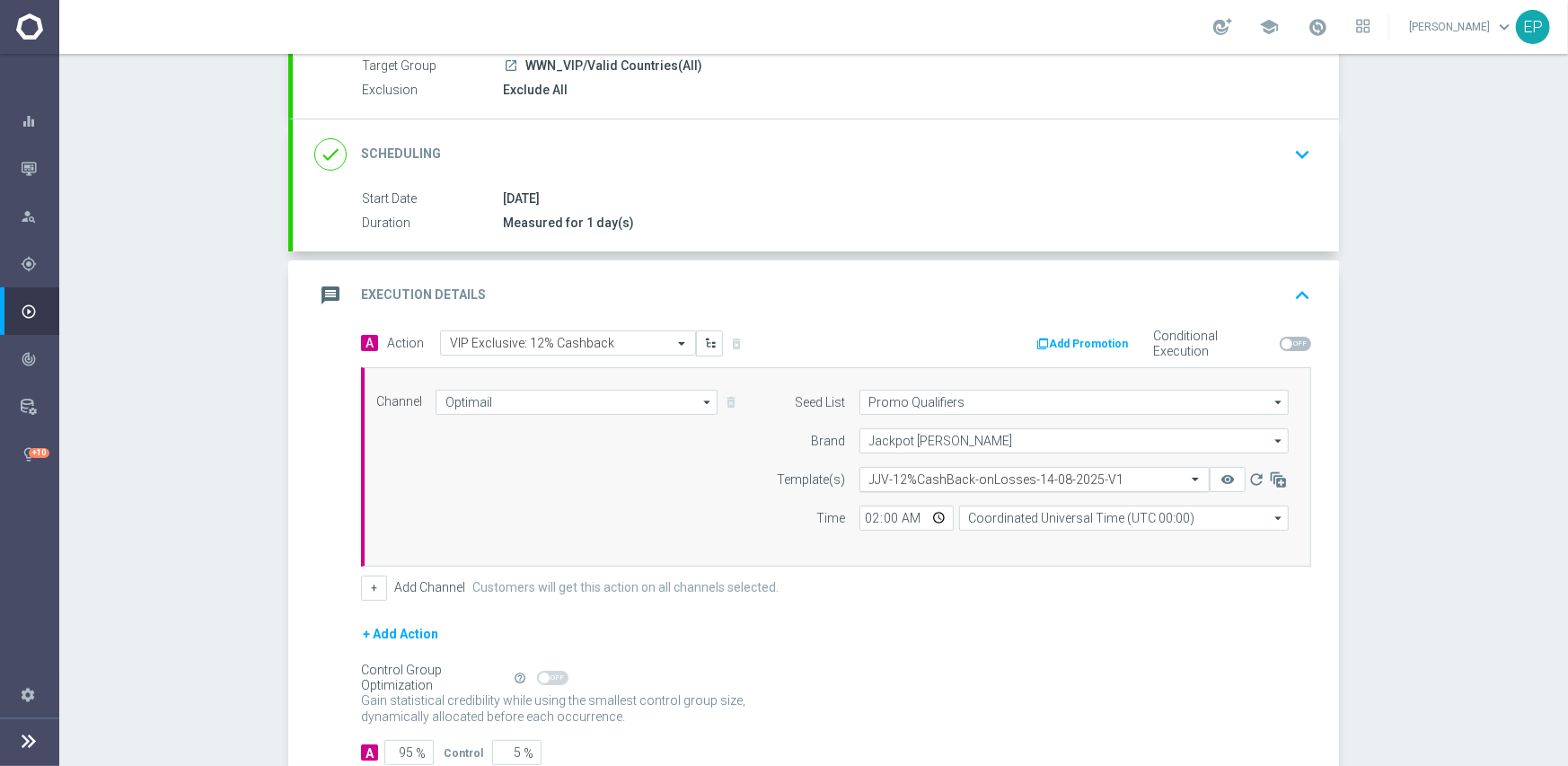
scroll to position [180, 0]
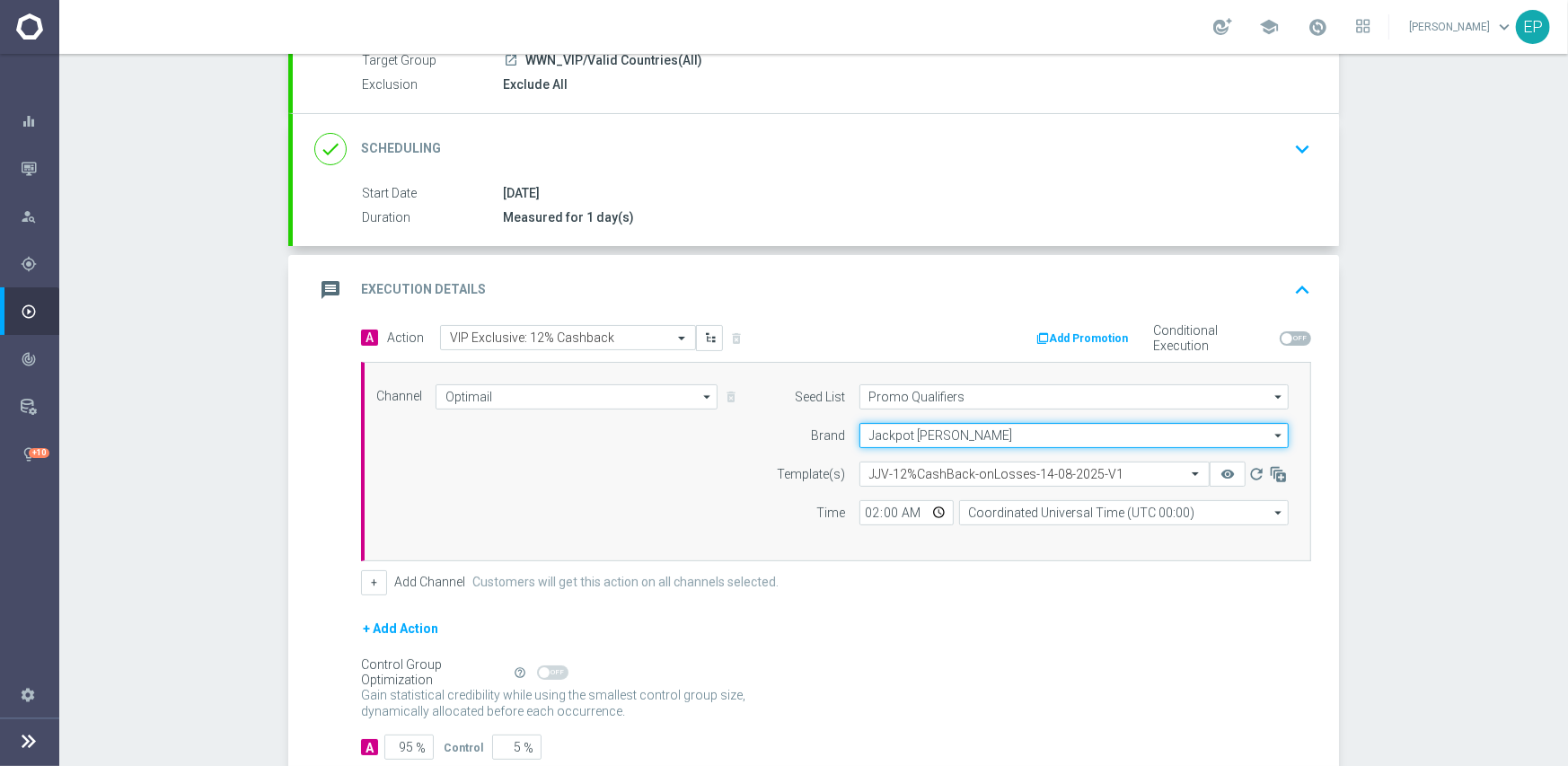
click at [943, 423] on input "Jackpot [PERSON_NAME]" at bounding box center [1074, 436] width 430 height 25
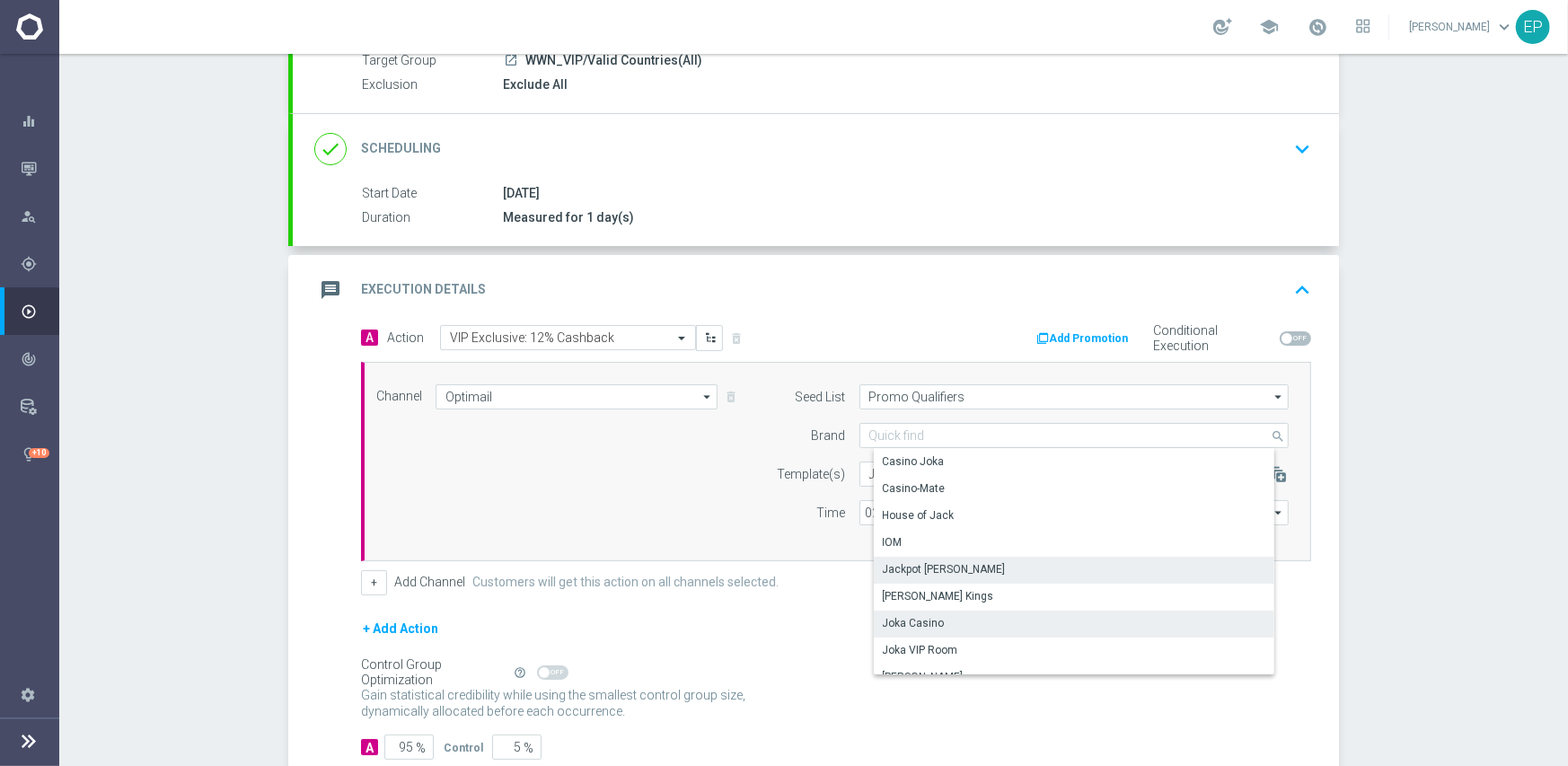
click at [911, 621] on div "Joka Casino" at bounding box center [913, 623] width 62 height 16
type input "Joka Casino"
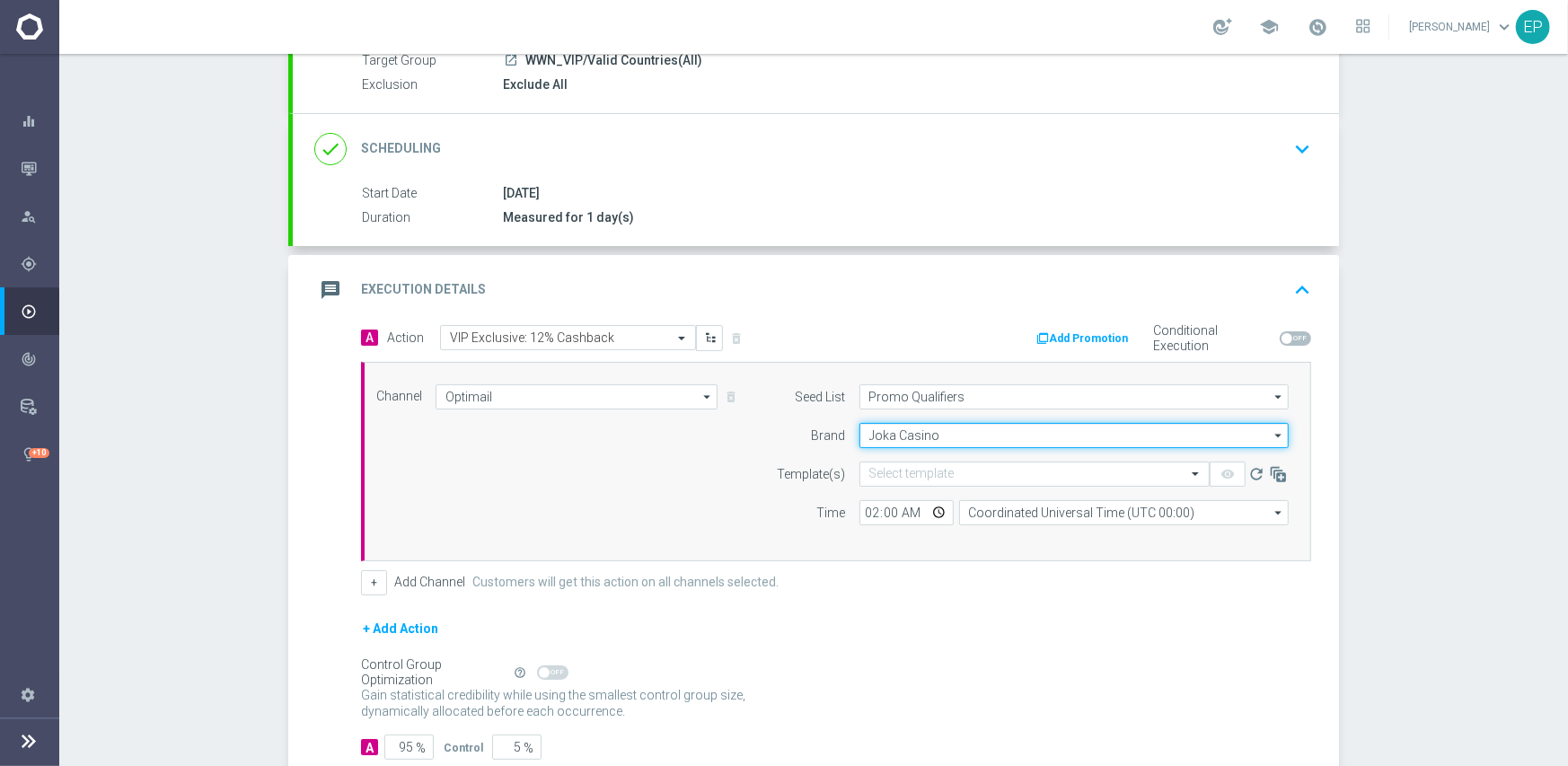
click at [939, 435] on input "Joka Casino" at bounding box center [1074, 436] width 430 height 25
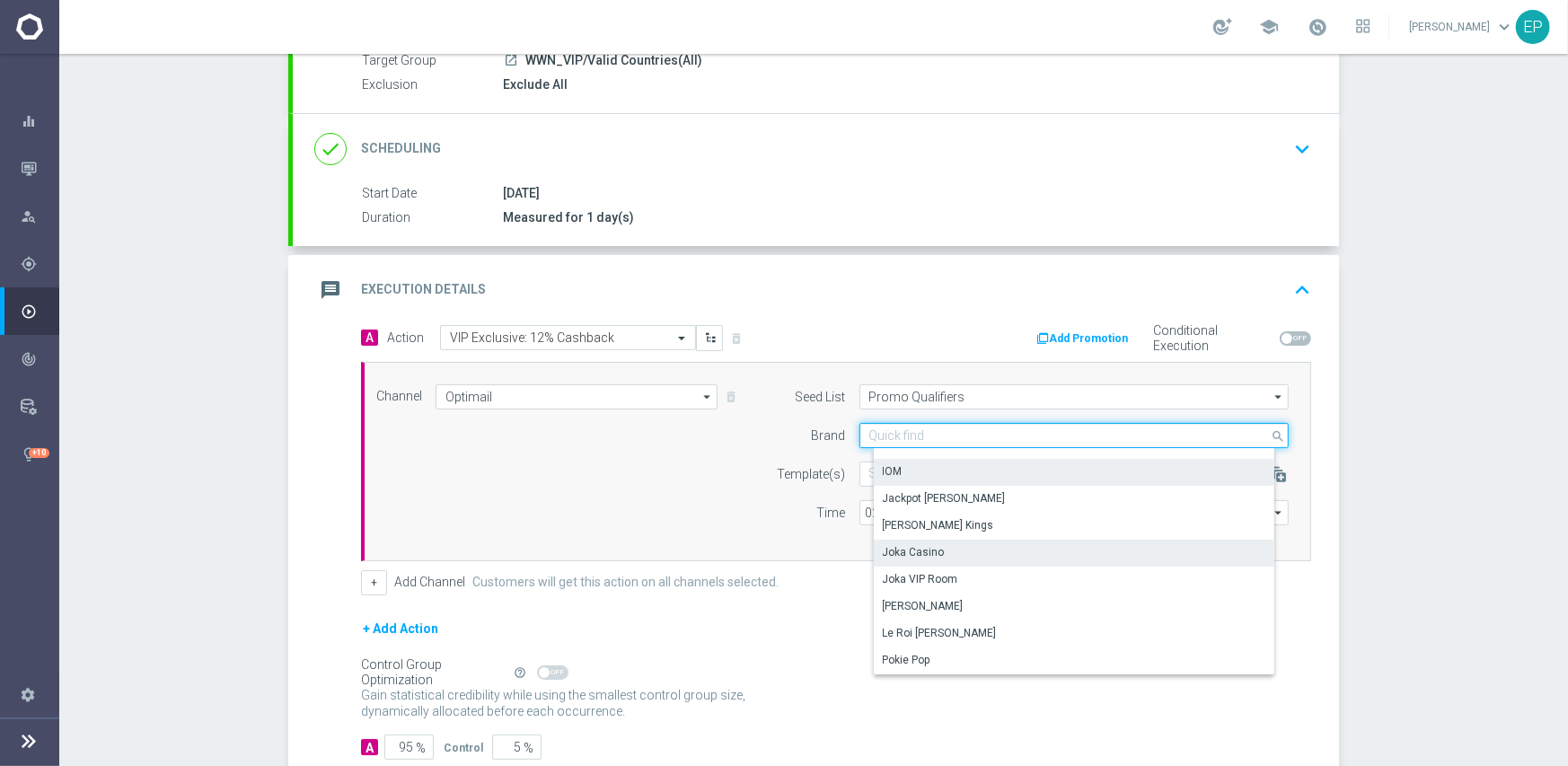
scroll to position [125, 0]
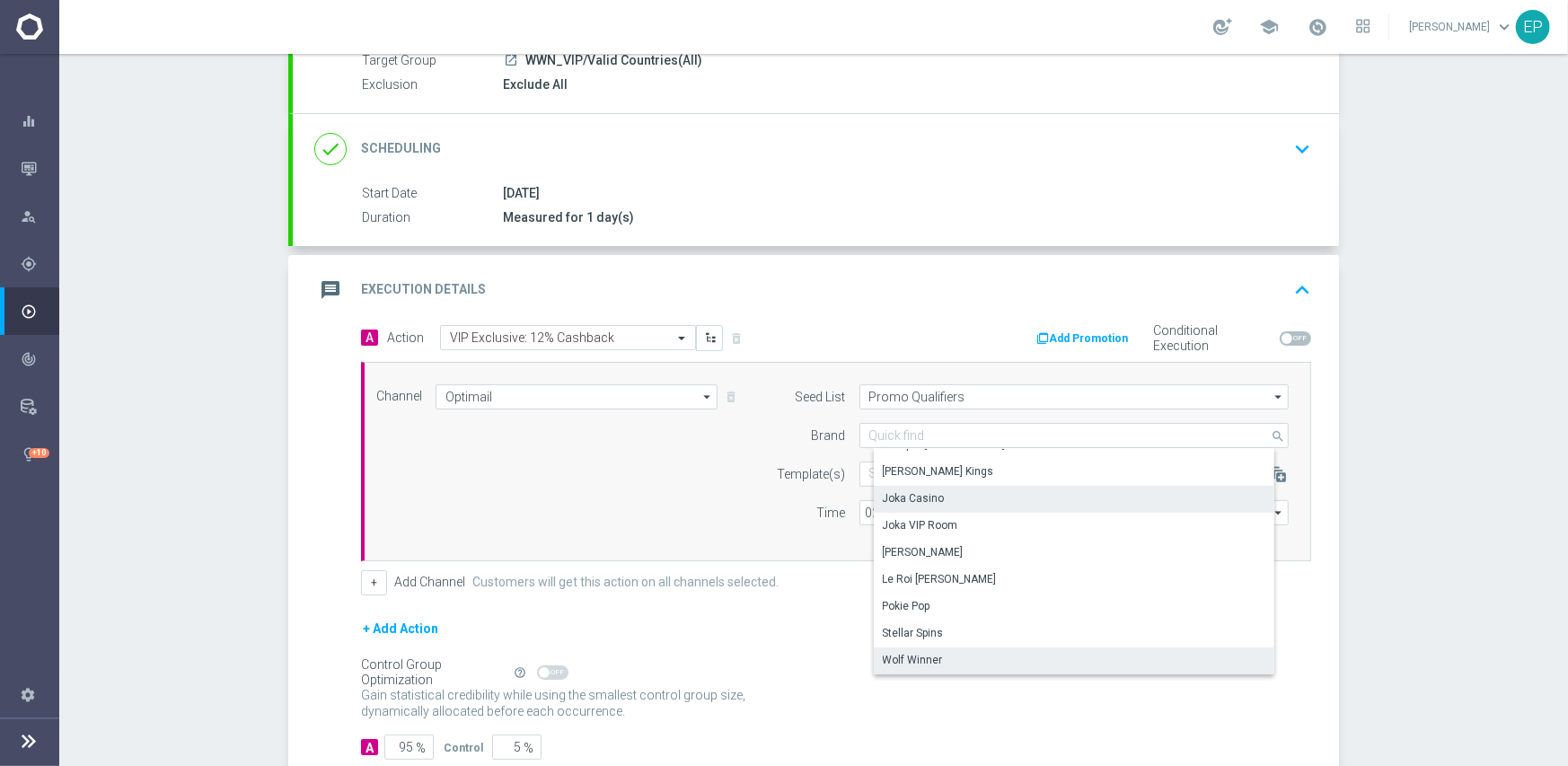
click at [934, 662] on div "Wolf Winner" at bounding box center [1081, 660] width 415 height 25
type input "Wolf Winner"
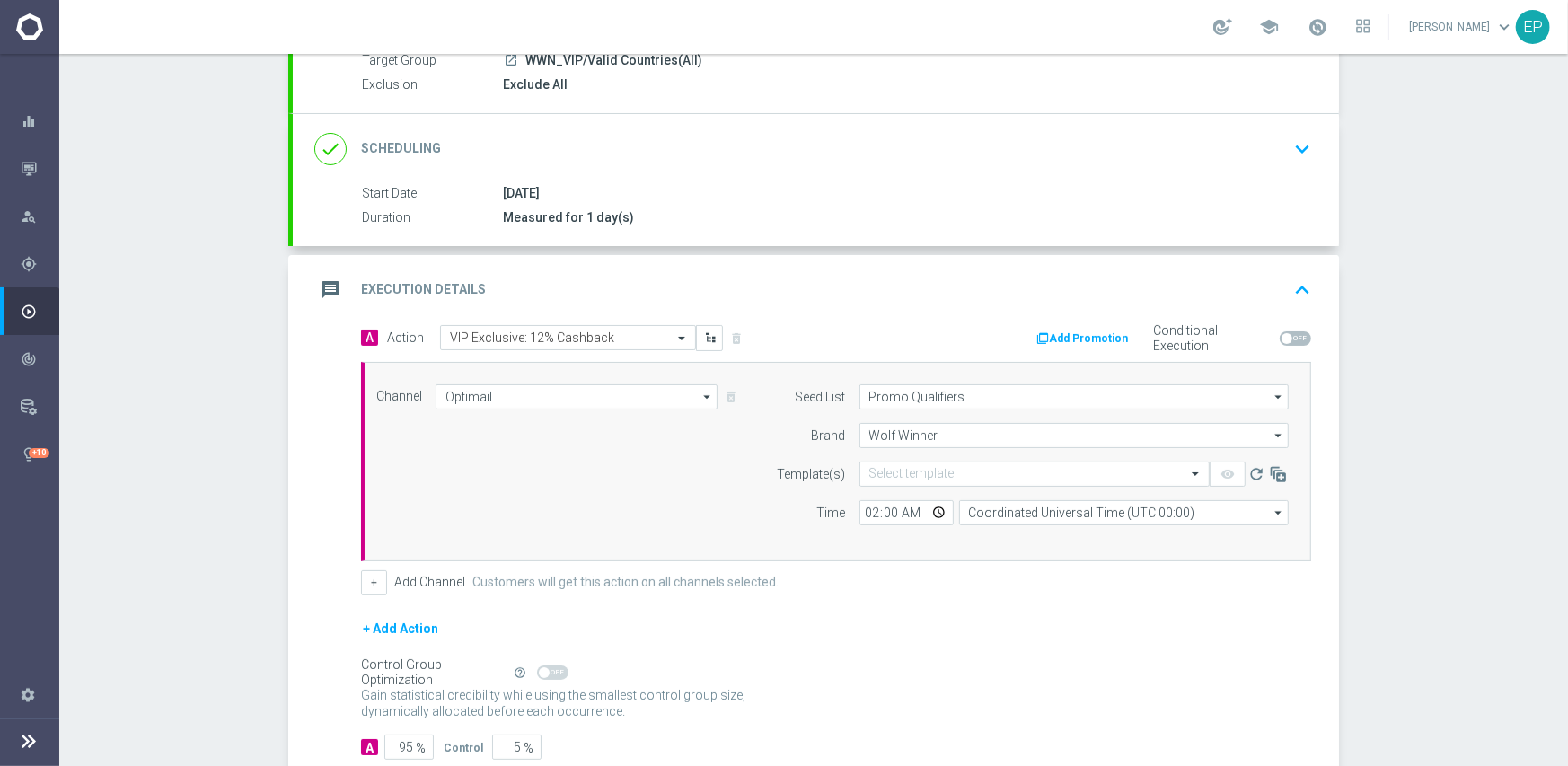
scroll to position [0, 0]
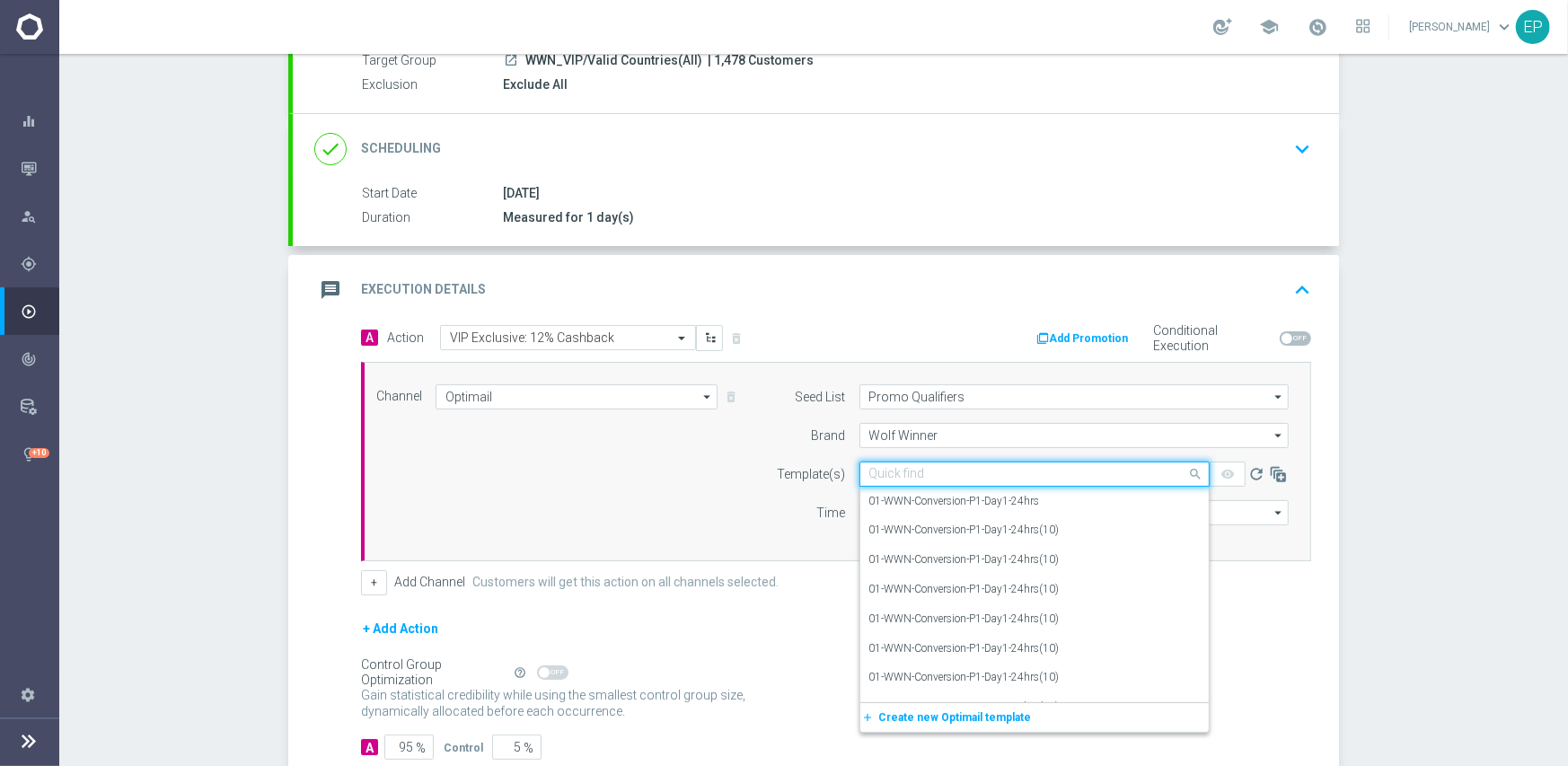
click at [936, 470] on input "text" at bounding box center [1016, 474] width 295 height 15
paste input "WWN-VIP-12%CashBack-onLosses-14-08-2025-V1"
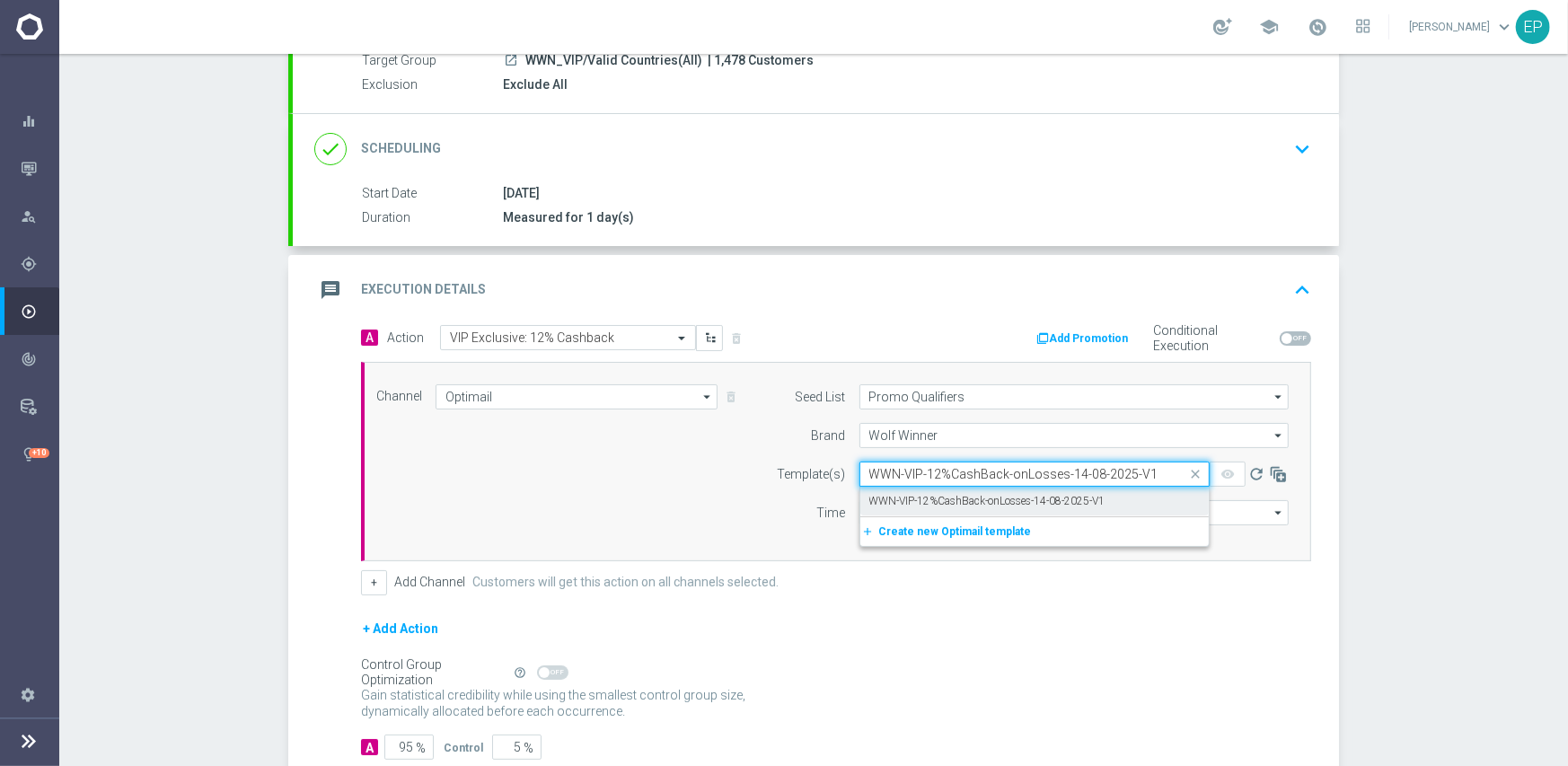
click at [934, 496] on label "WWN-VIP-12%CashBack-onLosses-14-08-2025-V1" at bounding box center [987, 501] width 236 height 15
type input "WWN-VIP-12%CashBack-onLosses-14-08-2025-V1"
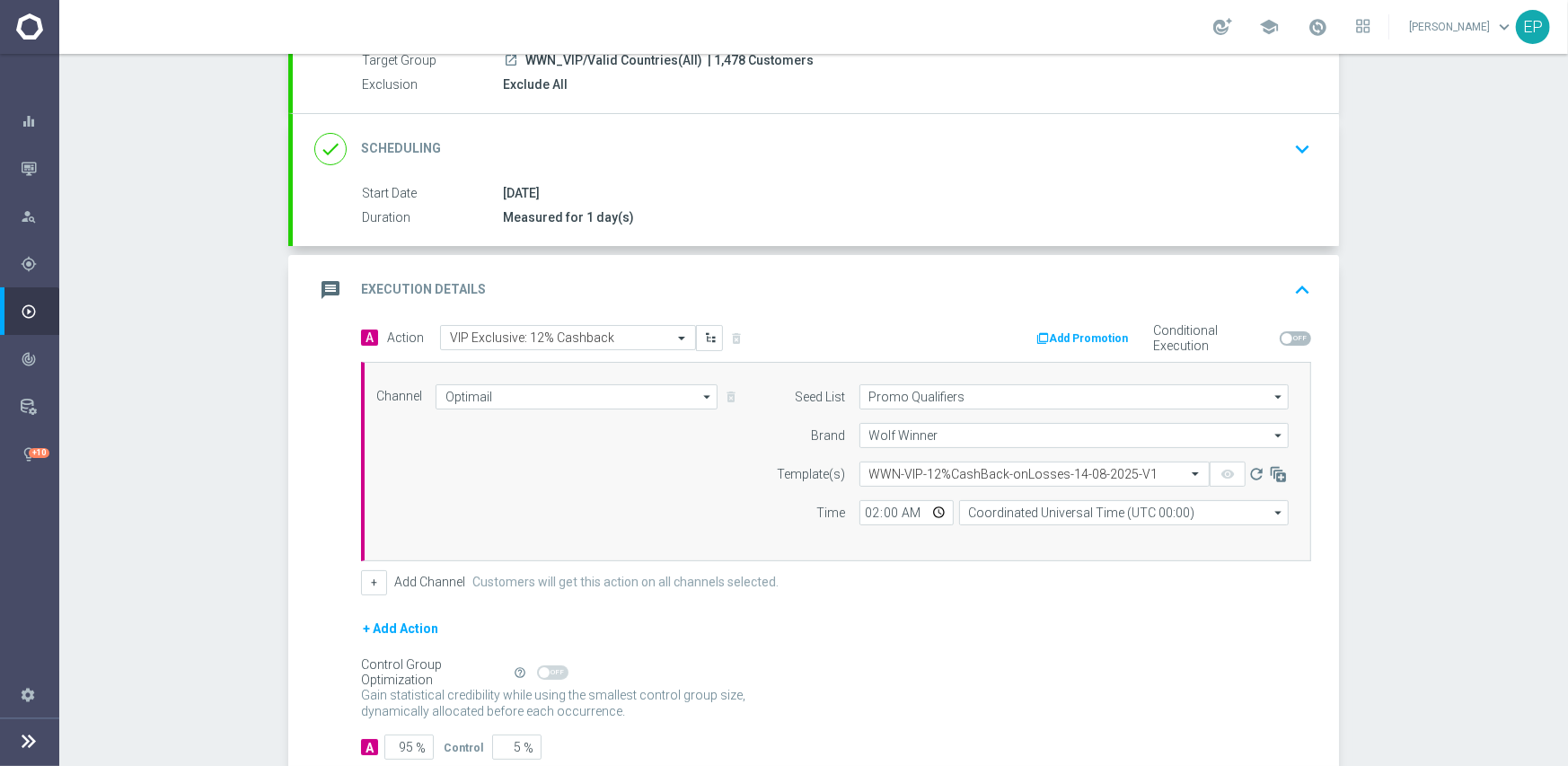
click at [926, 607] on form "A Action Select action VIP Exclusive: 12% Cashback delete_forever Add Promotion…" at bounding box center [836, 542] width 950 height 436
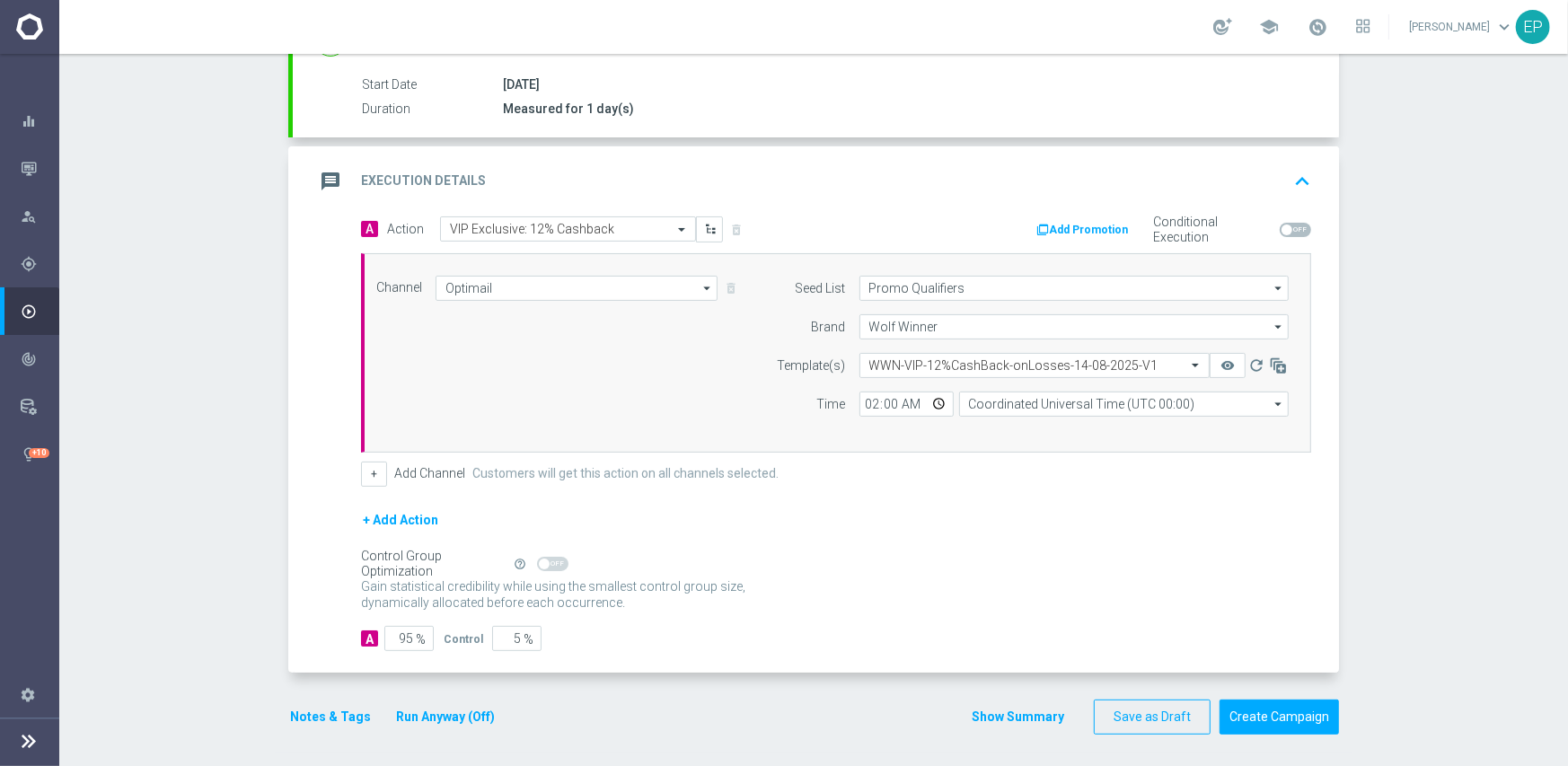
scroll to position [290, 0]
click at [1242, 709] on button "Create Campaign" at bounding box center [1279, 715] width 120 height 35
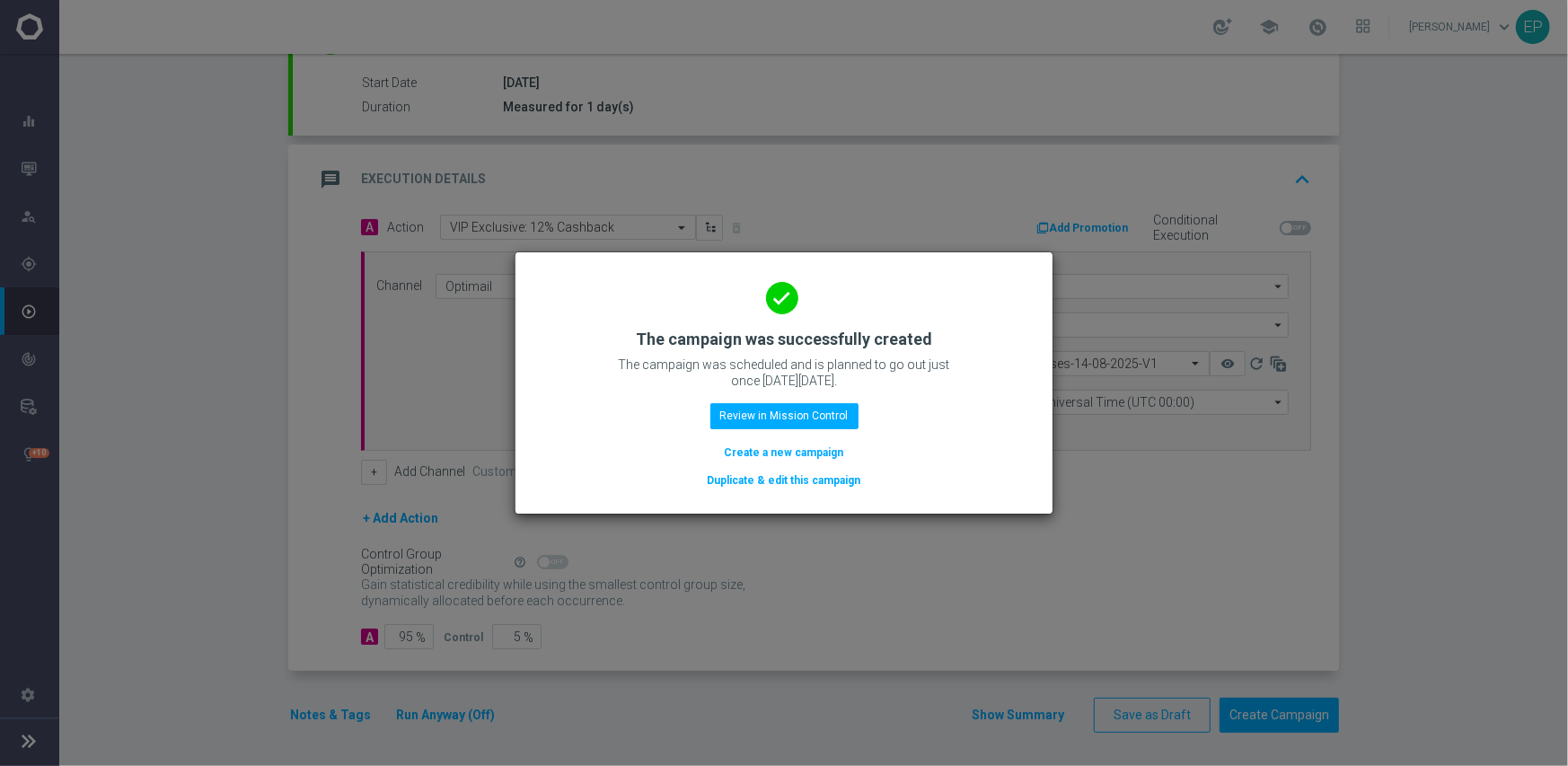
drag, startPoint x: 757, startPoint y: 480, endPoint x: 837, endPoint y: 480, distance: 80.0
click at [757, 480] on button "Duplicate & edit this campaign" at bounding box center [784, 480] width 157 height 20
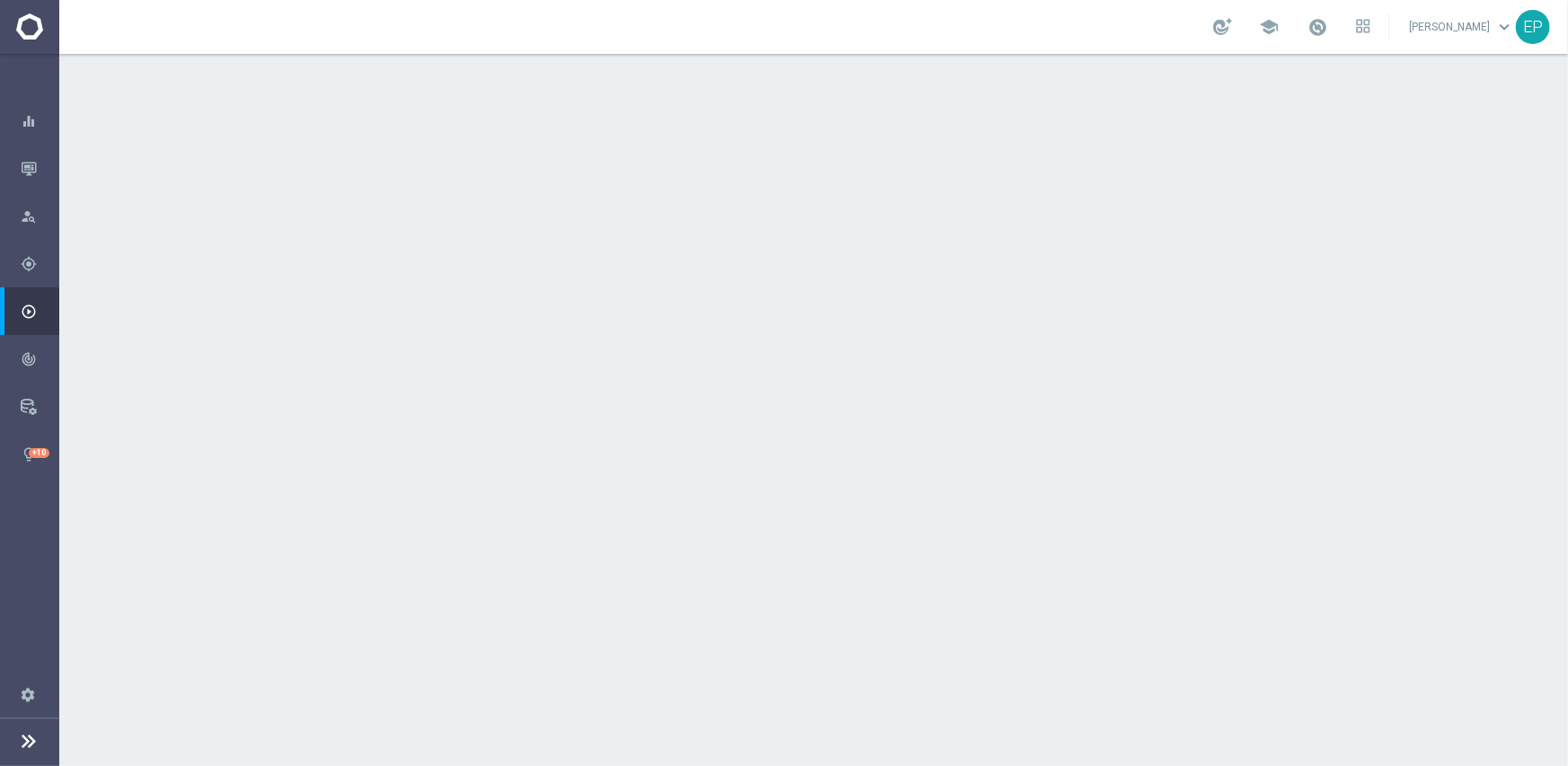
drag, startPoint x: 611, startPoint y: 179, endPoint x: 636, endPoint y: 224, distance: 51.5
click at [611, 179] on div "done Target Group keyboard_arrow_down" at bounding box center [816, 196] width 1003 height 34
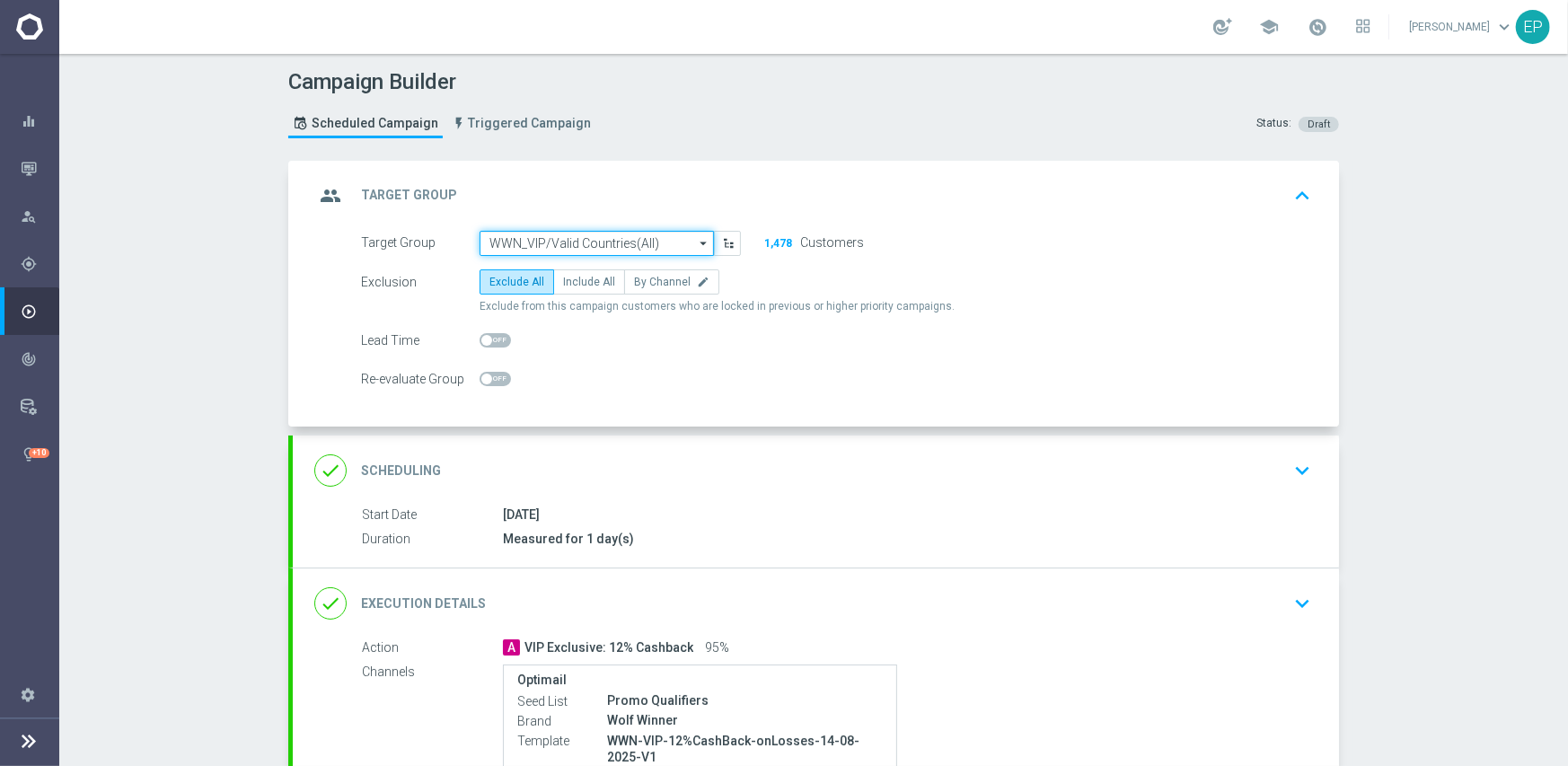
click at [582, 242] on input "WWN_VIP/Valid Countries(All)" at bounding box center [597, 243] width 235 height 25
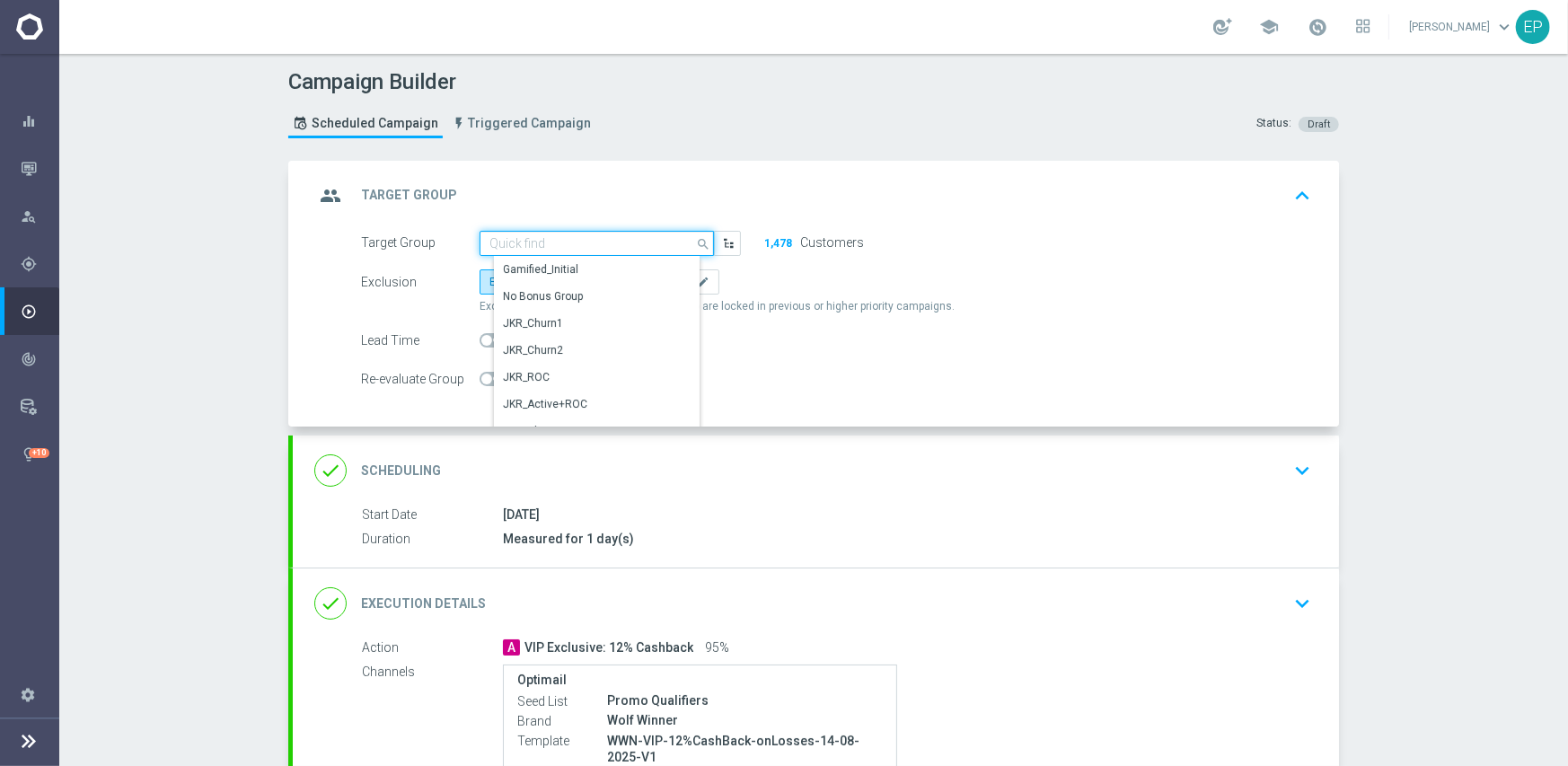
paste input "STS_VIP Valid Countries"
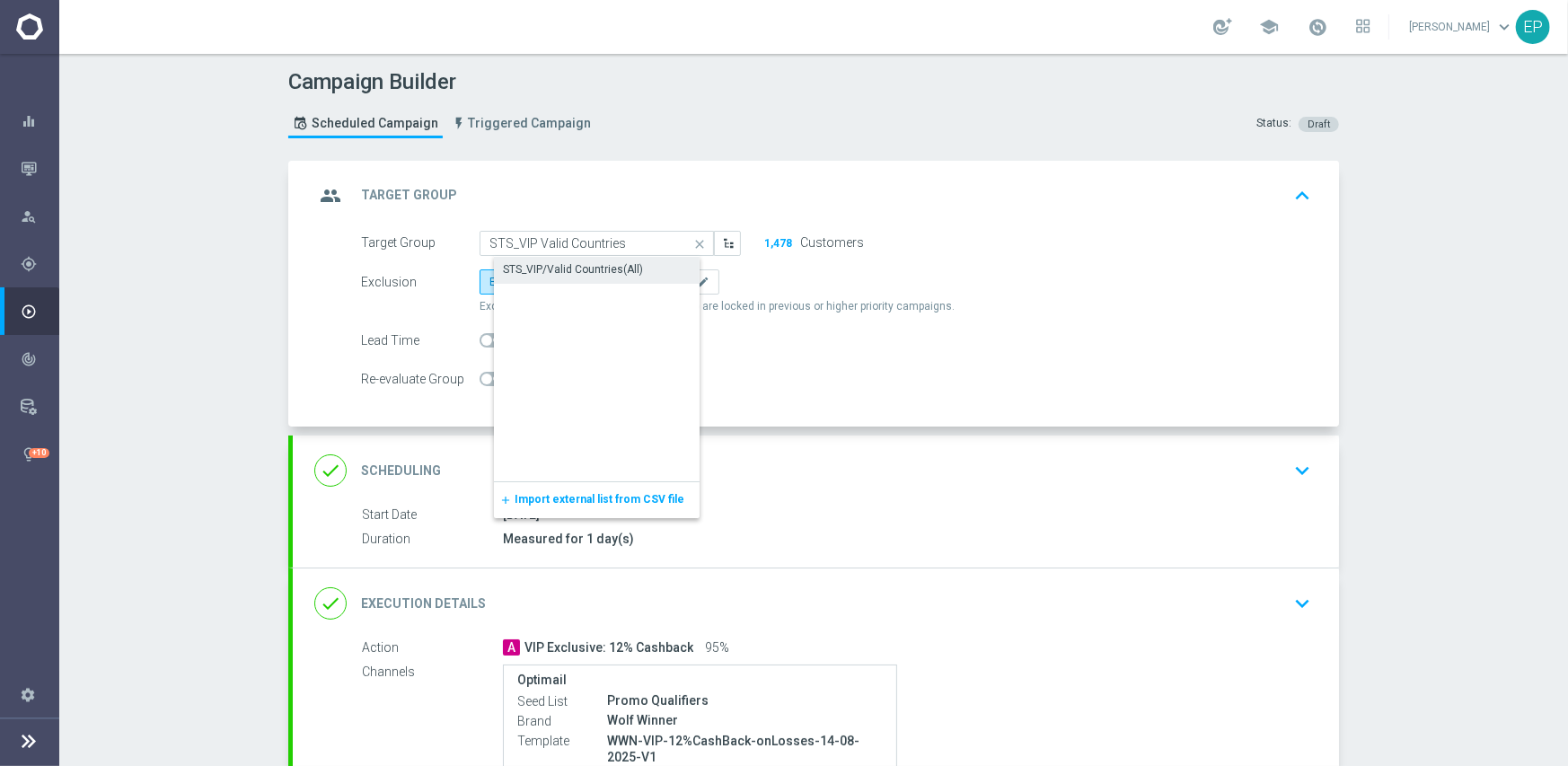
click at [554, 267] on div "STS_VIP/Valid Countries(All)" at bounding box center [573, 269] width 140 height 16
type input "STS_VIP/Valid Countries(All)"
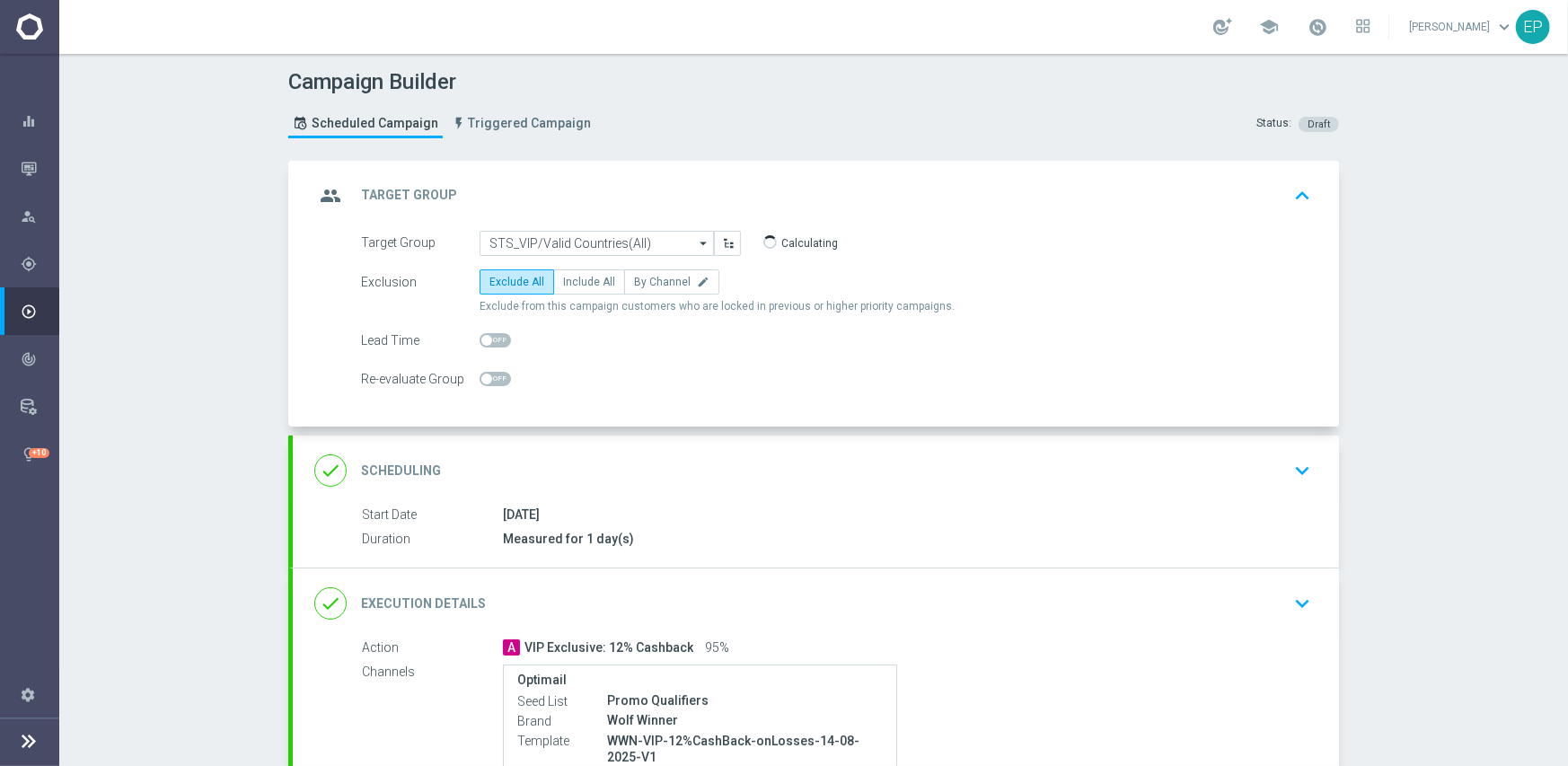
click at [830, 609] on div "done Execution Details keyboard_arrow_down" at bounding box center [816, 603] width 1003 height 34
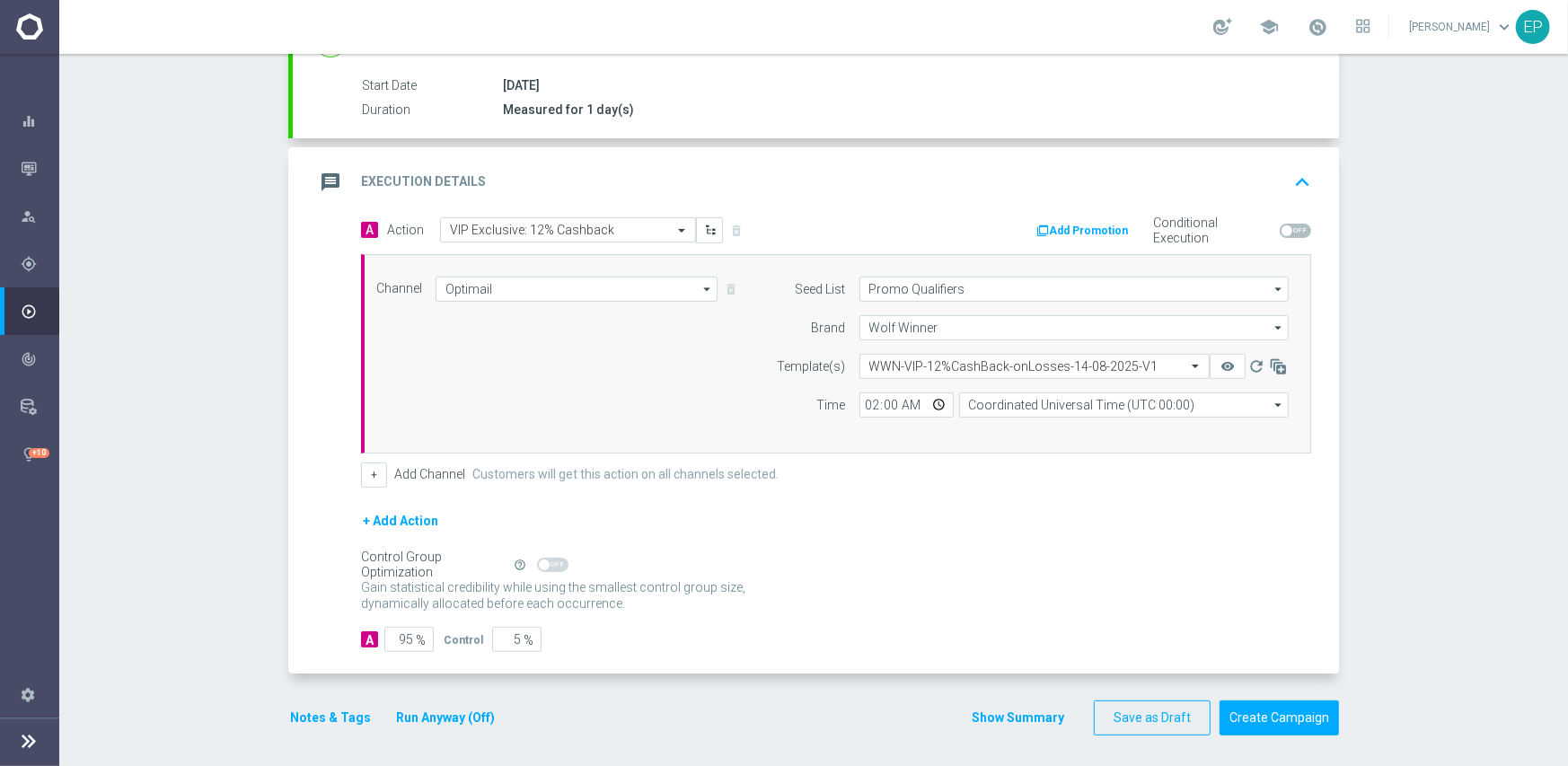
scroll to position [286, 0]
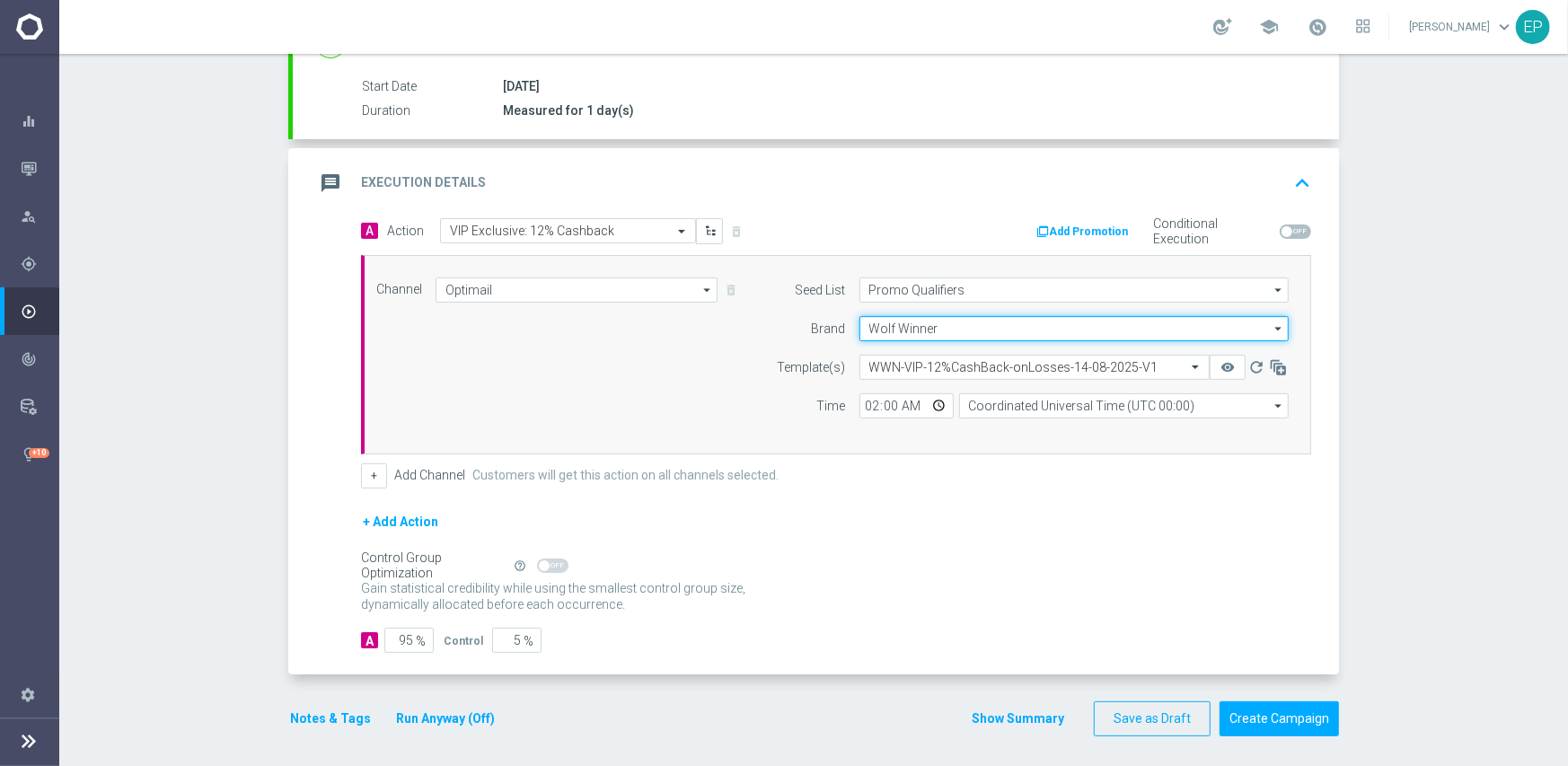
drag, startPoint x: 897, startPoint y: 325, endPoint x: 931, endPoint y: 446, distance: 125.7
click at [897, 325] on input "Wolf Winner" at bounding box center [1074, 329] width 430 height 25
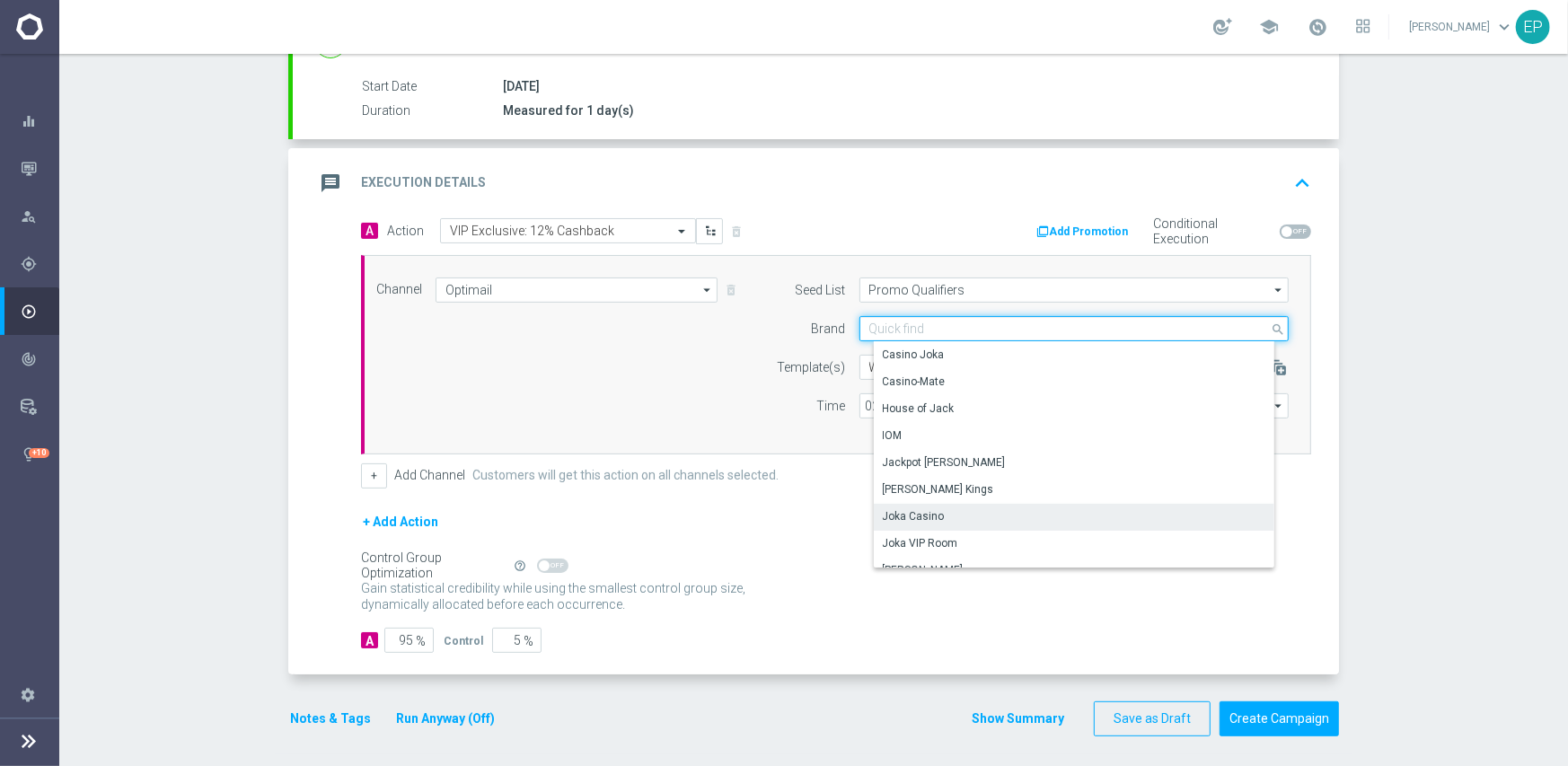
scroll to position [125, 0]
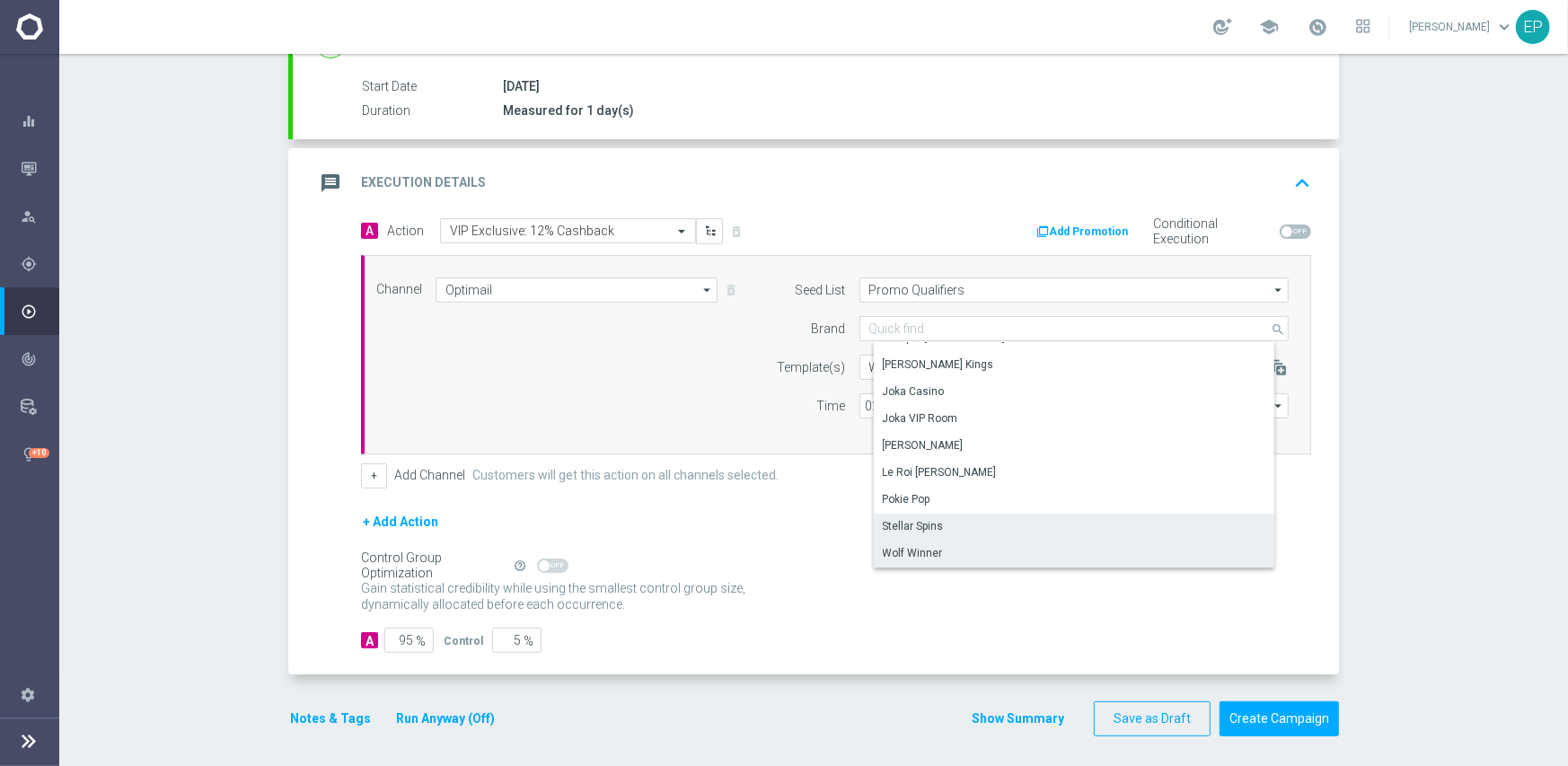
click at [915, 527] on div "Stellar Spins" at bounding box center [913, 526] width 61 height 16
type input "Stellar Spins"
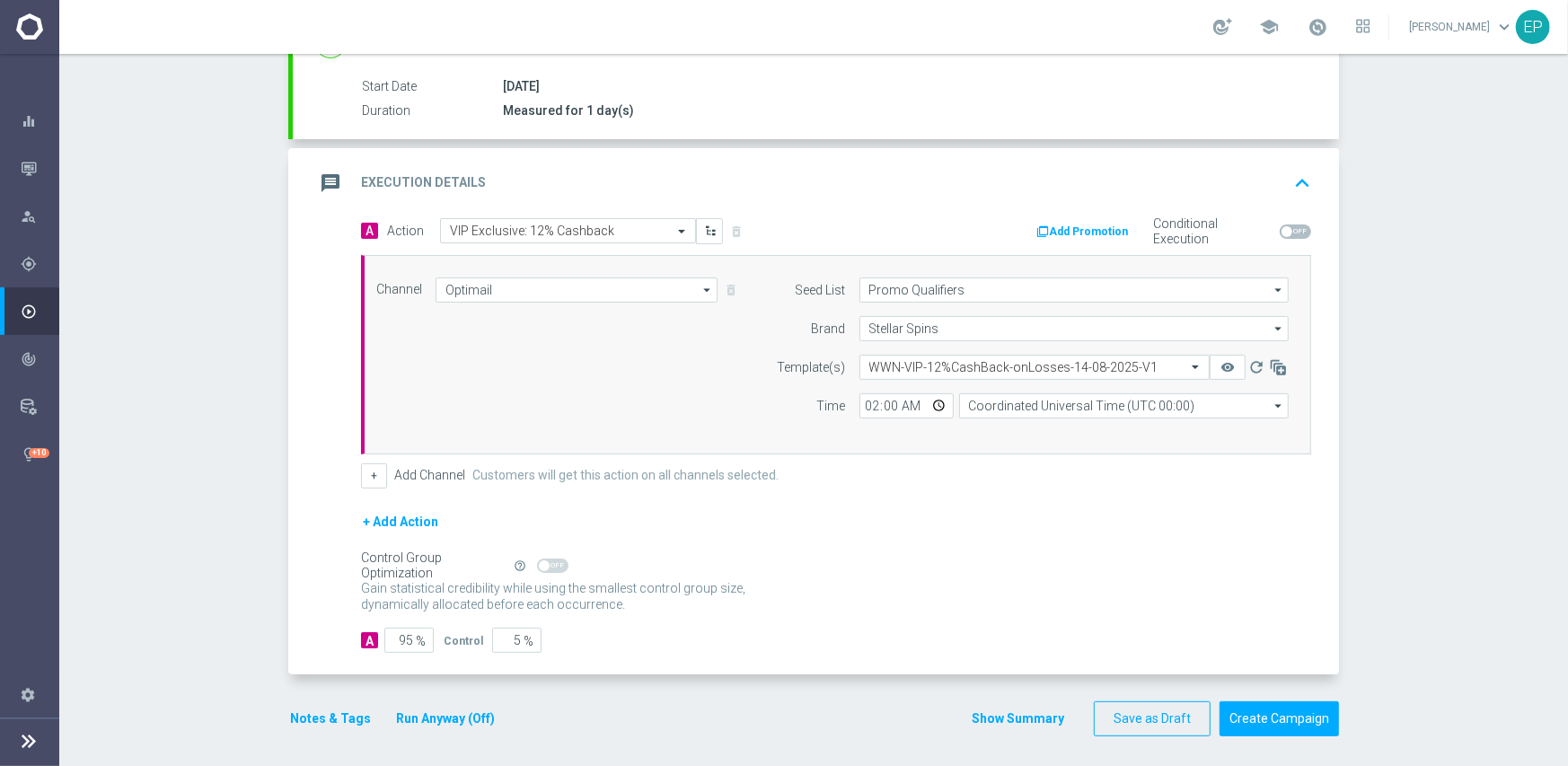
scroll to position [0, 0]
click at [902, 365] on input "text" at bounding box center [1016, 367] width 295 height 15
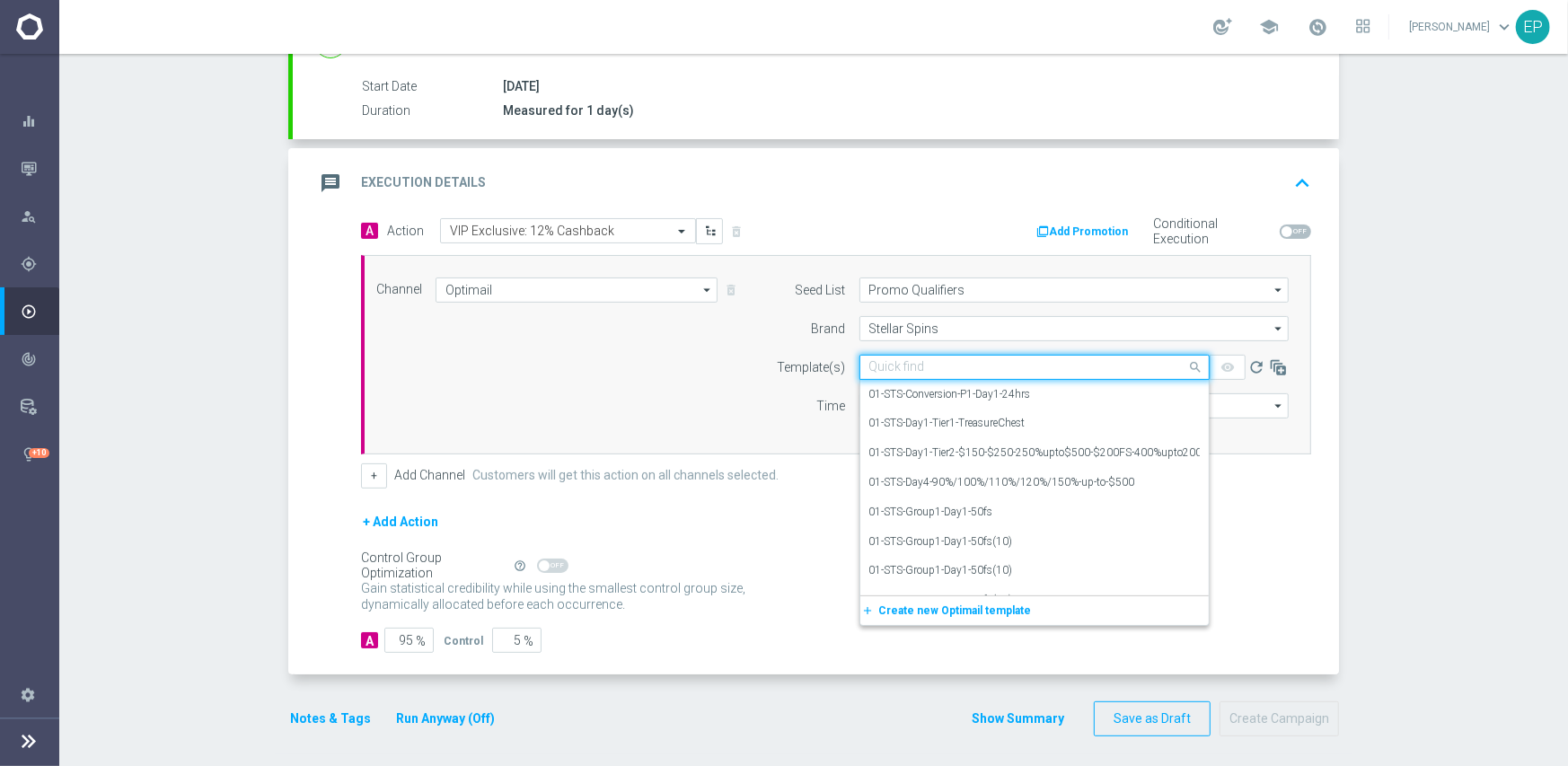
paste input "STS-VIP-12%CashBack-onLosses-14-08-2025-V1"
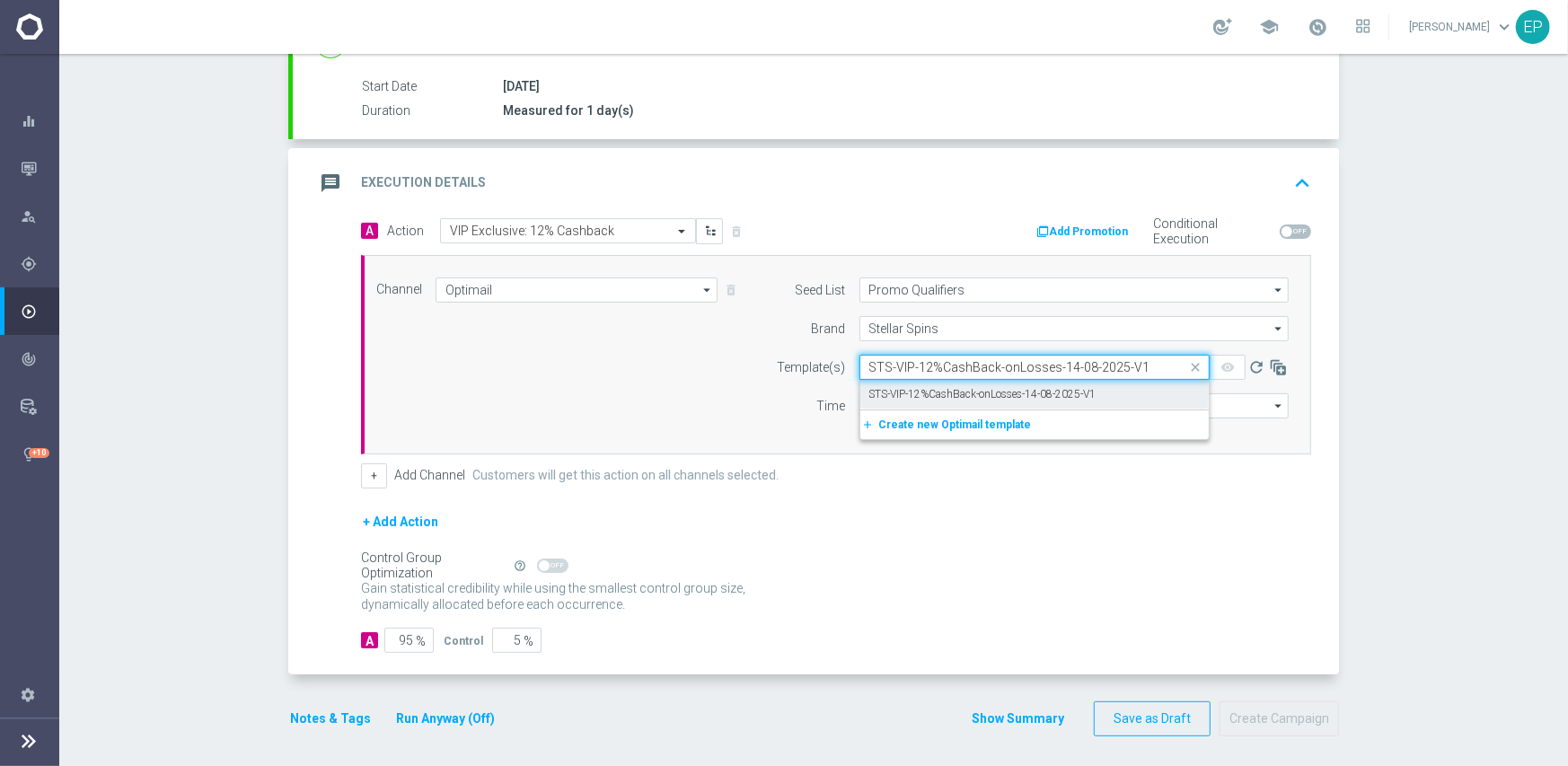
click at [902, 396] on label "STS-VIP-12%CashBack-onLosses-14-08-2025-V1" at bounding box center [982, 394] width 227 height 15
type input "STS-VIP-12%CashBack-onLosses-14-08-2025-V1"
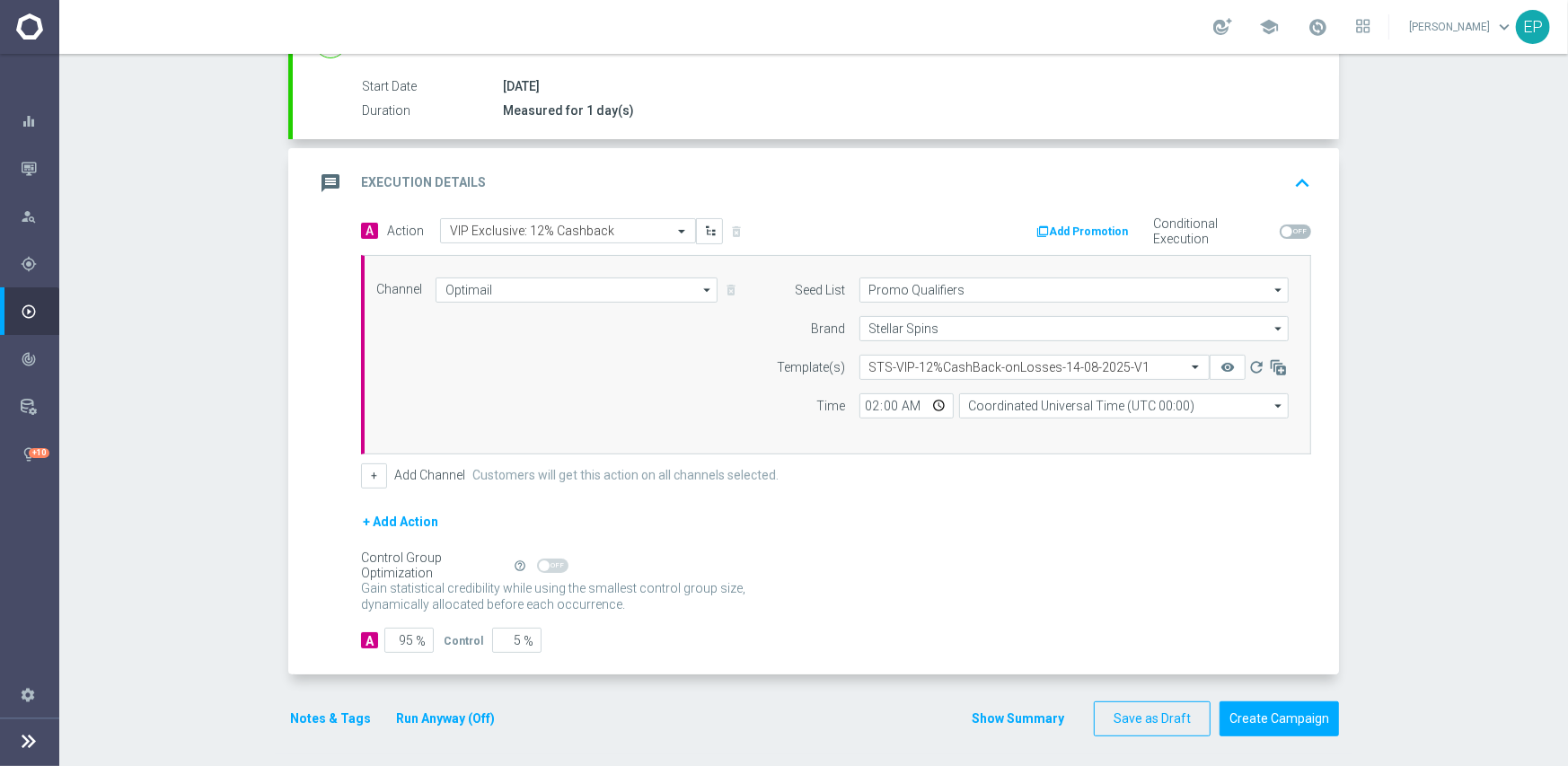
click at [913, 513] on div "+ Add Action" at bounding box center [836, 533] width 950 height 45
click at [1261, 710] on button "Create Campaign" at bounding box center [1279, 718] width 120 height 35
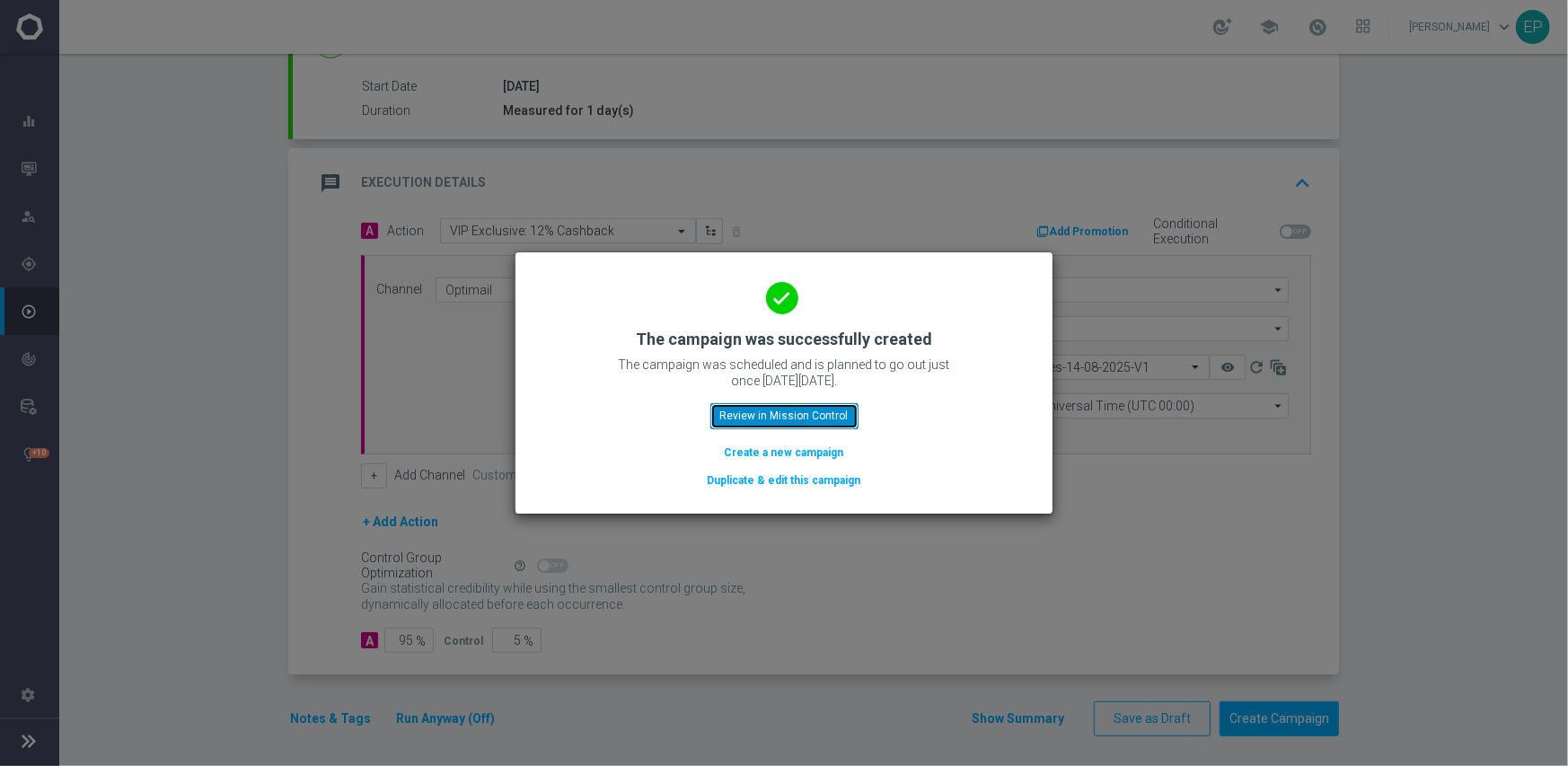
click at [764, 412] on button "Review in Mission Control" at bounding box center [784, 416] width 148 height 25
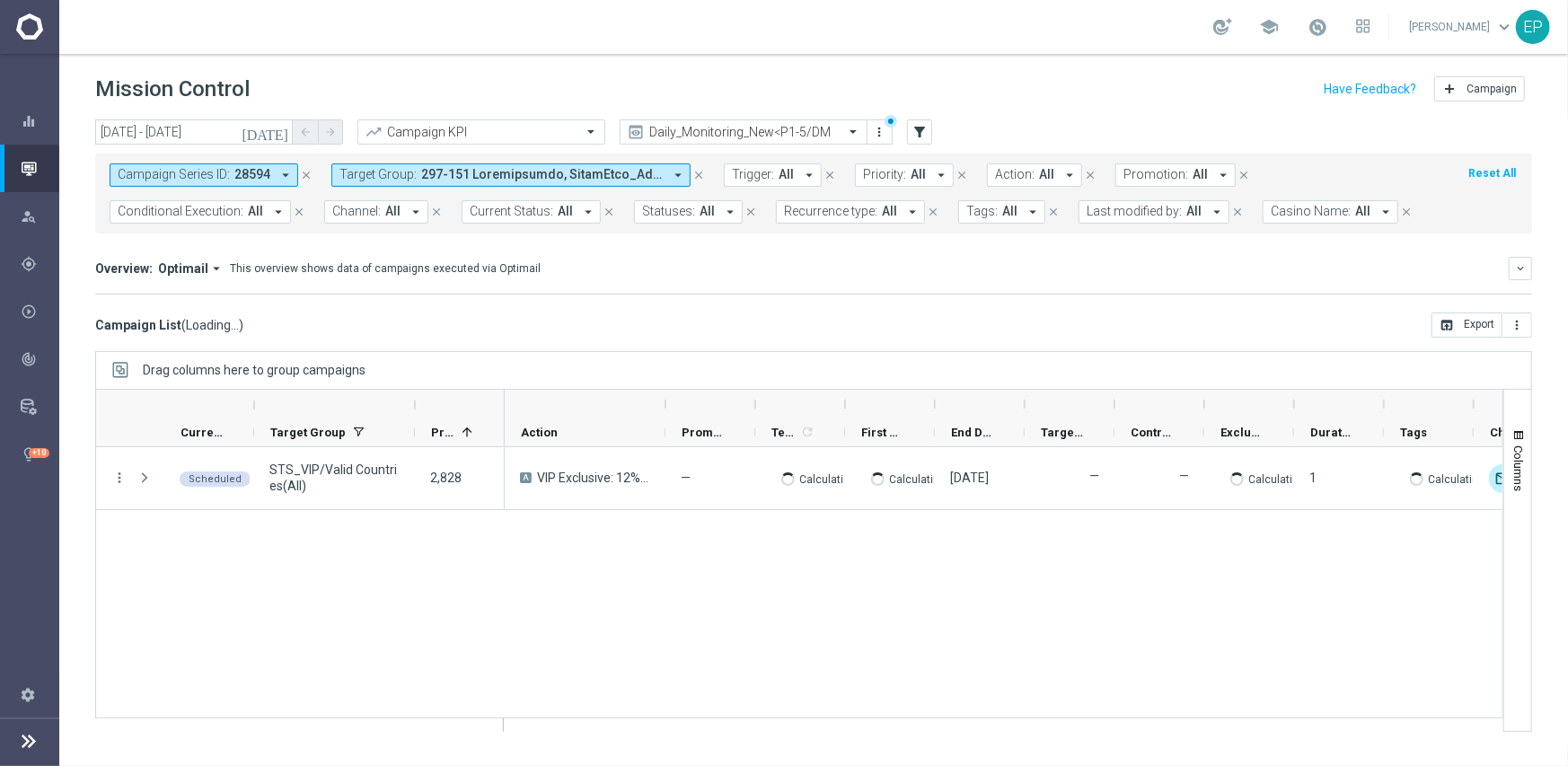
click at [306, 174] on icon "close" at bounding box center [306, 175] width 13 height 13
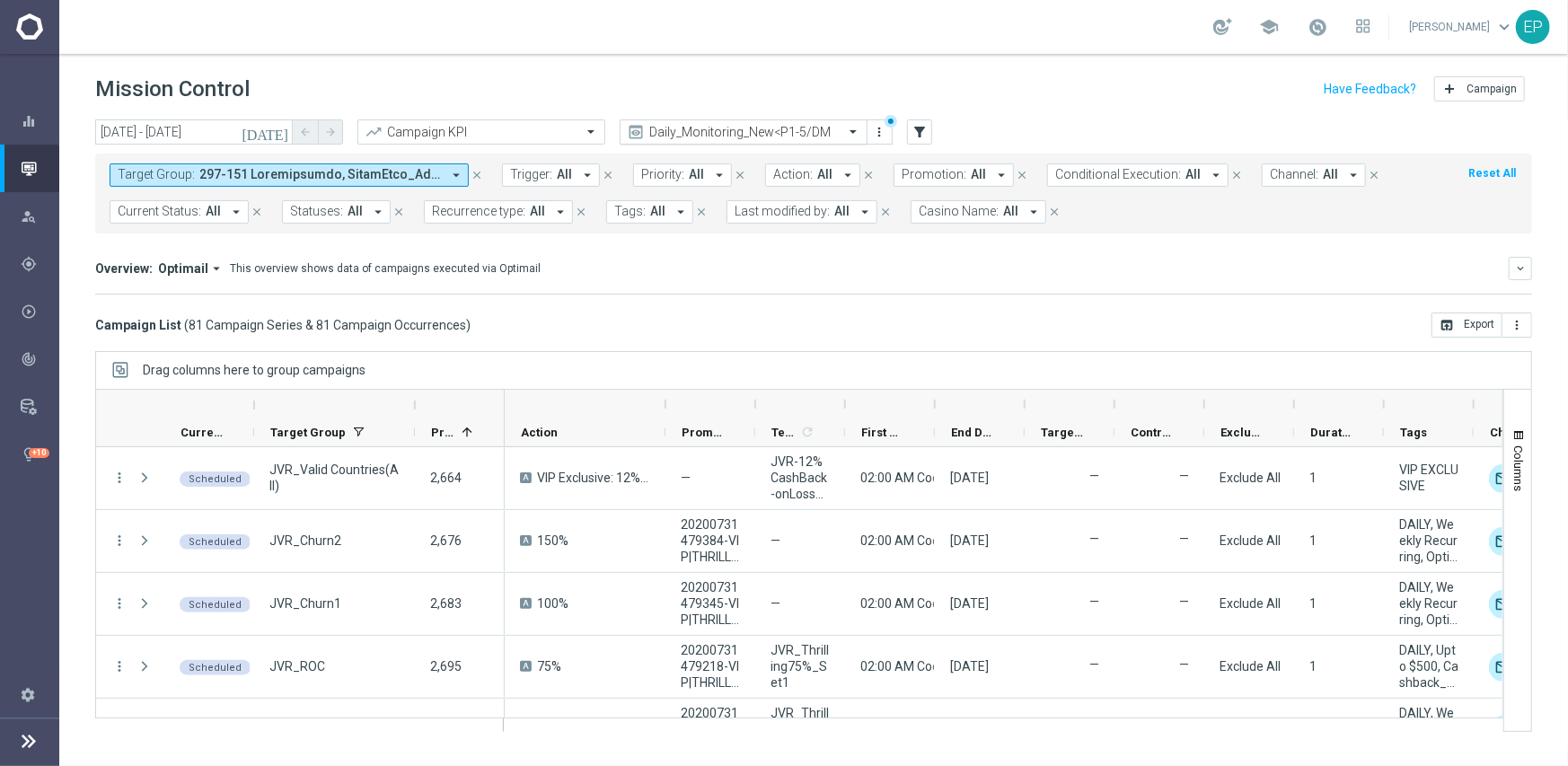
click at [741, 132] on input "text" at bounding box center [726, 132] width 192 height 15
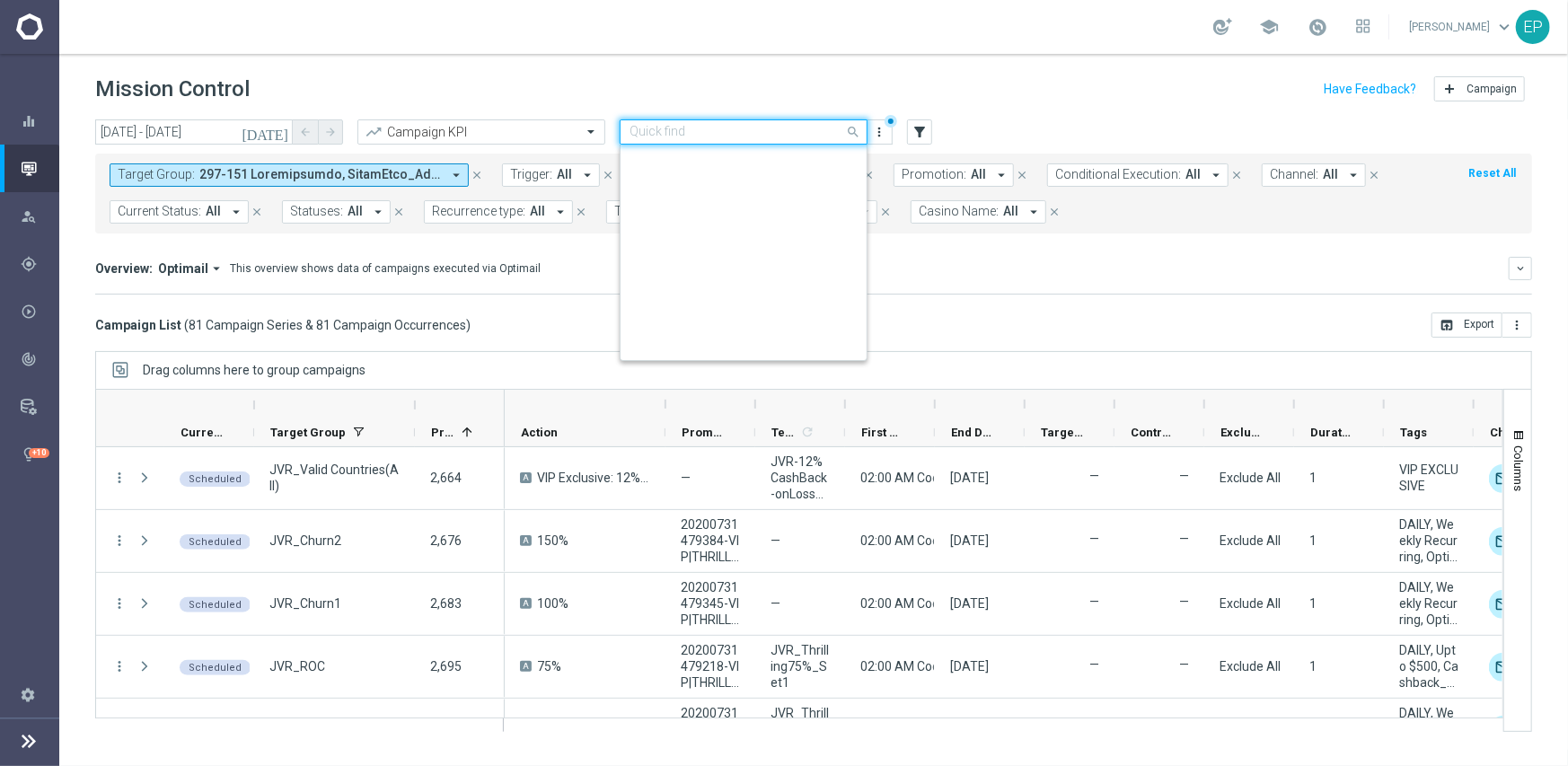
scroll to position [741, 0]
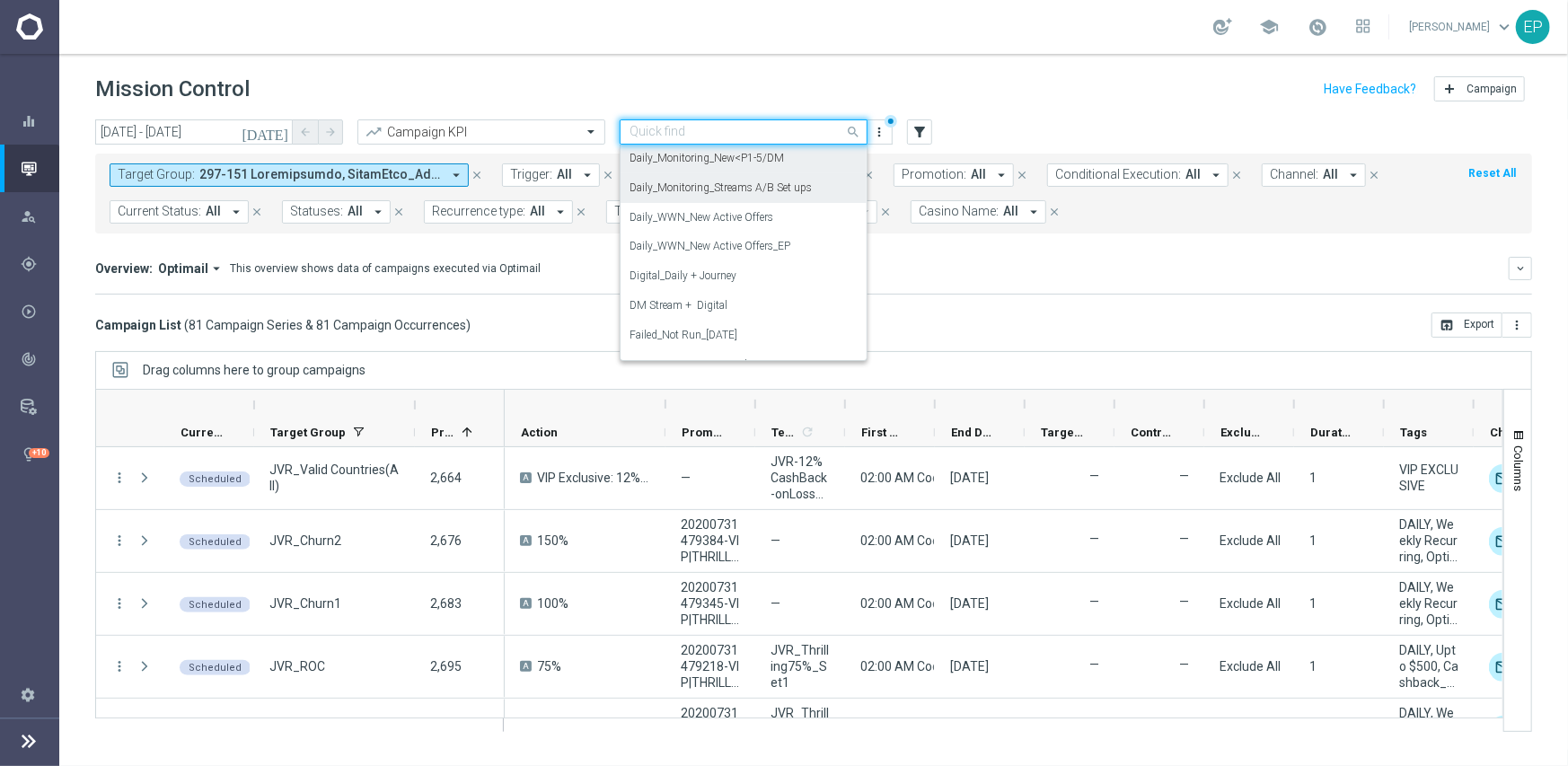
drag, startPoint x: 740, startPoint y: 187, endPoint x: 743, endPoint y: 140, distance: 47.1
click at [740, 187] on label "Daily_Monitoring_Streams A/B Set ups" at bounding box center [721, 188] width 182 height 15
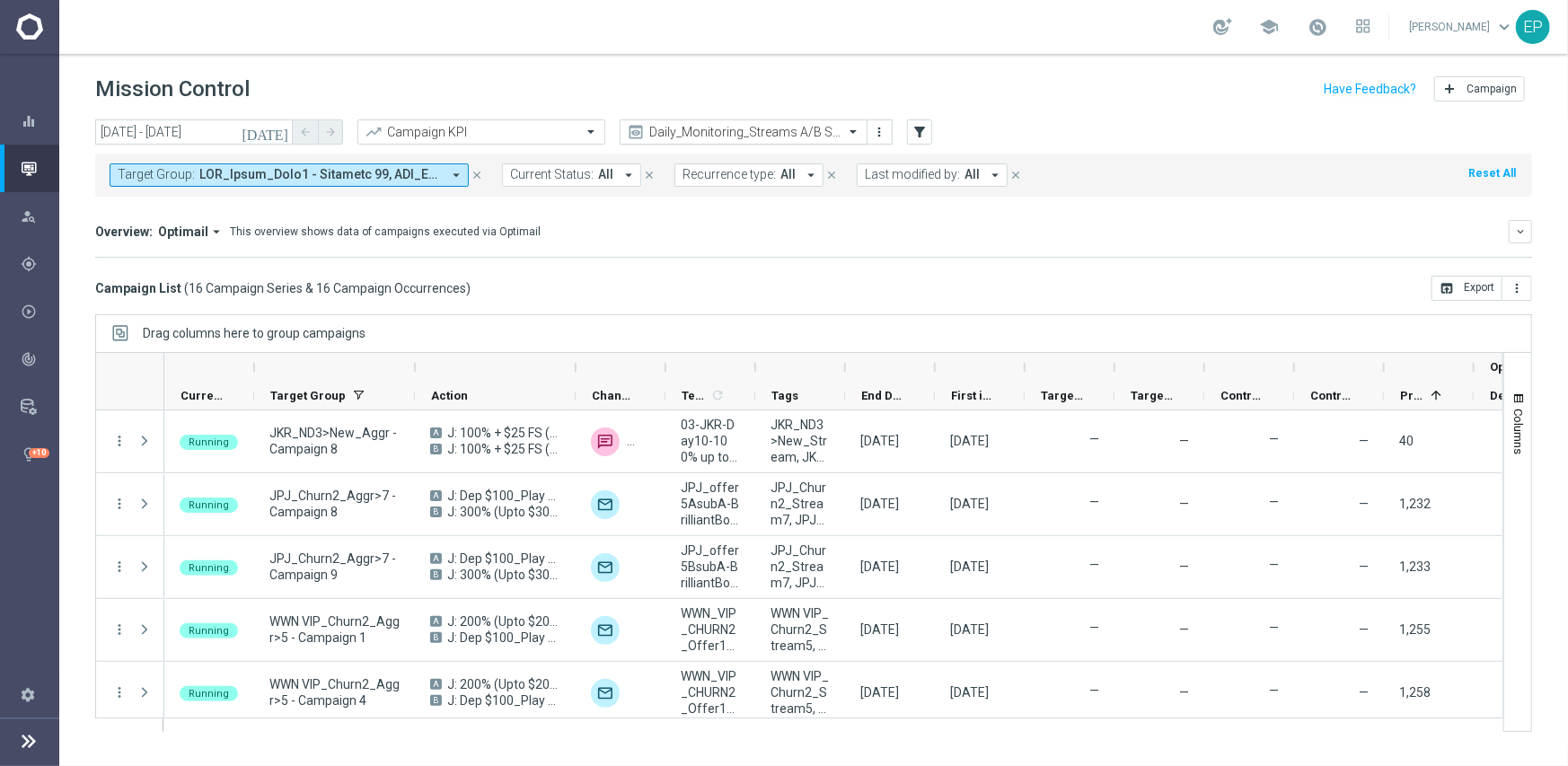
drag, startPoint x: 760, startPoint y: 120, endPoint x: 760, endPoint y: 133, distance: 13.0
click at [760, 126] on div "Daily_Monitoring_Streams A/B Set ups" at bounding box center [744, 132] width 248 height 25
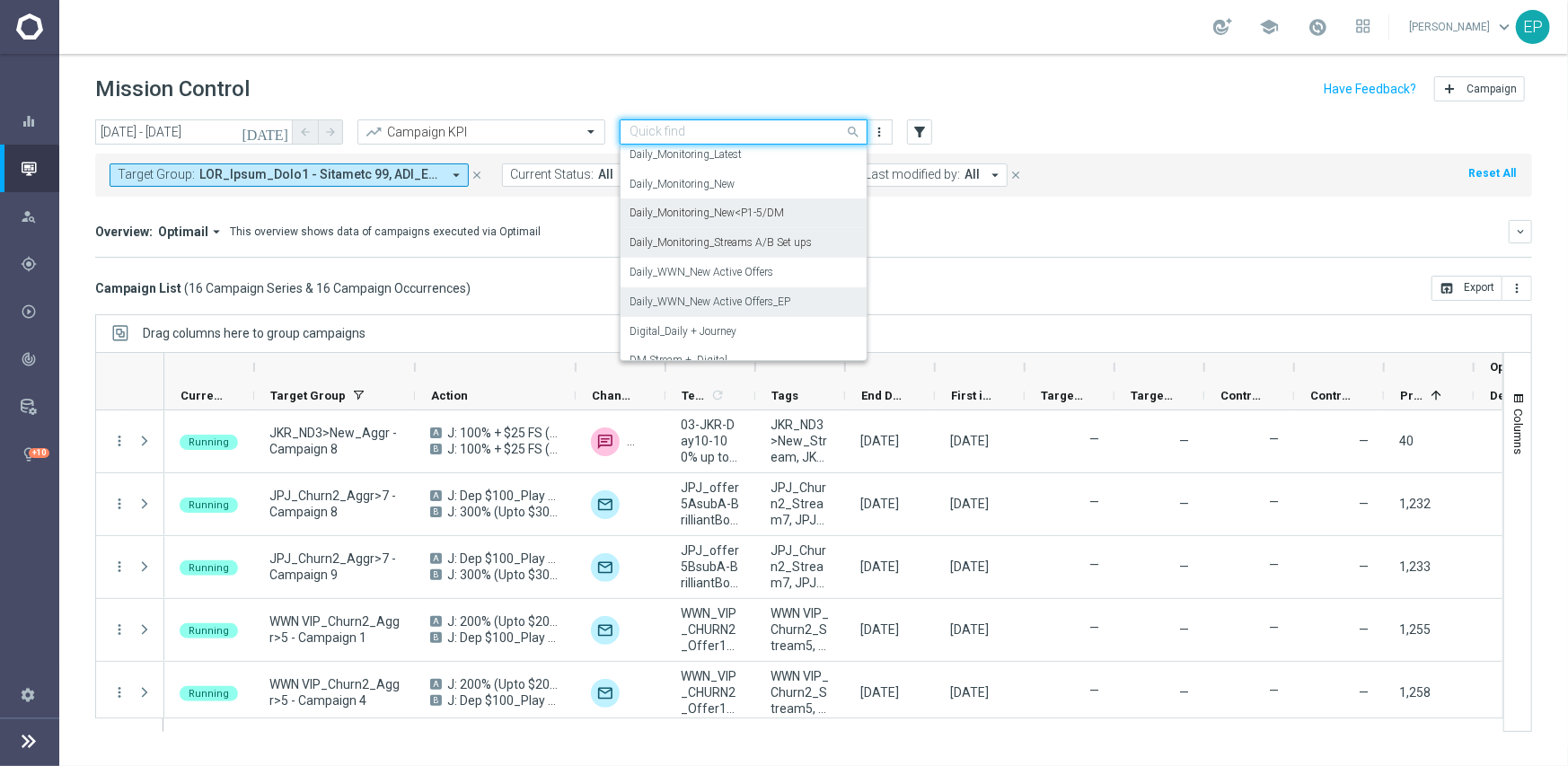
scroll to position [681, 0]
click at [745, 222] on label "Daily_Monitoring_New<P1-5/DM" at bounding box center [707, 217] width 155 height 15
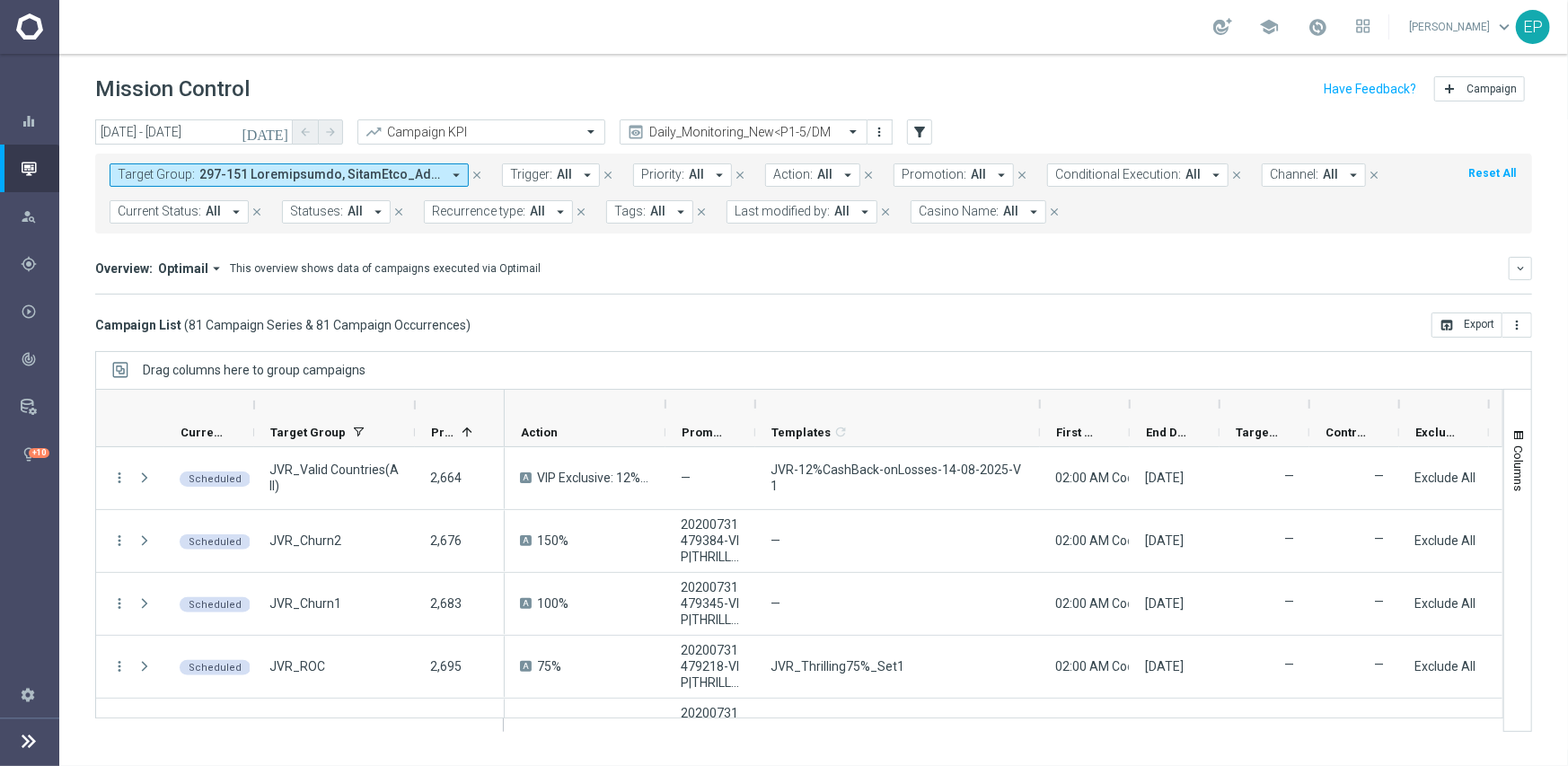
drag, startPoint x: 844, startPoint y: 402, endPoint x: 1040, endPoint y: 401, distance: 196.0
click at [1040, 401] on div at bounding box center [1040, 404] width 7 height 29
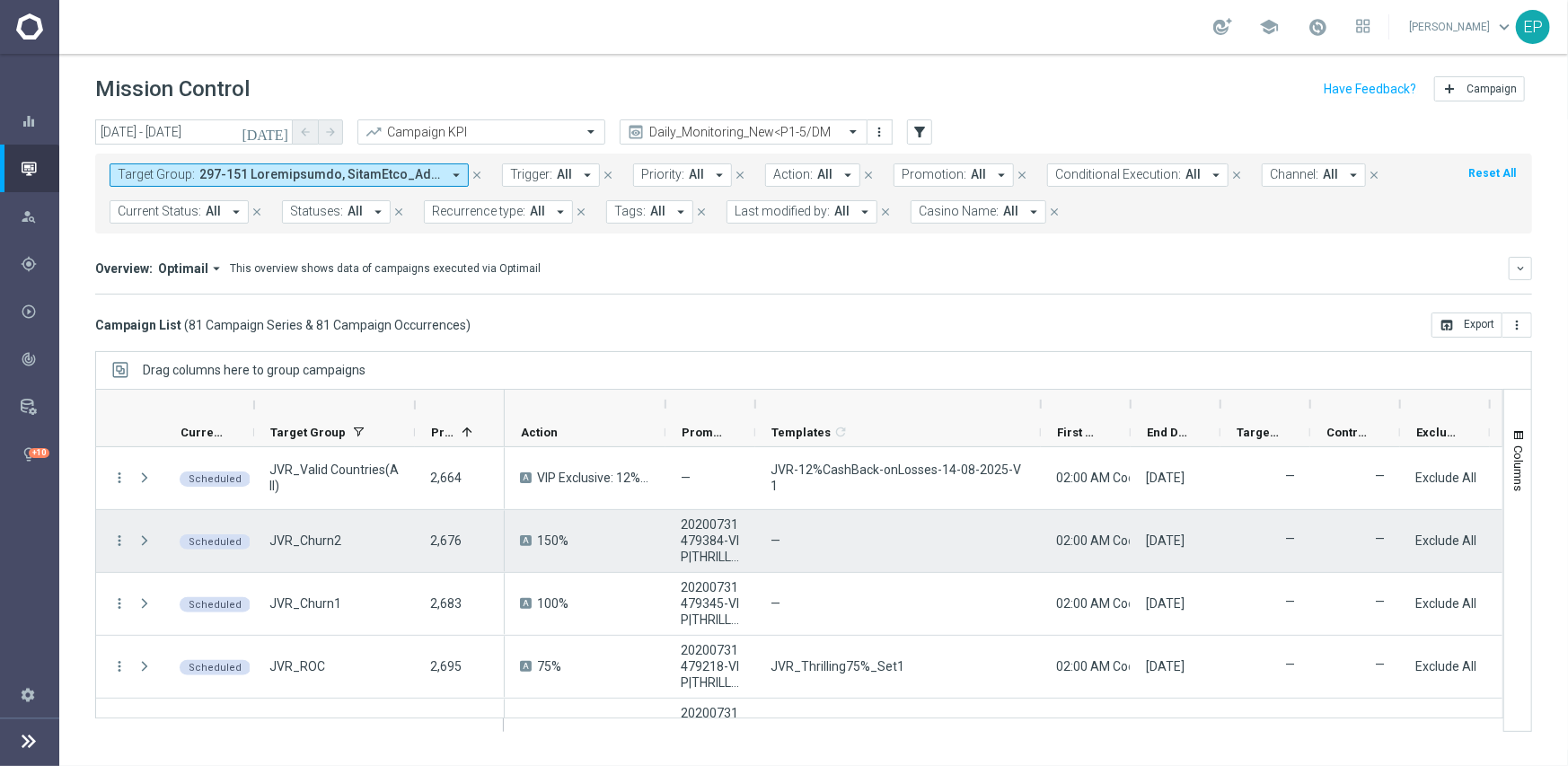
click at [117, 537] on icon "more_vert" at bounding box center [120, 541] width 16 height 16
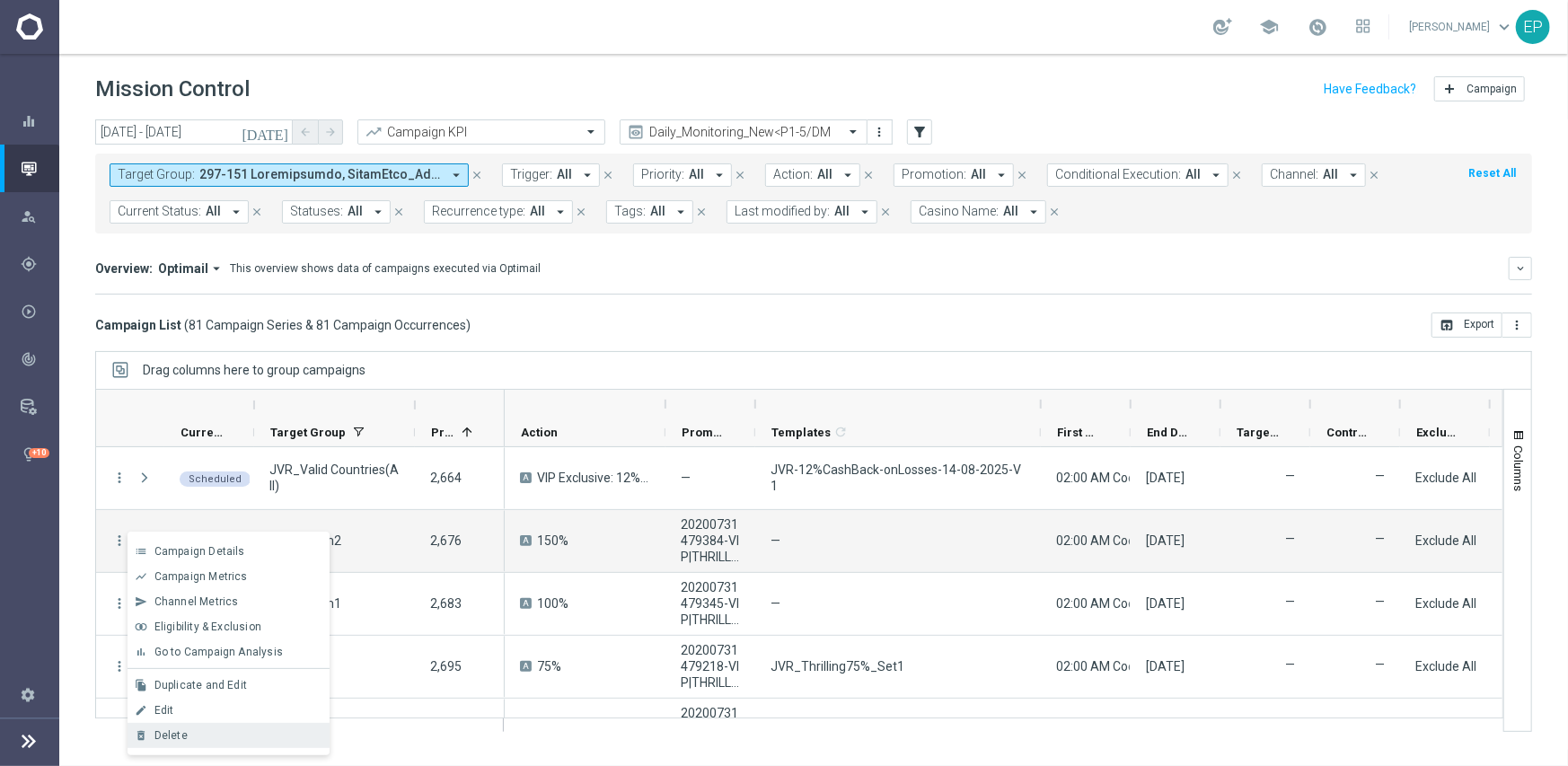
click at [206, 732] on div "Delete" at bounding box center [238, 735] width 167 height 13
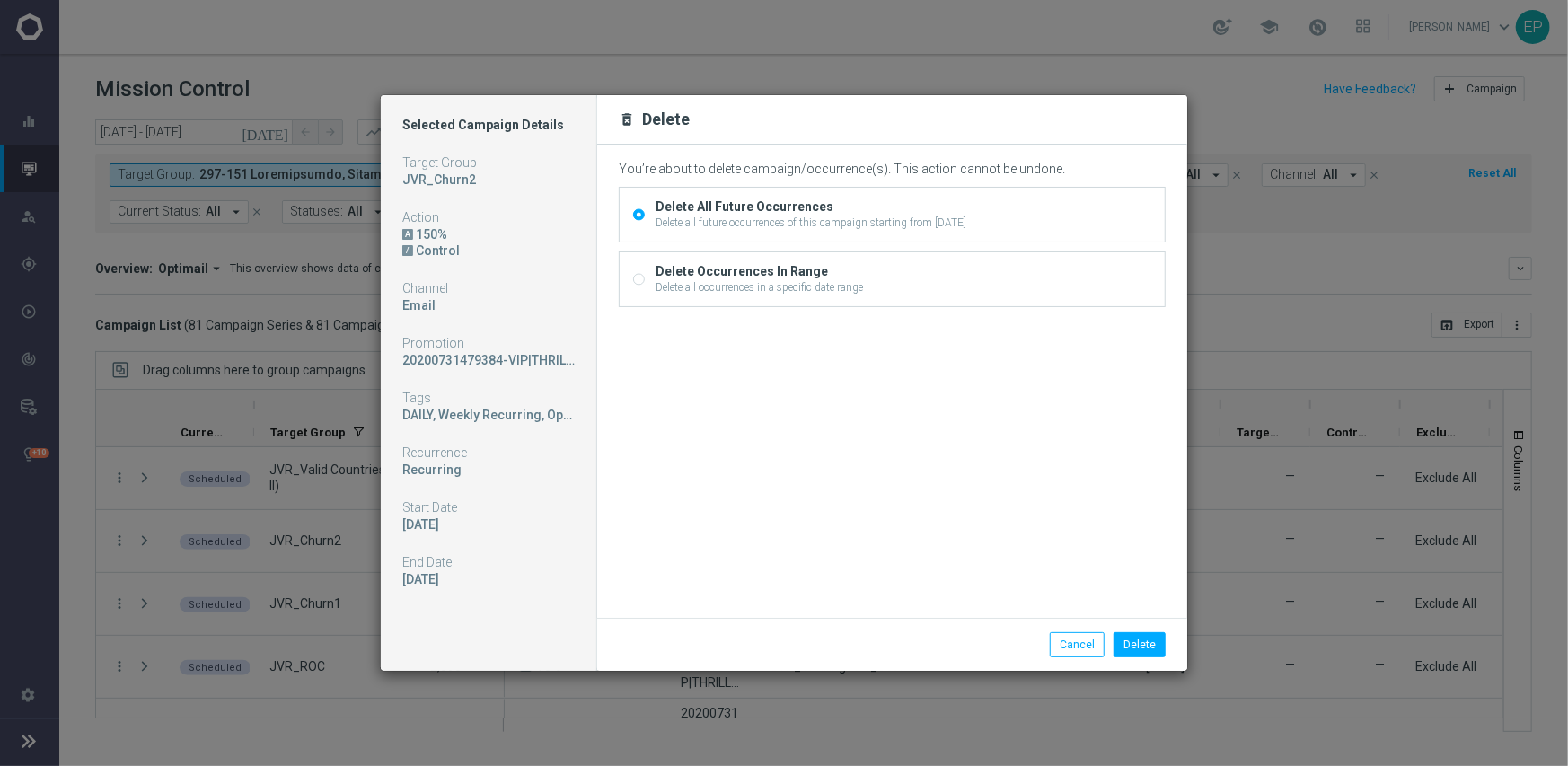
click at [640, 279] on input "Delete Occurrences In Range Delete all occurrences in a specific date range" at bounding box center [639, 280] width 12 height 12
radio input "true"
radio input "false"
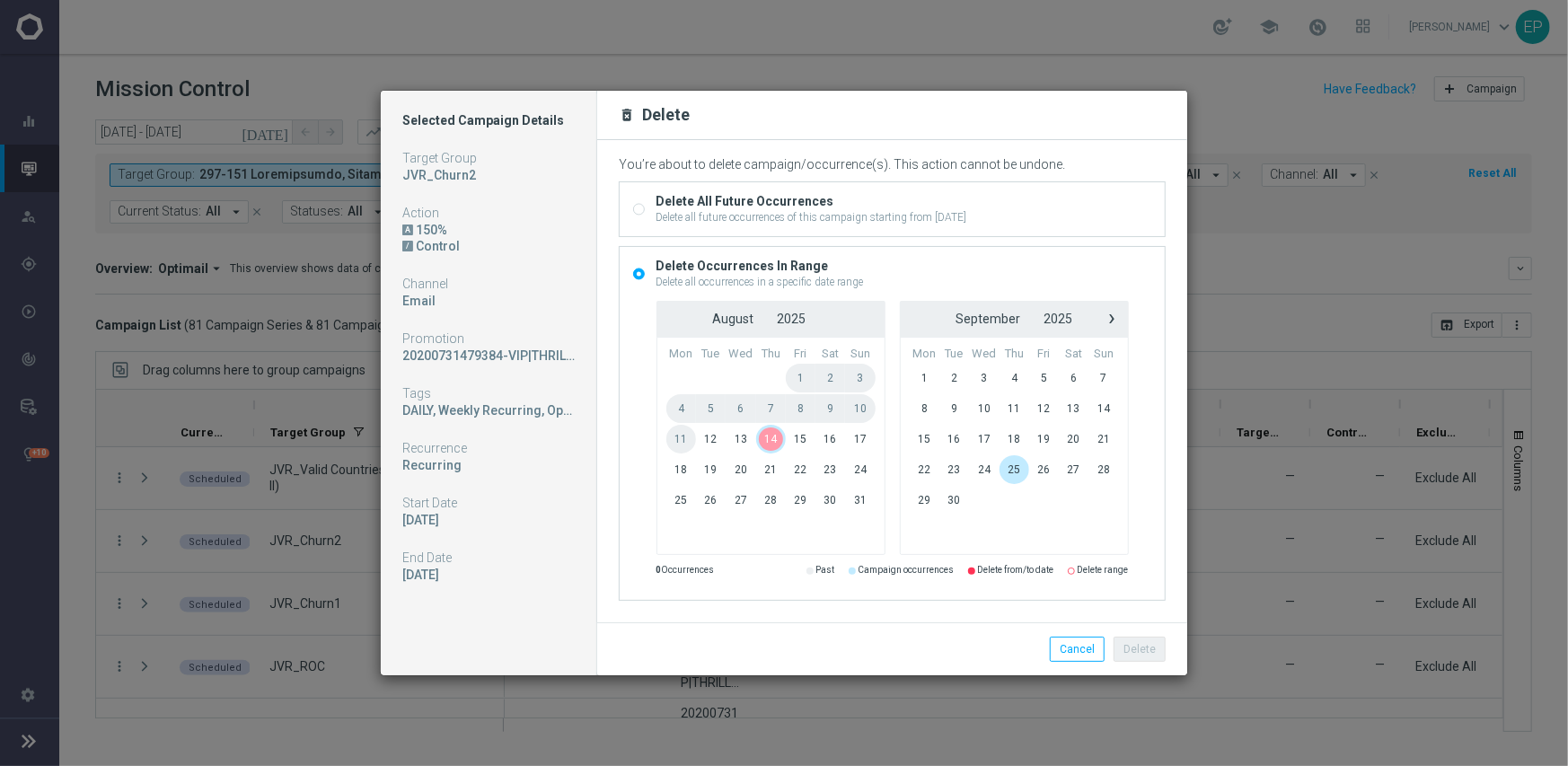
click at [769, 442] on span "14" at bounding box center [771, 439] width 30 height 29
click at [1139, 640] on button "Delete" at bounding box center [1139, 649] width 52 height 25
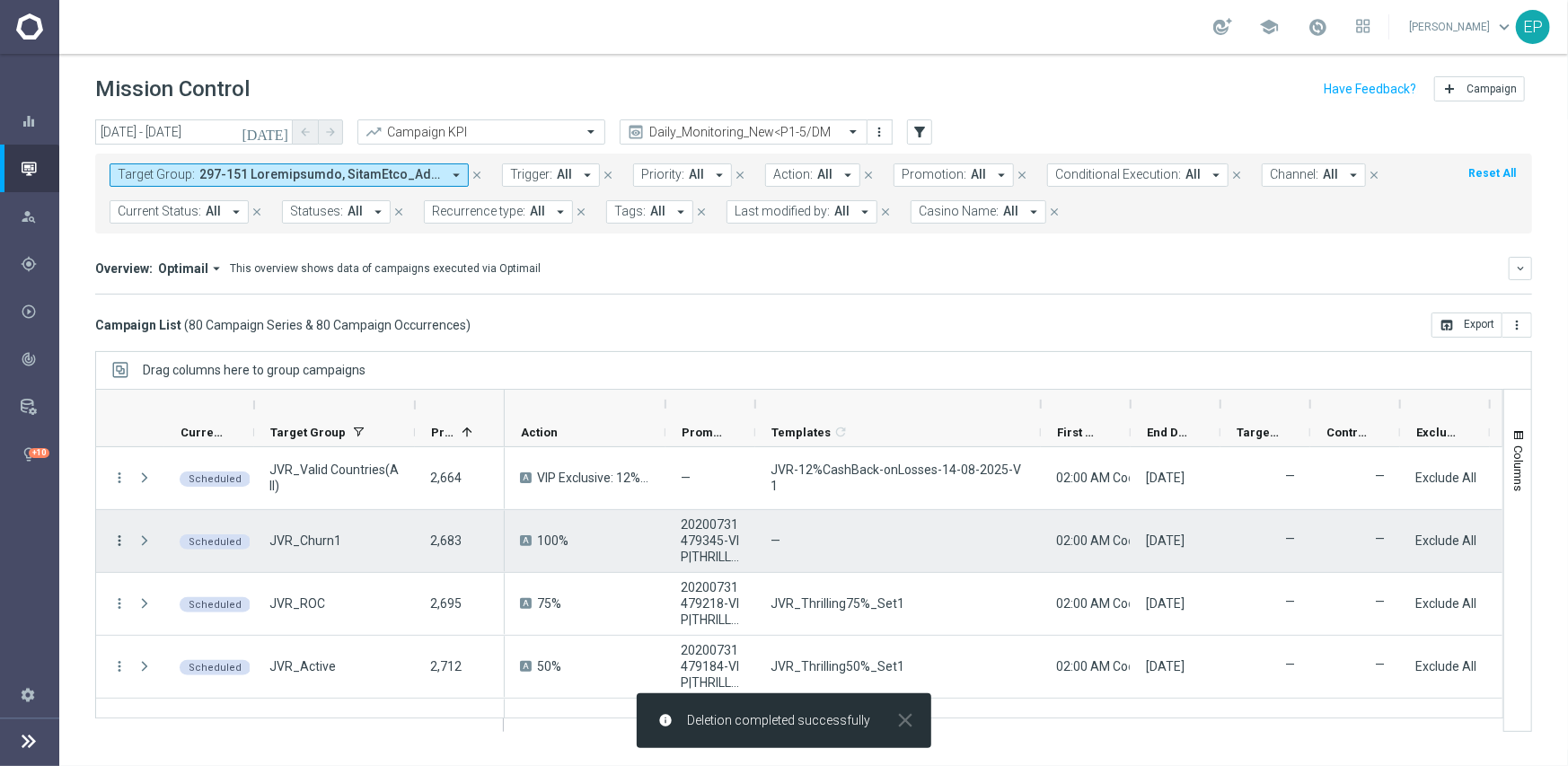
click at [123, 543] on icon "more_vert" at bounding box center [120, 541] width 16 height 16
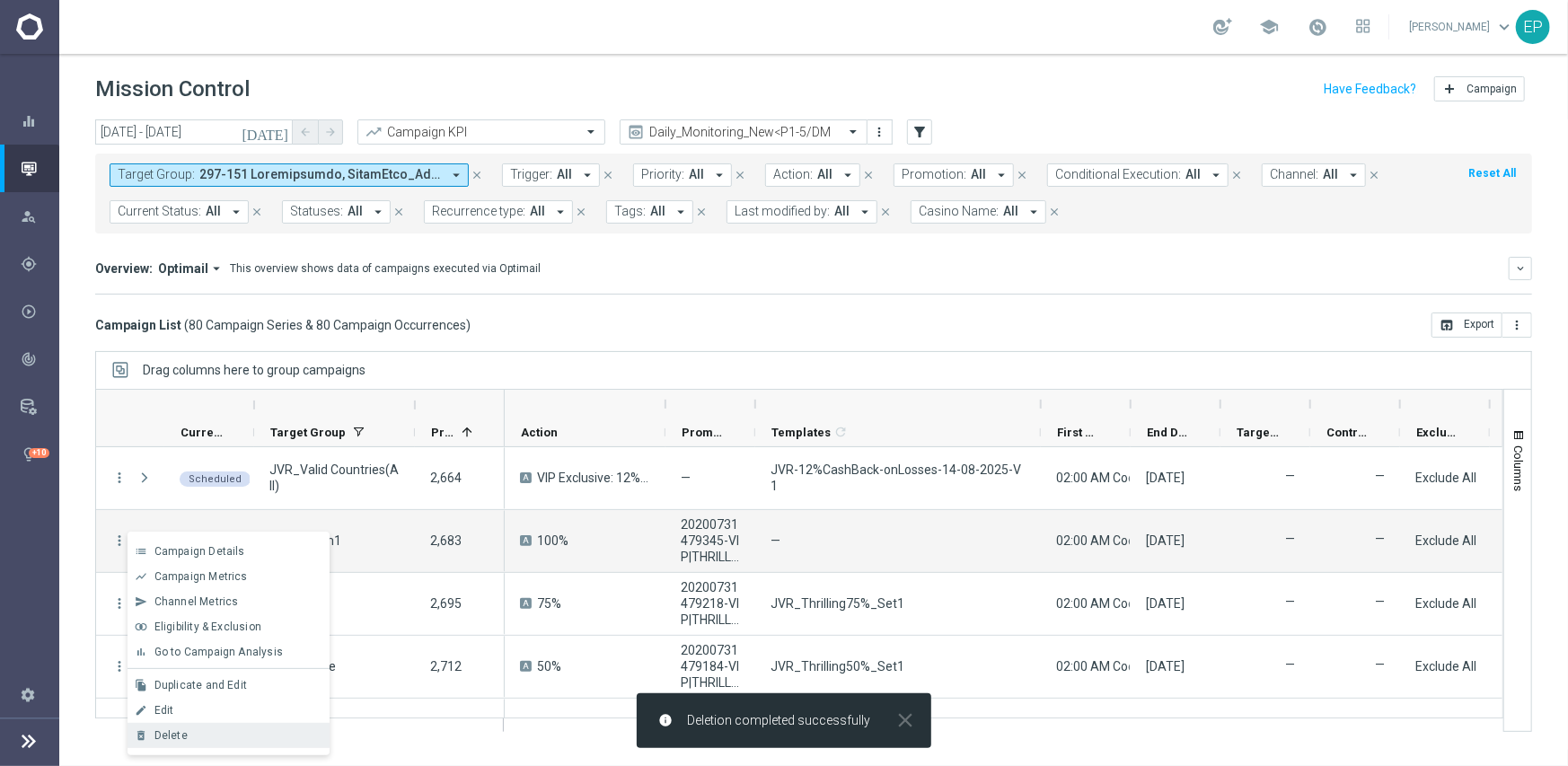
click at [197, 735] on div "Delete" at bounding box center [238, 735] width 167 height 13
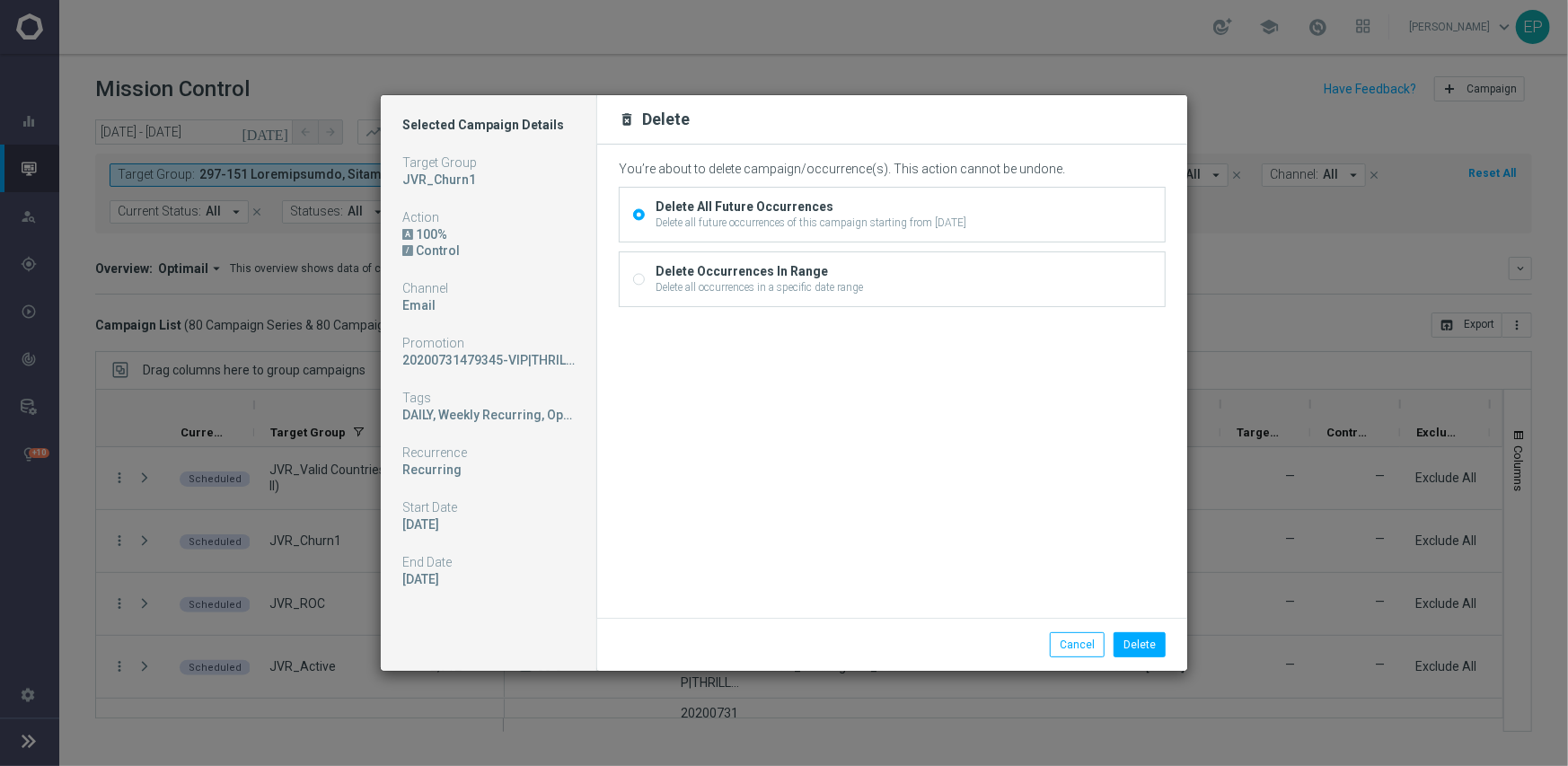
click at [659, 283] on div "Delete all occurrences in a specific date range" at bounding box center [759, 287] width 208 height 16
click at [645, 283] on input "Delete Occurrences In Range Delete all occurrences in a specific date range" at bounding box center [639, 280] width 12 height 12
radio input "true"
radio input "false"
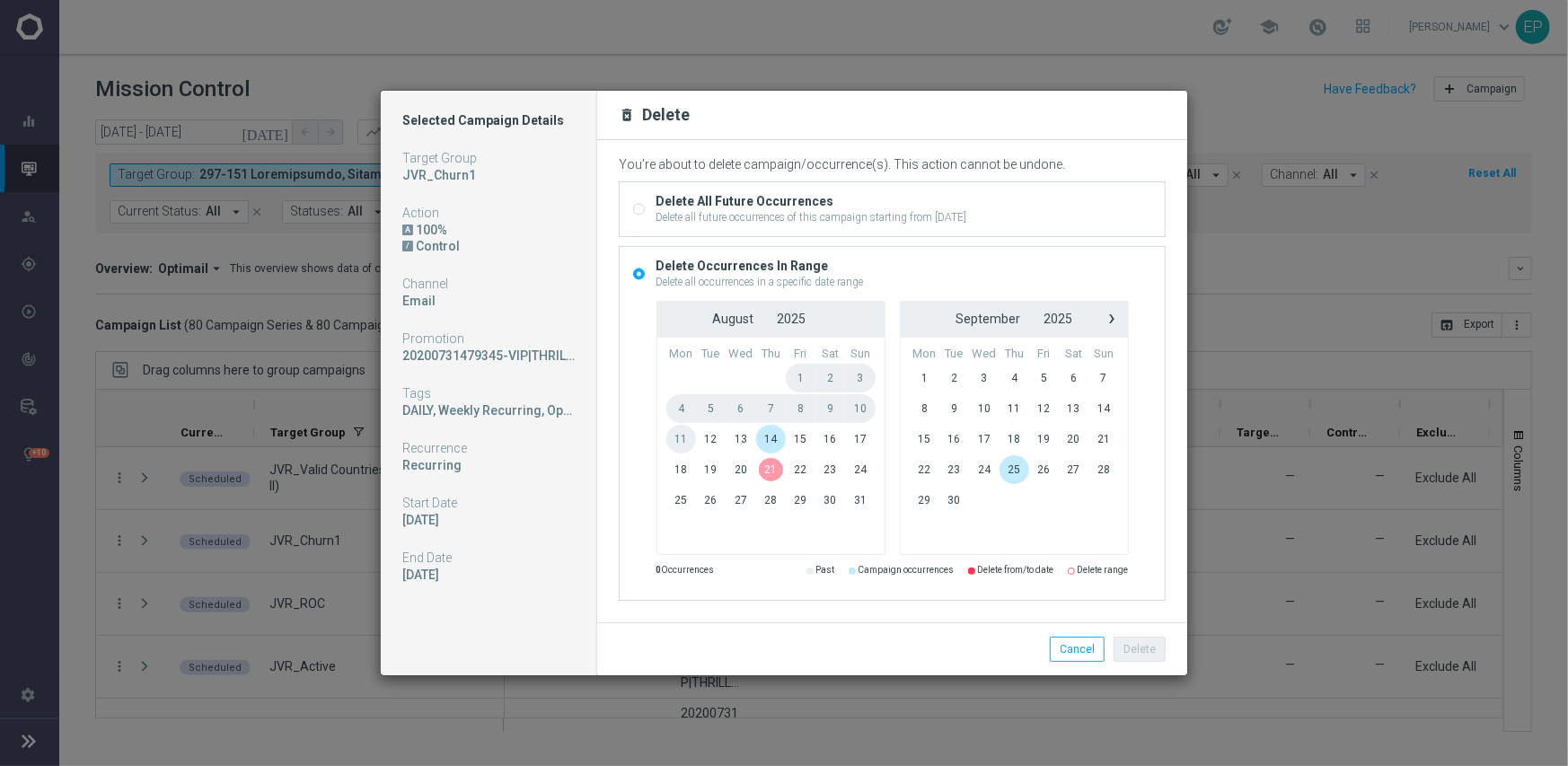
click at [774, 448] on span "14" at bounding box center [771, 439] width 30 height 29
click at [1137, 647] on button "Delete" at bounding box center [1139, 649] width 52 height 25
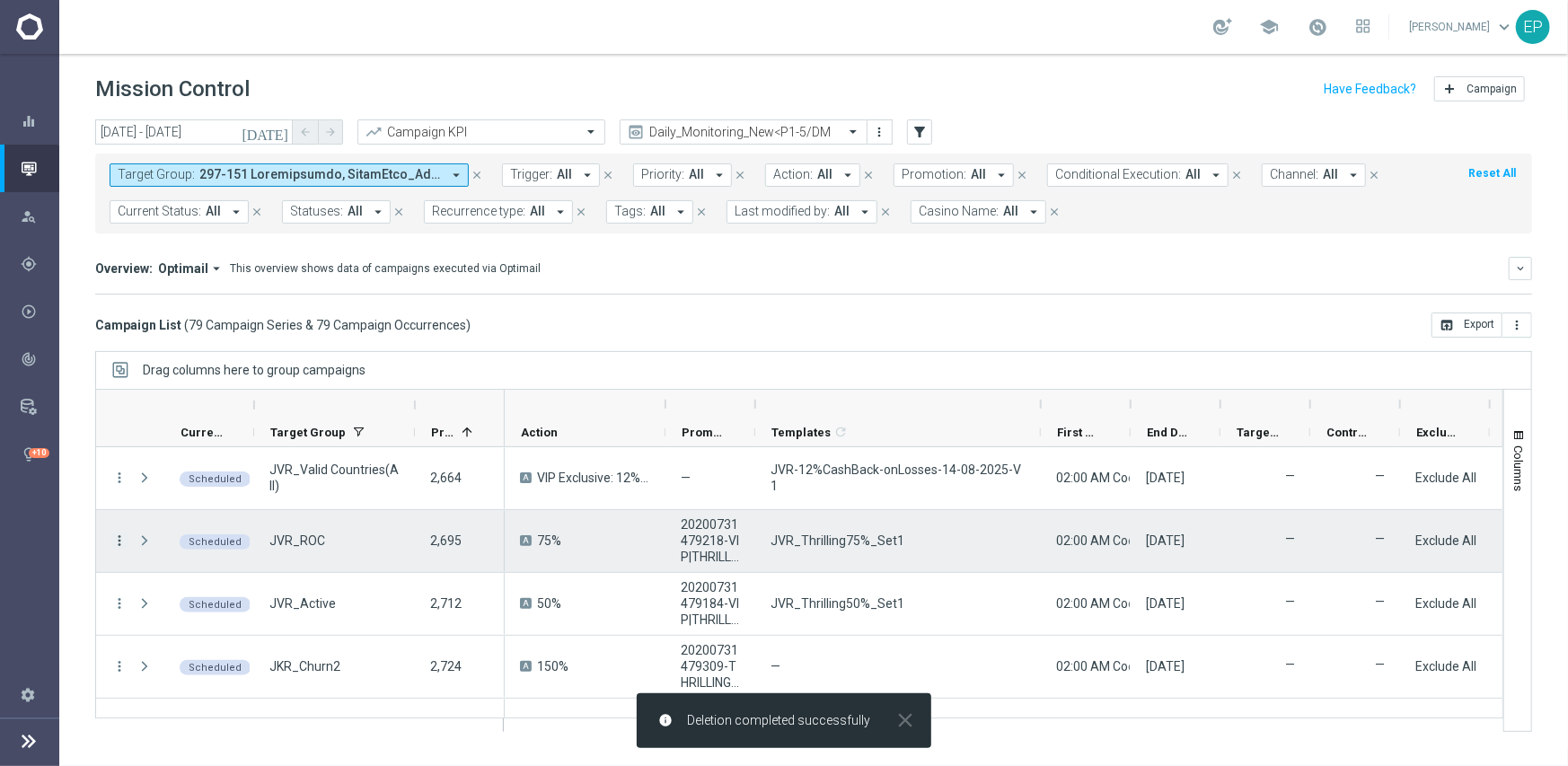
click at [120, 541] on icon "more_vert" at bounding box center [120, 541] width 16 height 16
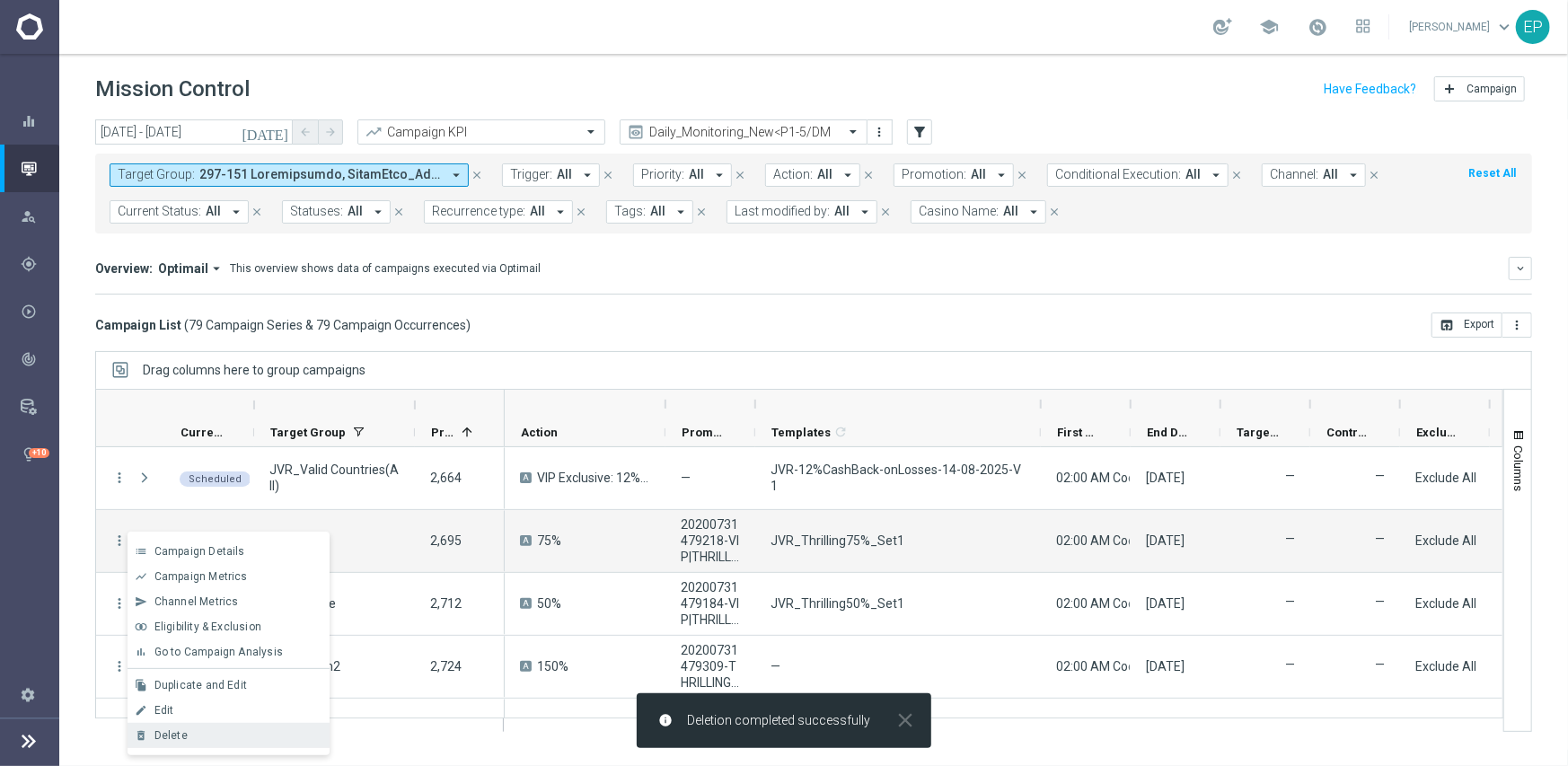
click at [220, 739] on div "Delete" at bounding box center [238, 735] width 167 height 13
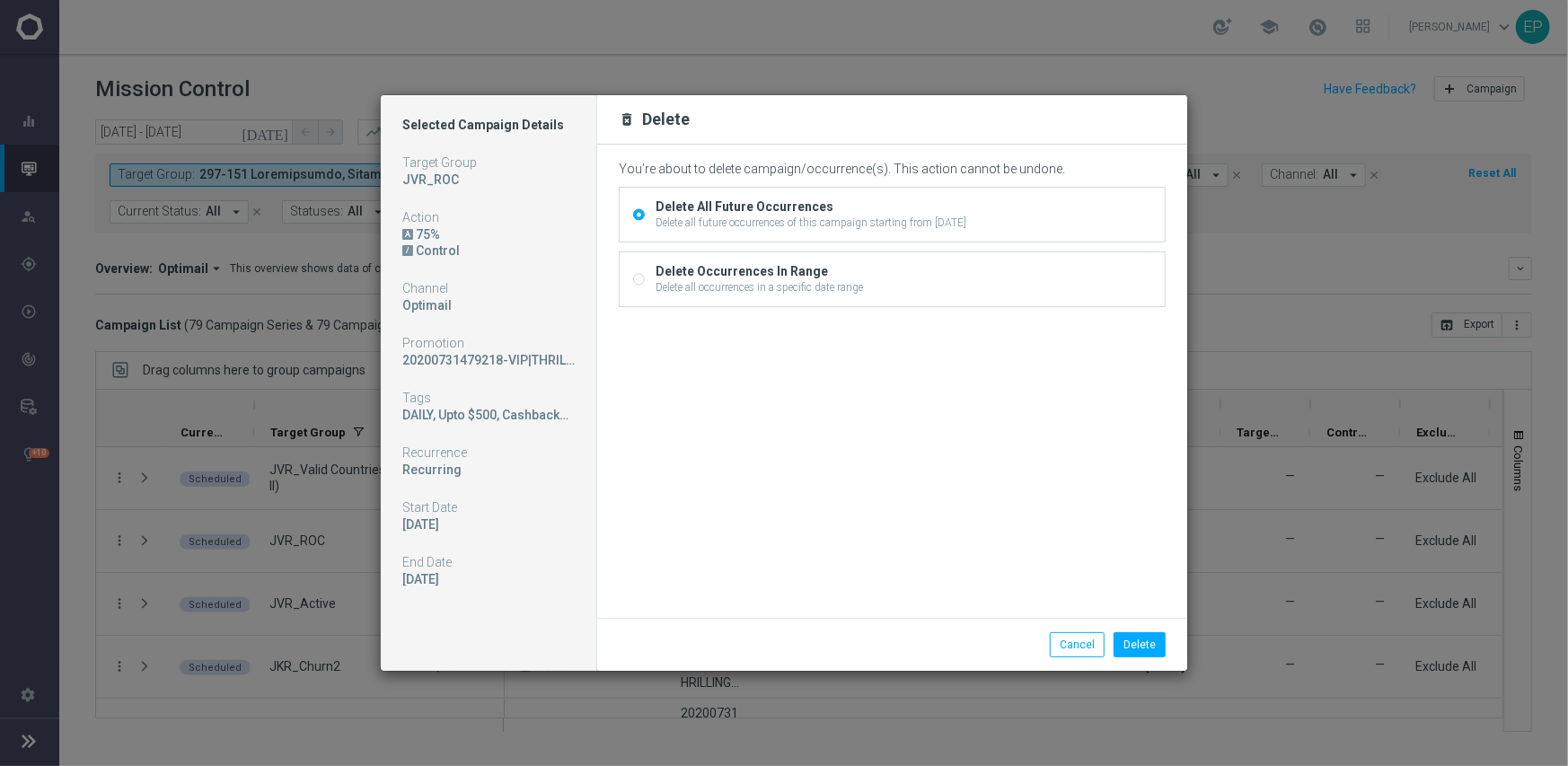
click at [635, 275] on input "Delete Occurrences In Range Delete all occurrences in a specific date range" at bounding box center [639, 280] width 12 height 12
radio input "true"
radio input "false"
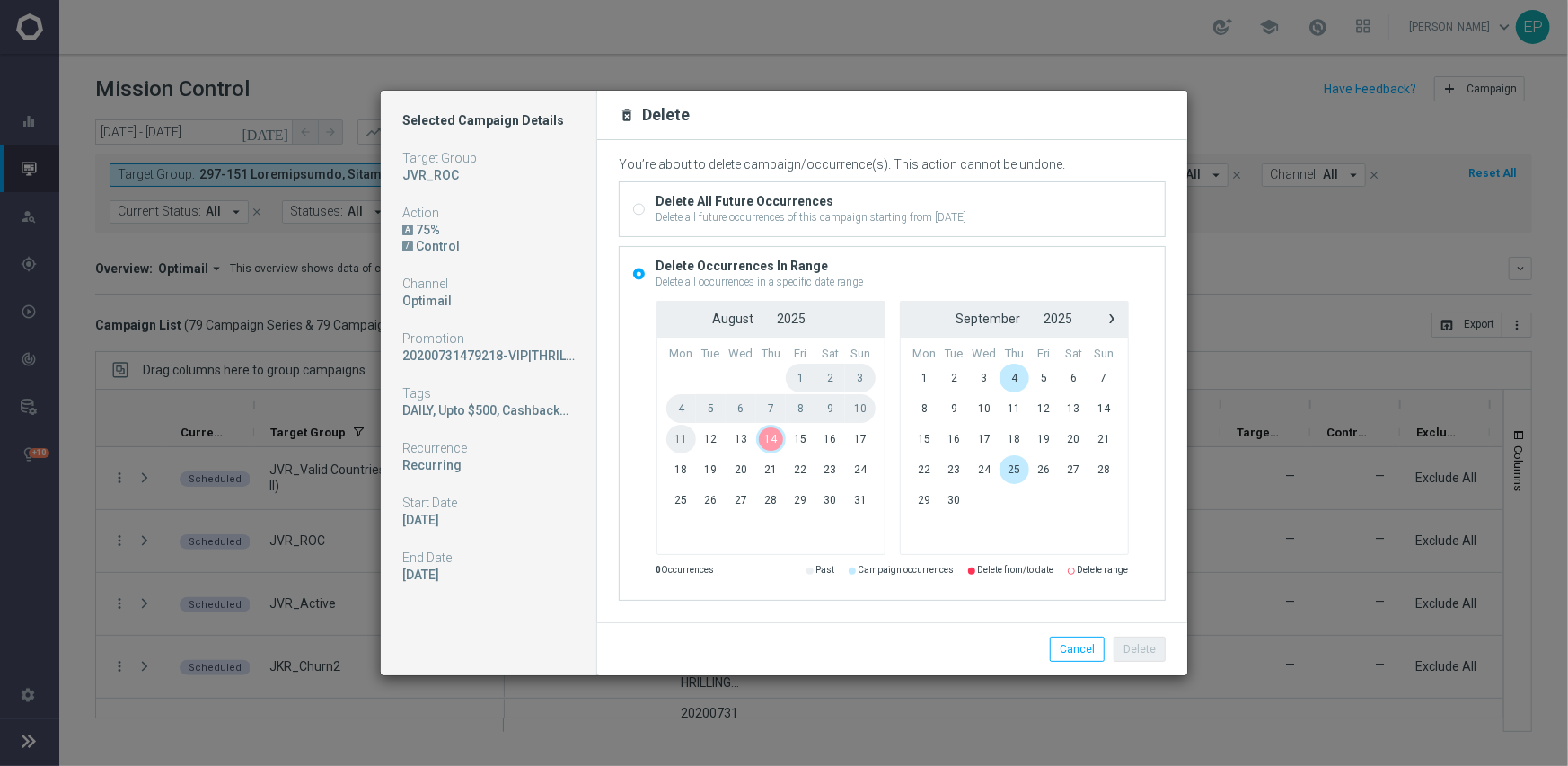
click at [764, 439] on span "14" at bounding box center [771, 439] width 30 height 29
click at [1127, 647] on button "Delete" at bounding box center [1139, 649] width 52 height 25
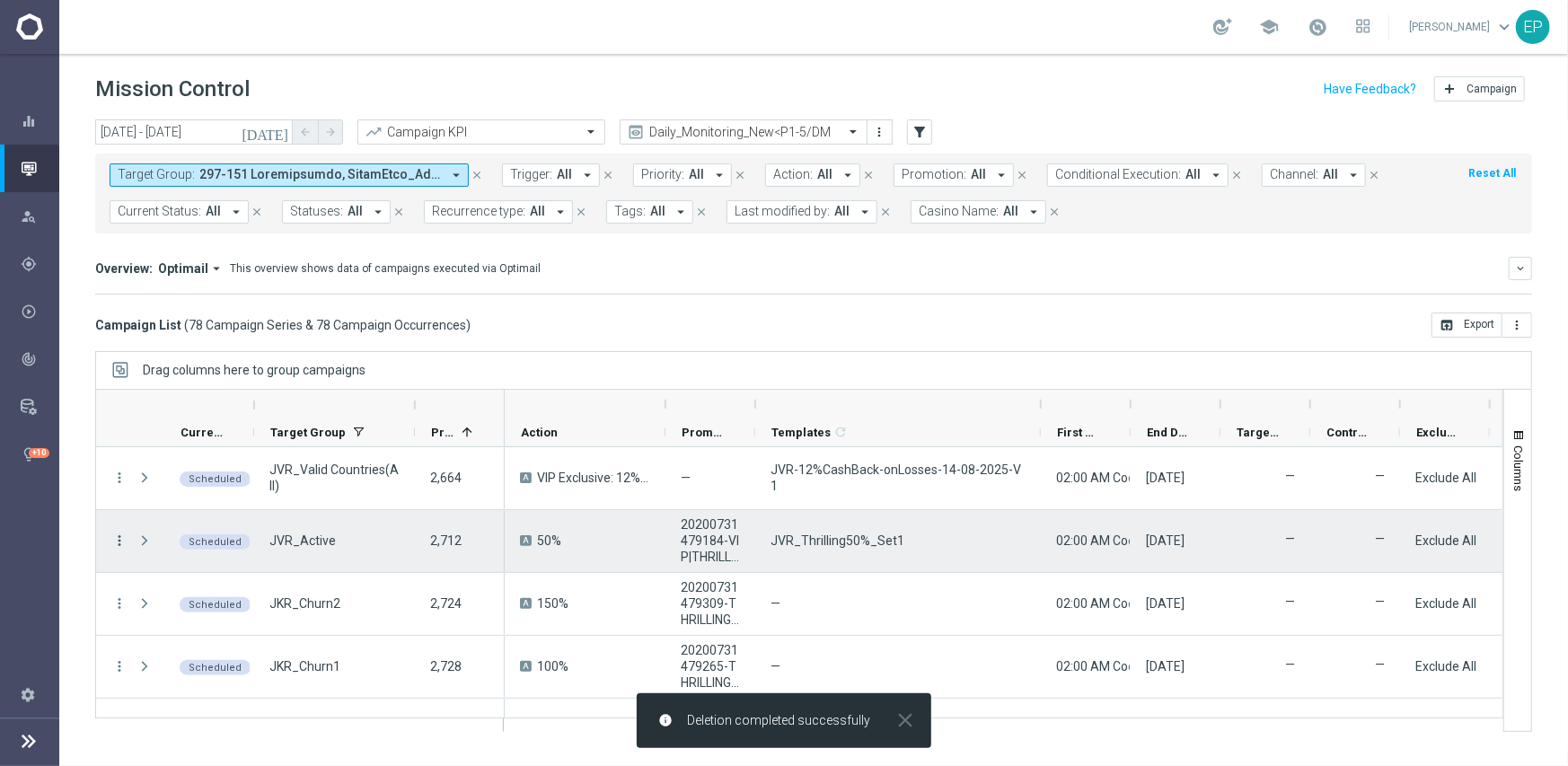
click at [117, 538] on icon "more_vert" at bounding box center [120, 541] width 16 height 16
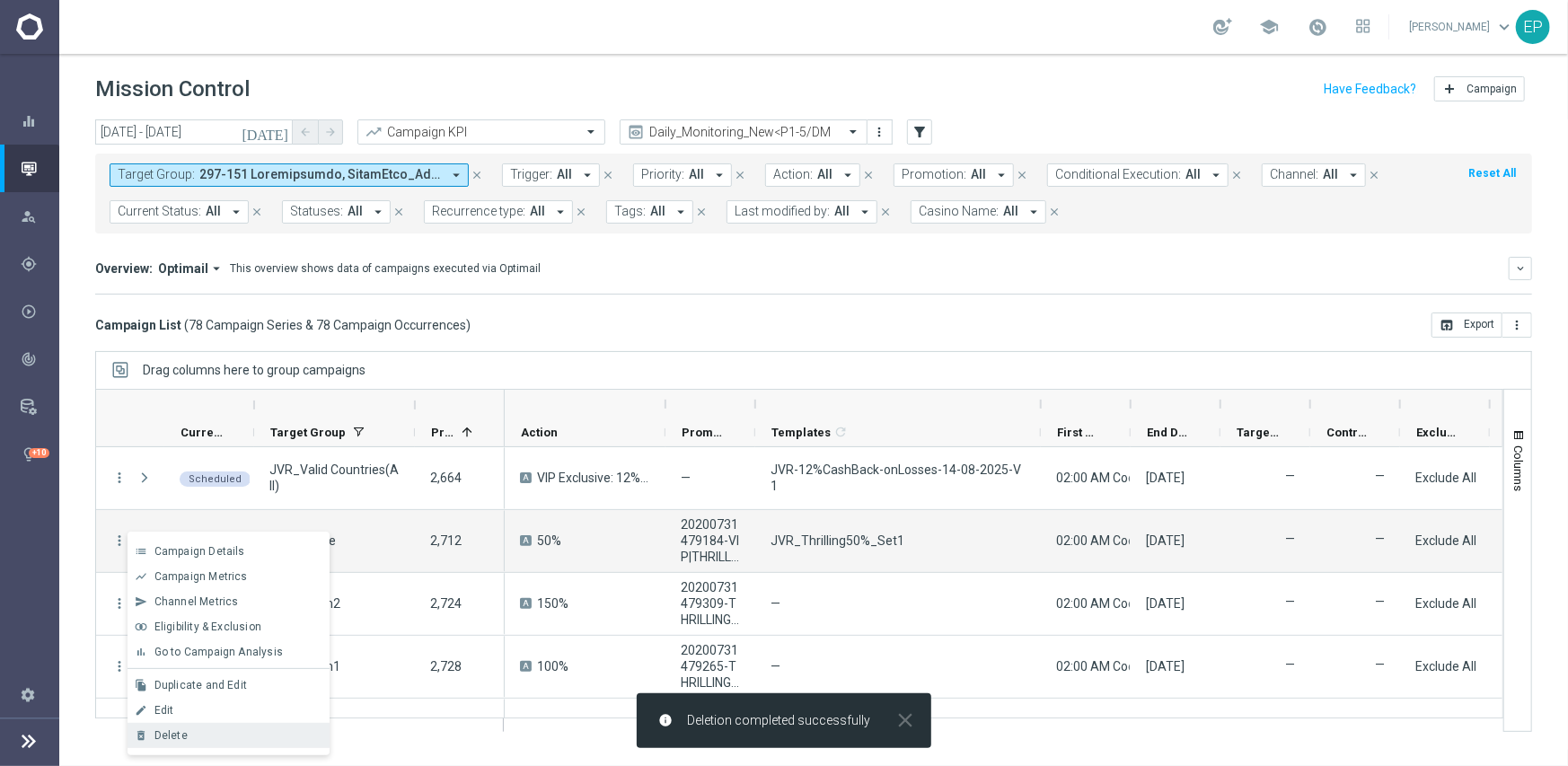
click at [202, 734] on div "Delete" at bounding box center [238, 735] width 167 height 13
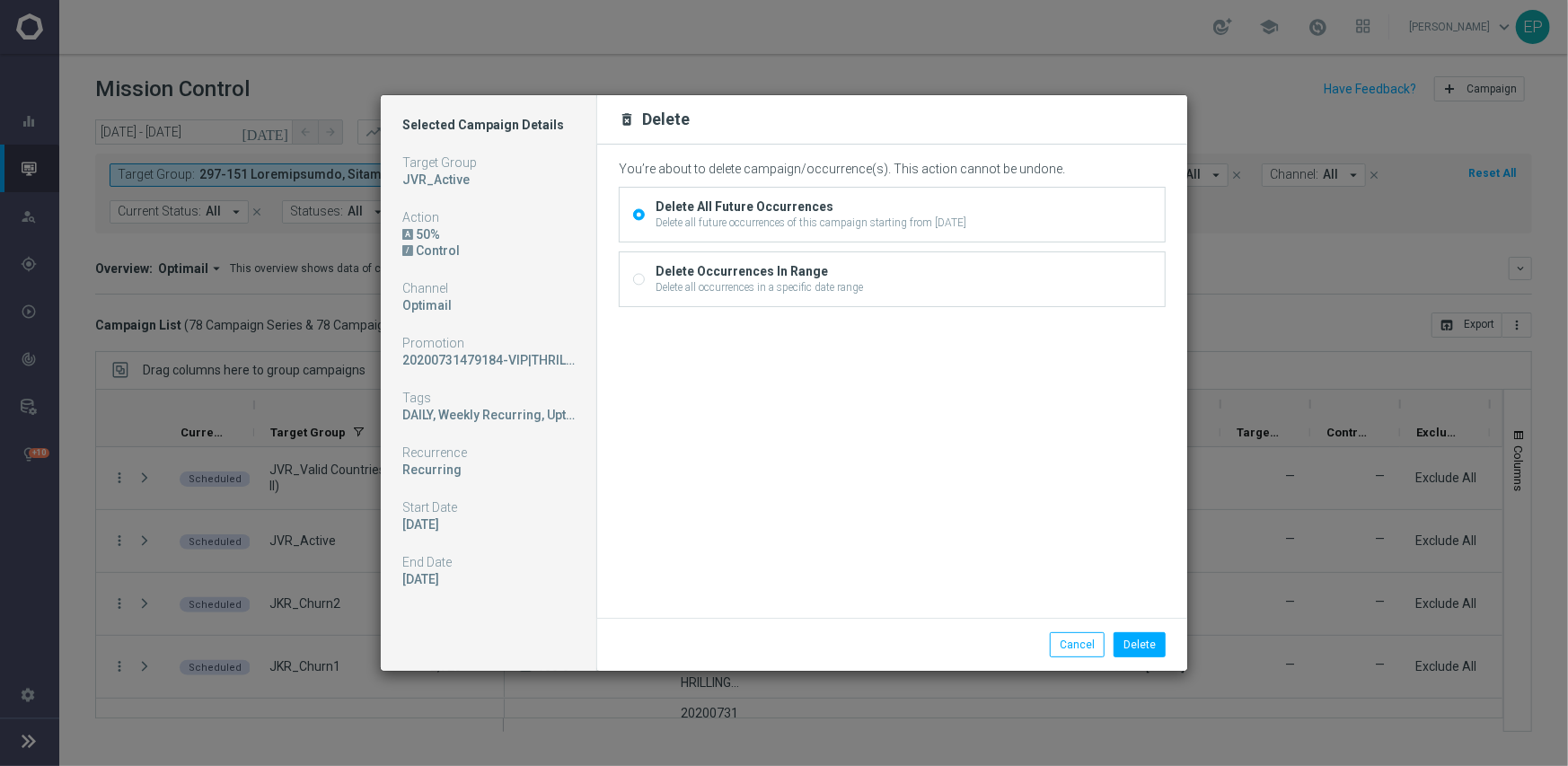
click at [634, 277] on input "Delete Occurrences In Range Delete all occurrences in a specific date range" at bounding box center [639, 280] width 12 height 12
radio input "true"
radio input "false"
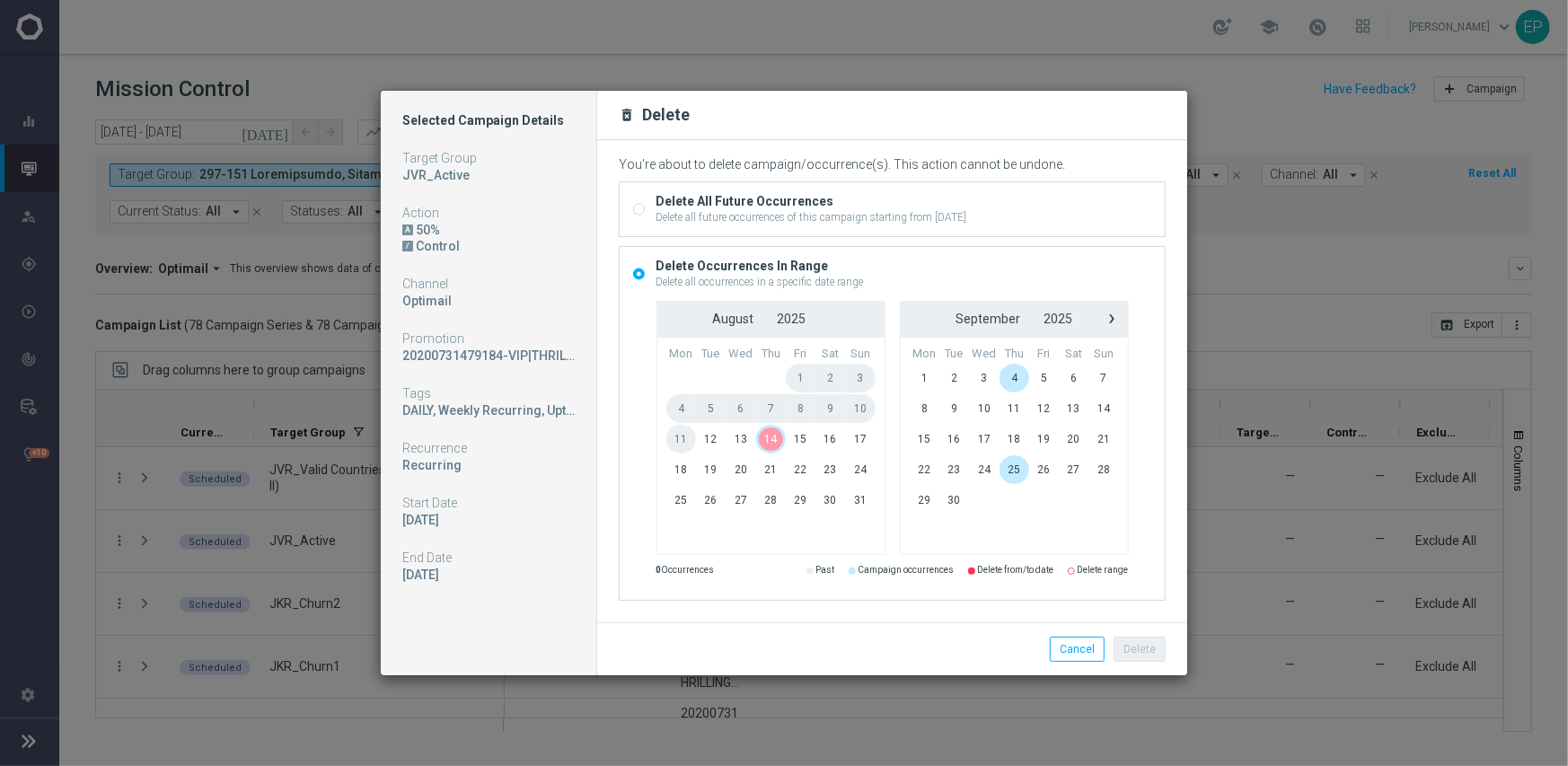
click at [774, 442] on span "14" at bounding box center [771, 439] width 30 height 29
click at [1147, 650] on button "Delete" at bounding box center [1139, 649] width 52 height 25
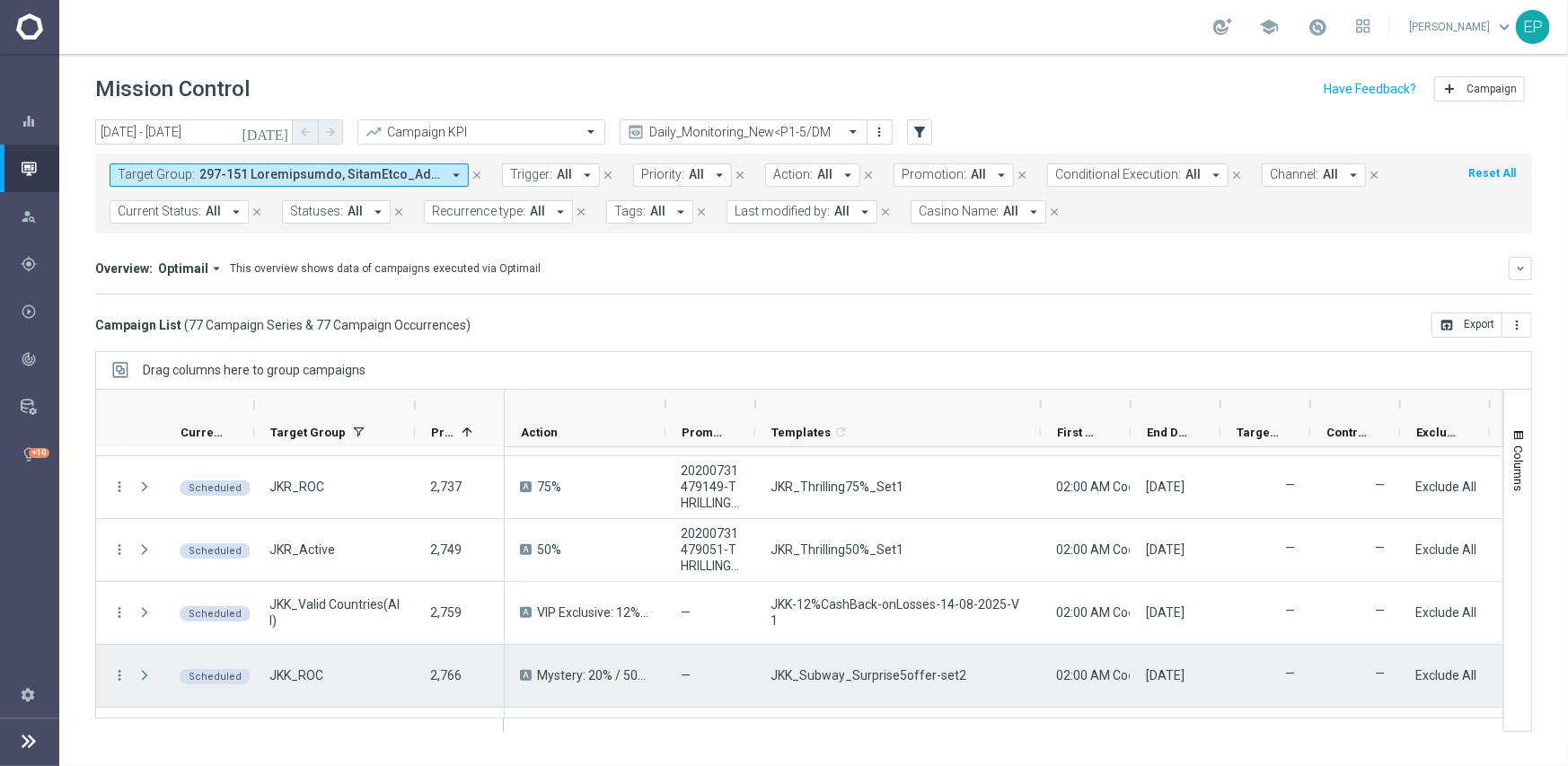
scroll to position [269, 0]
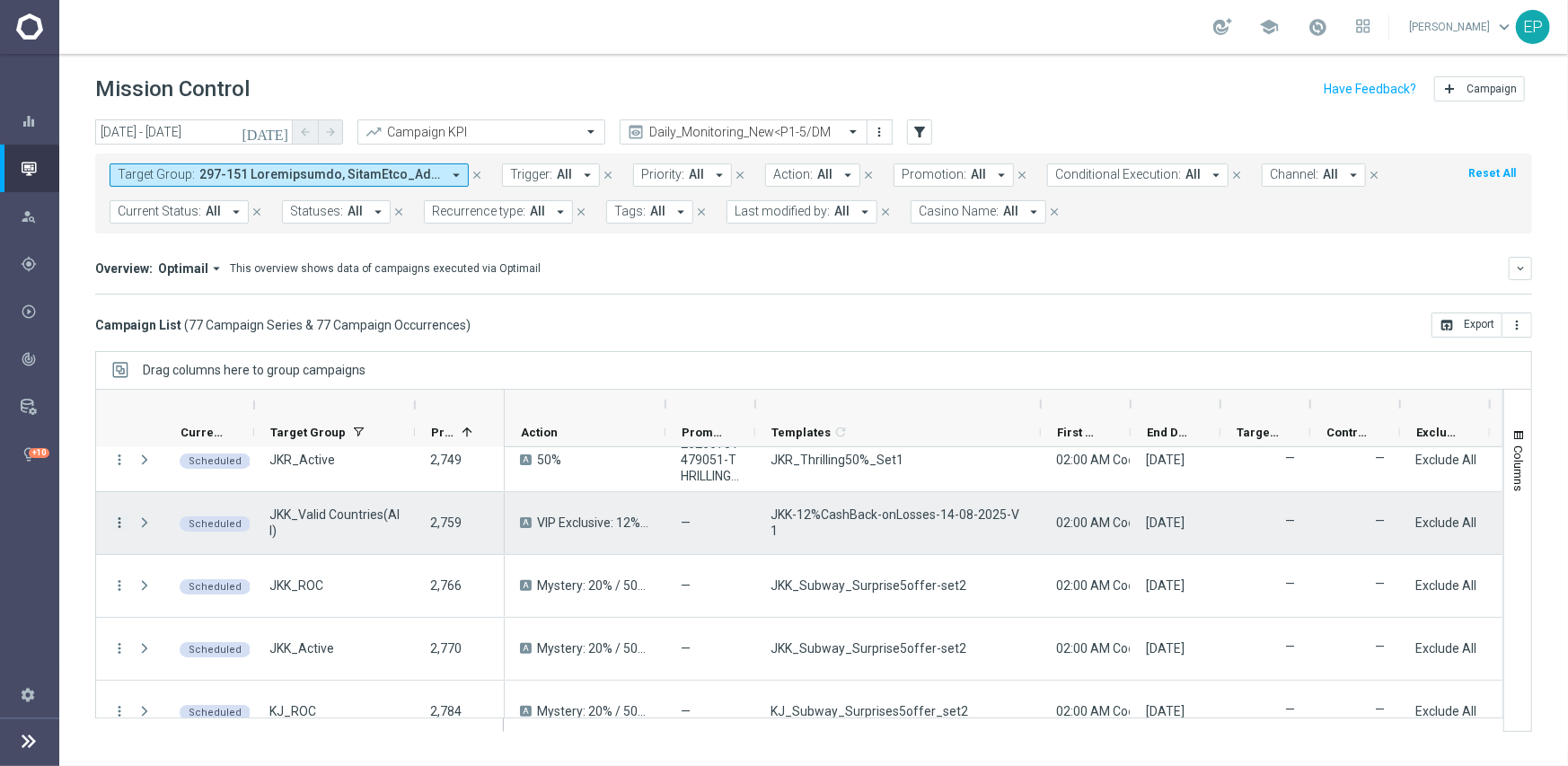
click at [119, 521] on icon "more_vert" at bounding box center [120, 523] width 16 height 16
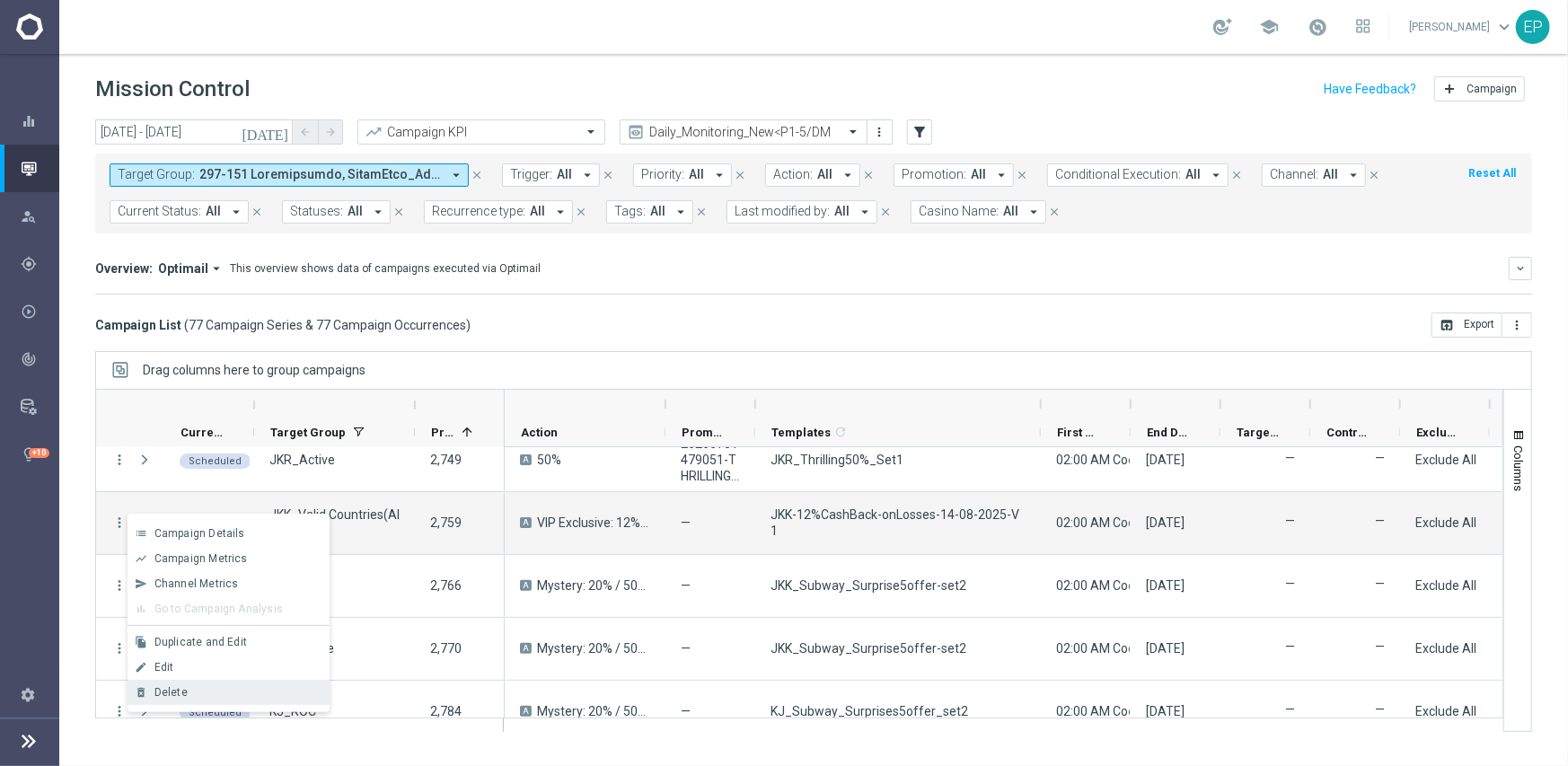
click at [179, 688] on span "Delete" at bounding box center [171, 692] width 33 height 13
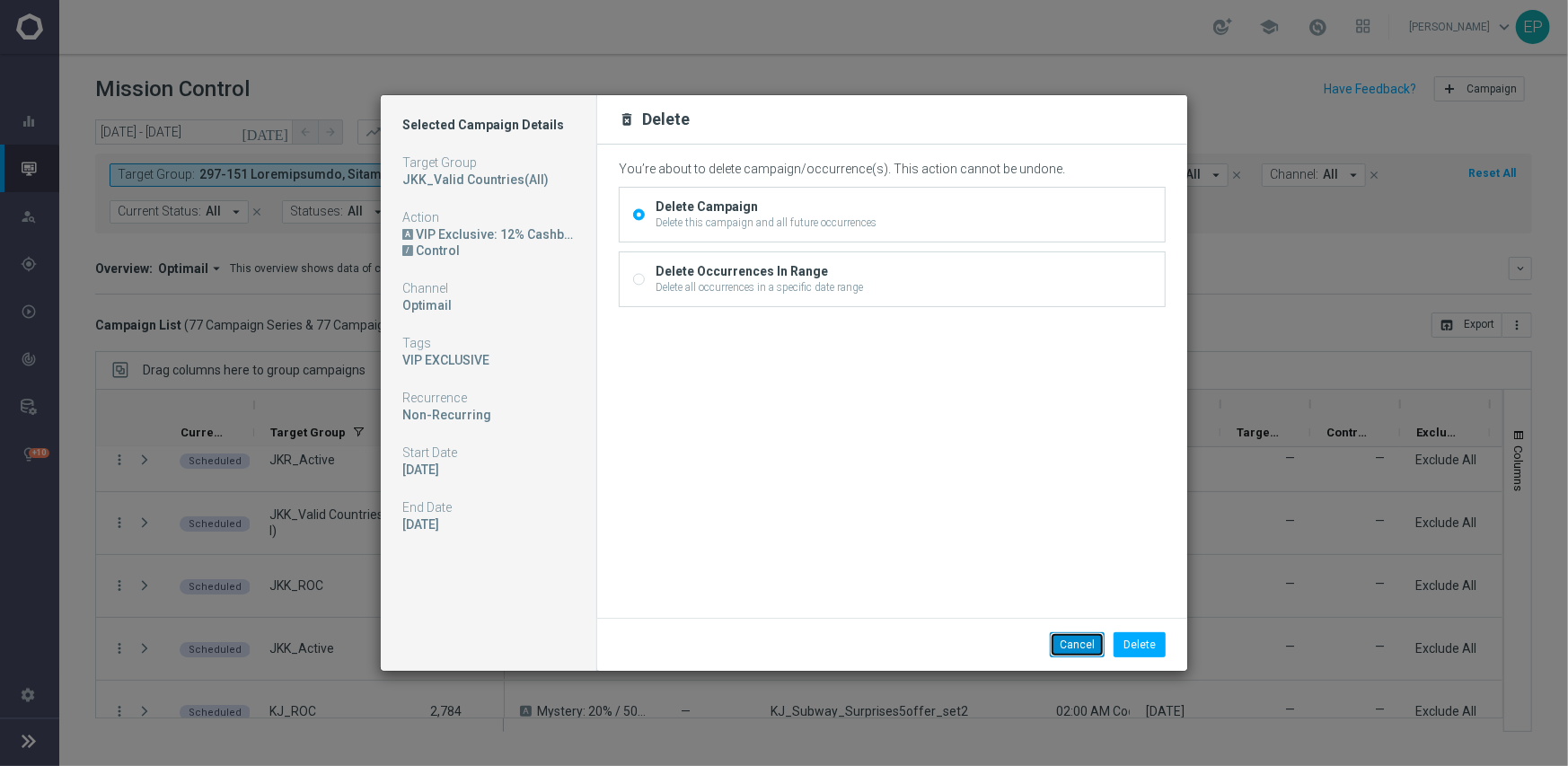
click at [1086, 645] on button "Cancel" at bounding box center [1076, 645] width 55 height 25
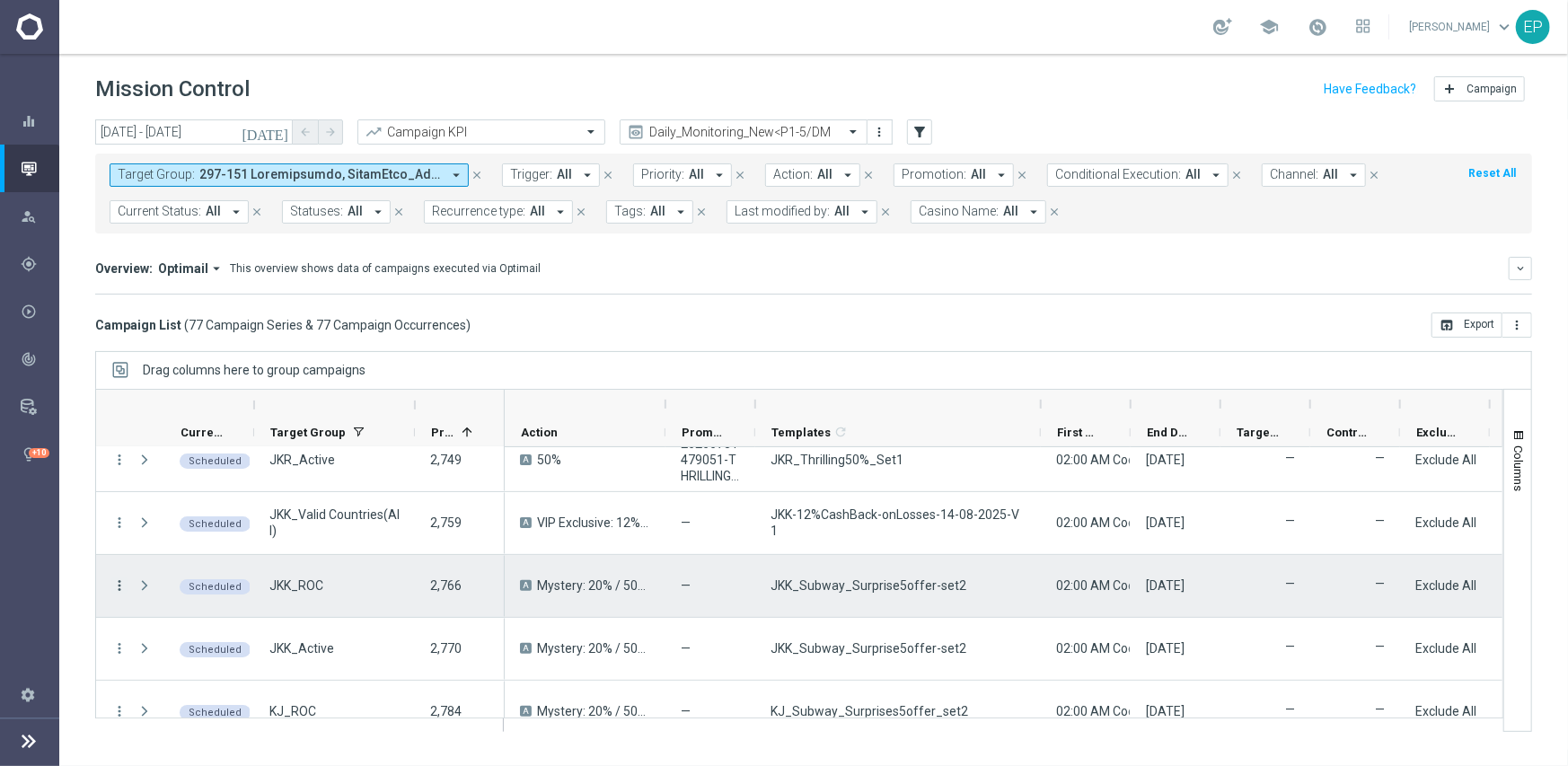
click at [124, 578] on icon "more_vert" at bounding box center [120, 586] width 16 height 16
click at [192, 558] on div "Delete" at bounding box center [238, 557] width 167 height 13
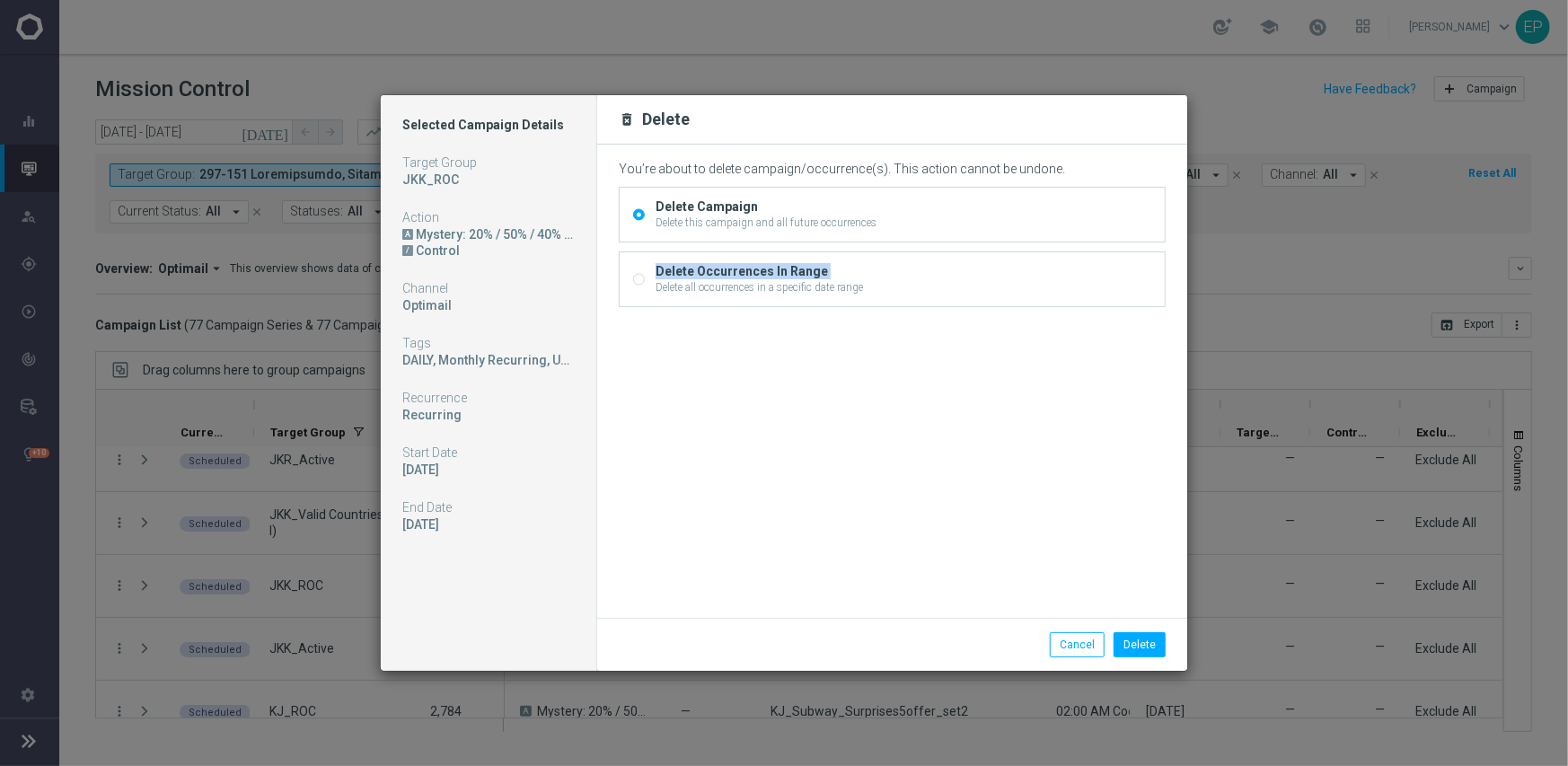
click at [636, 286] on div "Delete Occurrences In Range Delete all occurrences in a specific date range" at bounding box center [892, 279] width 545 height 54
click at [637, 276] on input "Delete Occurrences In Range Delete all occurrences in a specific date range" at bounding box center [639, 280] width 12 height 12
radio input "true"
radio input "false"
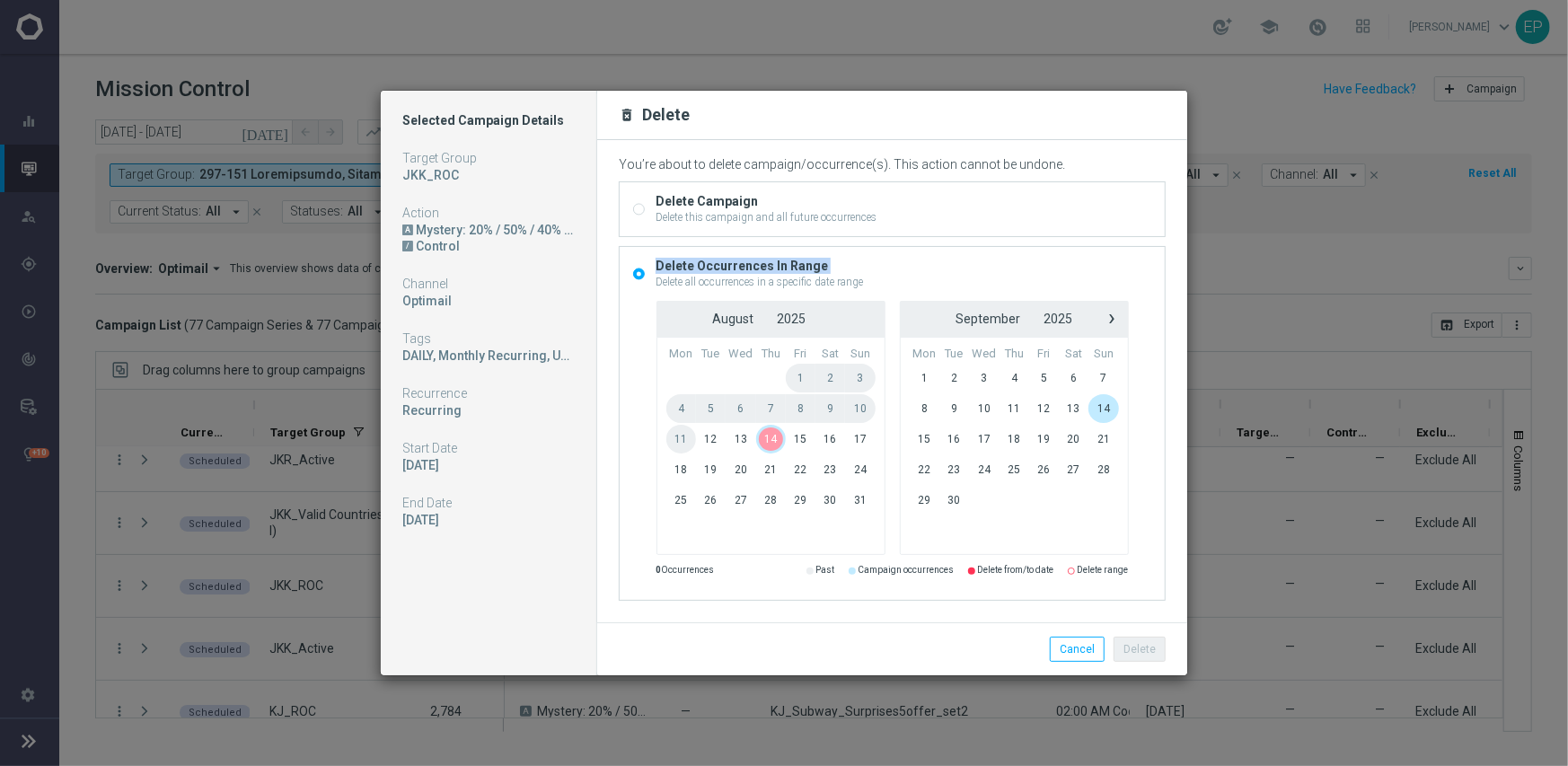
click at [776, 442] on span "14" at bounding box center [771, 439] width 30 height 29
click at [775, 442] on span "14" at bounding box center [771, 439] width 30 height 29
click at [1137, 654] on button "Delete" at bounding box center [1139, 649] width 52 height 25
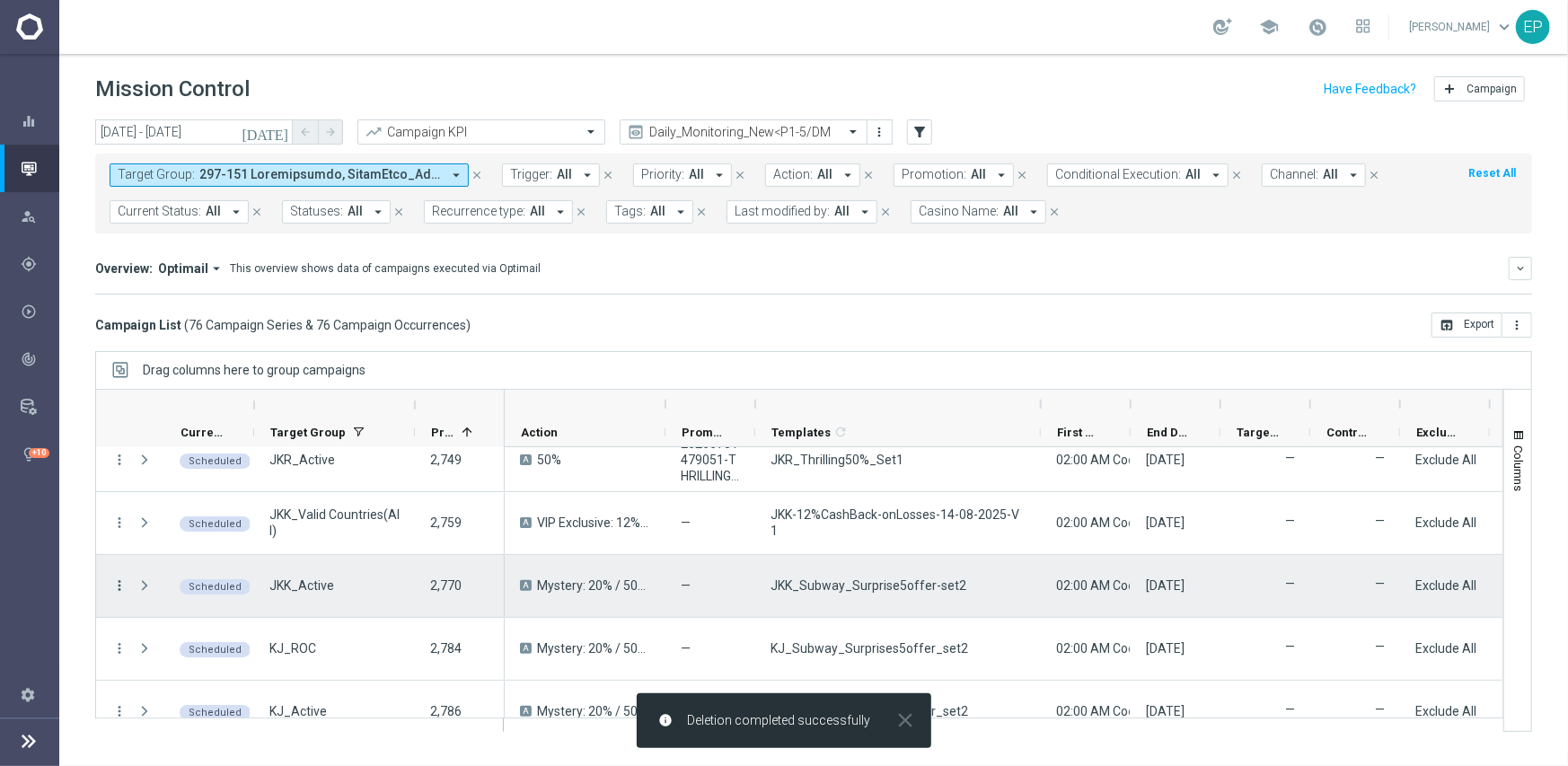
click at [116, 582] on icon "more_vert" at bounding box center [120, 586] width 16 height 16
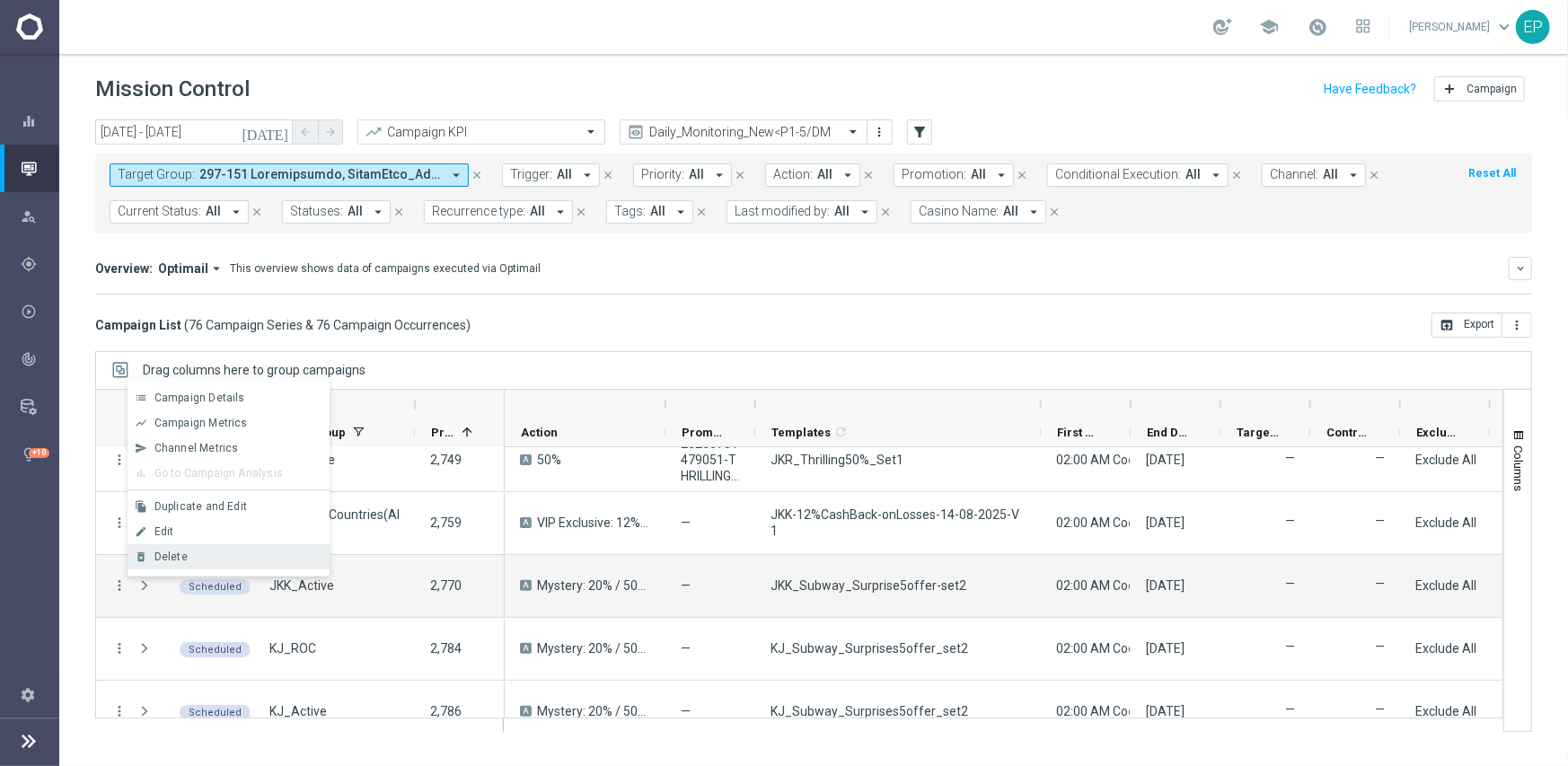
click at [166, 555] on span "Delete" at bounding box center [171, 557] width 33 height 13
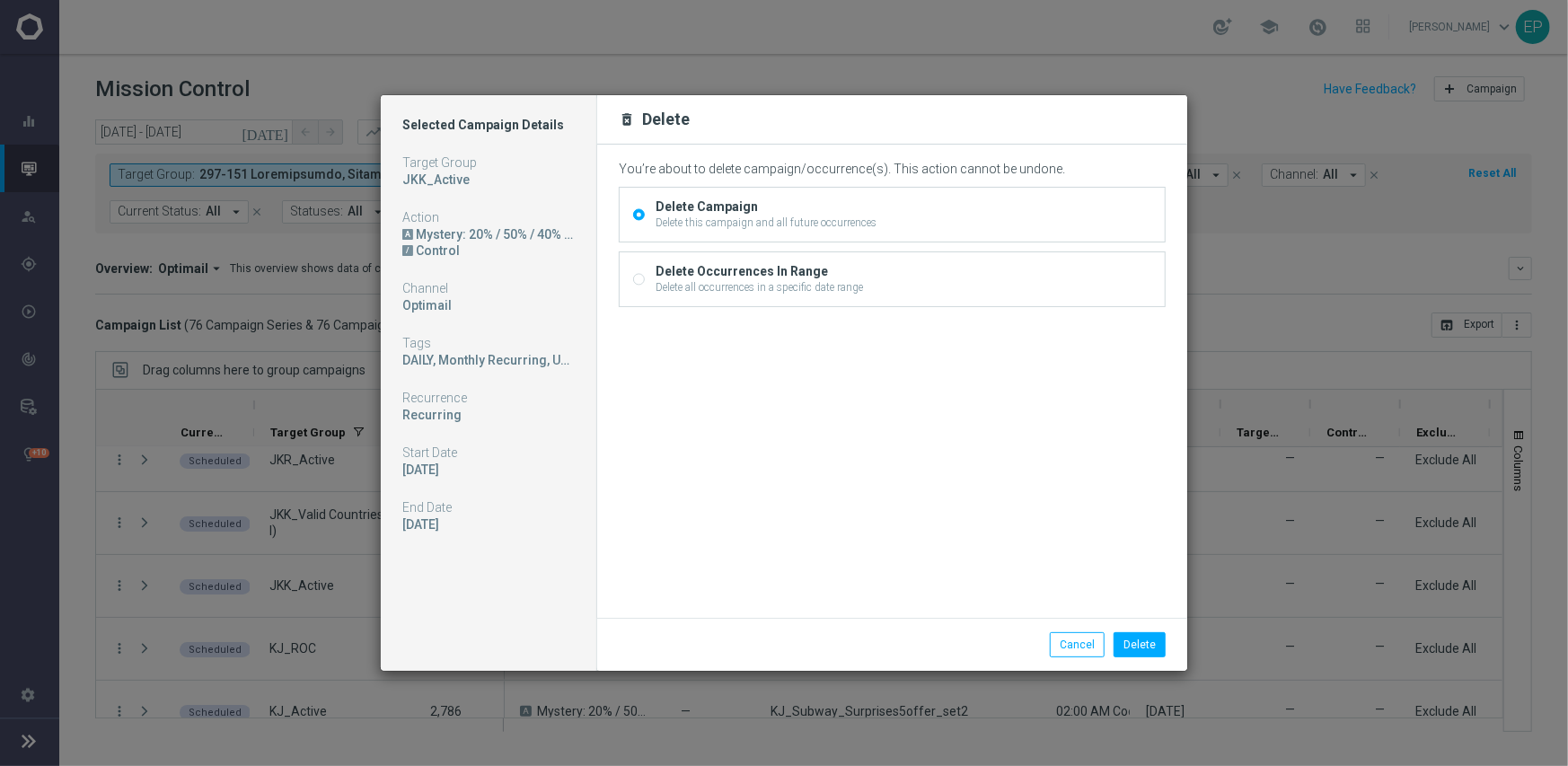
click at [638, 277] on input "Delete Occurrences In Range Delete all occurrences in a specific date range" at bounding box center [639, 280] width 12 height 12
radio input "true"
radio input "false"
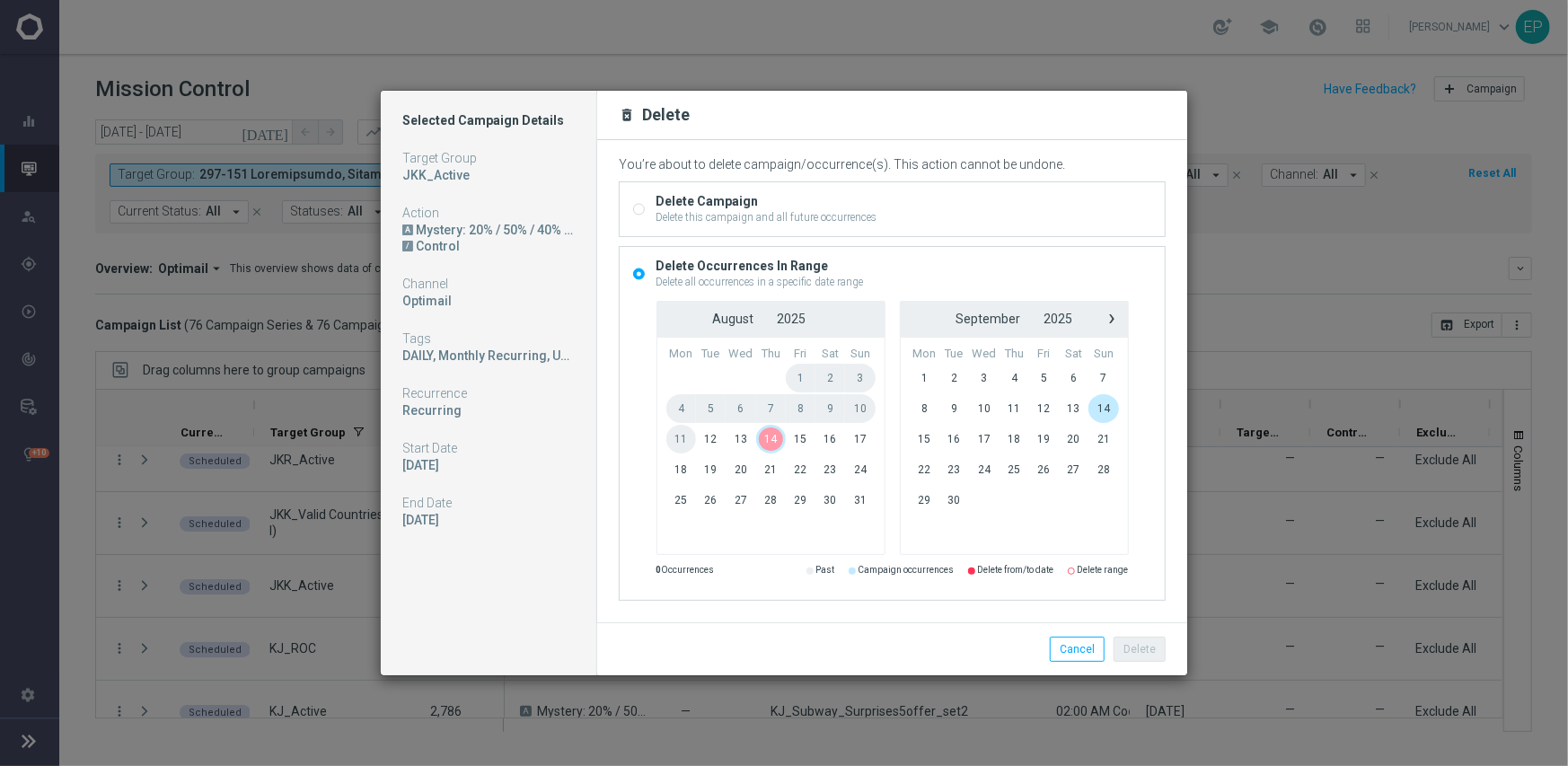
click at [776, 441] on span "14" at bounding box center [771, 439] width 30 height 29
click at [1135, 644] on button "Delete" at bounding box center [1139, 649] width 52 height 25
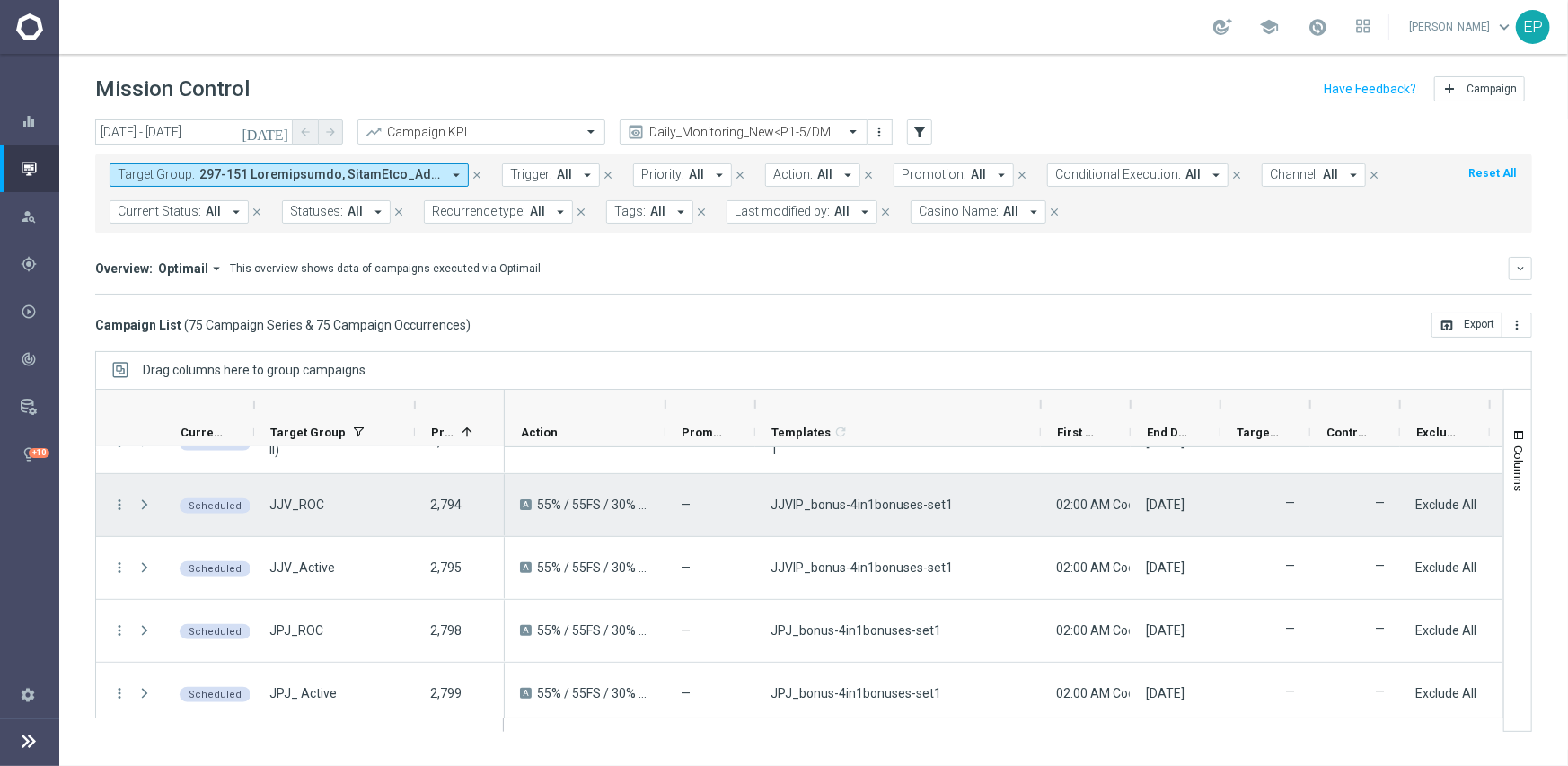
scroll to position [449, 0]
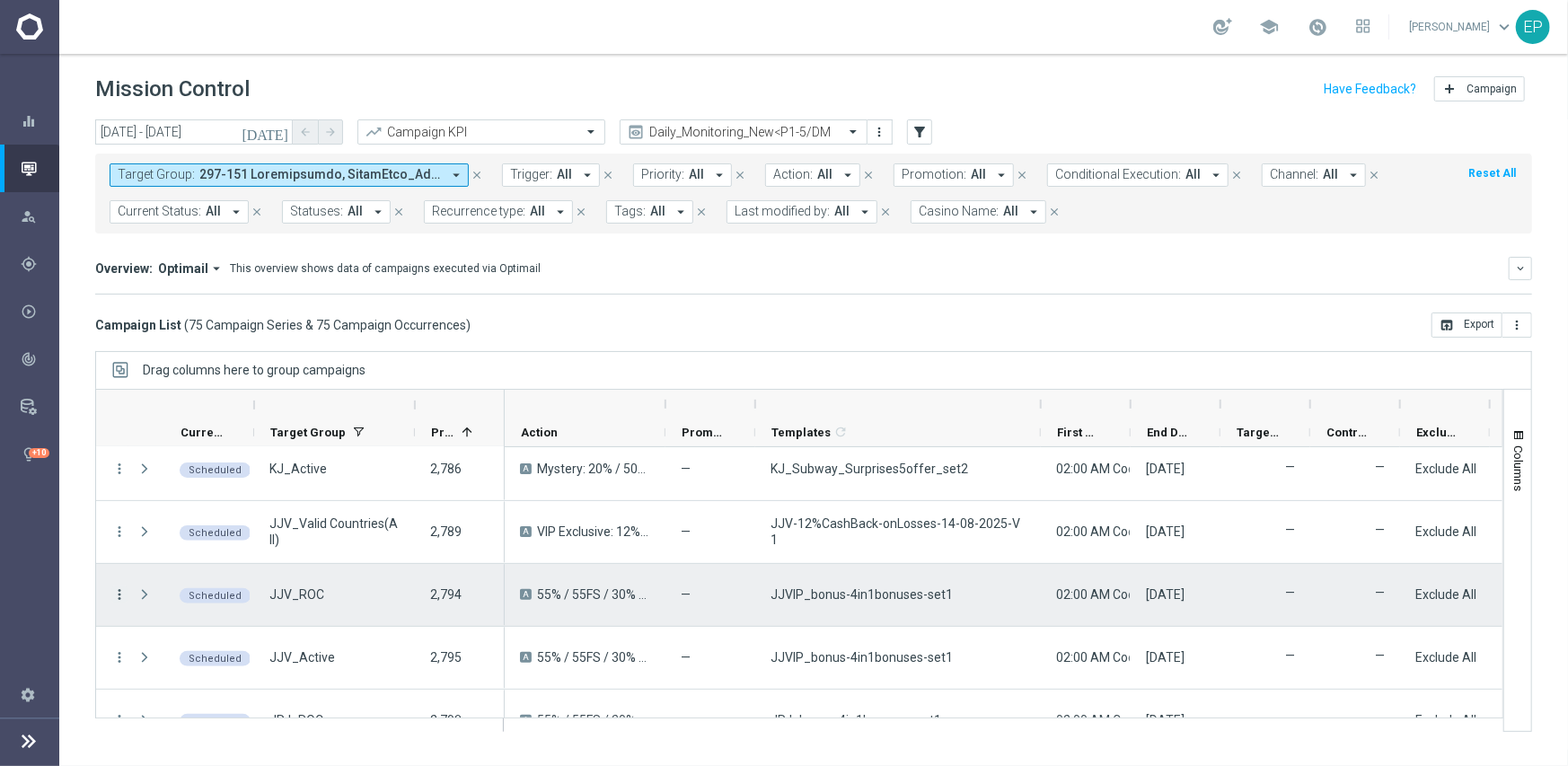
click at [120, 592] on icon "more_vert" at bounding box center [120, 594] width 16 height 16
click at [174, 564] on span "Delete" at bounding box center [171, 566] width 33 height 13
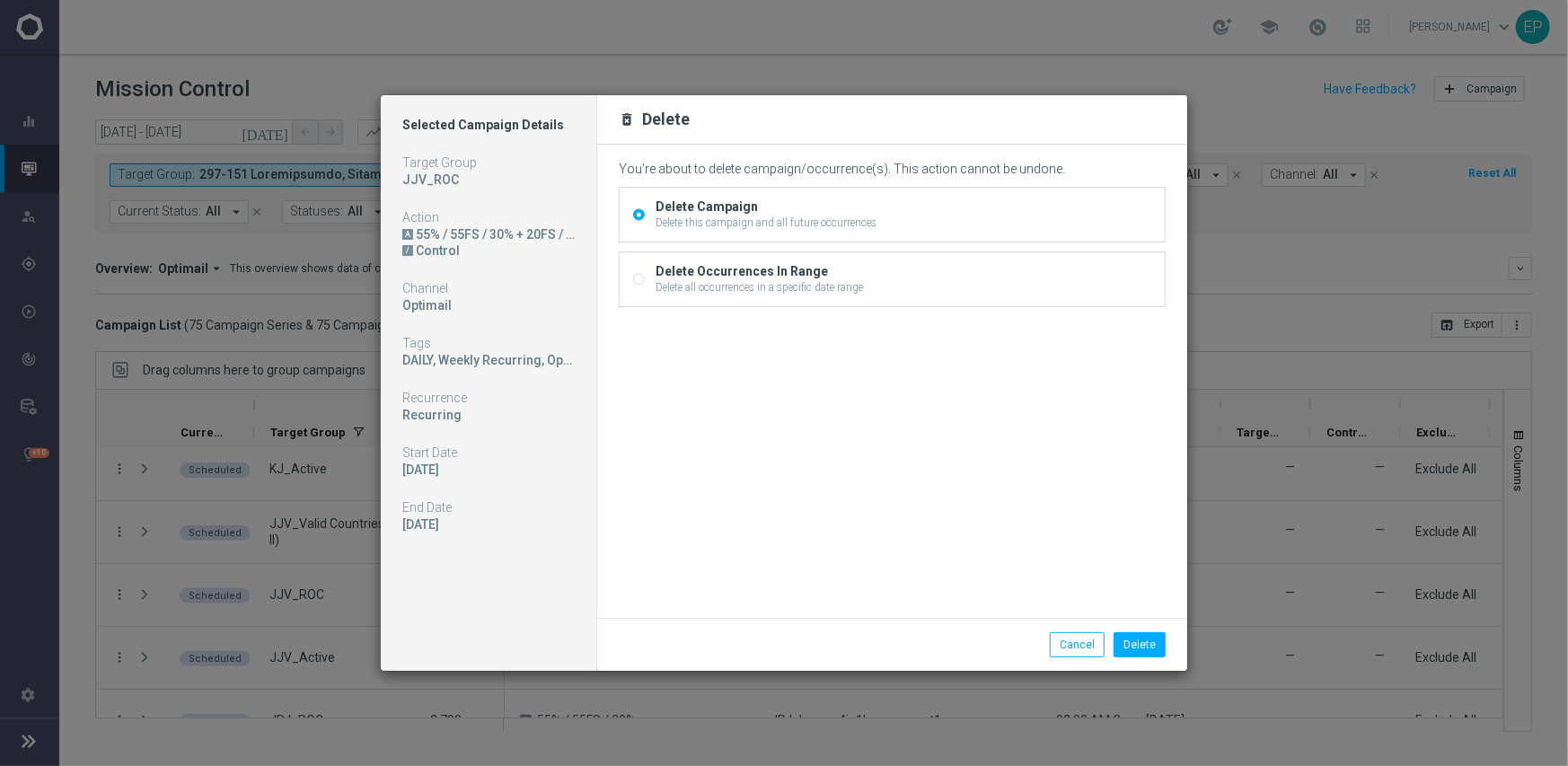
click at [647, 279] on div "Delete Occurrences In Range Delete all occurrences in a specific date range" at bounding box center [892, 279] width 545 height 54
click at [639, 281] on input "Delete Occurrences In Range Delete all occurrences in a specific date range" at bounding box center [639, 280] width 12 height 12
radio input "true"
radio input "false"
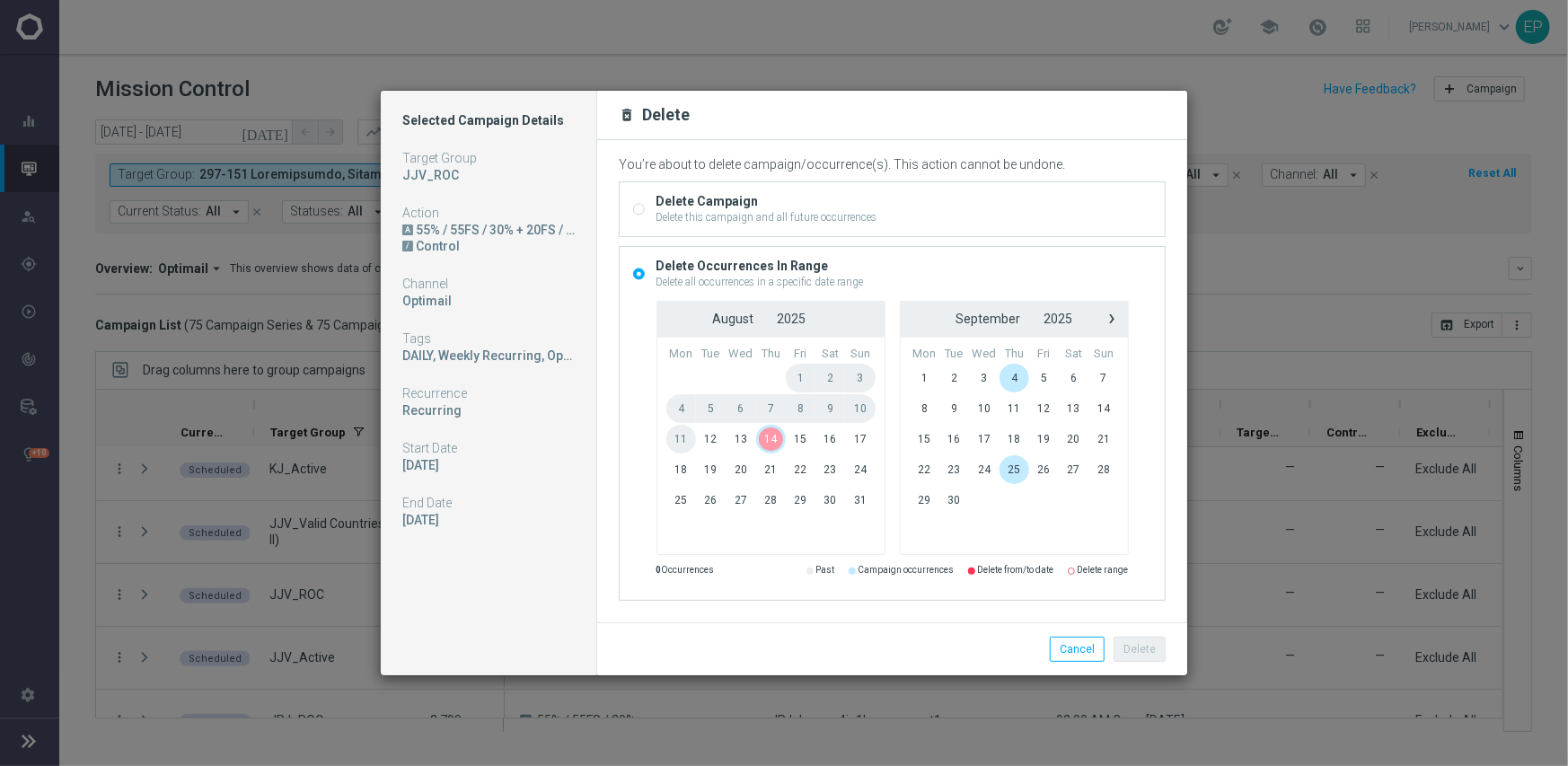
click at [772, 442] on span "14" at bounding box center [771, 439] width 30 height 29
click at [1140, 642] on button "Delete" at bounding box center [1139, 649] width 52 height 25
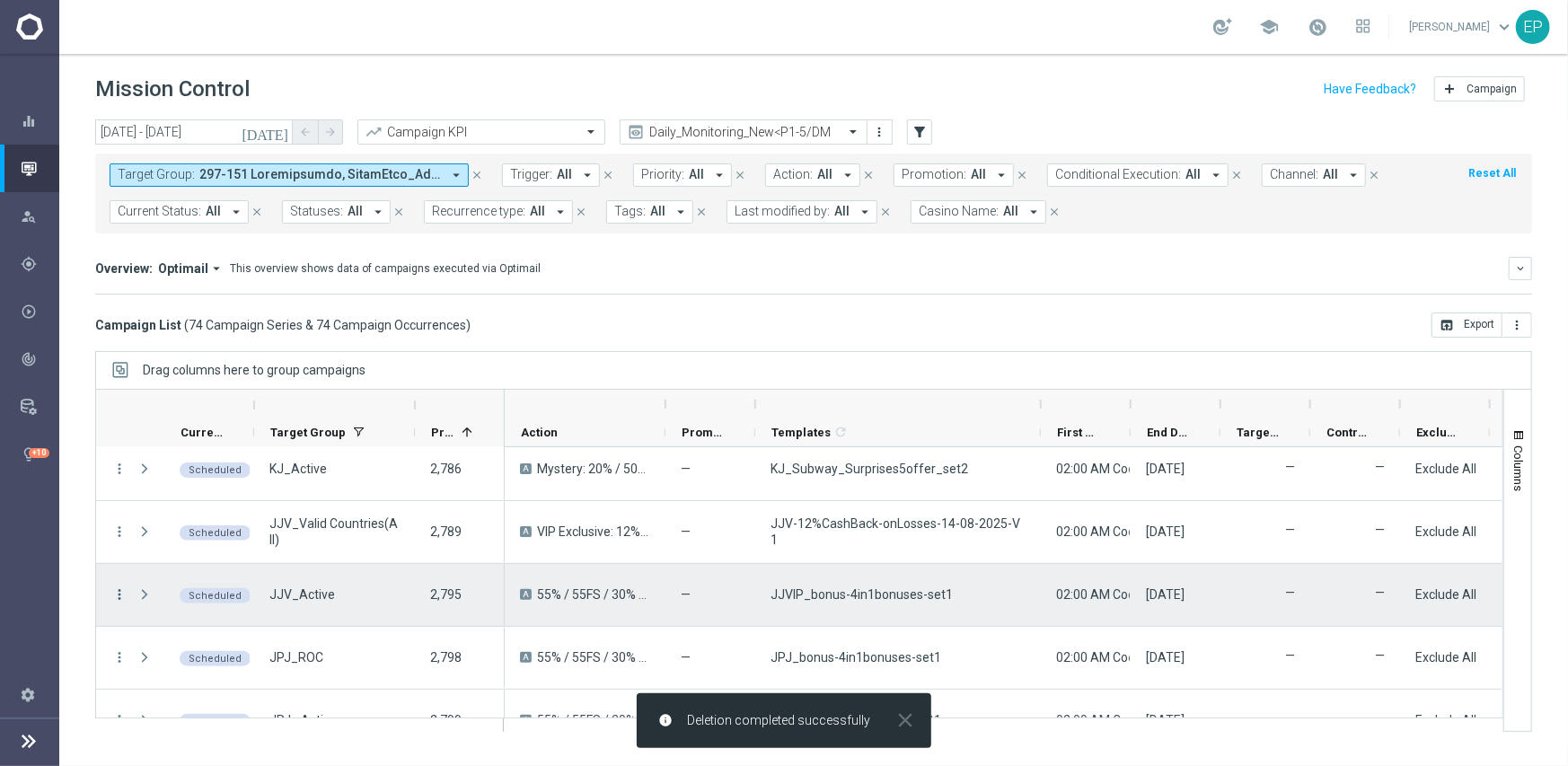
click at [125, 594] on icon "more_vert" at bounding box center [120, 594] width 16 height 16
click at [199, 565] on div "Delete" at bounding box center [238, 566] width 167 height 13
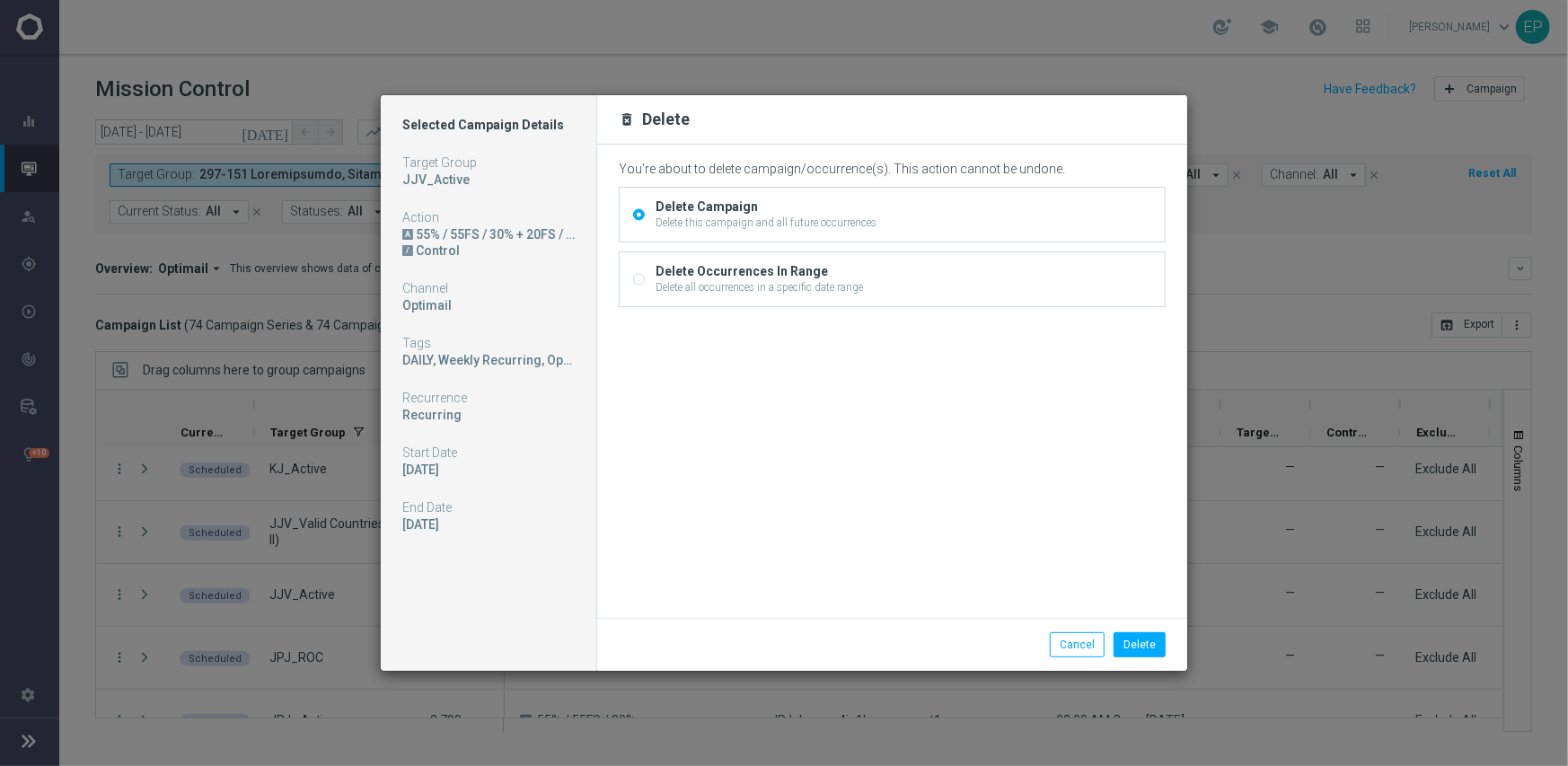
click at [639, 278] on input "Delete Occurrences In Range Delete all occurrences in a specific date range" at bounding box center [639, 280] width 12 height 12
radio input "true"
radio input "false"
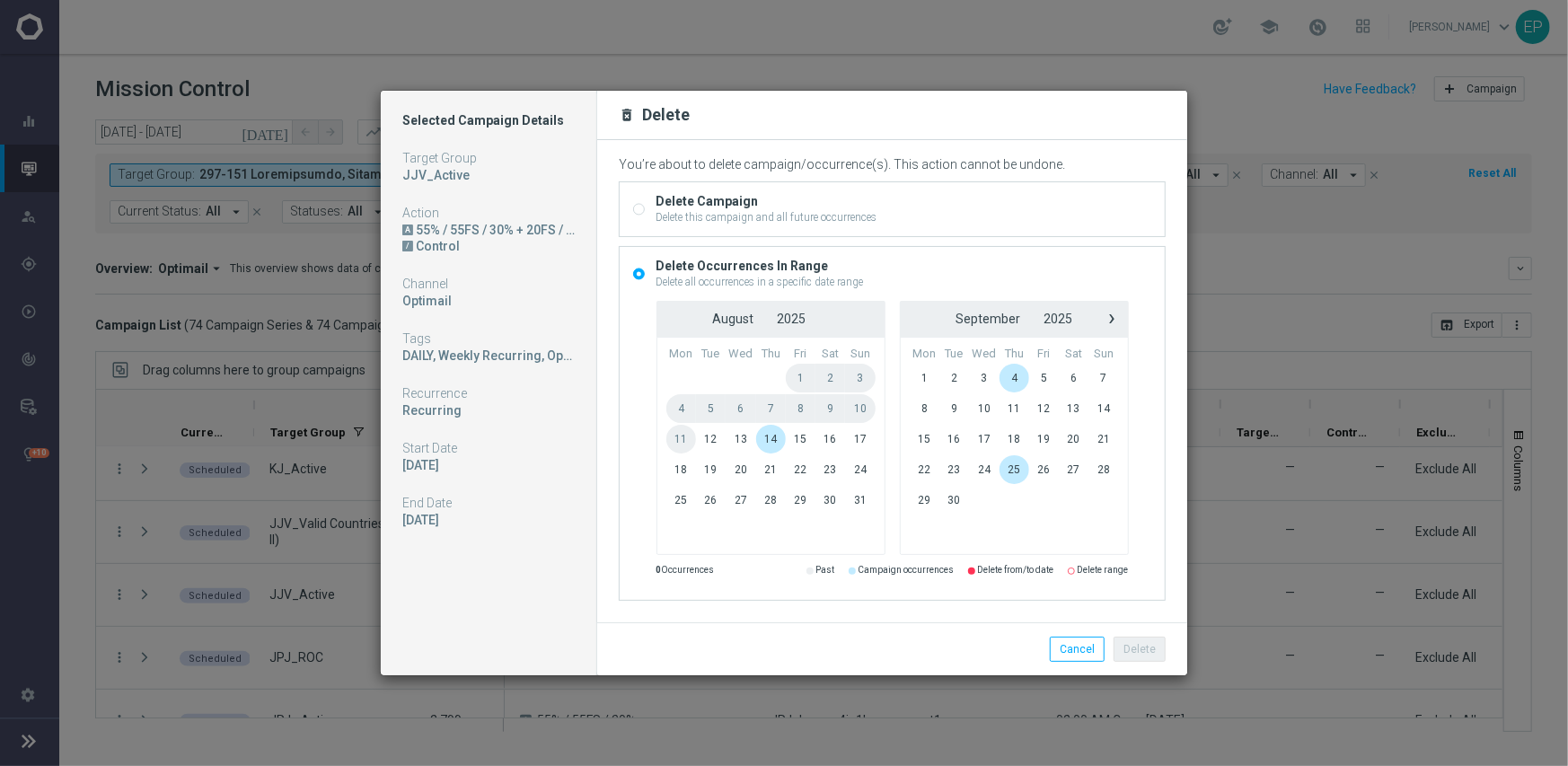
click at [773, 445] on span "14" at bounding box center [771, 439] width 30 height 29
drag, startPoint x: 775, startPoint y: 453, endPoint x: 773, endPoint y: 444, distance: 9.2
click at [773, 444] on span "14" at bounding box center [771, 439] width 30 height 29
click at [1156, 649] on button "Delete" at bounding box center [1139, 649] width 52 height 25
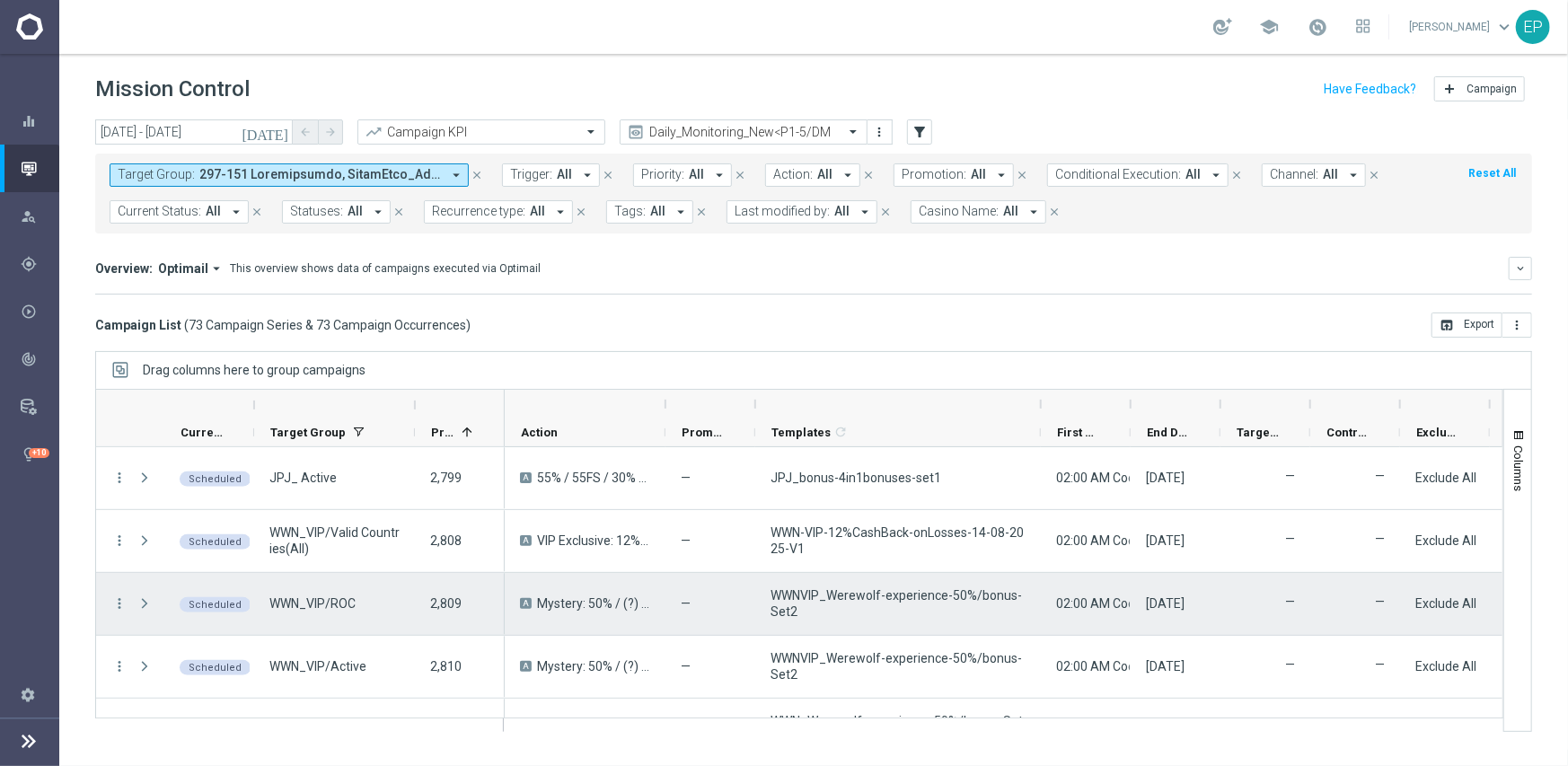
scroll to position [718, 0]
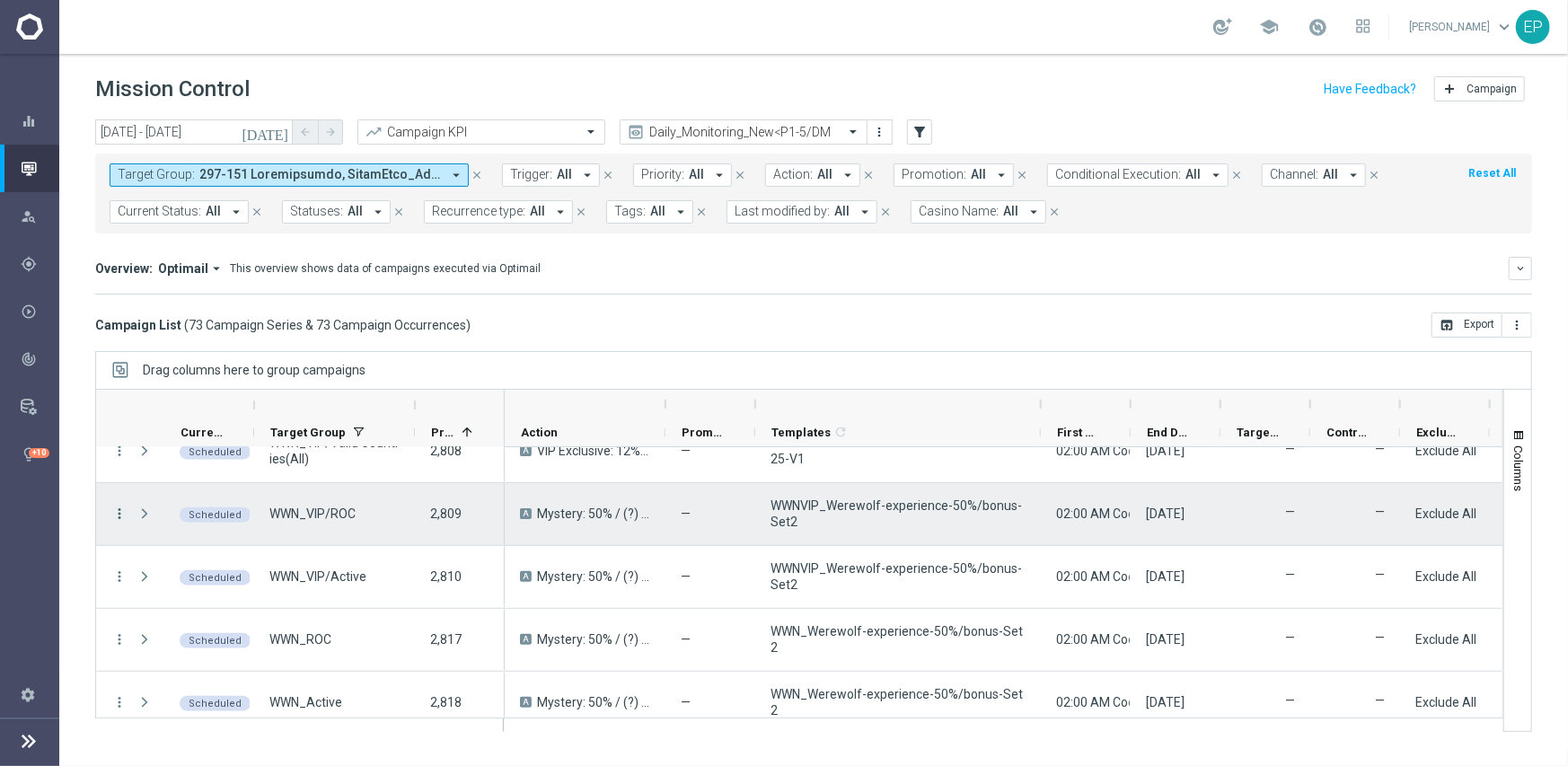
click at [120, 514] on icon "more_vert" at bounding box center [120, 514] width 16 height 16
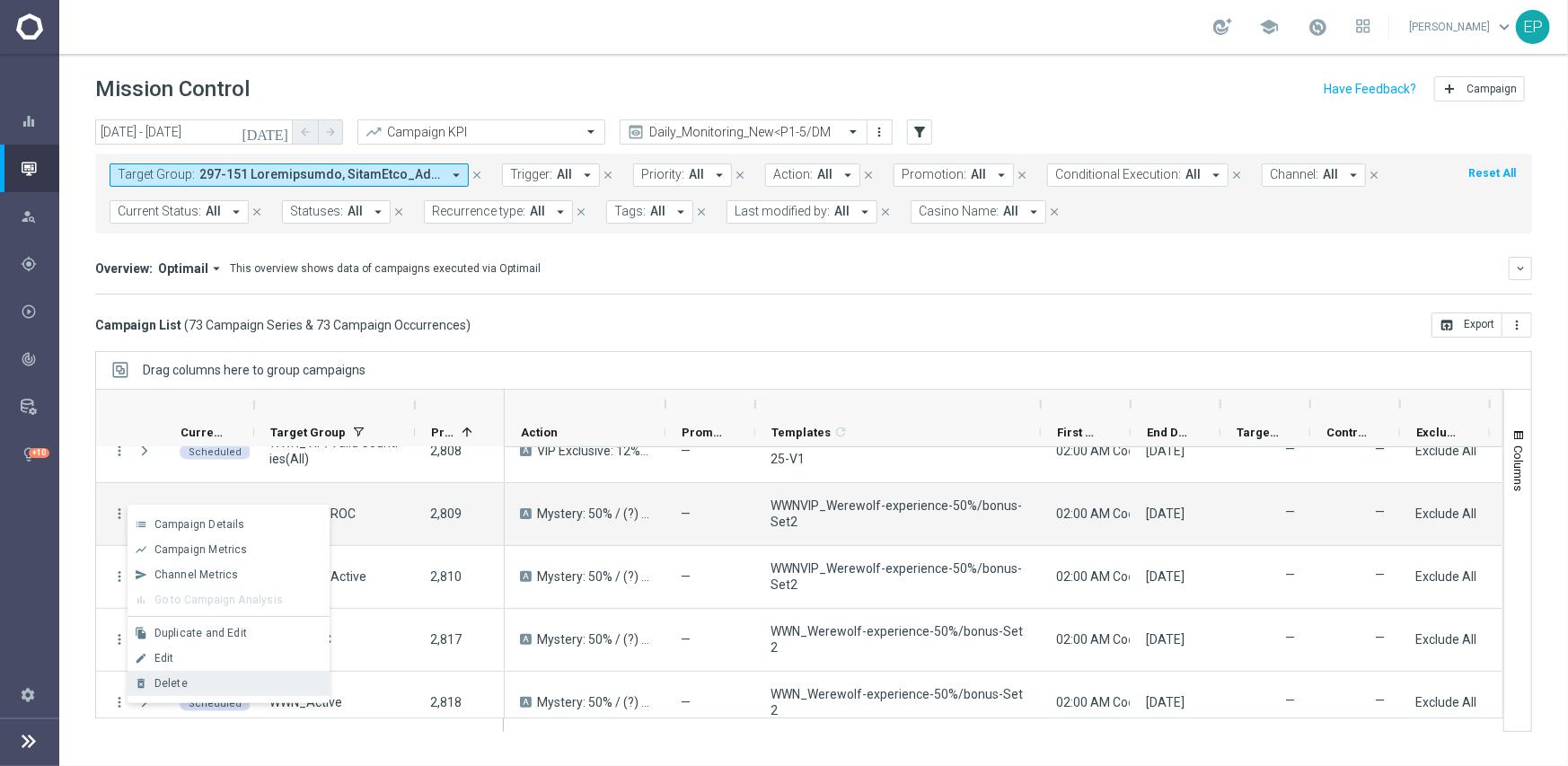
click at [210, 678] on div "Delete" at bounding box center [238, 683] width 167 height 13
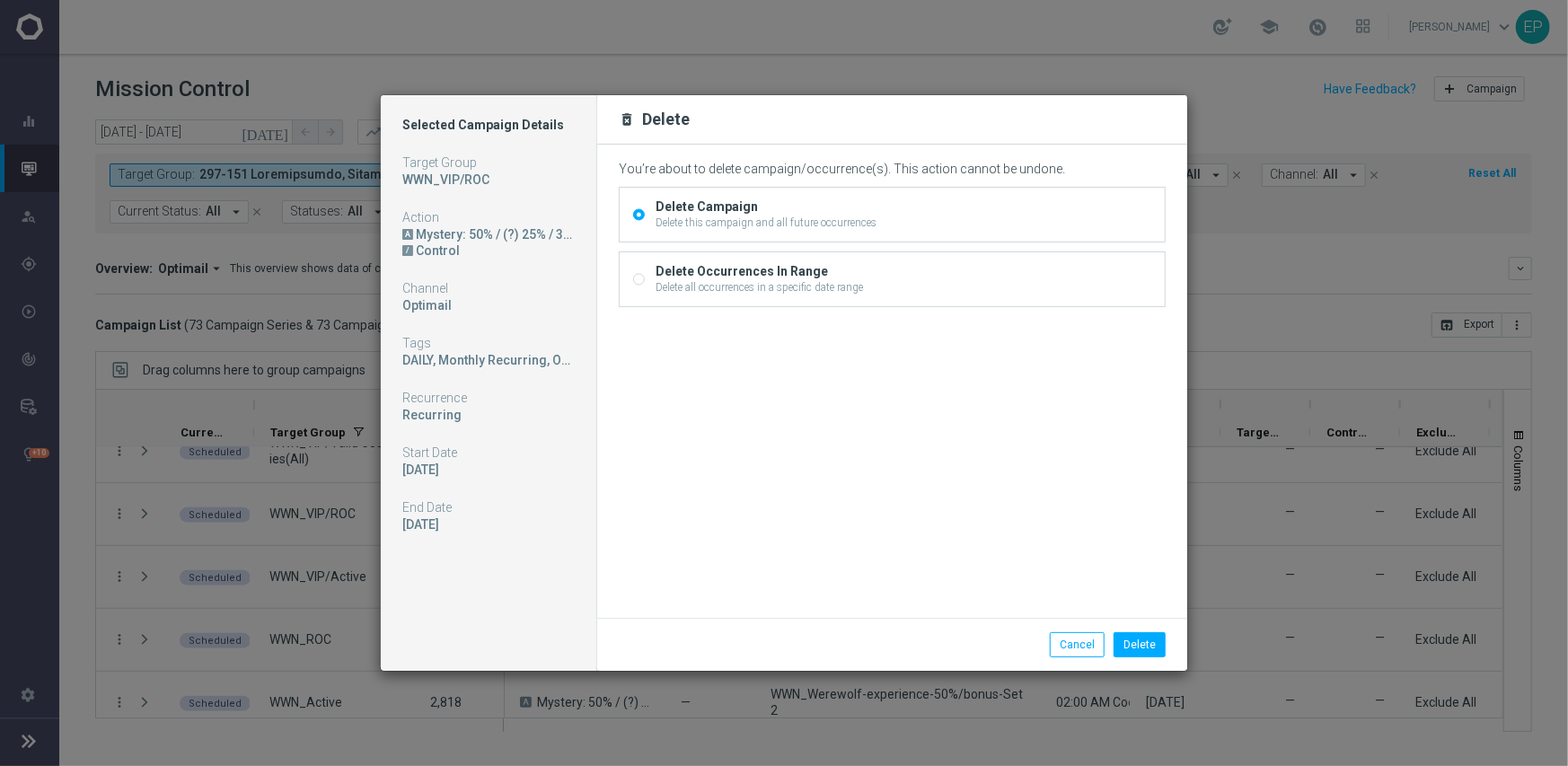
click at [640, 280] on input "Delete Occurrences In Range Delete all occurrences in a specific date range" at bounding box center [639, 280] width 12 height 12
radio input "true"
radio input "false"
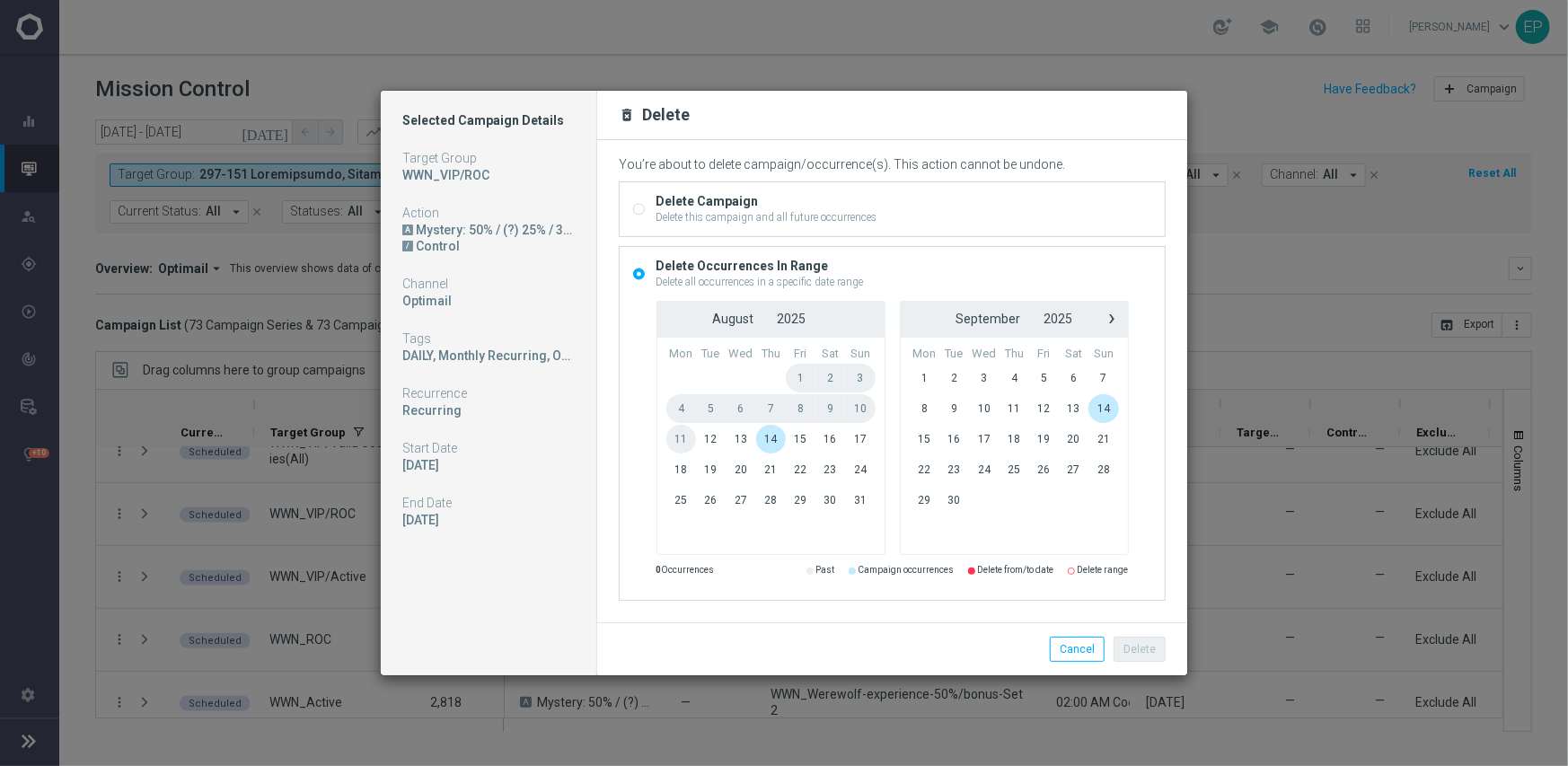
click at [773, 439] on span "14" at bounding box center [771, 439] width 30 height 29
click at [1147, 650] on button "Delete" at bounding box center [1139, 649] width 52 height 25
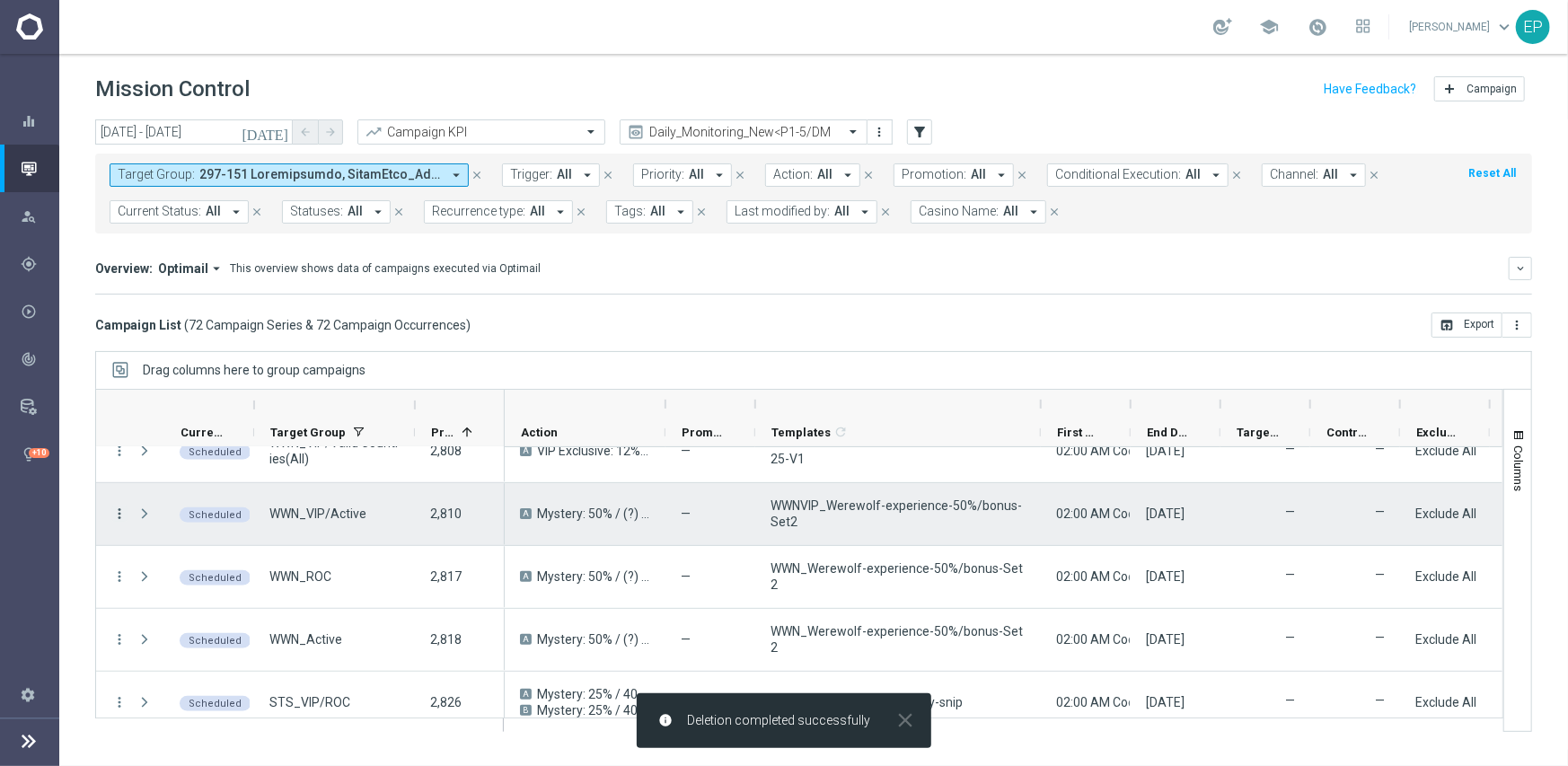
click at [118, 509] on icon "more_vert" at bounding box center [120, 514] width 16 height 16
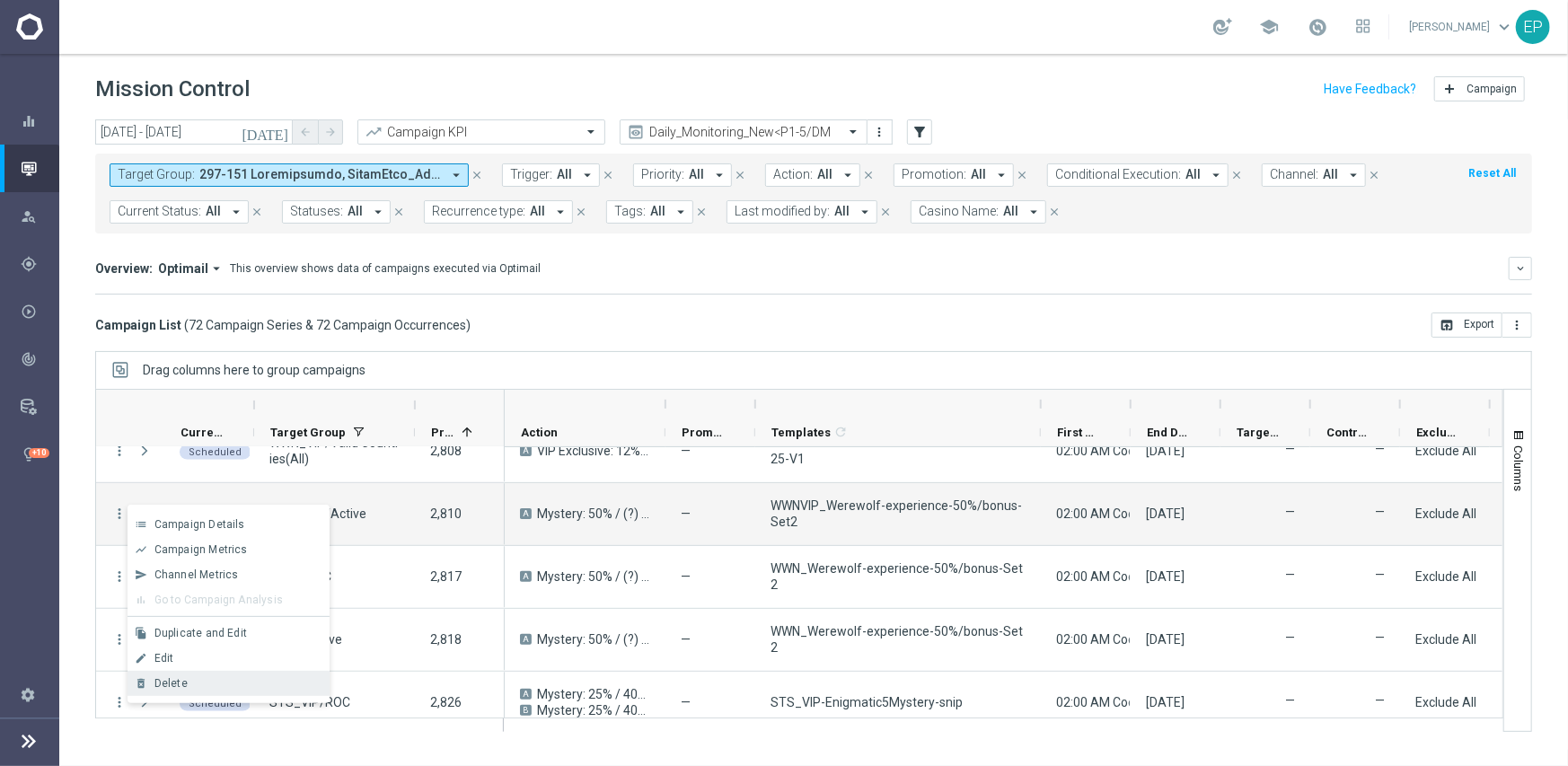
click at [195, 684] on div "Delete" at bounding box center [238, 683] width 167 height 13
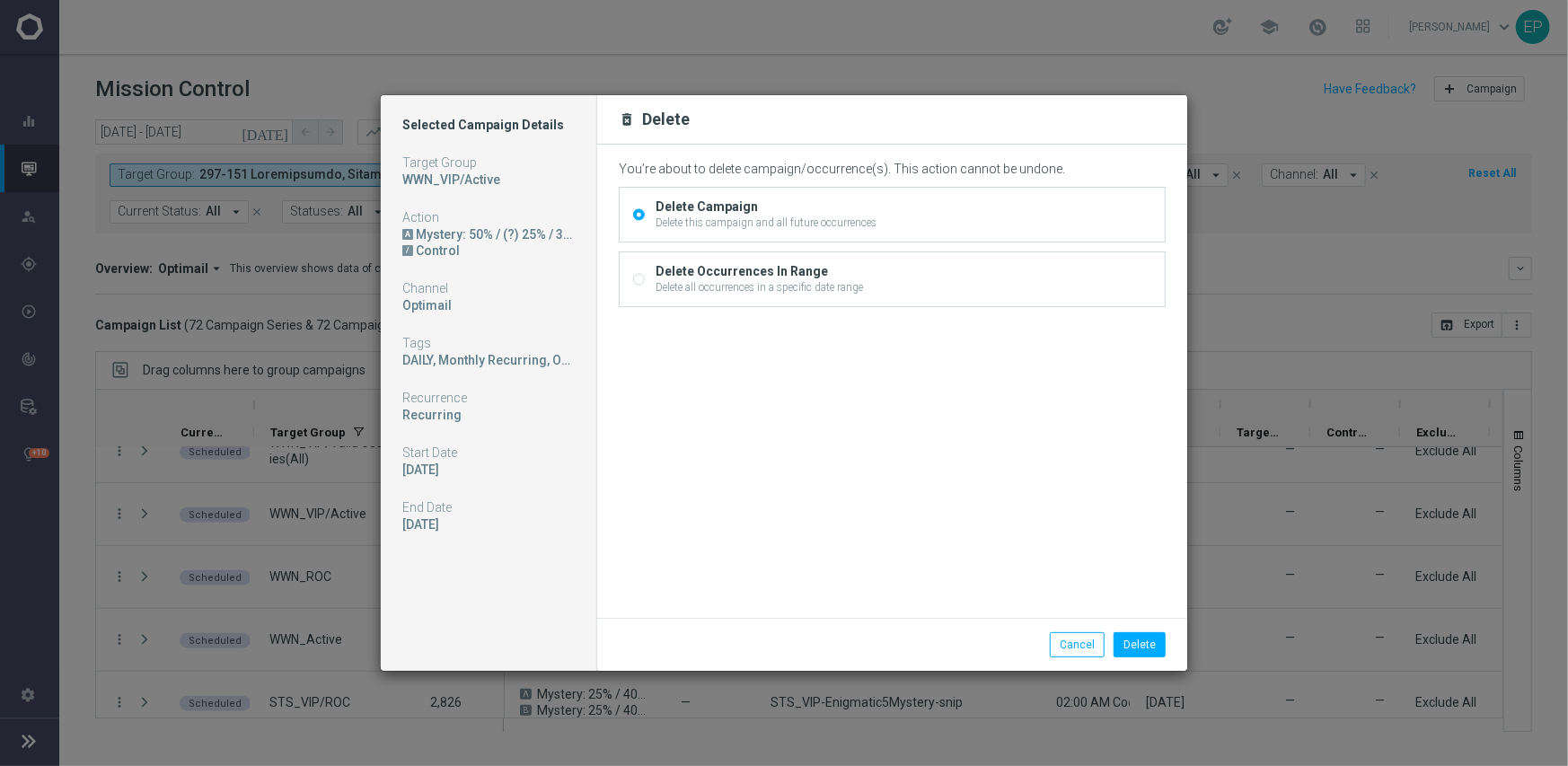
drag, startPoint x: 634, startPoint y: 273, endPoint x: 674, endPoint y: 308, distance: 53.2
click at [635, 274] on div "Delete Occurrences In Range Delete all occurrences in a specific date range" at bounding box center [892, 279] width 545 height 54
click at [635, 280] on input "Delete Occurrences In Range Delete all occurrences in a specific date range" at bounding box center [639, 280] width 12 height 12
radio input "true"
radio input "false"
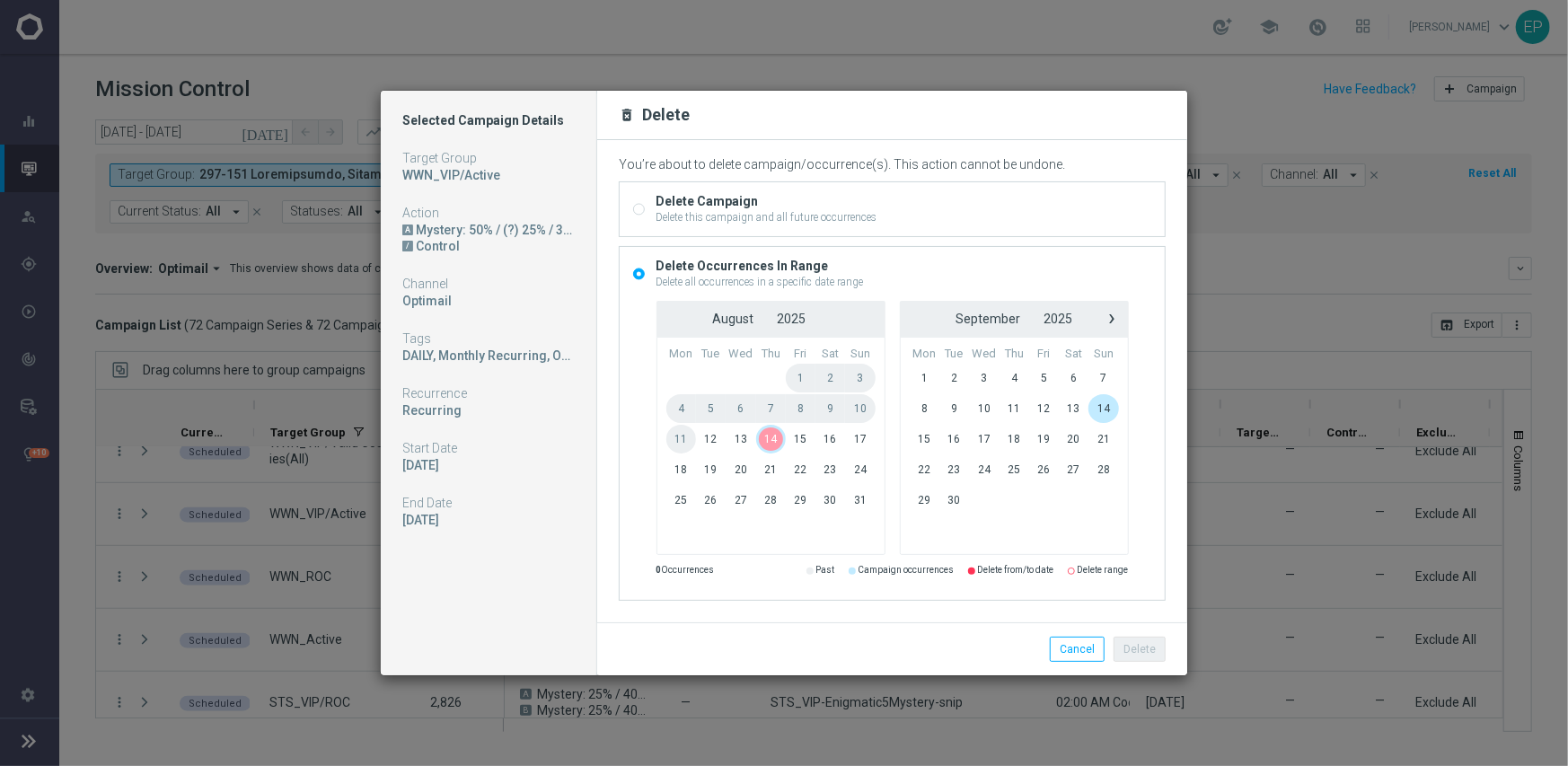
click at [771, 441] on span "14" at bounding box center [771, 439] width 30 height 29
click at [1140, 648] on button "Delete" at bounding box center [1139, 649] width 52 height 25
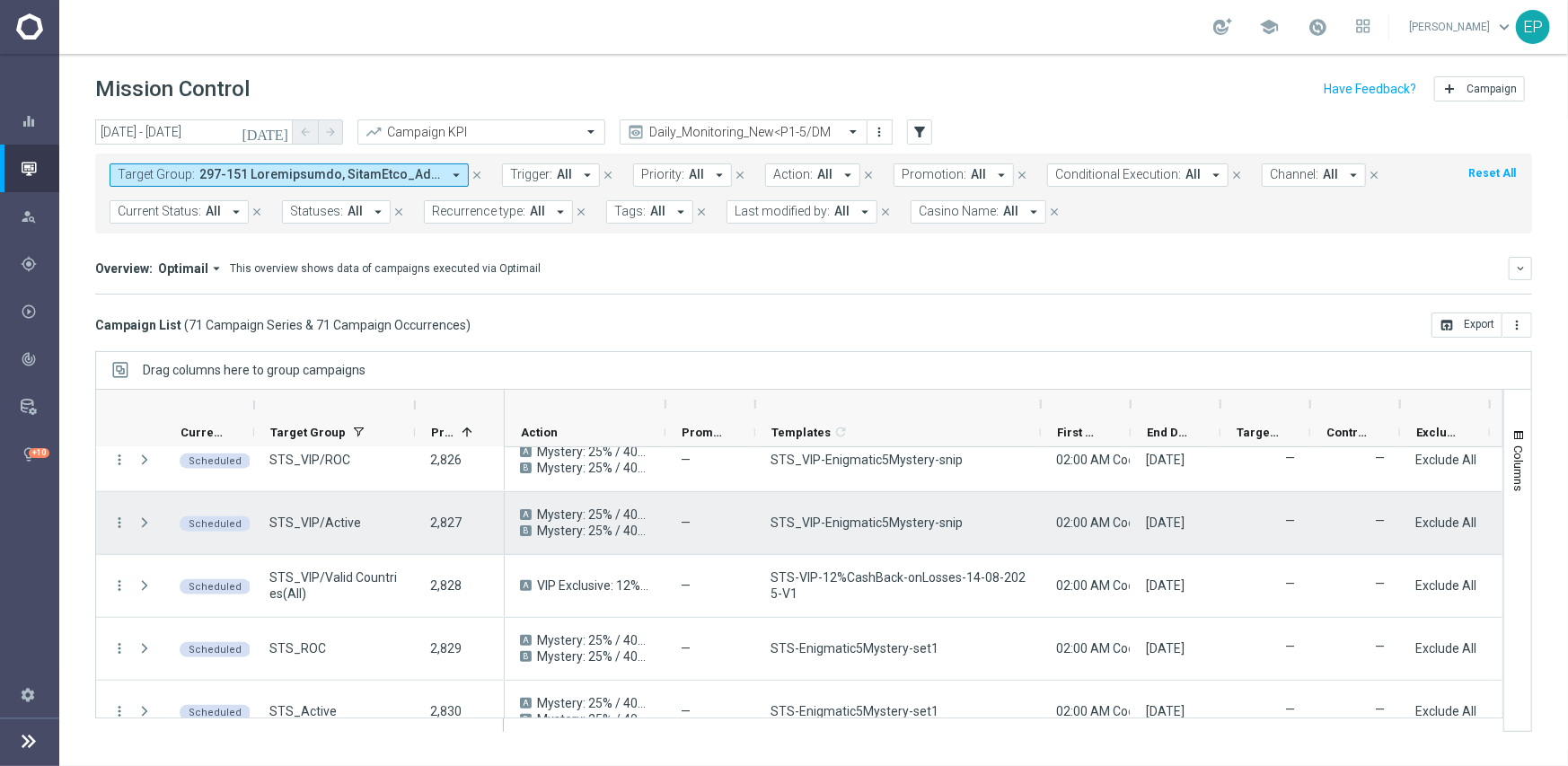
scroll to position [807, 0]
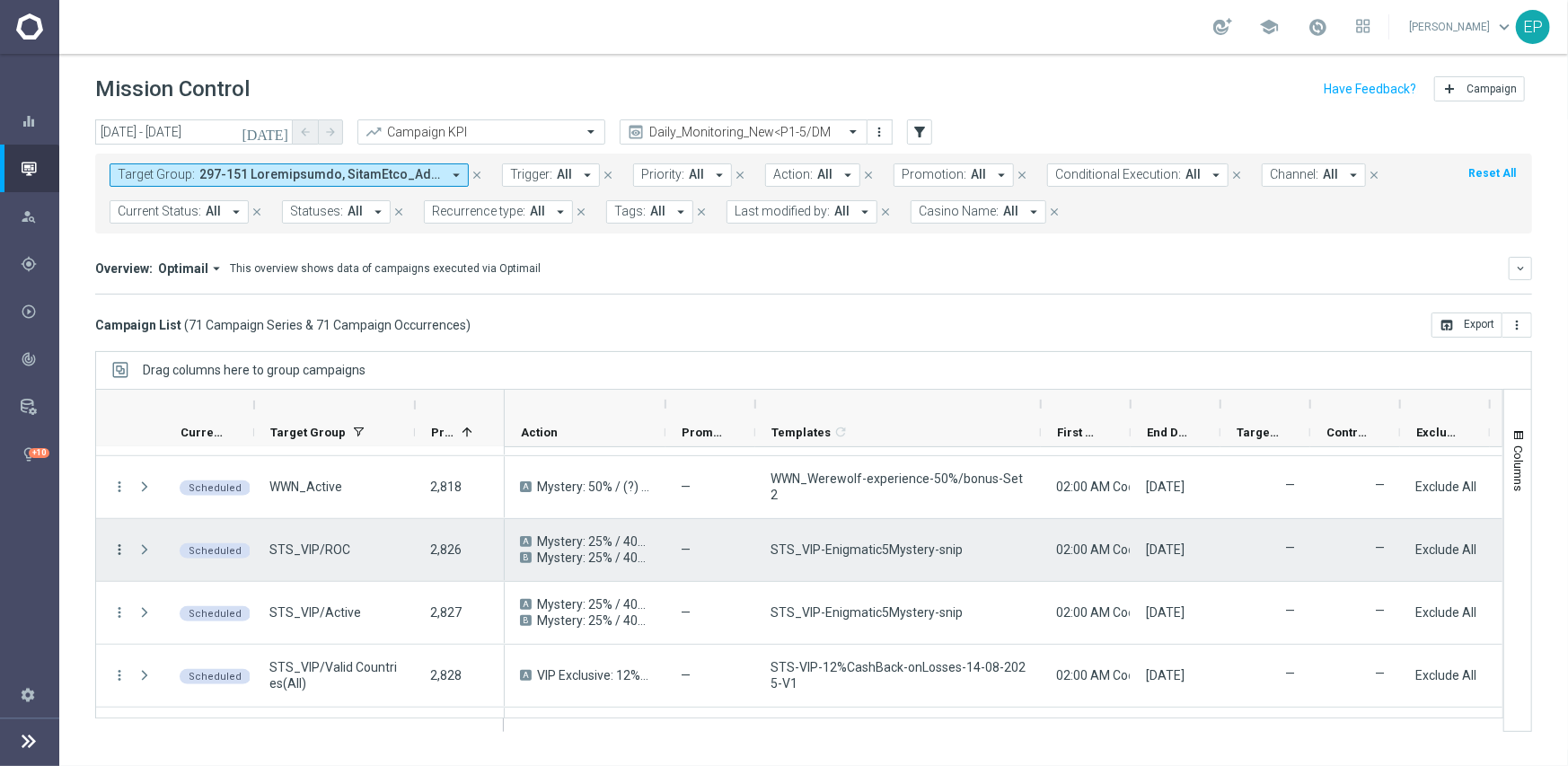
click at [120, 550] on icon "more_vert" at bounding box center [120, 550] width 16 height 16
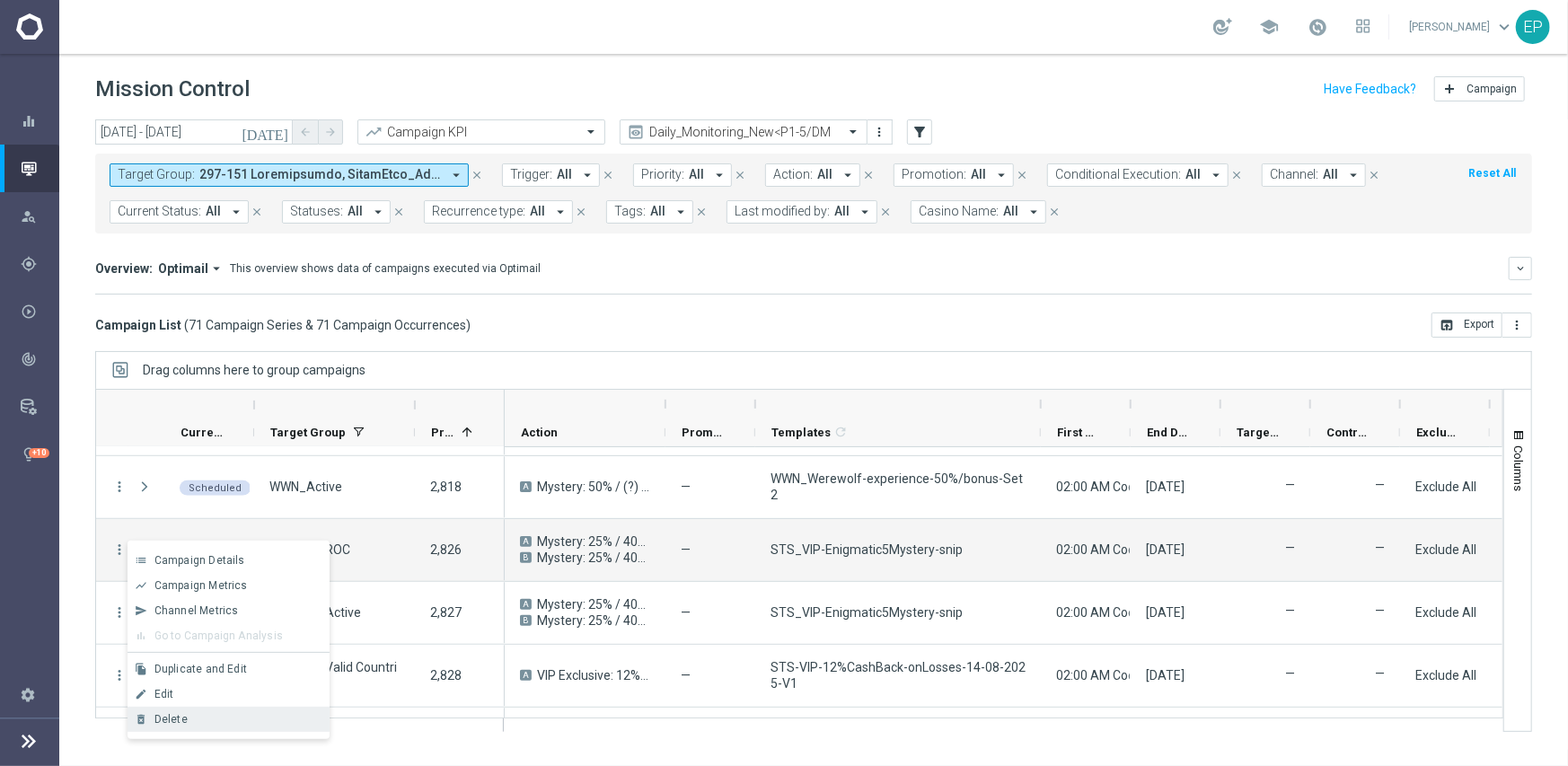
click at [218, 713] on div "Delete" at bounding box center [238, 719] width 167 height 13
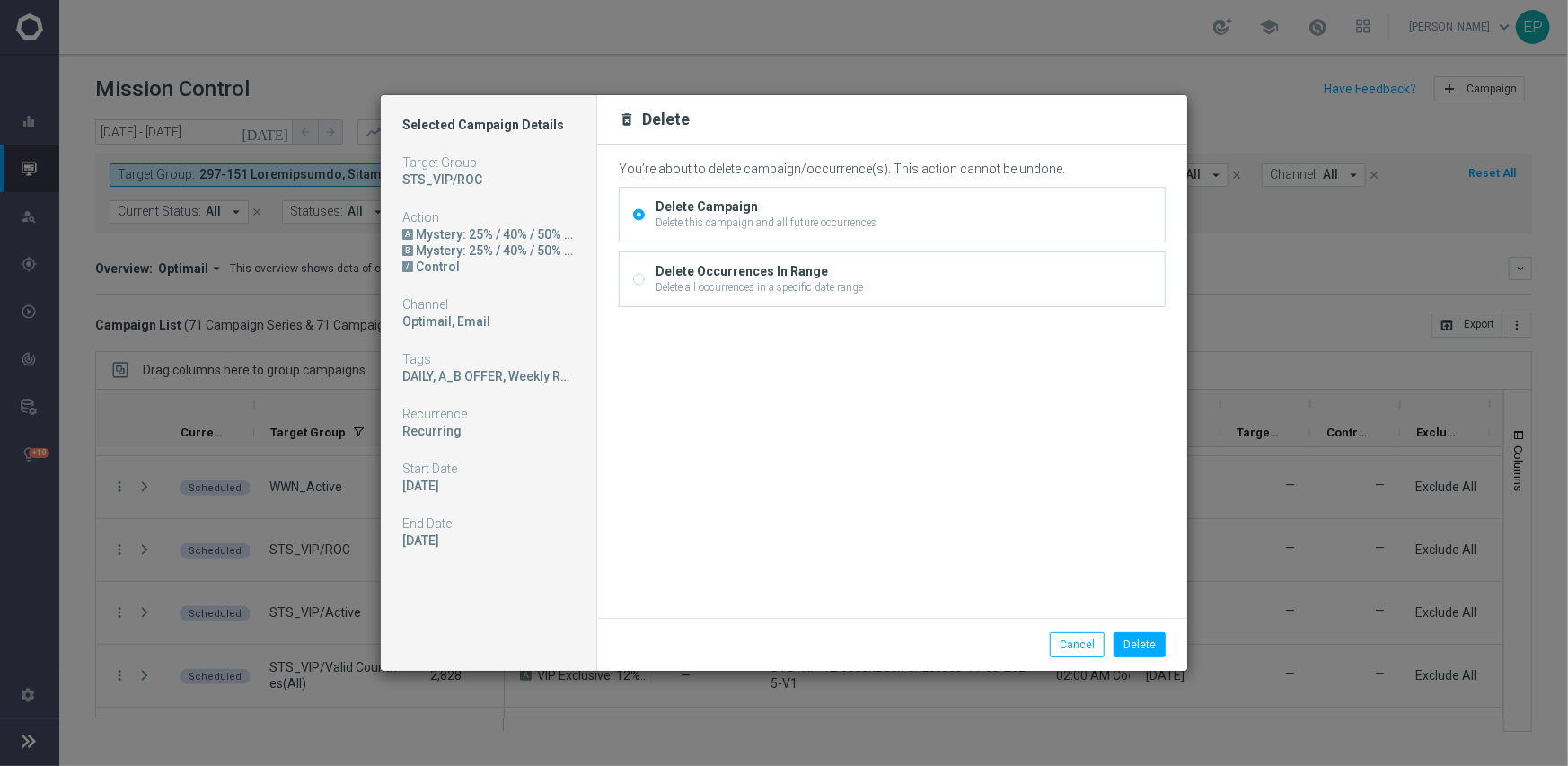
click at [633, 276] on input "Delete Occurrences In Range Delete all occurrences in a specific date range" at bounding box center [639, 280] width 12 height 12
radio input "true"
radio input "false"
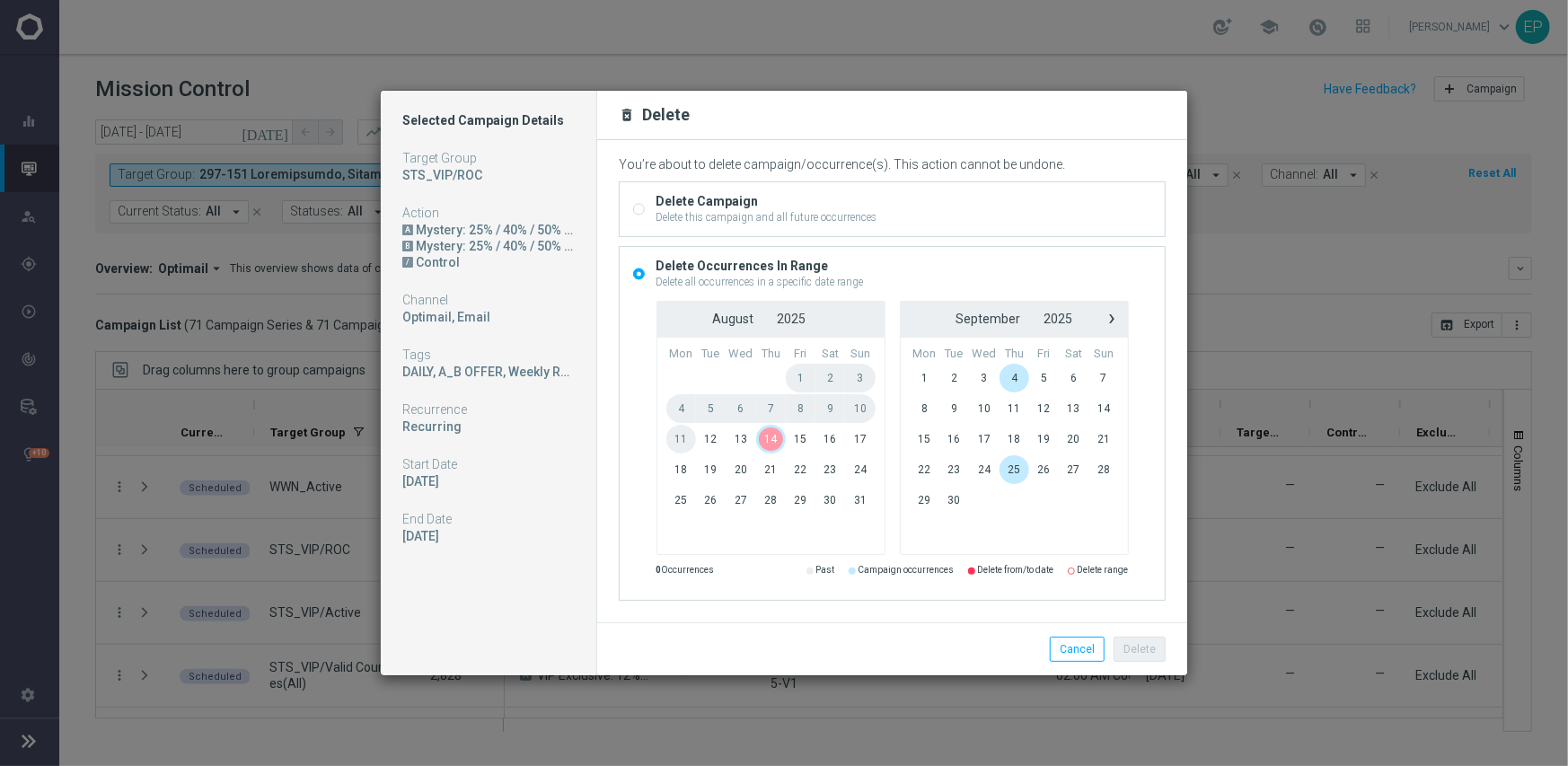
click at [761, 442] on span "14" at bounding box center [771, 439] width 30 height 29
click at [771, 442] on span "14" at bounding box center [771, 439] width 30 height 29
click at [1149, 647] on button "Delete" at bounding box center [1139, 649] width 52 height 25
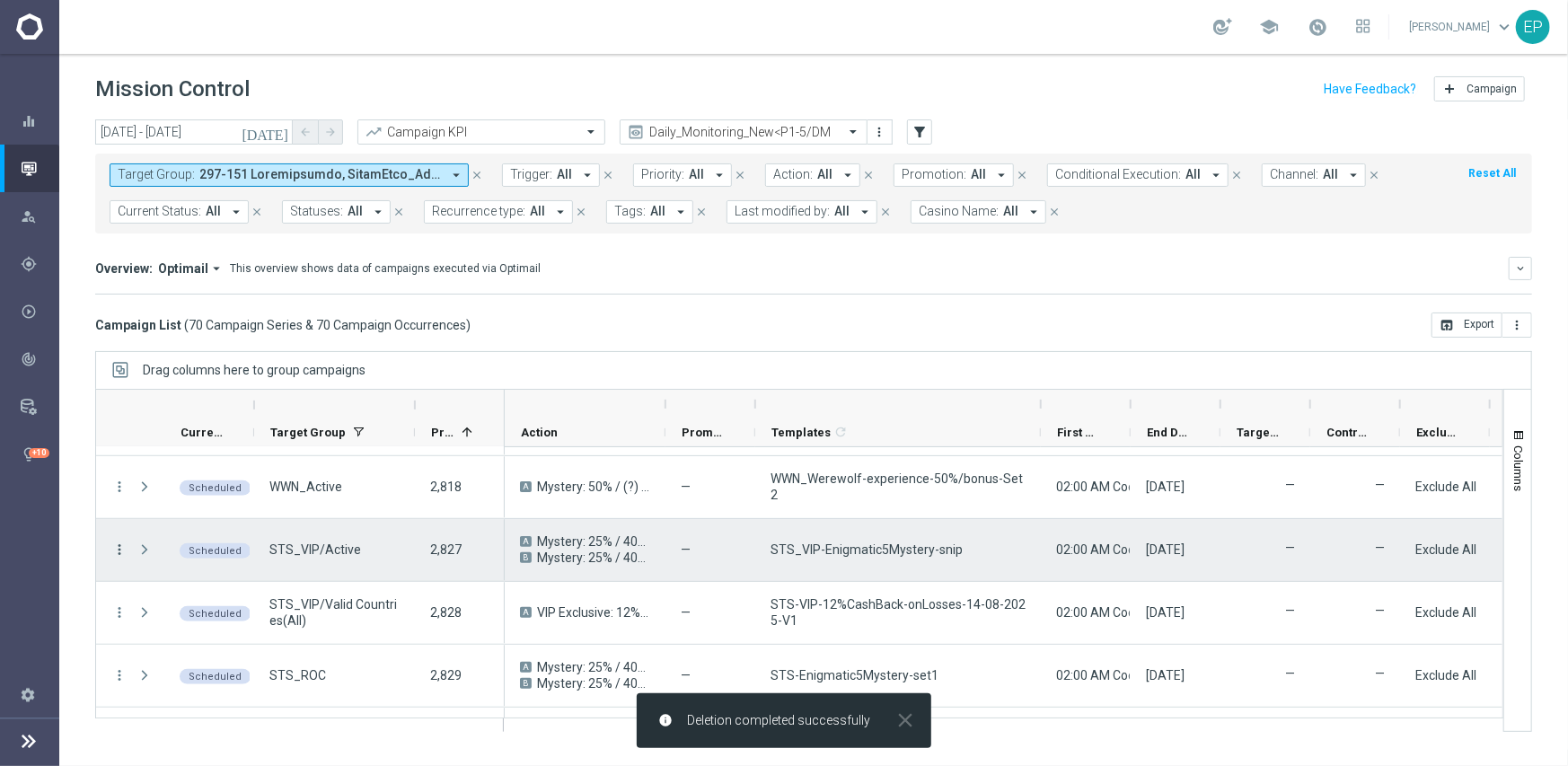
click at [117, 546] on icon "more_vert" at bounding box center [120, 550] width 16 height 16
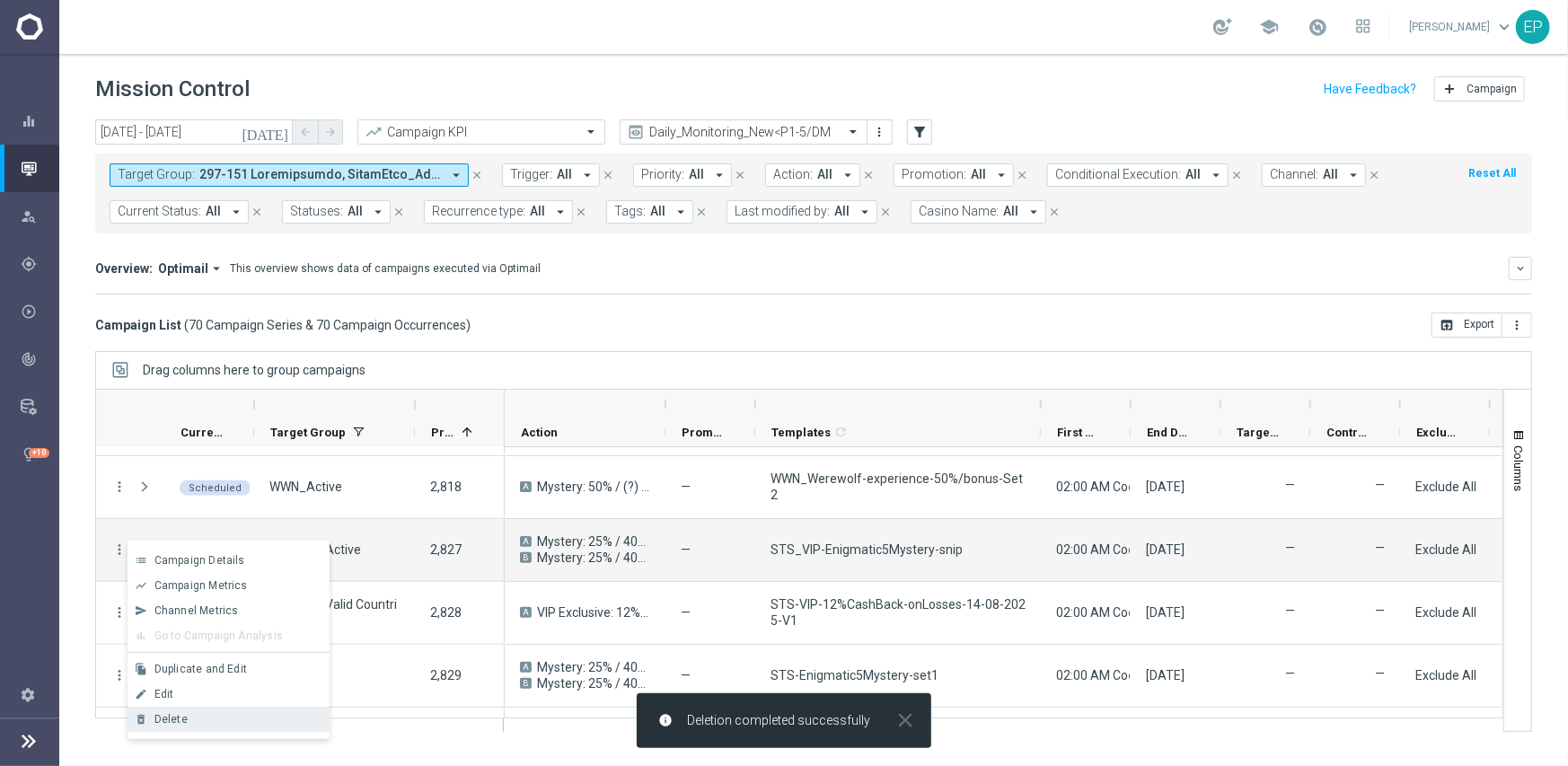
click at [223, 711] on div "delete_forever [GEOGRAPHIC_DATA]" at bounding box center [228, 719] width 202 height 25
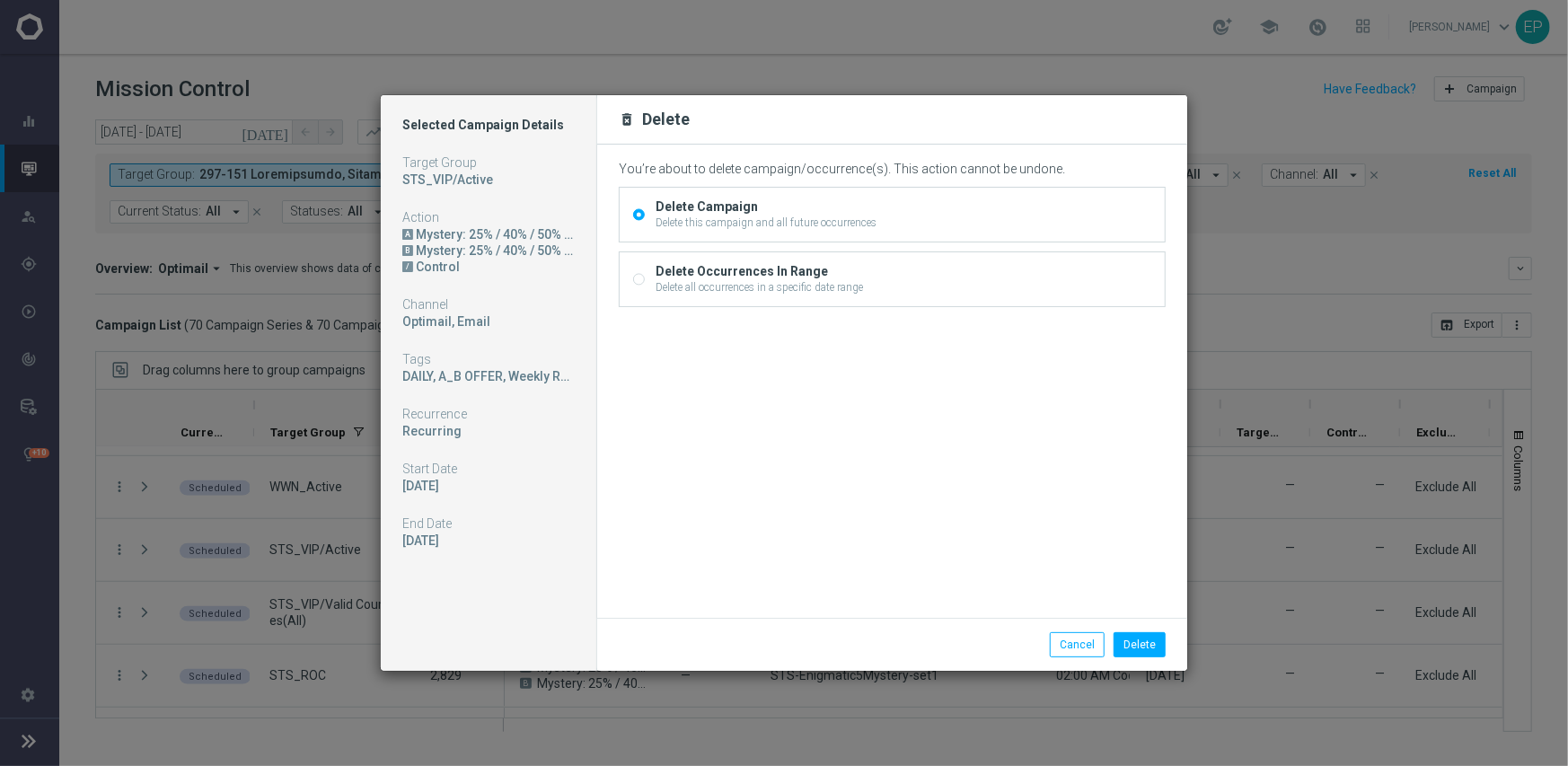
click at [633, 279] on input "Delete Occurrences In Range Delete all occurrences in a specific date range" at bounding box center [639, 280] width 12 height 12
radio input "true"
radio input "false"
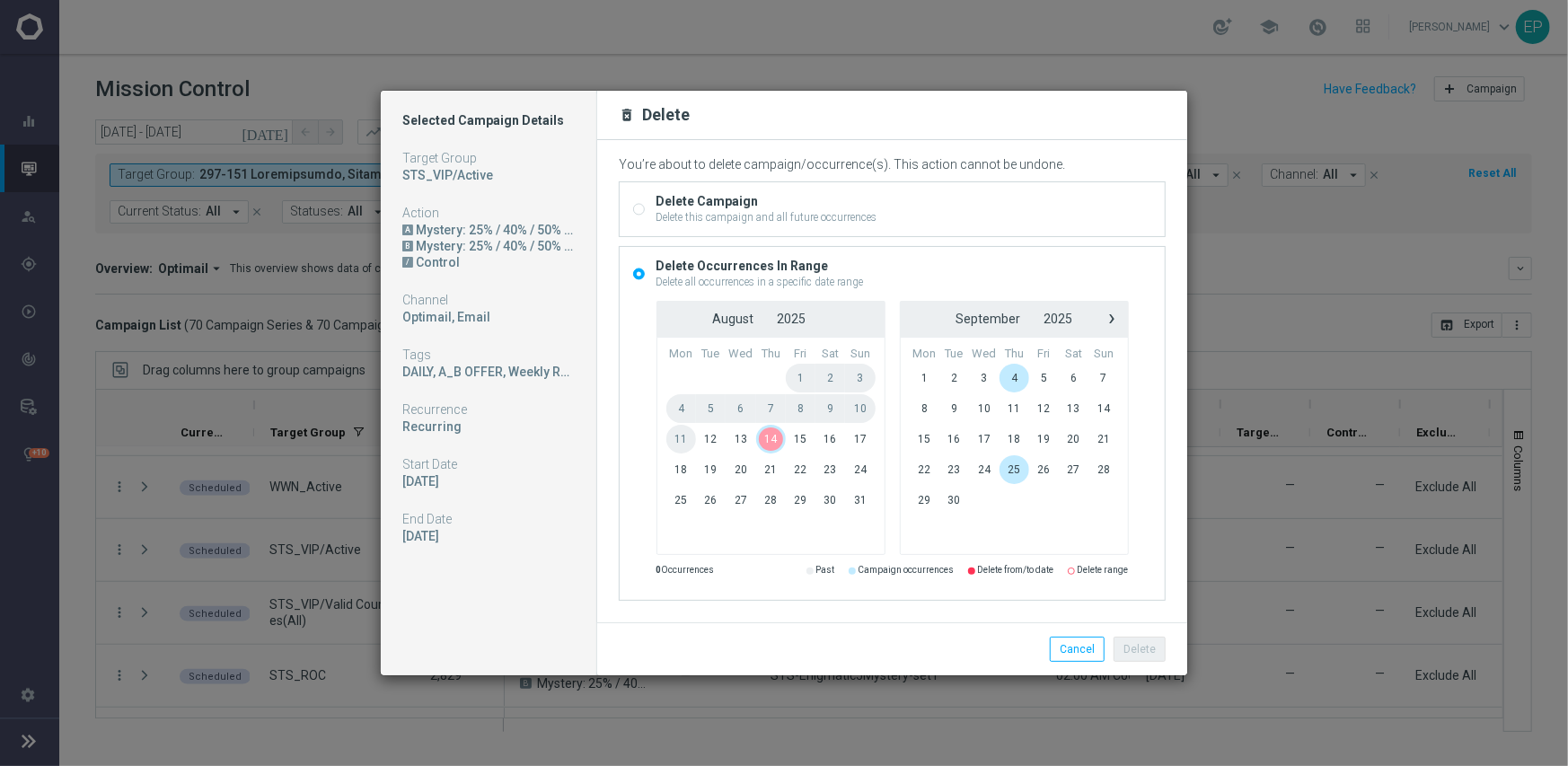
click at [777, 437] on span "14" at bounding box center [771, 439] width 30 height 29
click at [1138, 654] on button "Delete" at bounding box center [1139, 649] width 52 height 25
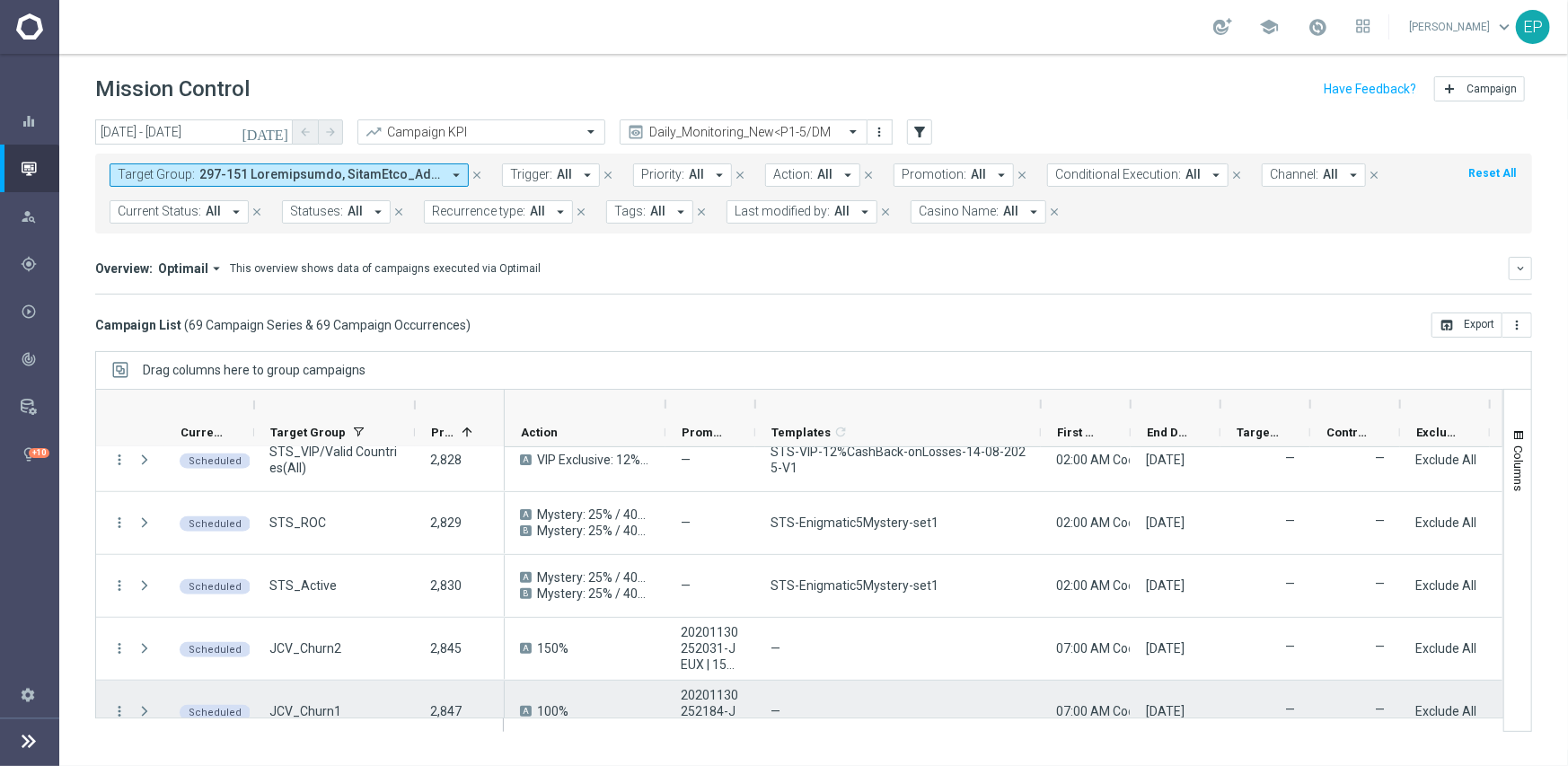
scroll to position [987, 0]
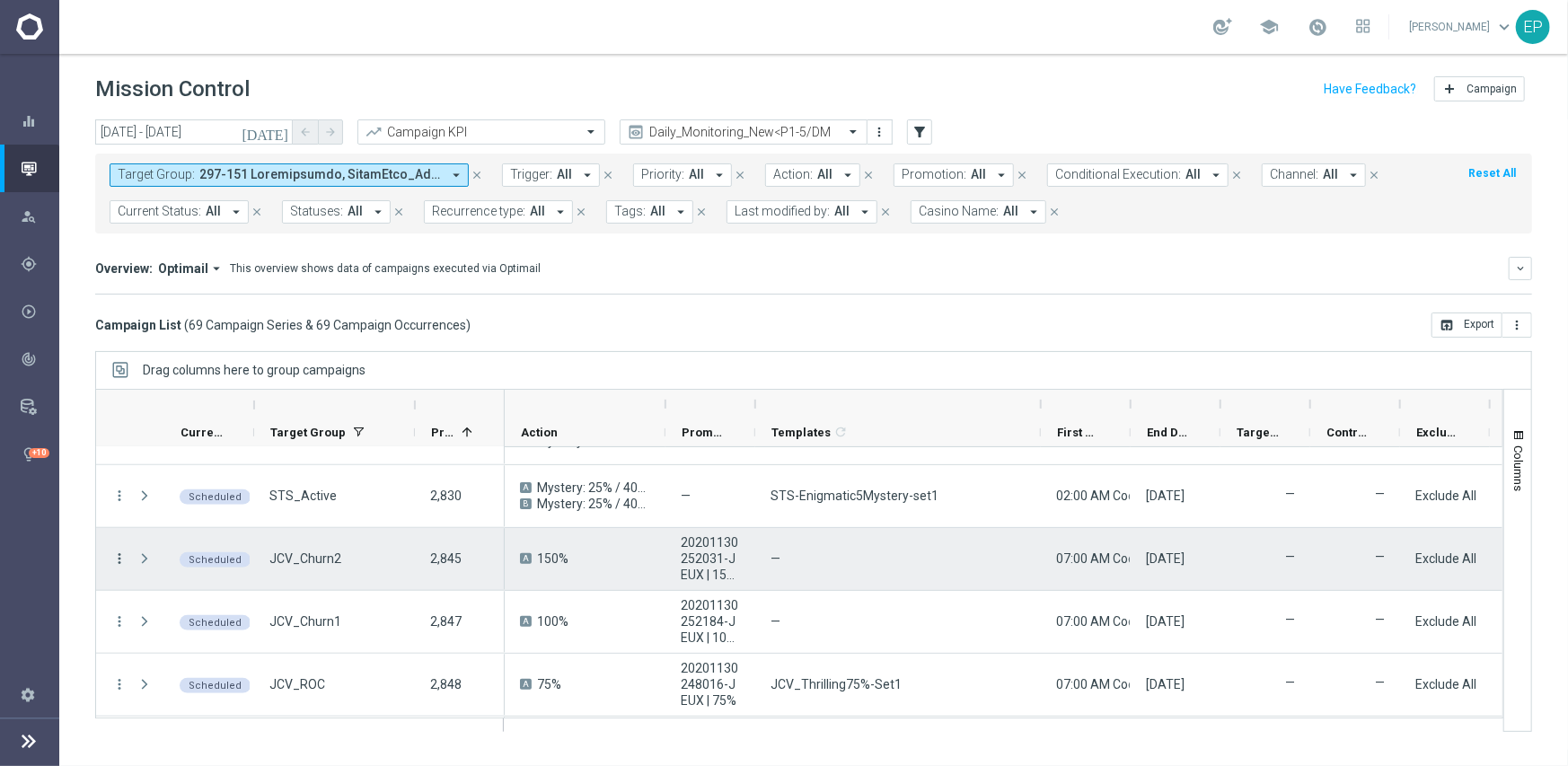
click at [120, 559] on icon "more_vert" at bounding box center [120, 559] width 16 height 16
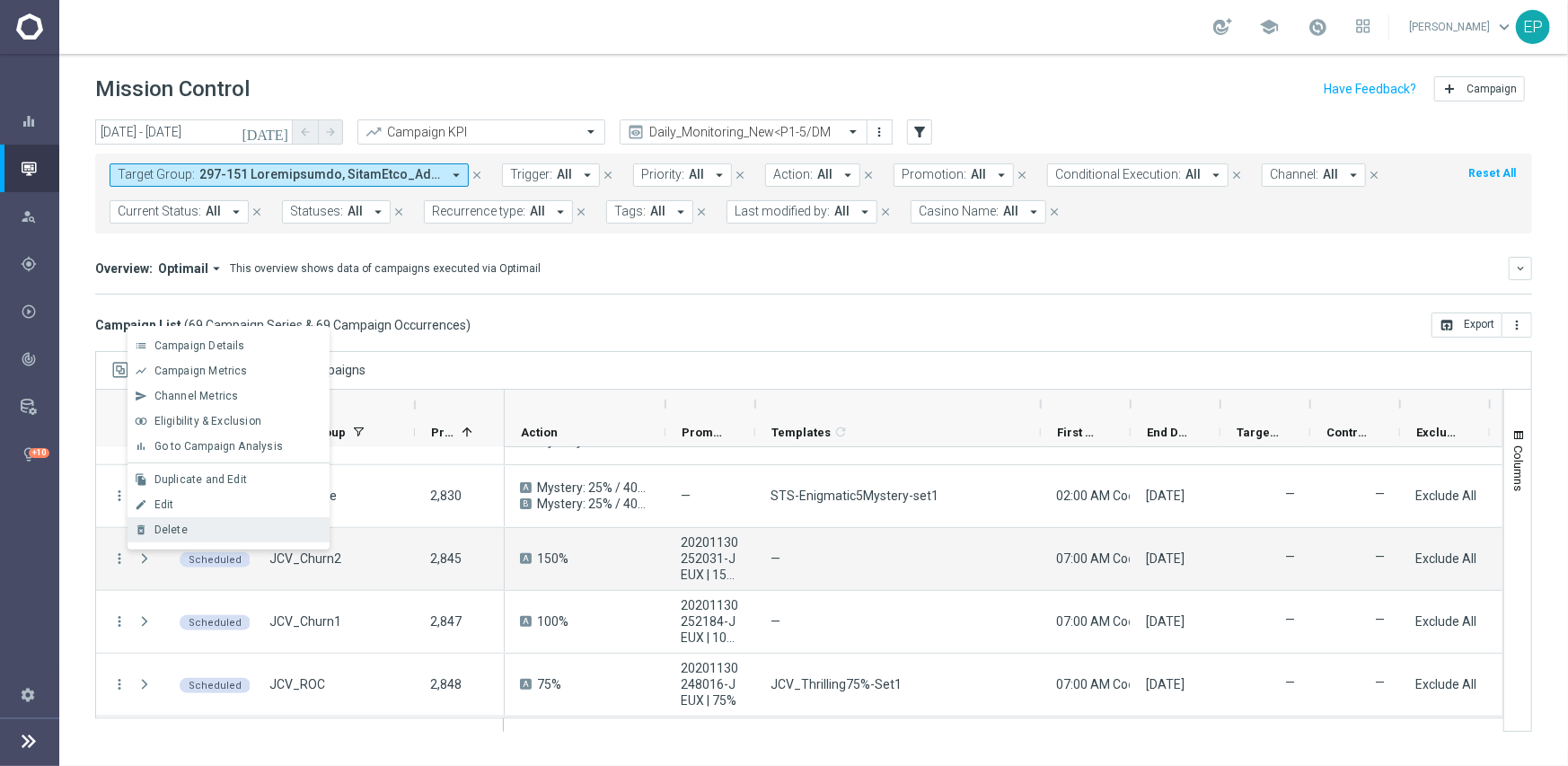
click at [184, 528] on span "Delete" at bounding box center [171, 530] width 33 height 13
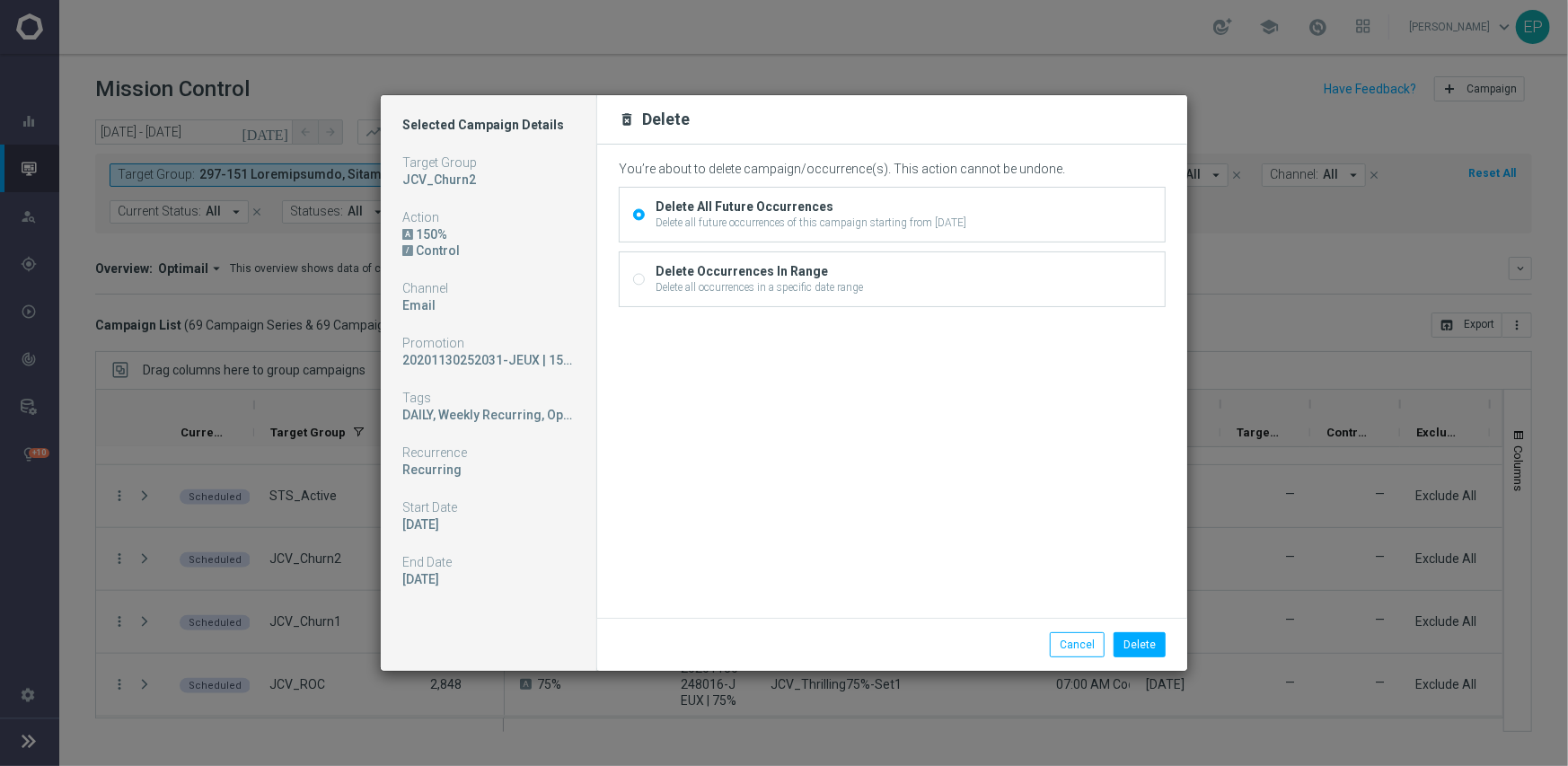
click at [633, 276] on input "Delete Occurrences In Range Delete all occurrences in a specific date range" at bounding box center [639, 280] width 12 height 12
radio input "true"
radio input "false"
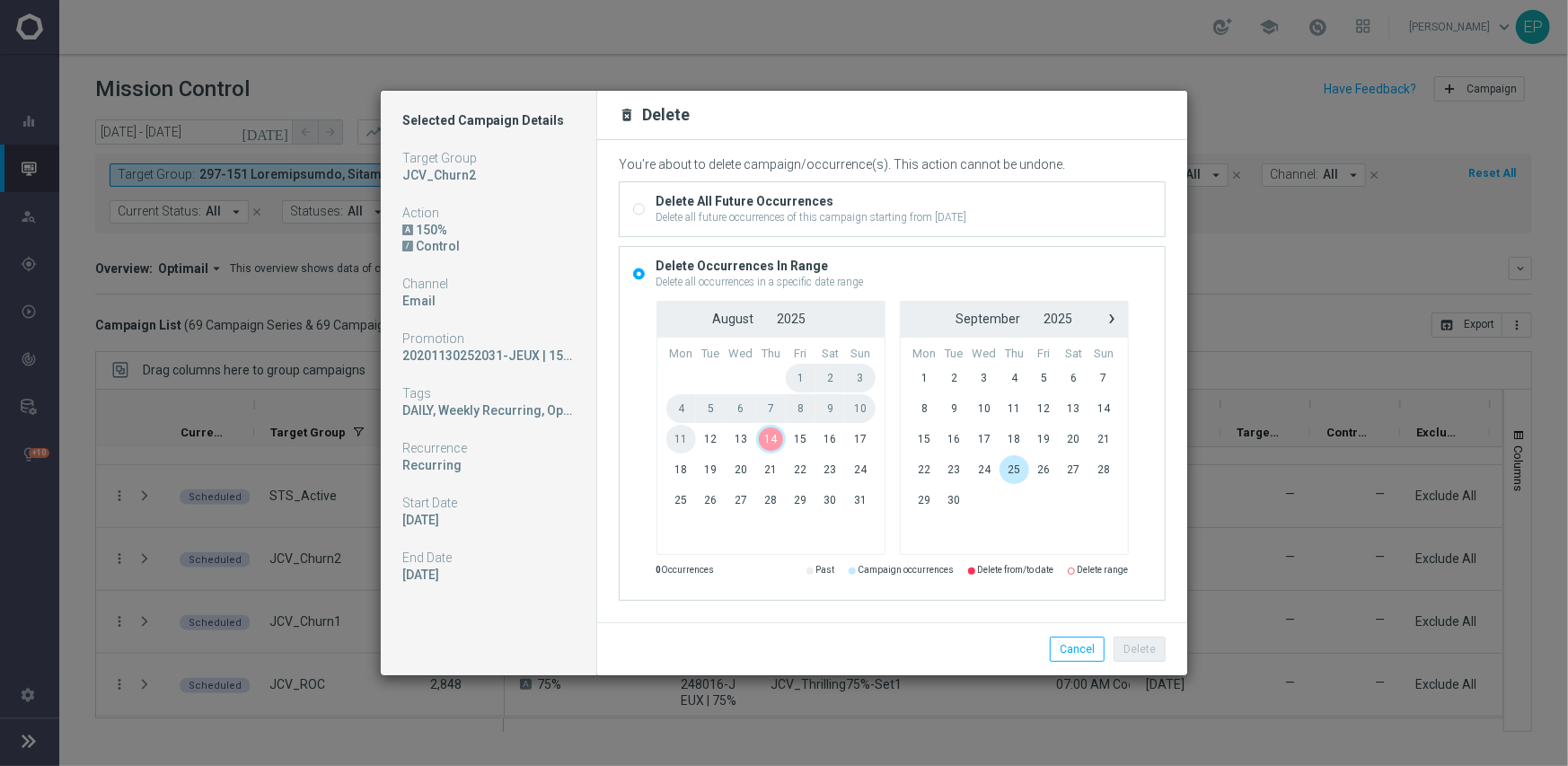
click at [772, 440] on span "14" at bounding box center [771, 439] width 30 height 29
click at [1147, 645] on button "Delete" at bounding box center [1139, 649] width 52 height 25
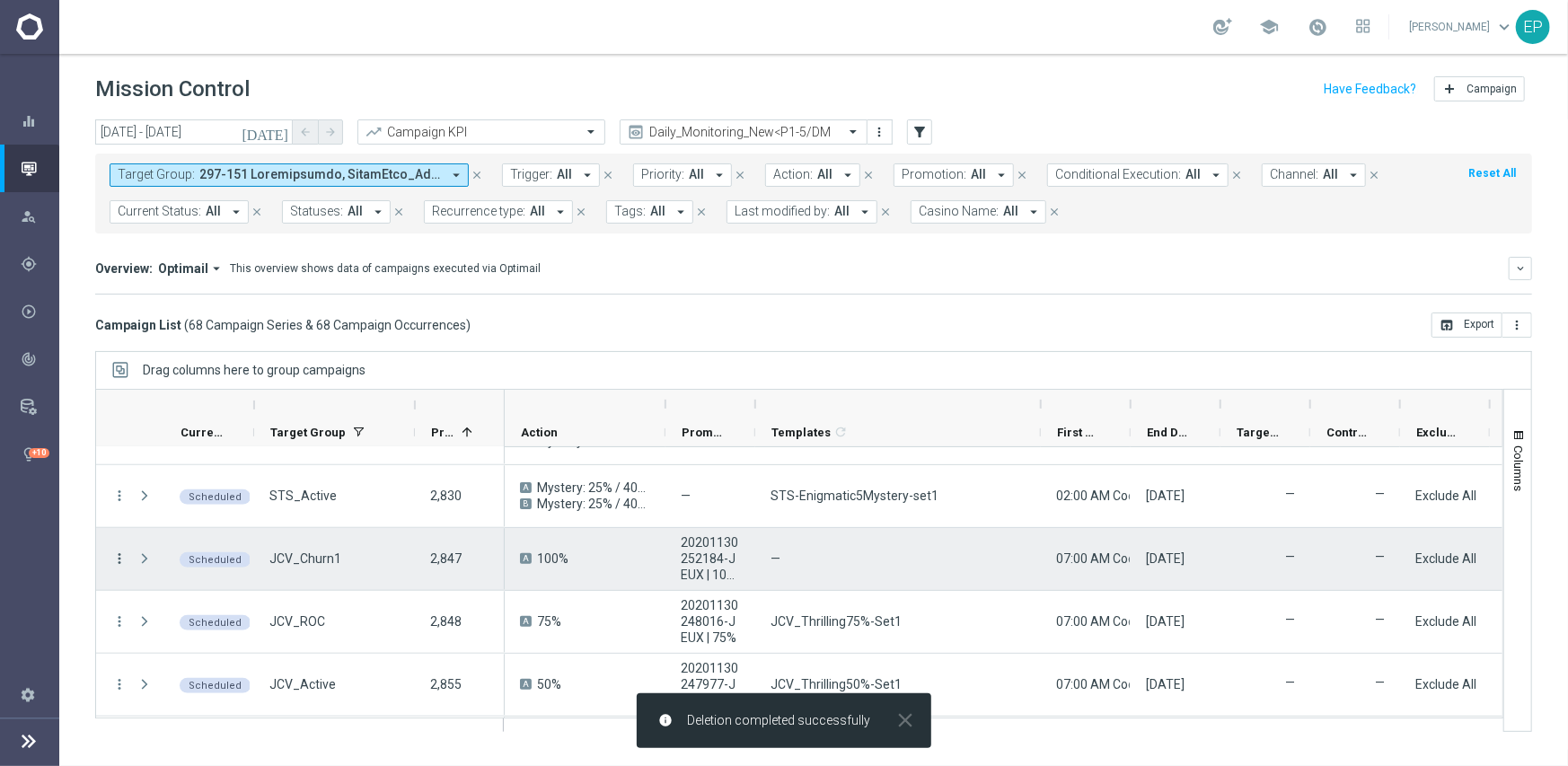
click at [119, 556] on icon "more_vert" at bounding box center [120, 559] width 16 height 16
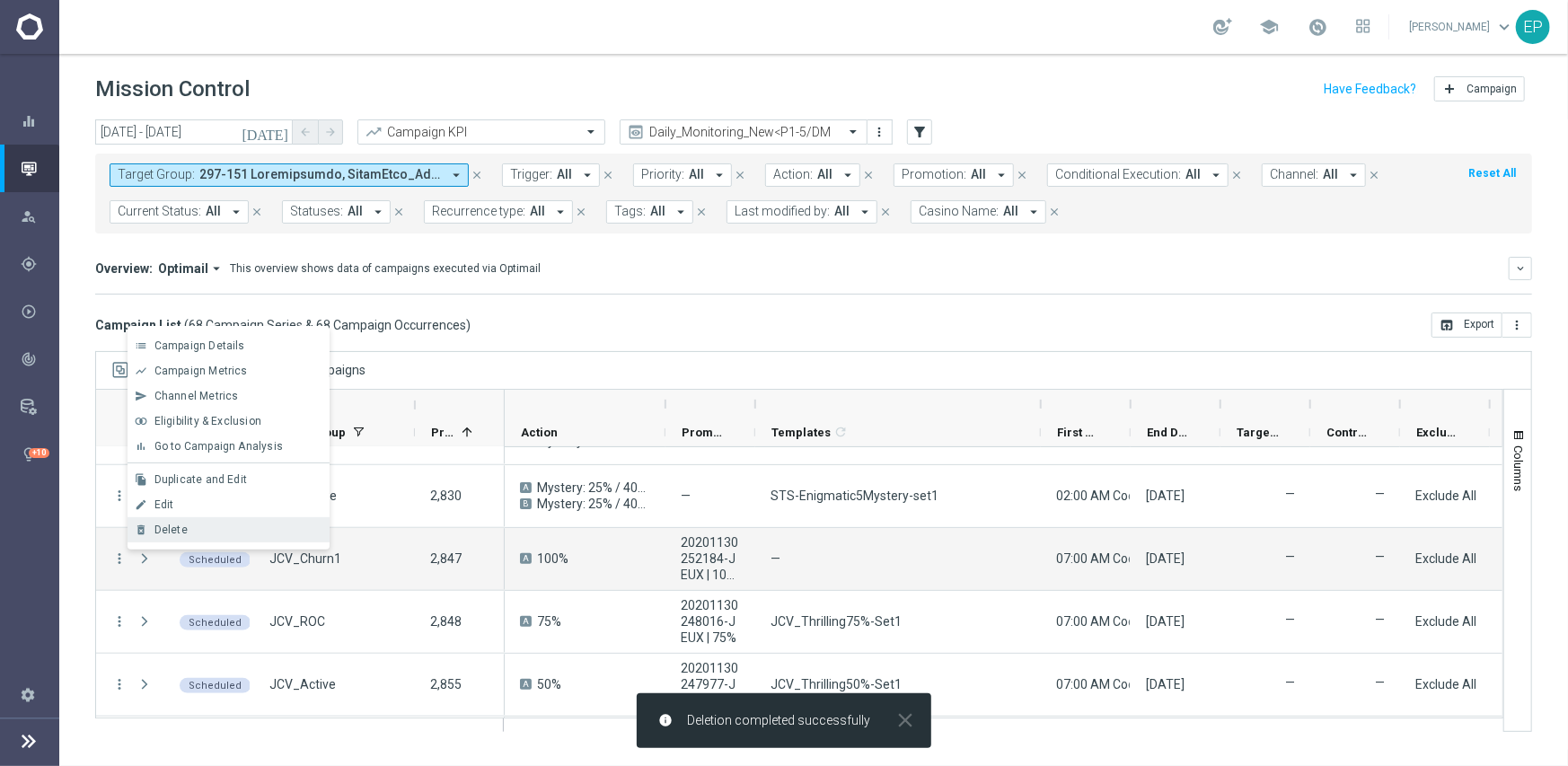
click at [191, 521] on div "delete_forever [GEOGRAPHIC_DATA]" at bounding box center [228, 530] width 202 height 25
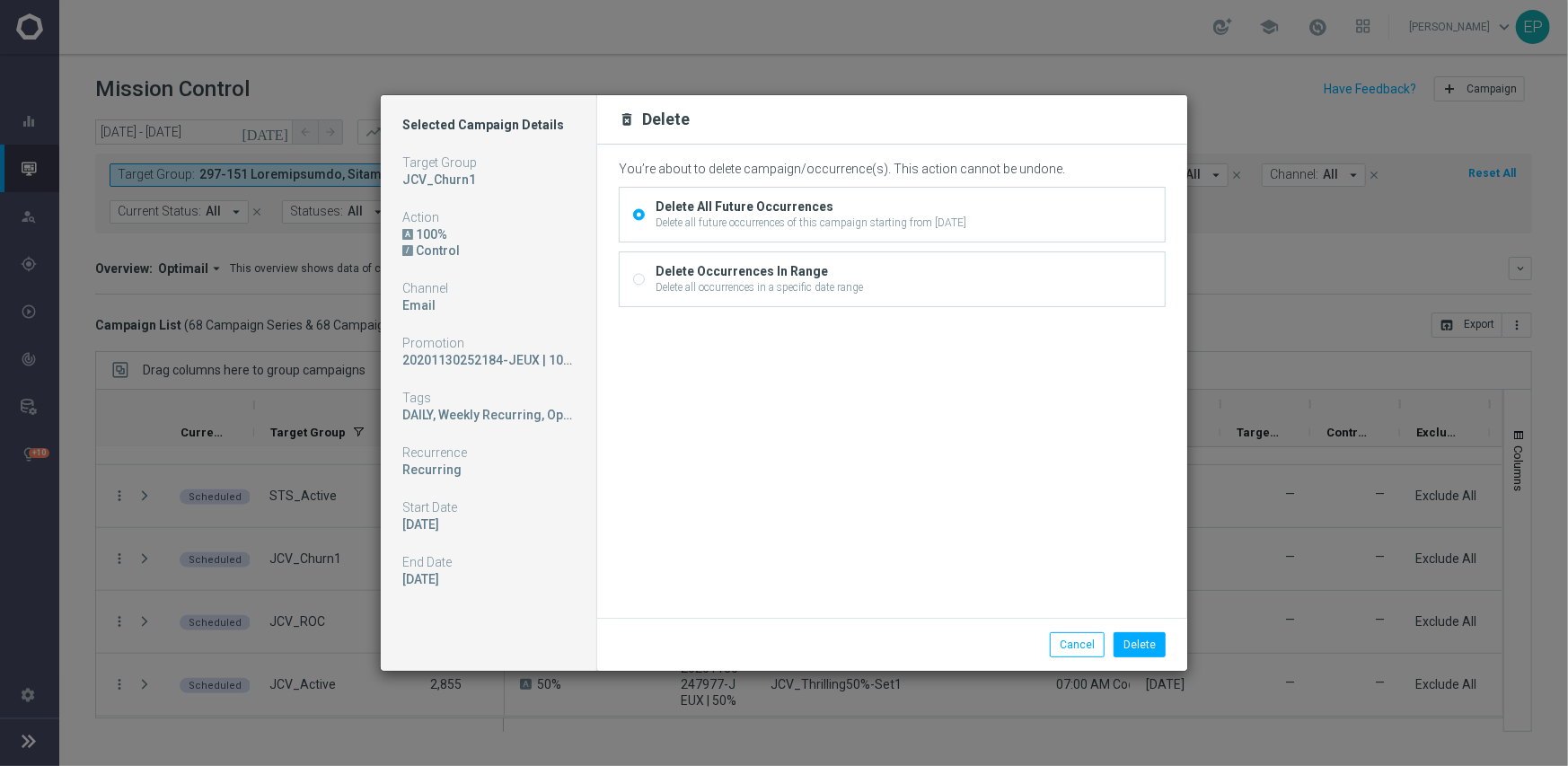
click at [637, 277] on input "Delete Occurrences In Range Delete all occurrences in a specific date range" at bounding box center [639, 280] width 12 height 12
radio input "true"
radio input "false"
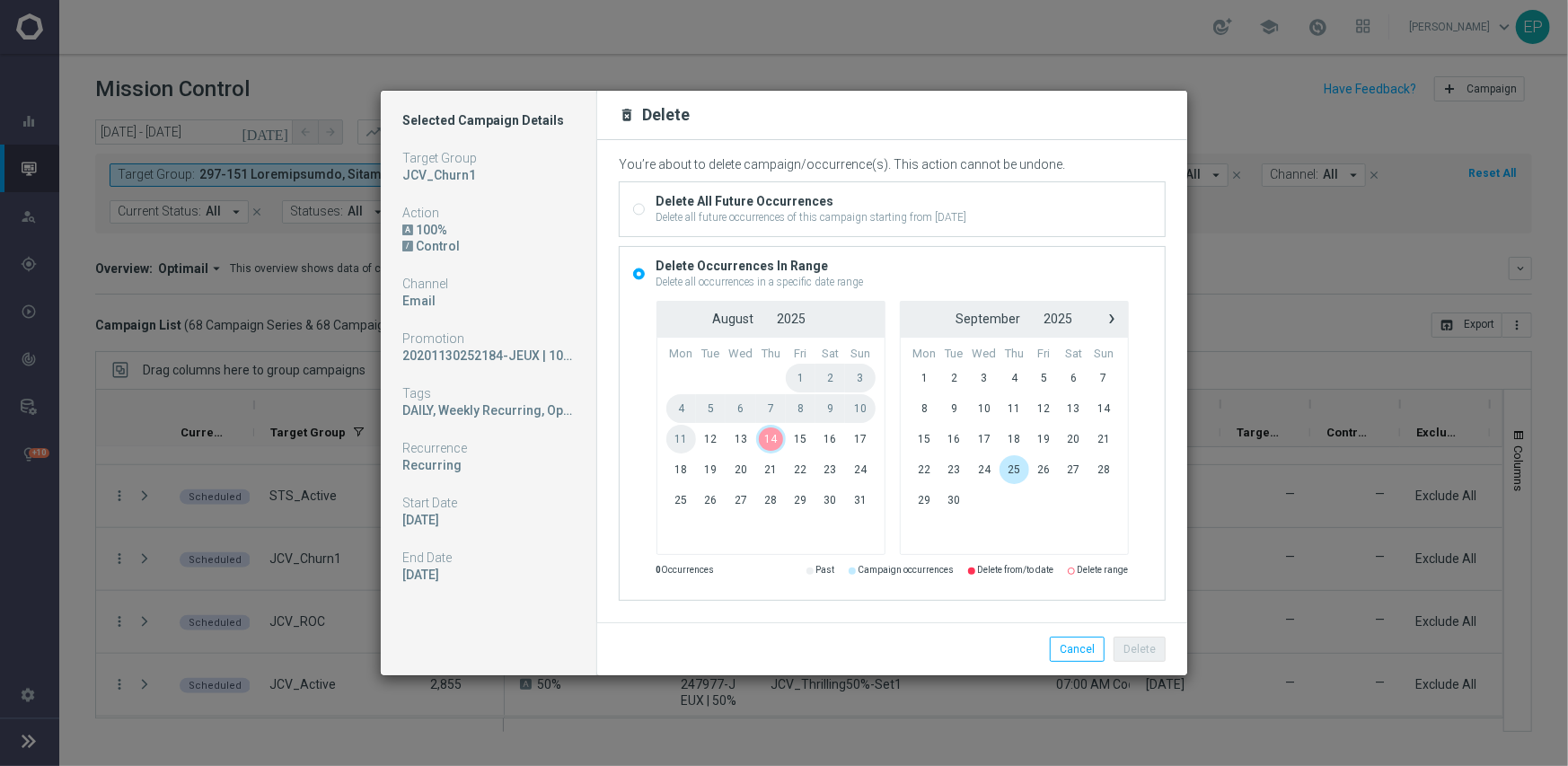
click at [767, 441] on span "14" at bounding box center [771, 439] width 30 height 29
click at [1132, 647] on button "Delete" at bounding box center [1139, 649] width 52 height 25
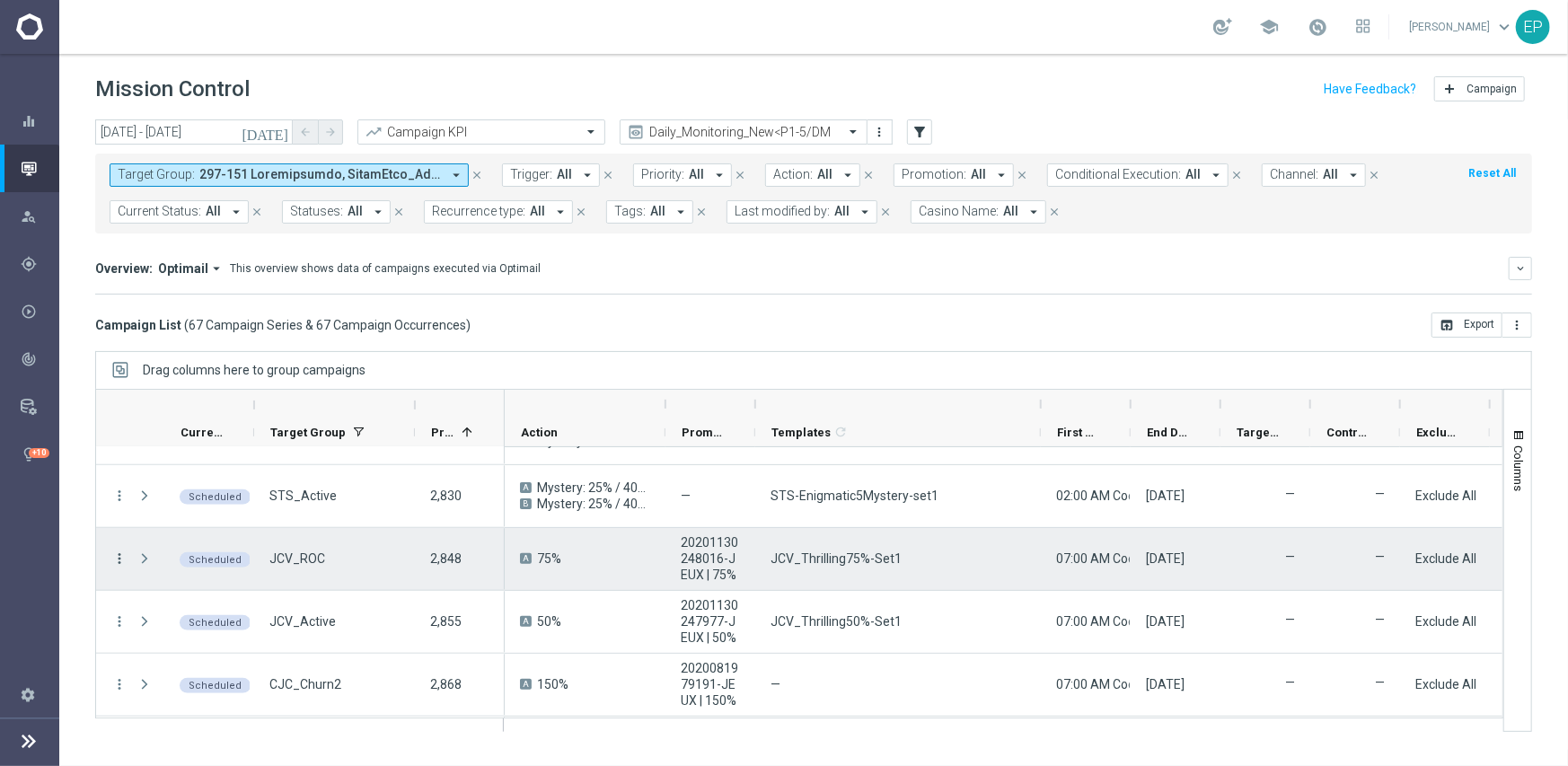
click at [116, 557] on icon "more_vert" at bounding box center [120, 559] width 16 height 16
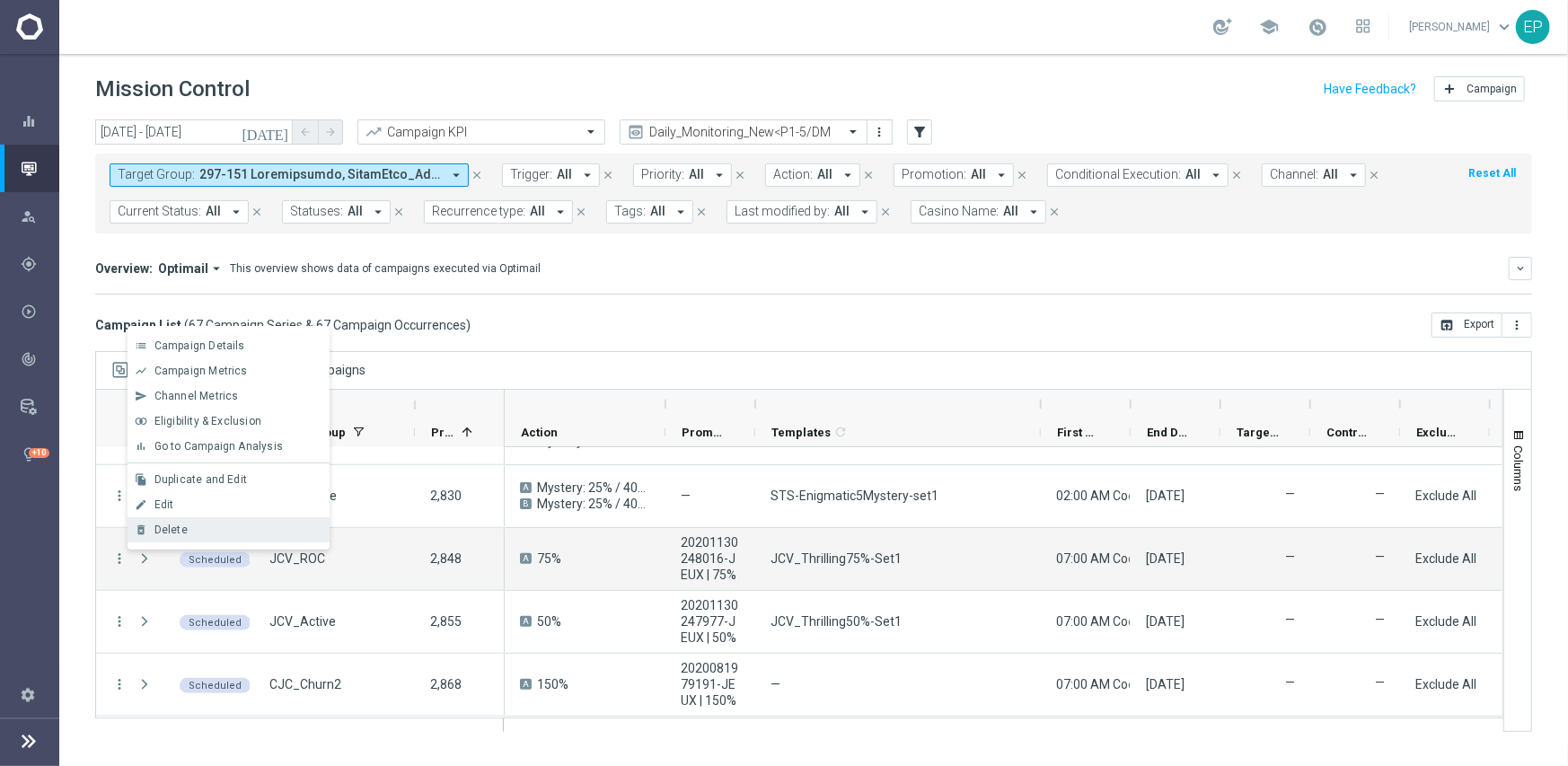
click at [181, 531] on span "Delete" at bounding box center [171, 530] width 33 height 13
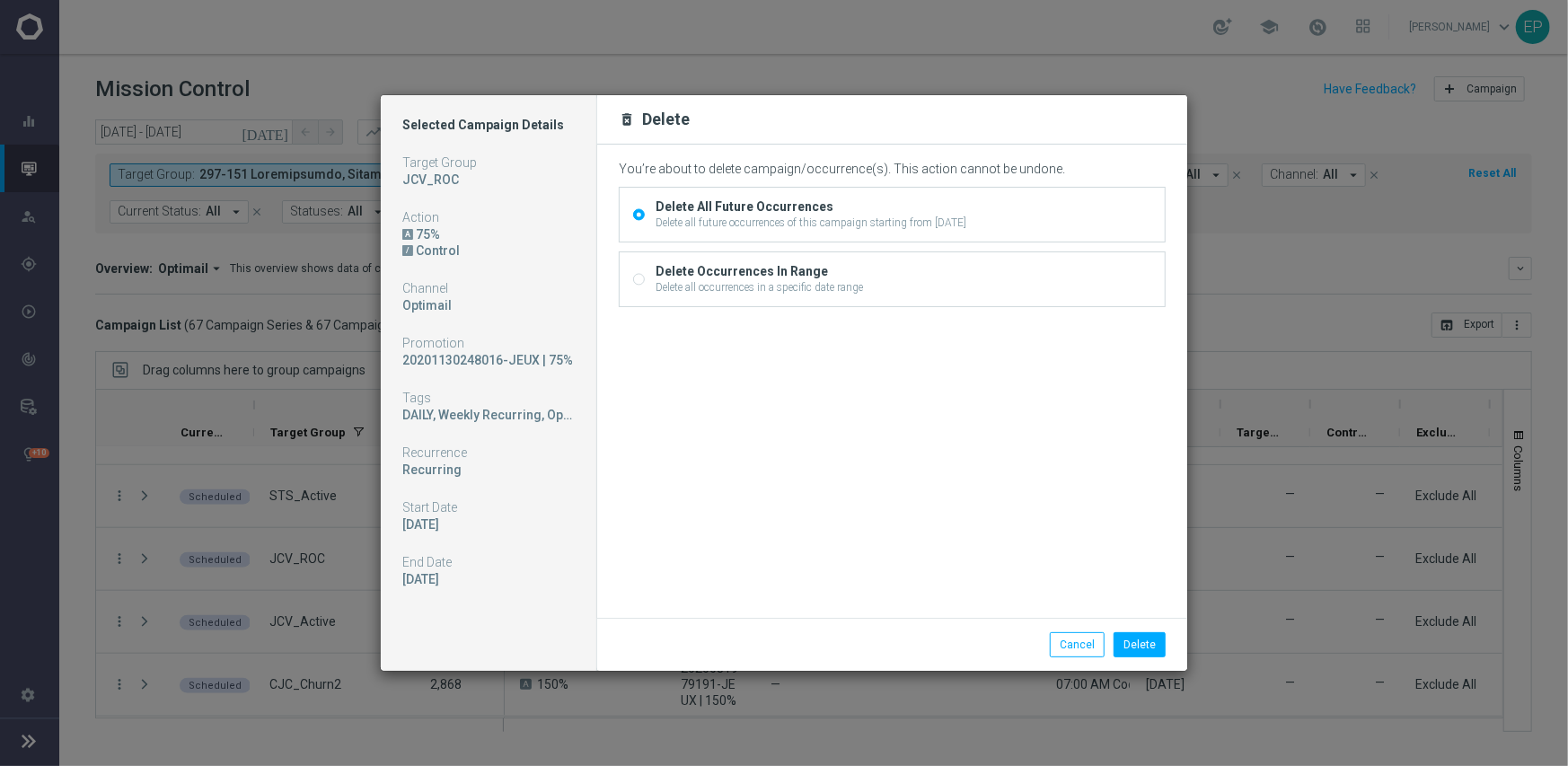
click at [638, 280] on input "Delete Occurrences In Range Delete all occurrences in a specific date range" at bounding box center [639, 280] width 12 height 12
radio input "true"
radio input "false"
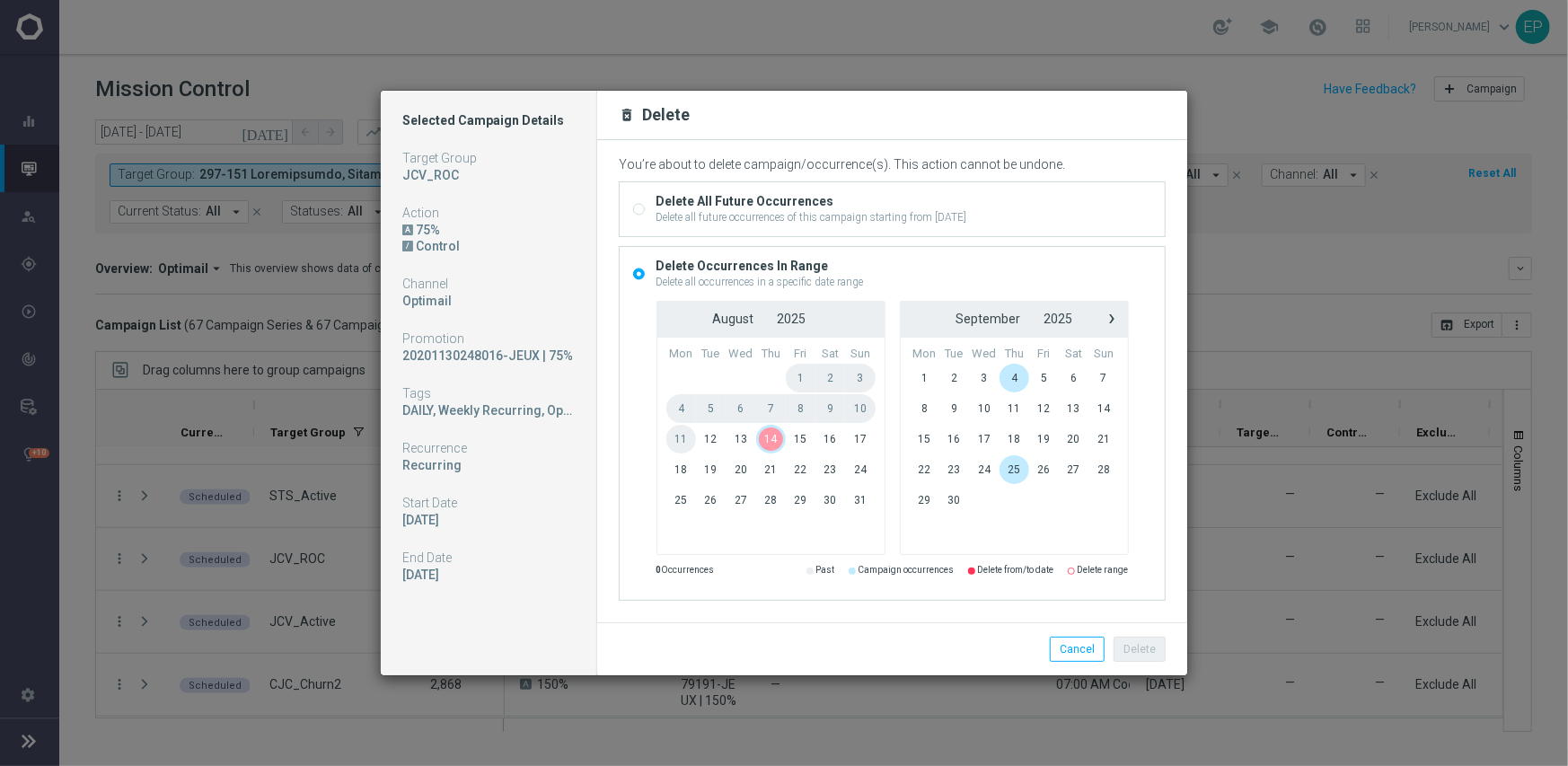
click at [770, 451] on span "14" at bounding box center [771, 439] width 30 height 29
click at [1142, 647] on button "Delete" at bounding box center [1139, 649] width 52 height 25
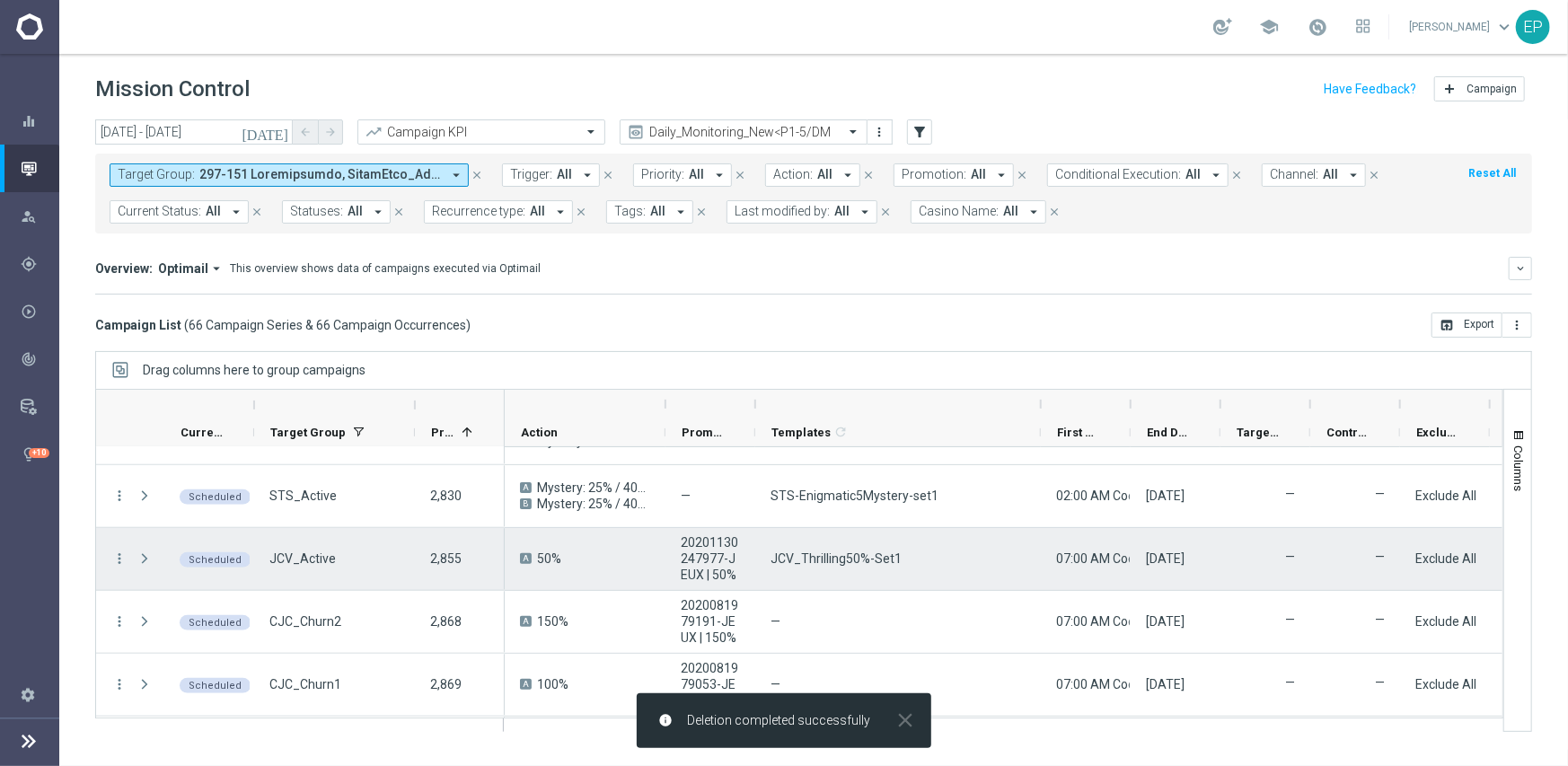
click at [125, 555] on icon "more_vert" at bounding box center [120, 559] width 16 height 16
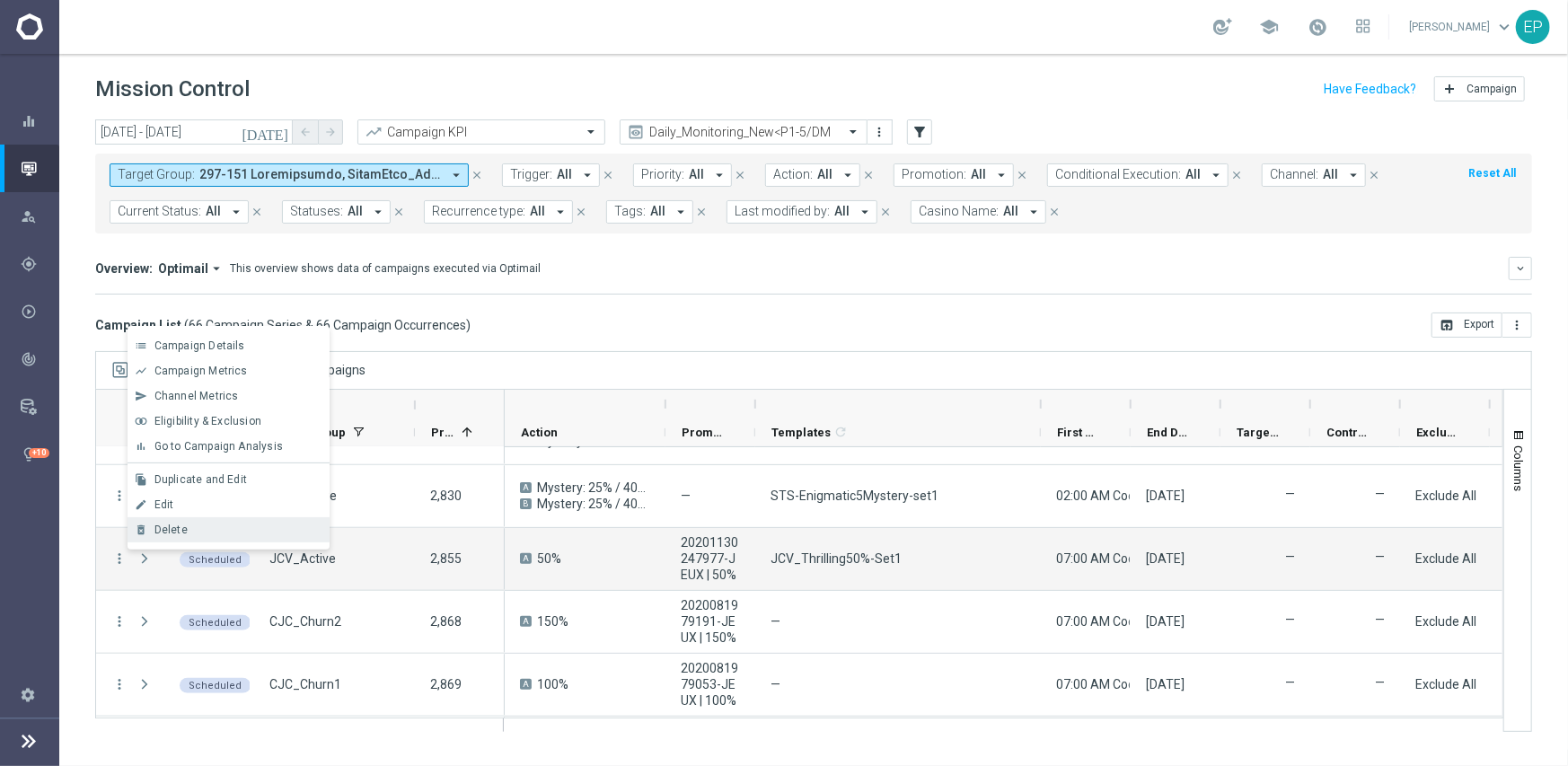
click at [188, 532] on div "Delete" at bounding box center [238, 530] width 167 height 13
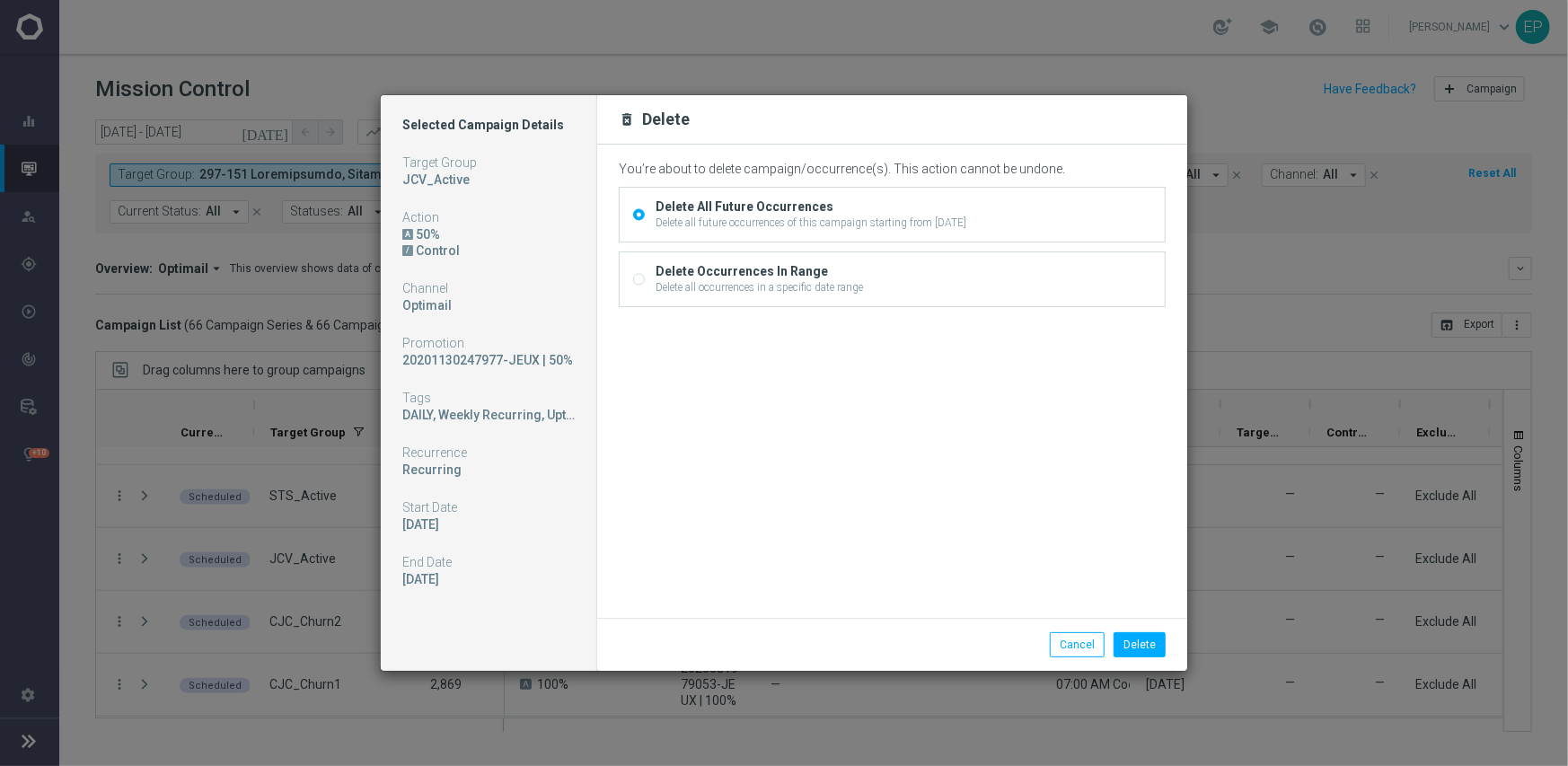
click at [651, 272] on label "Delete Occurrences In Range Delete all occurrences in a specific date range" at bounding box center [757, 279] width 212 height 32
click at [640, 275] on input "Delete Occurrences In Range Delete all occurrences in a specific date range" at bounding box center [639, 280] width 12 height 12
radio input "true"
radio input "false"
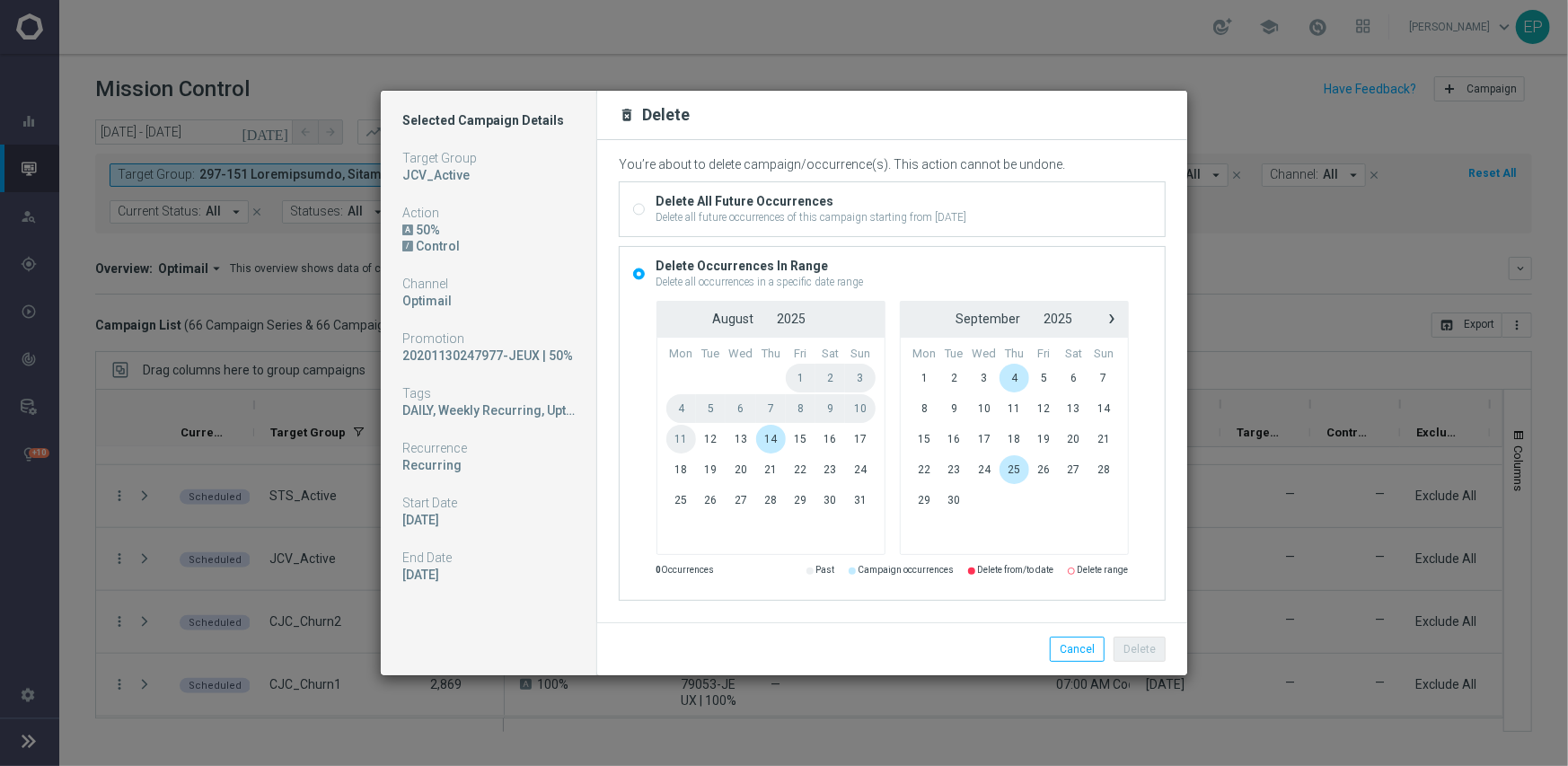
click at [776, 442] on span "14" at bounding box center [771, 439] width 30 height 29
click at [1151, 654] on button "Delete" at bounding box center [1139, 649] width 52 height 25
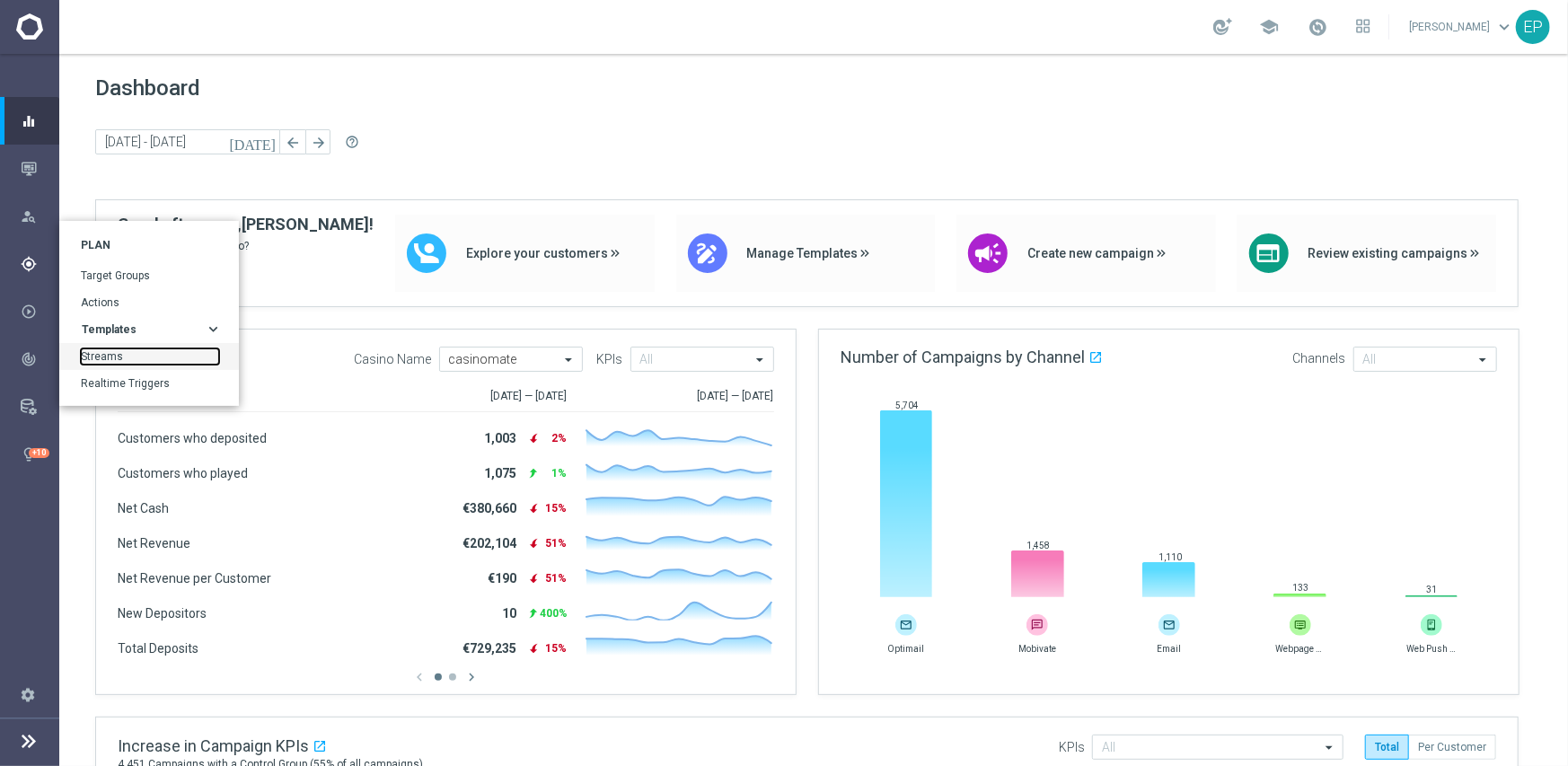
click at [94, 354] on link "Streams" at bounding box center [150, 357] width 138 height 16
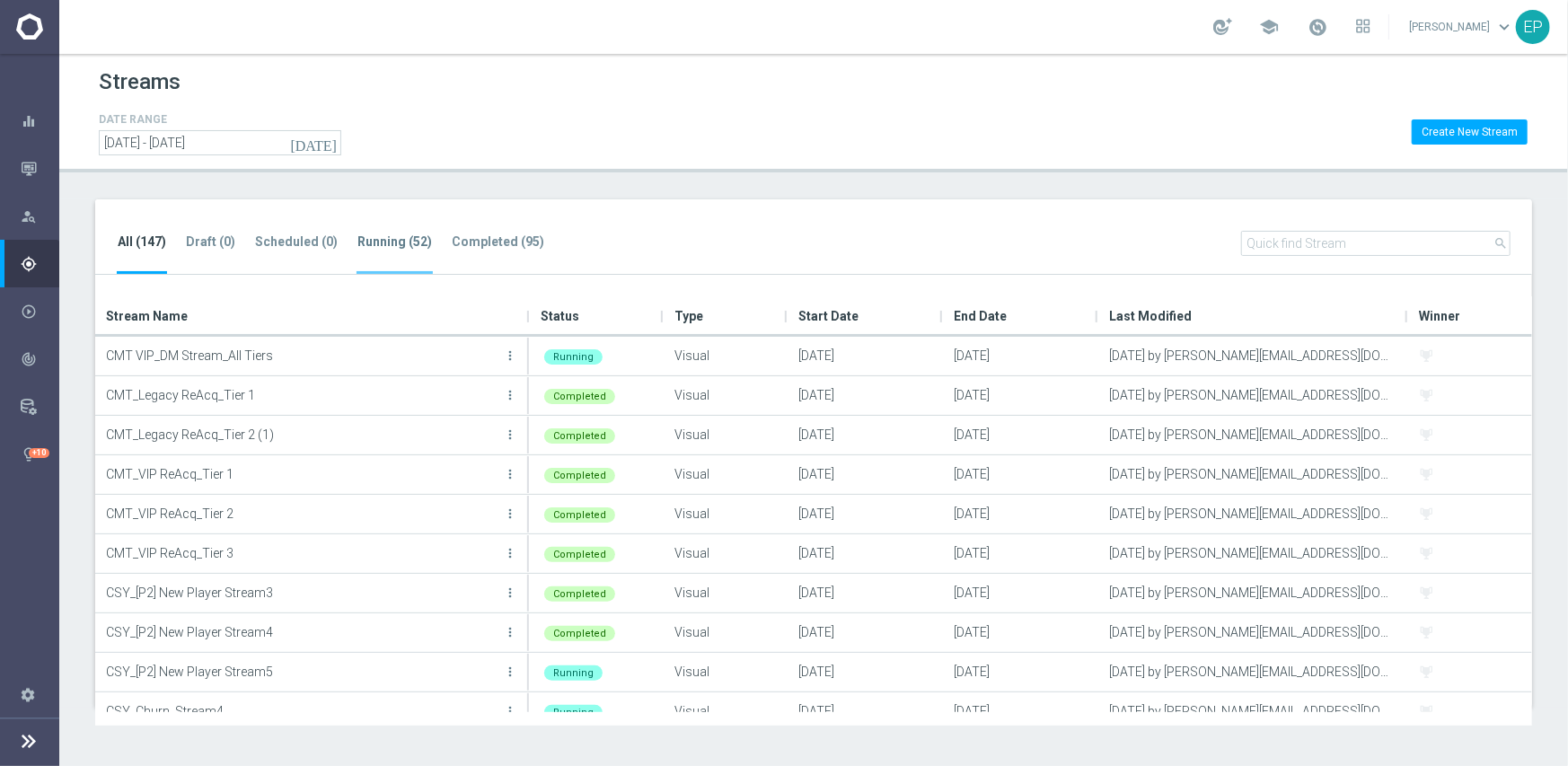
click at [373, 240] on tab-header "Running (52)" at bounding box center [394, 242] width 75 height 15
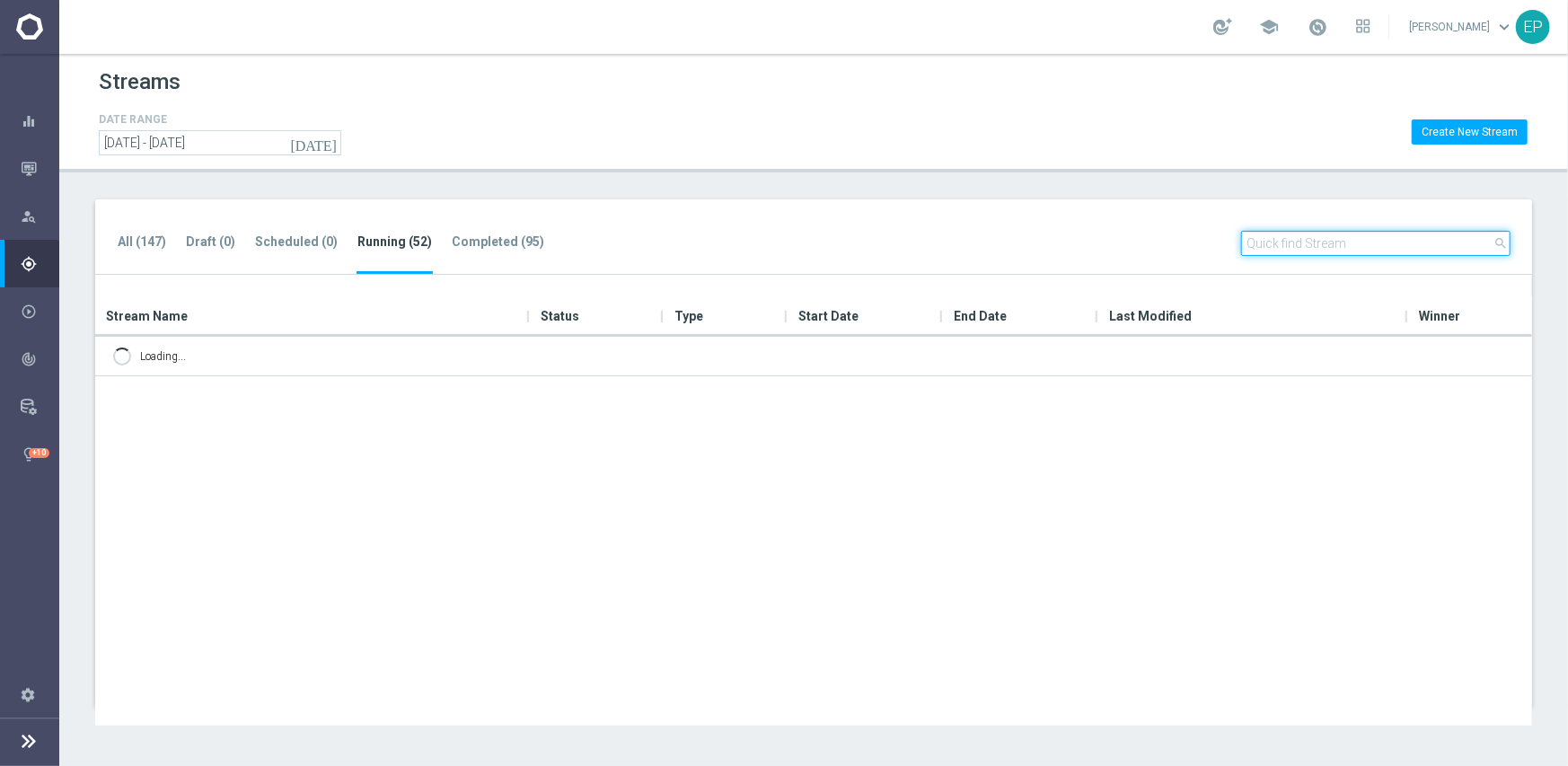
click at [1328, 236] on input "text" at bounding box center [1376, 243] width 270 height 25
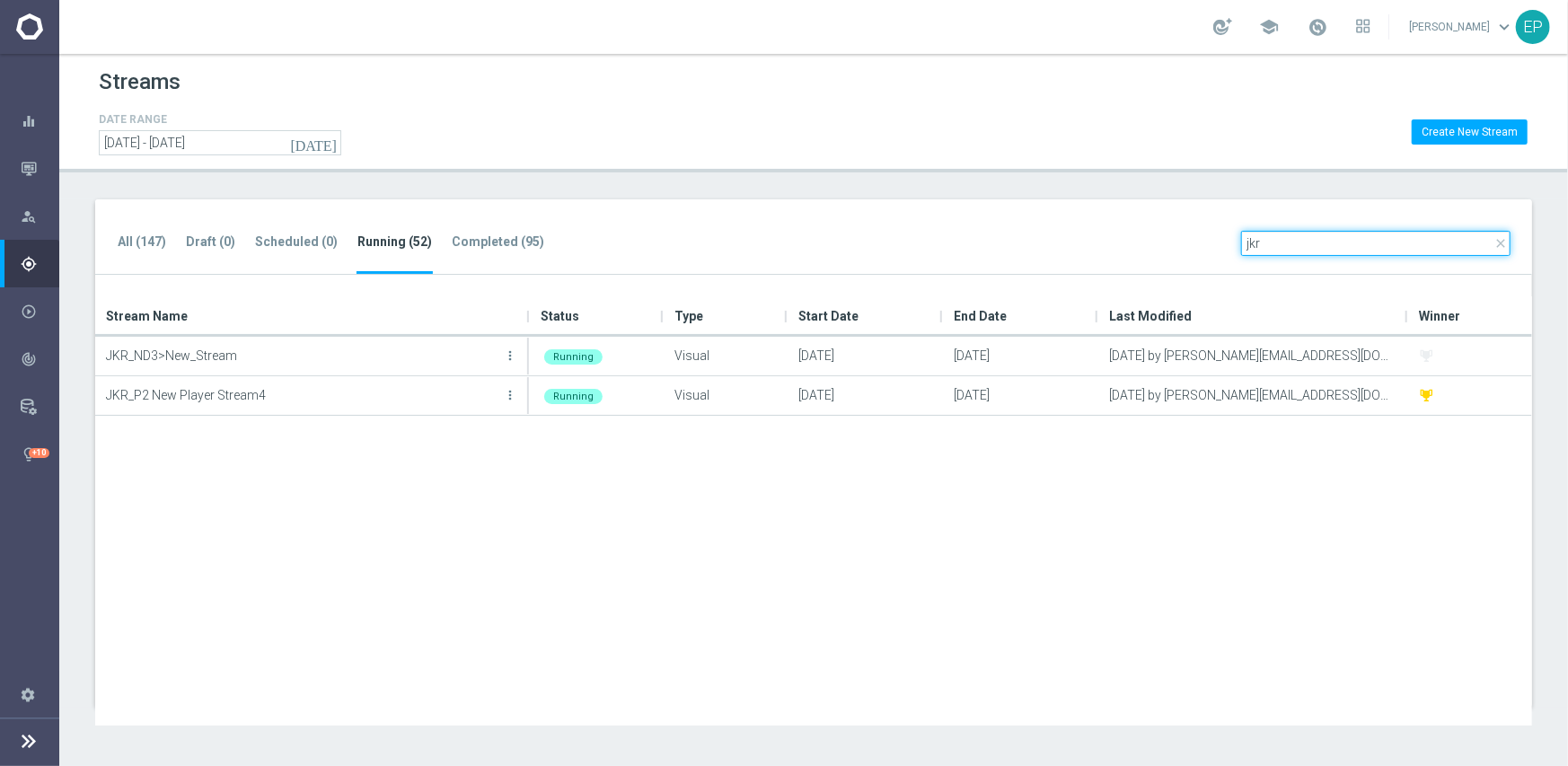
type input "jkr"
